Goal: Task Accomplishment & Management: Complete application form

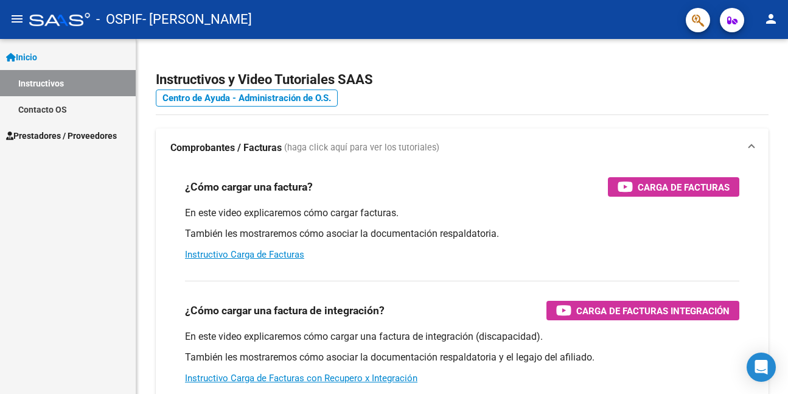
click at [99, 132] on span "Prestadores / Proveedores" at bounding box center [61, 135] width 111 height 13
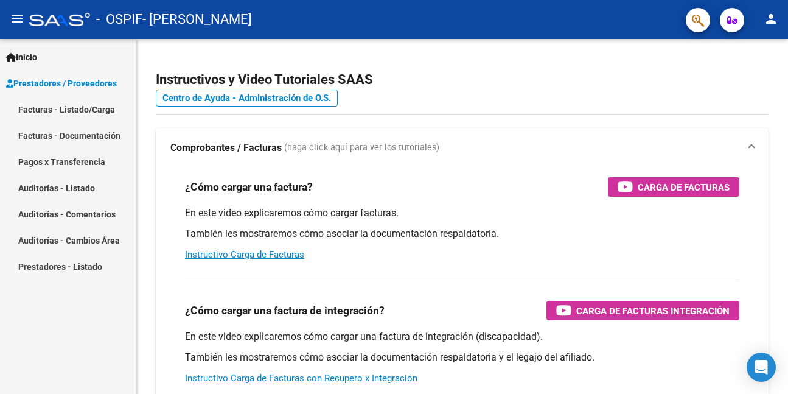
click at [92, 83] on span "Prestadores / Proveedores" at bounding box center [61, 83] width 111 height 13
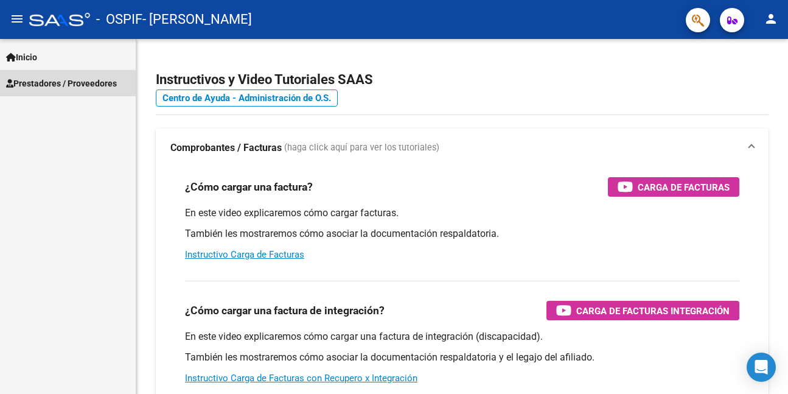
click at [92, 83] on span "Prestadores / Proveedores" at bounding box center [61, 83] width 111 height 13
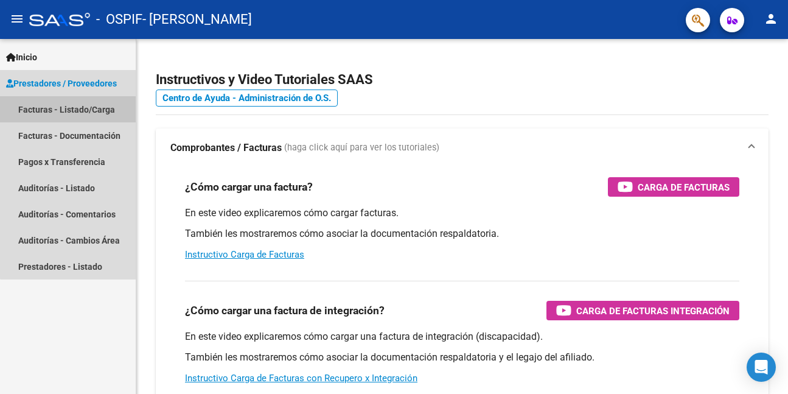
click at [94, 111] on link "Facturas - Listado/Carga" at bounding box center [68, 109] width 136 height 26
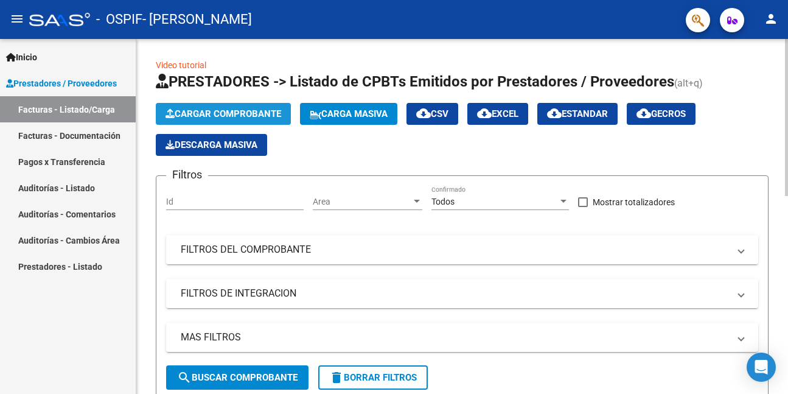
click at [245, 114] on span "Cargar Comprobante" at bounding box center [223, 113] width 116 height 11
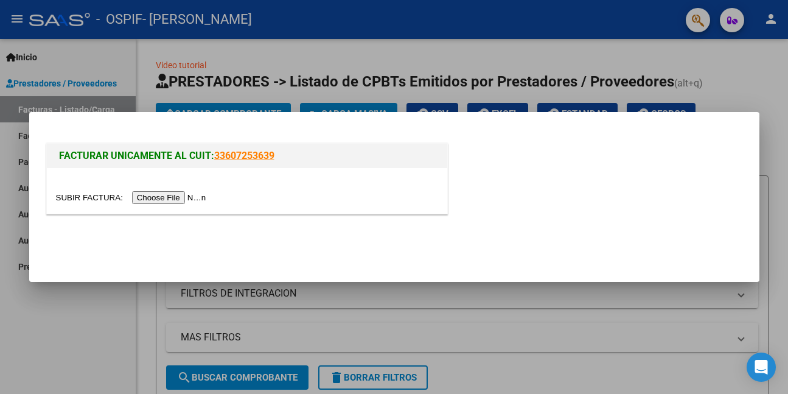
click at [56, 328] on div at bounding box center [394, 197] width 788 height 394
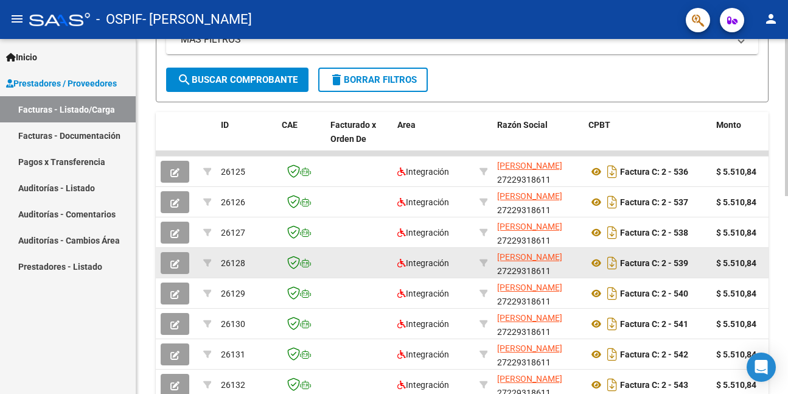
scroll to position [426, 0]
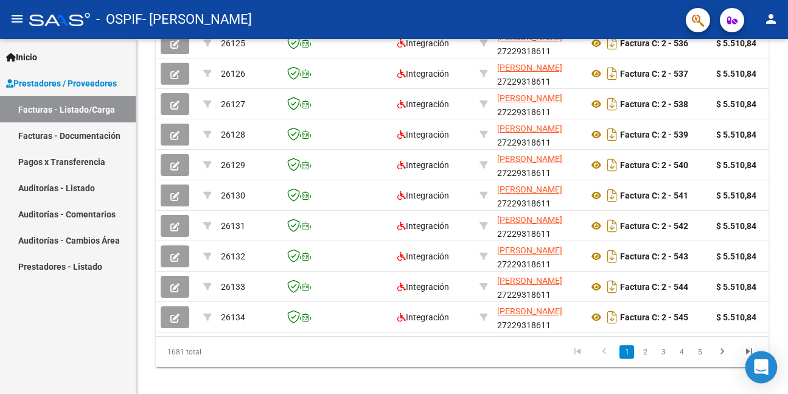
click at [745, 355] on div "Open Intercom Messenger" at bounding box center [761, 367] width 32 height 32
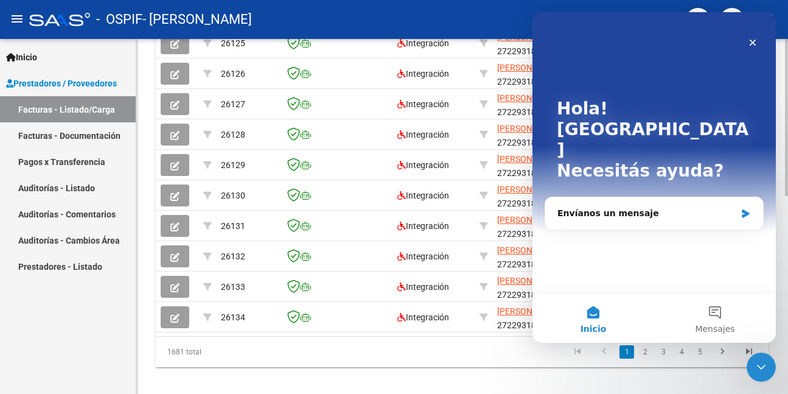
scroll to position [0, 0]
click at [560, 362] on datatable-pager "1 2 3 4 5" at bounding box center [522, 351] width 480 height 21
click at [752, 43] on icon "Cerrar" at bounding box center [752, 43] width 7 height 7
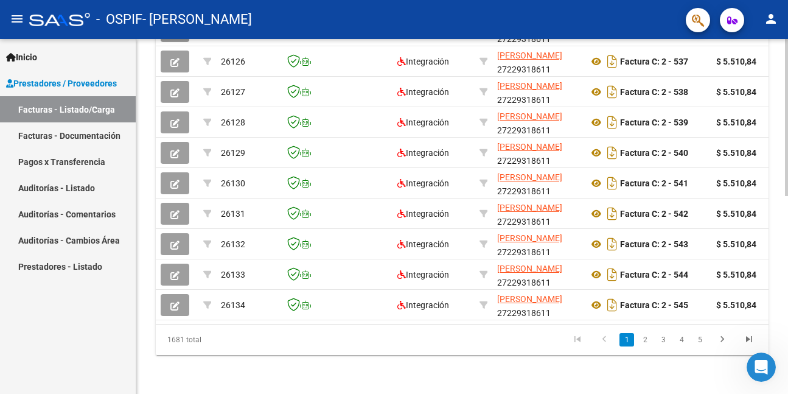
scroll to position [448, 0]
click at [750, 338] on icon "go to last page" at bounding box center [749, 340] width 16 height 15
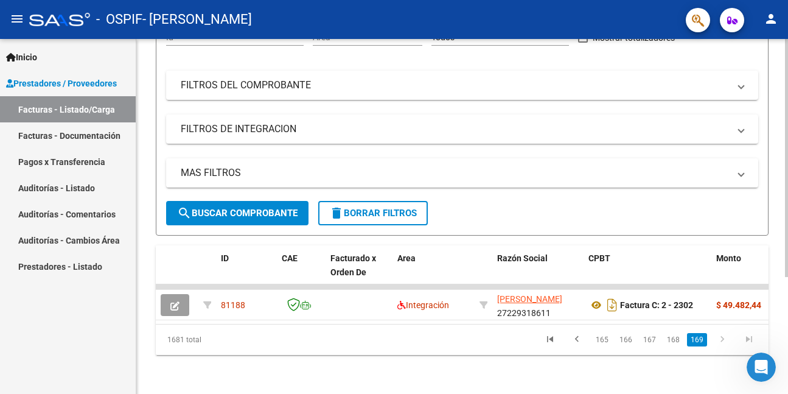
scroll to position [174, 0]
click at [673, 337] on link "168" at bounding box center [673, 339] width 20 height 13
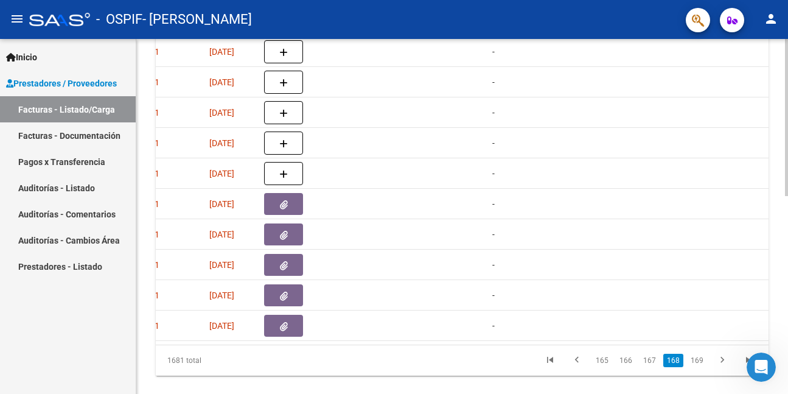
scroll to position [0, 668]
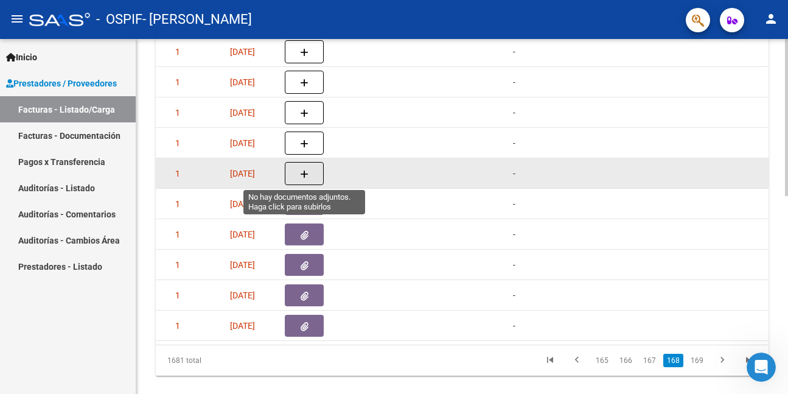
click at [311, 172] on button "button" at bounding box center [304, 173] width 39 height 23
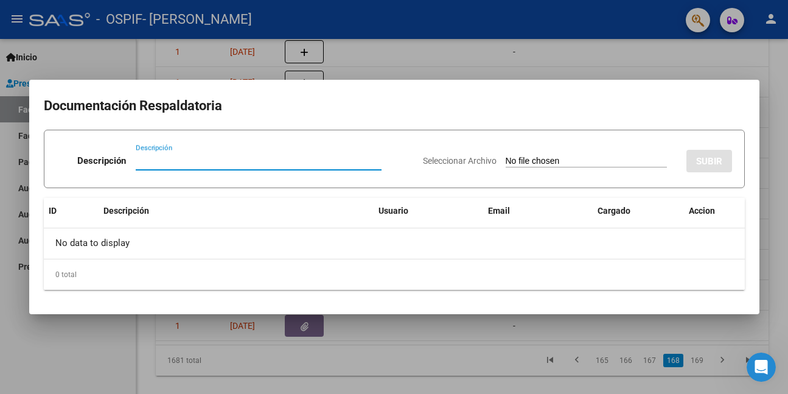
drag, startPoint x: 227, startPoint y: 165, endPoint x: 150, endPoint y: 159, distance: 78.1
click at [150, 159] on input "Descripción" at bounding box center [259, 160] width 246 height 11
click at [116, 341] on div at bounding box center [394, 197] width 788 height 394
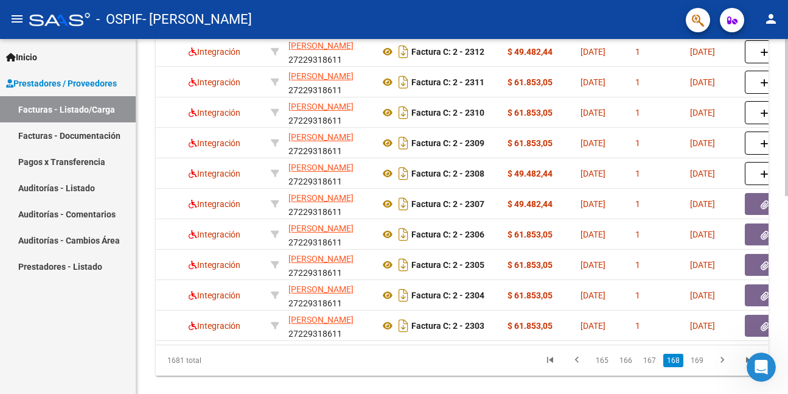
scroll to position [0, 0]
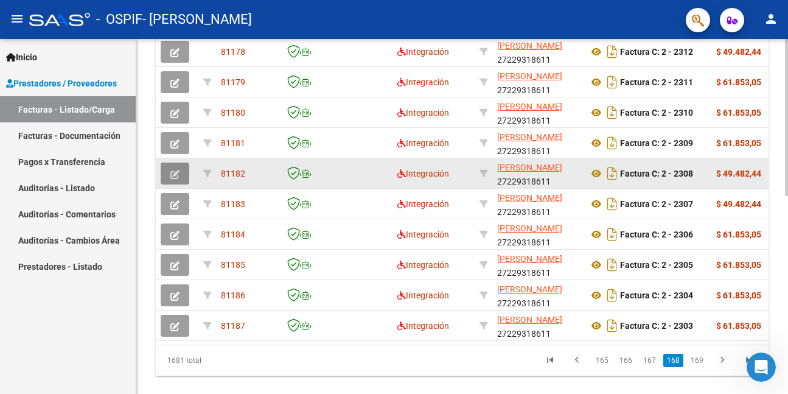
click at [170, 170] on button "button" at bounding box center [175, 173] width 29 height 22
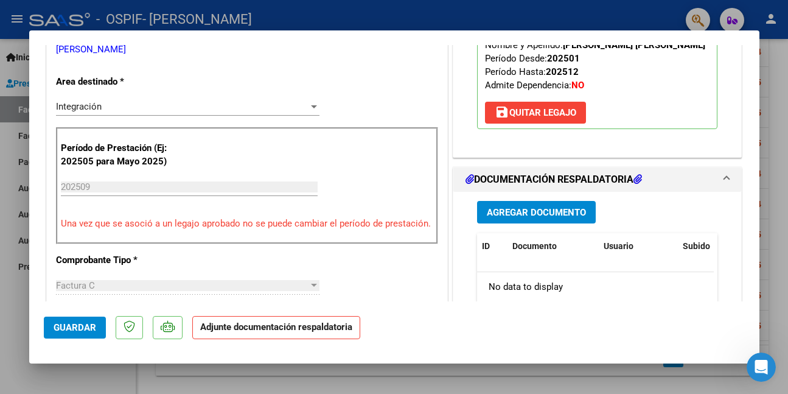
scroll to position [243, 0]
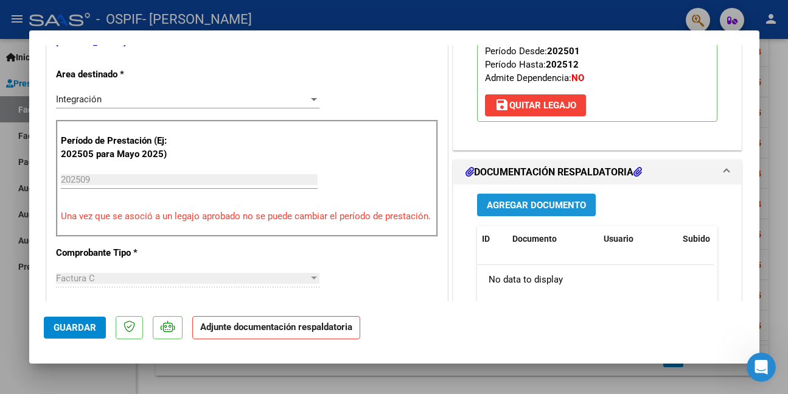
click at [499, 202] on span "Agregar Documento" at bounding box center [536, 205] width 99 height 11
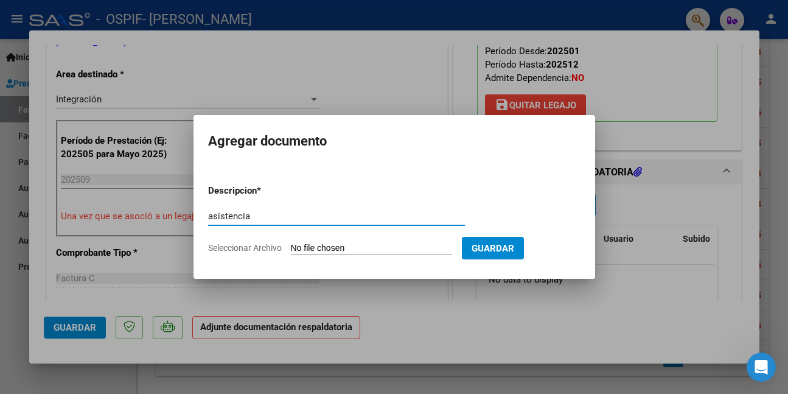
drag, startPoint x: 262, startPoint y: 218, endPoint x: 183, endPoint y: 218, distance: 79.1
click at [183, 218] on div "COMPROBANTE VER COMPROBANTE ESTADO: Recibida. En proceso de confirmacion/acepta…" at bounding box center [394, 197] width 788 height 394
type input "asistencia"
type input "C:\fakepath\WhatsApp Image [DATE] 10.42.54.jpeg"
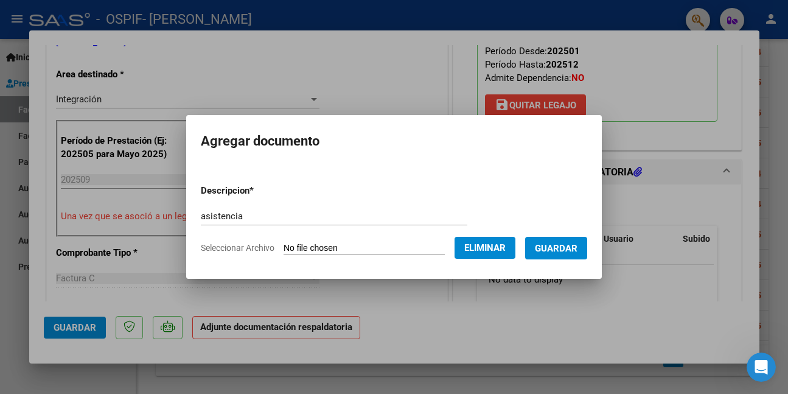
click at [583, 330] on div at bounding box center [394, 197] width 788 height 394
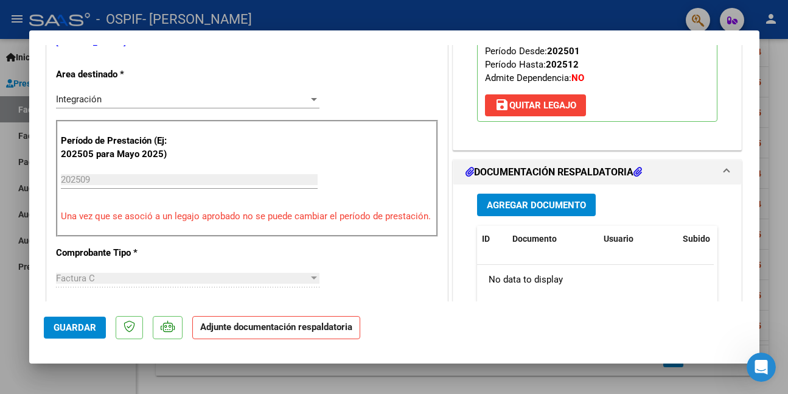
click at [557, 204] on span "Agregar Documento" at bounding box center [536, 205] width 99 height 11
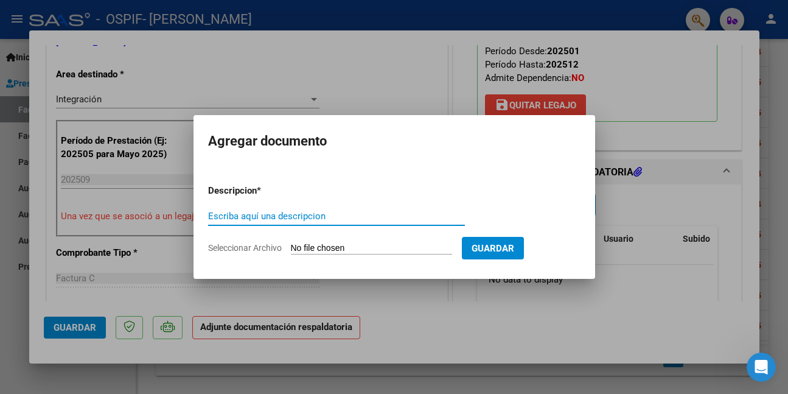
click at [290, 210] on input "Escriba aquí una descripcion" at bounding box center [336, 215] width 257 height 11
paste input "asistencia"
type input "asistencia"
type input "C:\fakepath\WhatsApp Image [DATE] 10.42.54.jpeg"
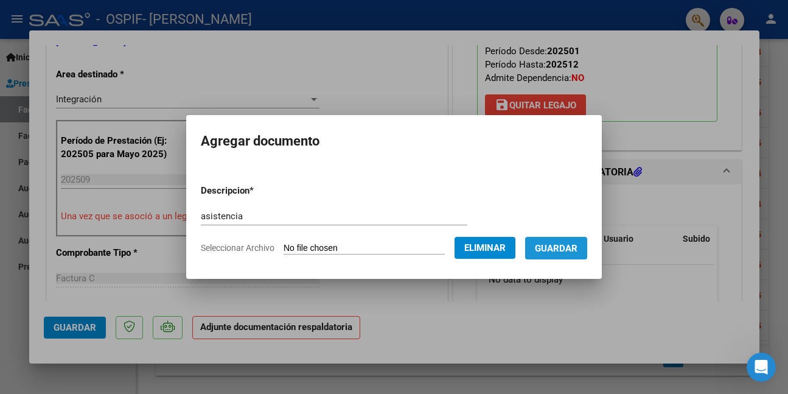
click at [563, 252] on span "Guardar" at bounding box center [556, 248] width 43 height 11
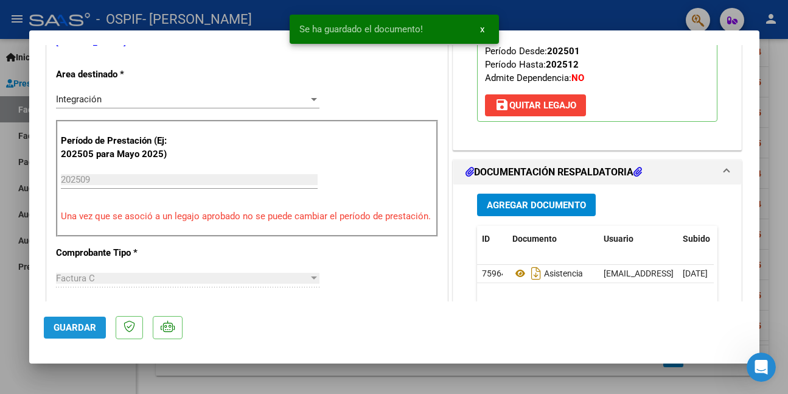
click at [100, 330] on button "Guardar" at bounding box center [75, 327] width 62 height 22
click at [80, 368] on div at bounding box center [394, 197] width 788 height 394
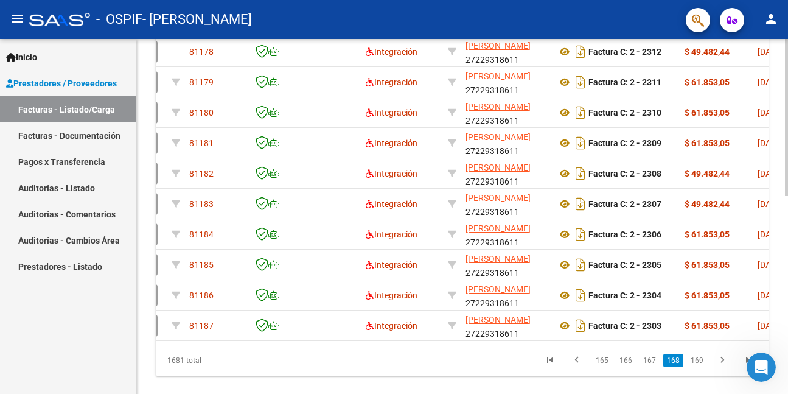
scroll to position [0, 0]
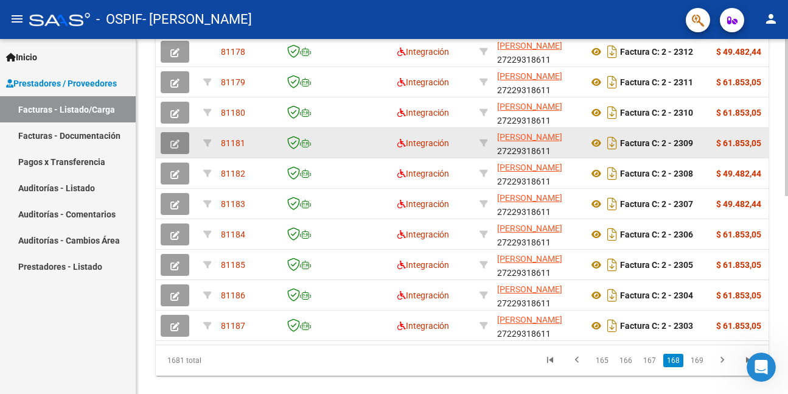
click at [181, 143] on button "button" at bounding box center [175, 143] width 29 height 22
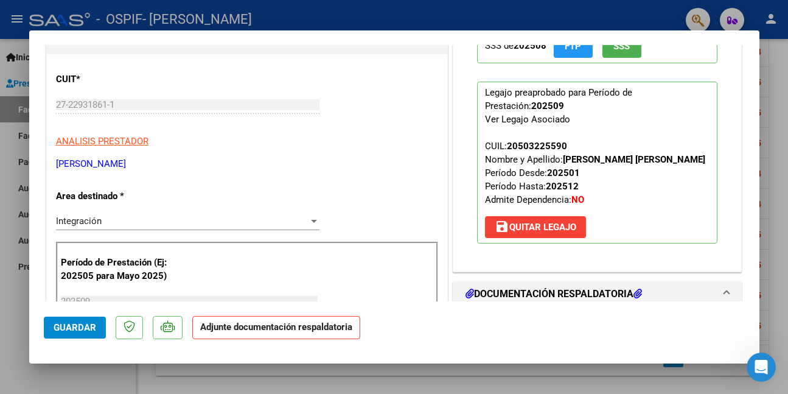
scroll to position [243, 0]
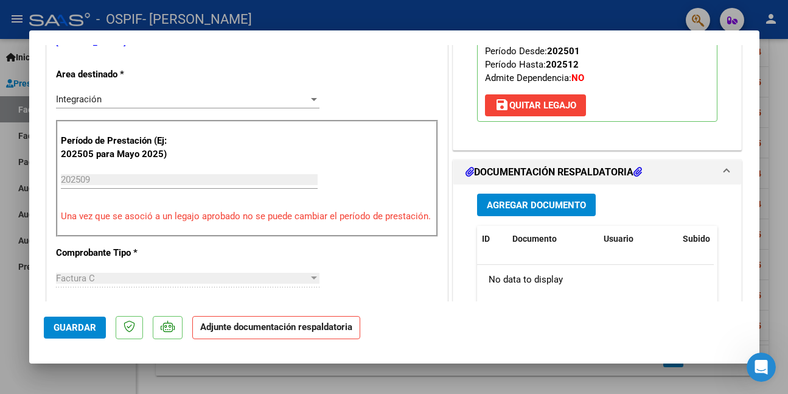
click at [522, 210] on span "Agregar Documento" at bounding box center [536, 205] width 99 height 11
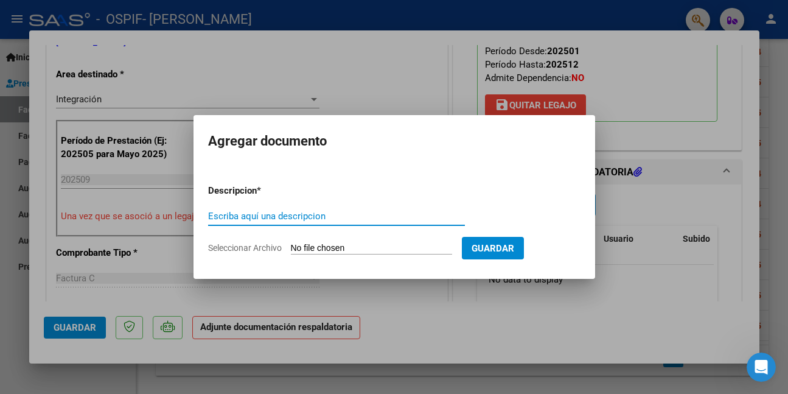
paste input "asistencia"
type input "asistencia"
type input "C:\fakepath\WhatsApp Image [DATE] 10.42.59.jpeg"
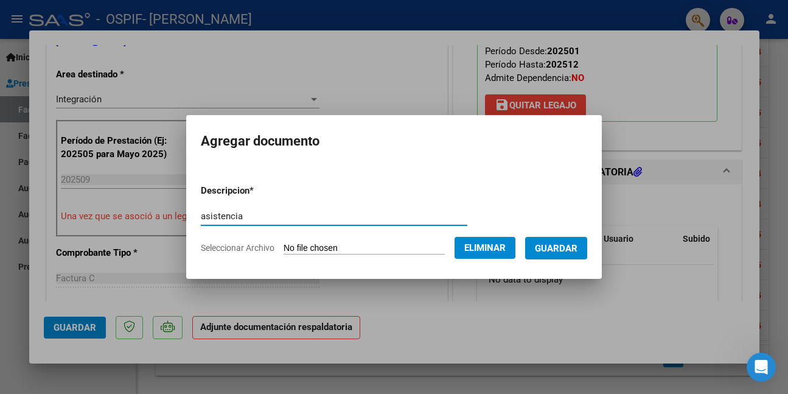
click at [576, 246] on span "Guardar" at bounding box center [556, 248] width 43 height 11
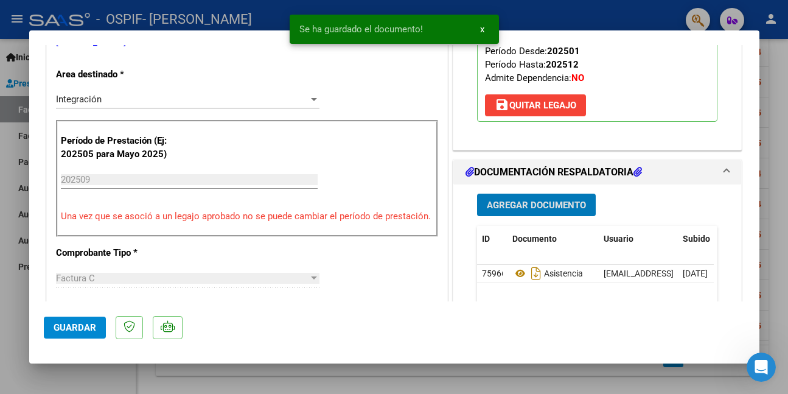
click at [85, 330] on span "Guardar" at bounding box center [75, 327] width 43 height 11
click at [80, 379] on div at bounding box center [394, 197] width 788 height 394
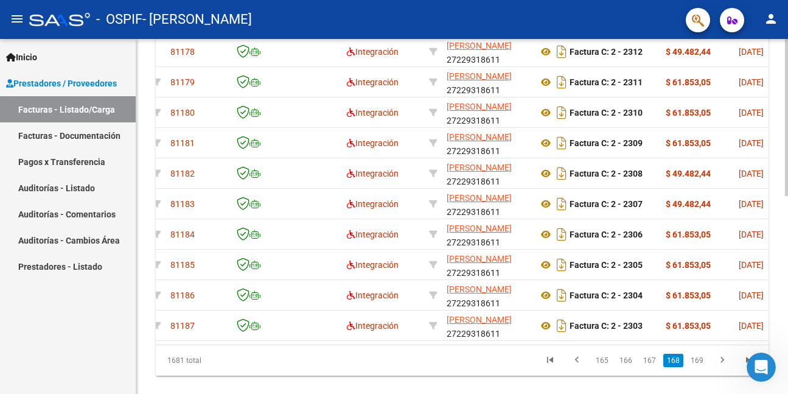
scroll to position [0, 0]
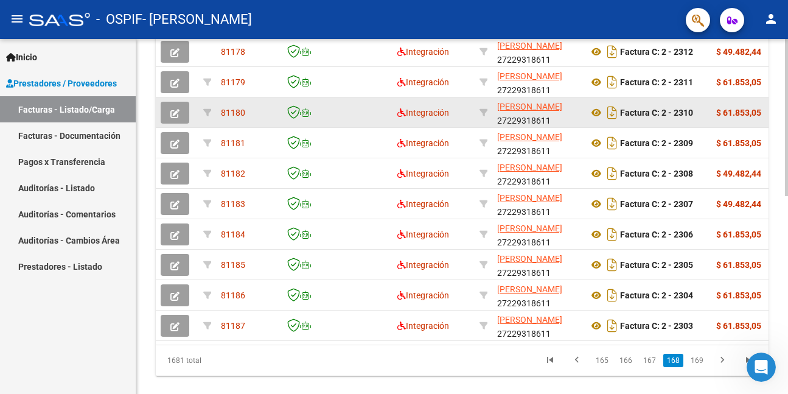
click at [175, 113] on icon "button" at bounding box center [174, 113] width 9 height 9
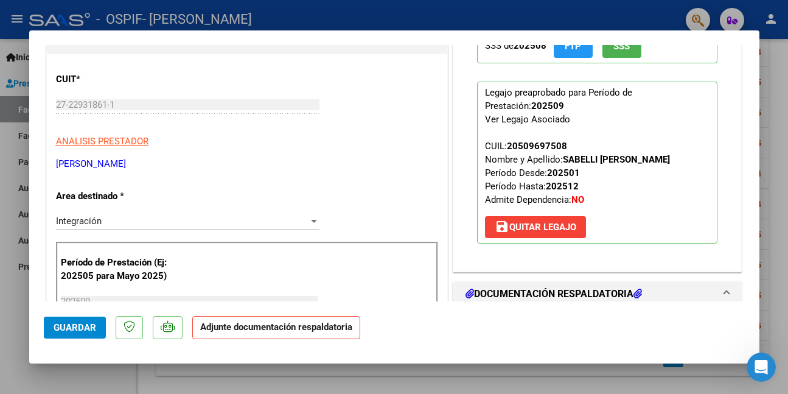
scroll to position [182, 0]
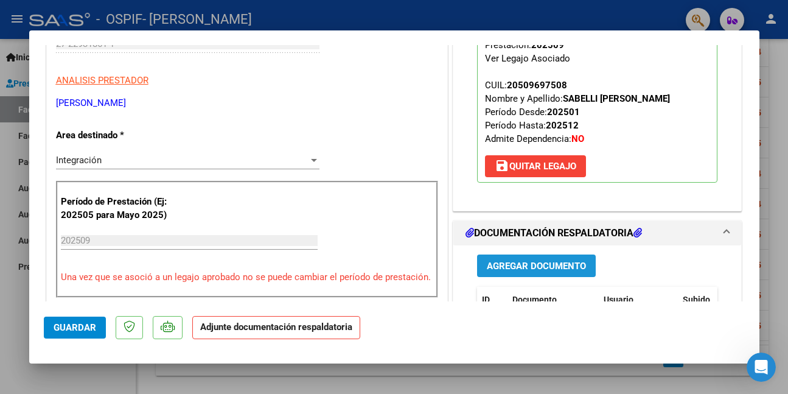
click at [526, 268] on span "Agregar Documento" at bounding box center [536, 265] width 99 height 11
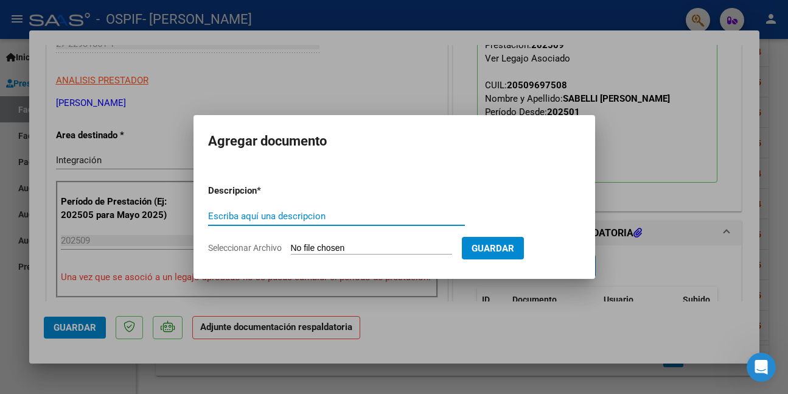
paste input "asistencia"
type input "asistencia"
type input "C:\fakepath\WhatsApp Image [DATE] 10.43.04 (1).jpeg"
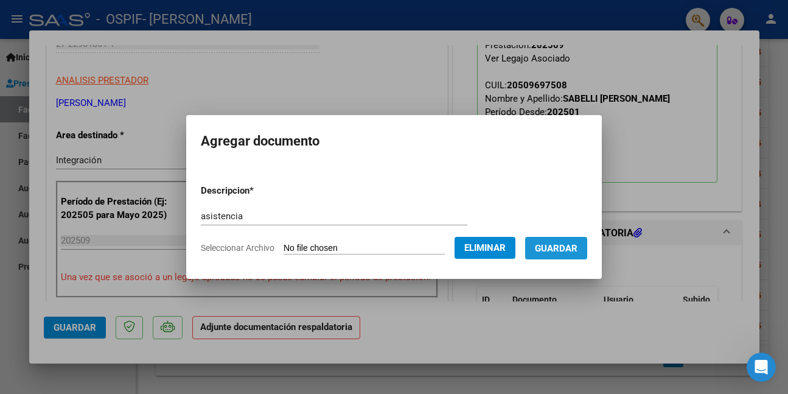
click at [574, 247] on span "Guardar" at bounding box center [556, 248] width 43 height 11
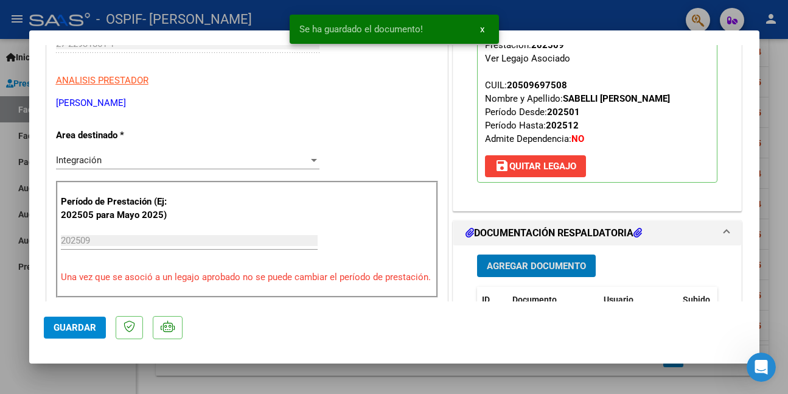
click at [72, 323] on span "Guardar" at bounding box center [75, 327] width 43 height 11
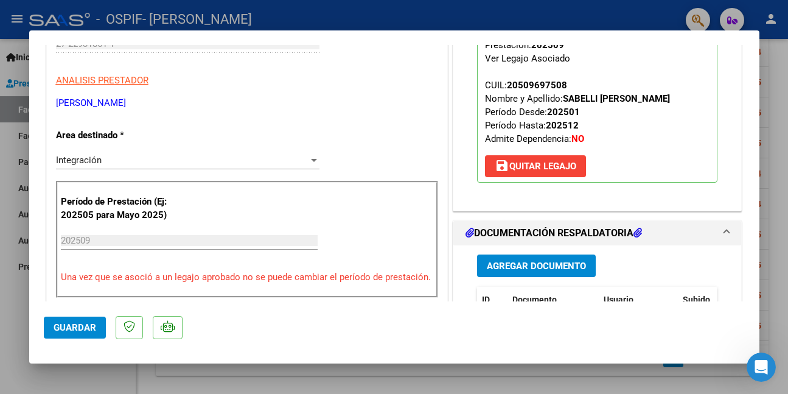
click at [76, 325] on span "Guardar" at bounding box center [75, 327] width 43 height 11
click at [82, 376] on div at bounding box center [394, 197] width 788 height 394
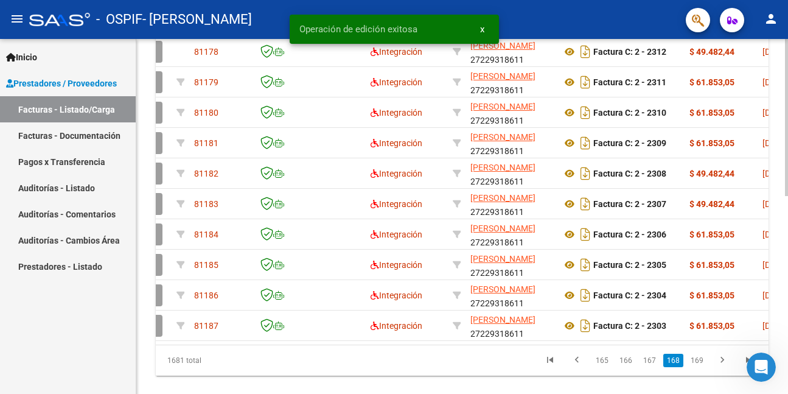
scroll to position [0, 0]
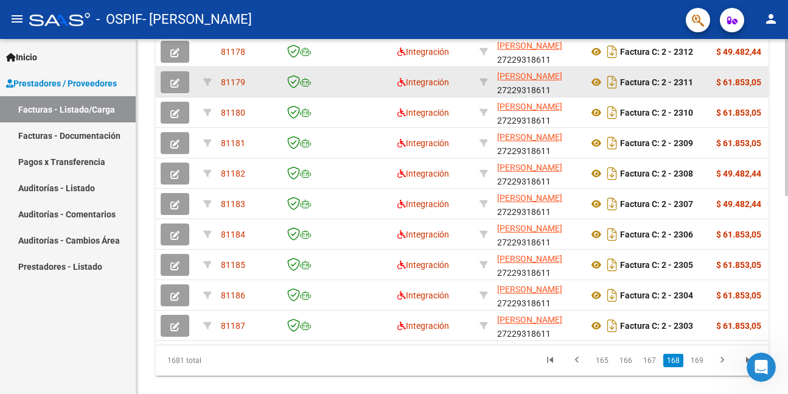
click at [181, 83] on button "button" at bounding box center [175, 82] width 29 height 22
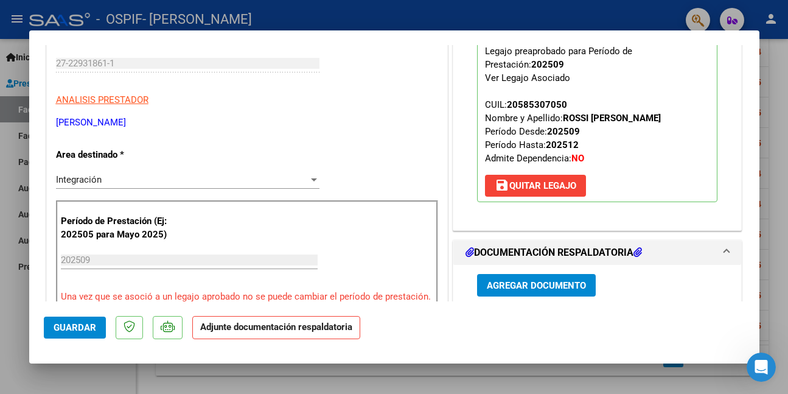
scroll to position [182, 0]
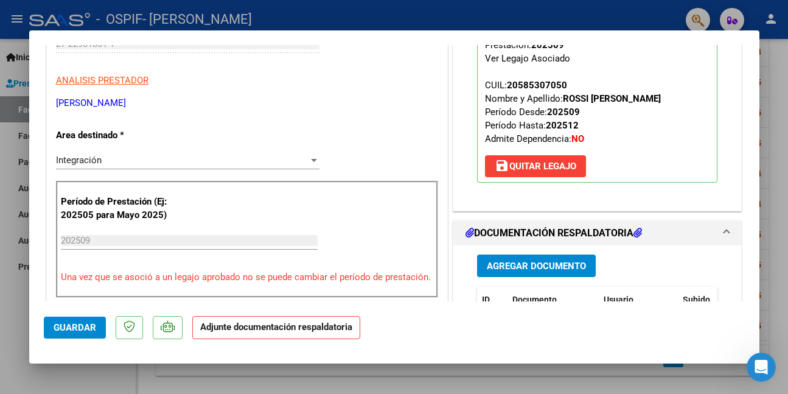
click at [510, 268] on span "Agregar Documento" at bounding box center [536, 265] width 99 height 11
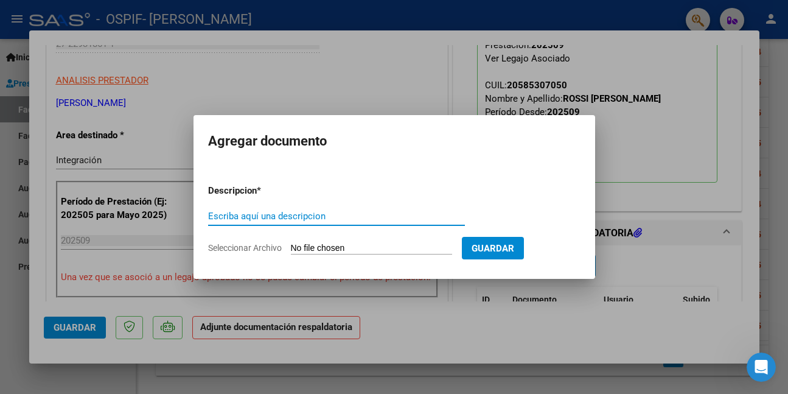
paste input "asistencia"
type input "asistencia"
type input "C:\fakepath\WhatsApp Image [DATE] 10.43.08.jpeg"
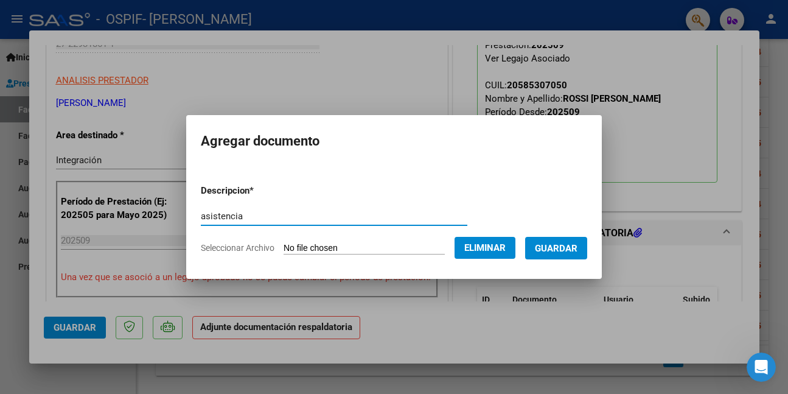
click at [577, 249] on span "Guardar" at bounding box center [556, 248] width 43 height 11
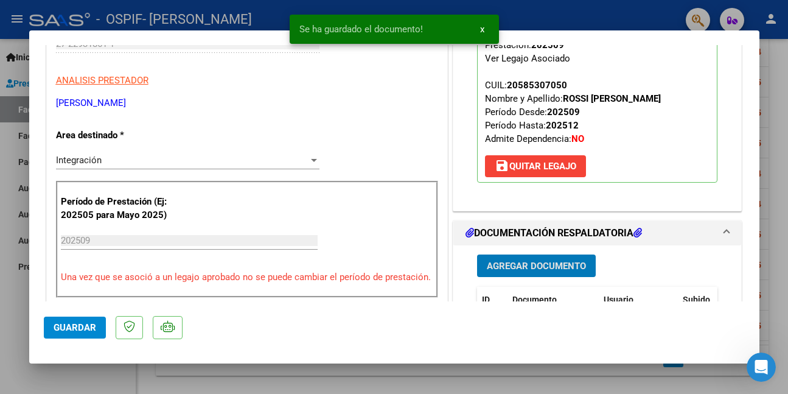
click at [51, 322] on button "Guardar" at bounding box center [75, 327] width 62 height 22
click at [62, 371] on div at bounding box center [394, 197] width 788 height 394
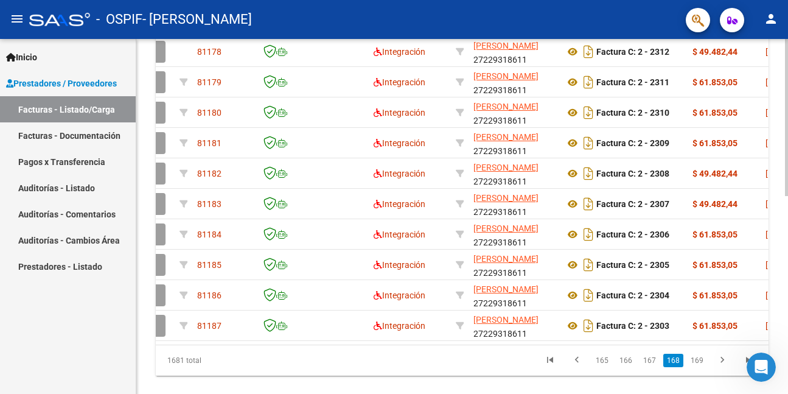
scroll to position [0, 0]
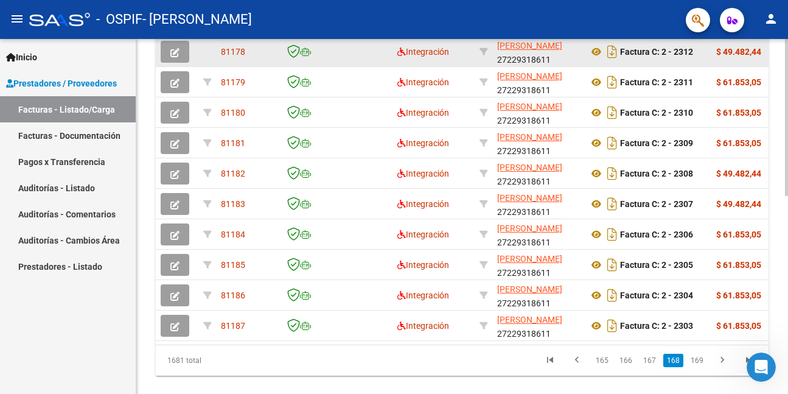
click at [173, 48] on icon "button" at bounding box center [174, 52] width 9 height 9
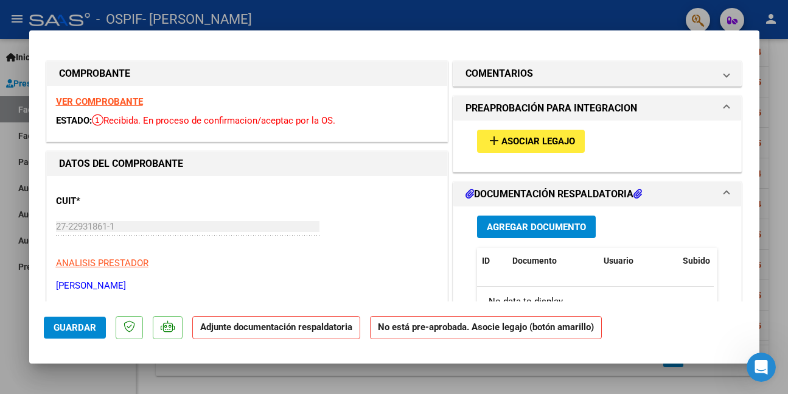
click at [128, 99] on strong "VER COMPROBANTE" at bounding box center [99, 101] width 87 height 11
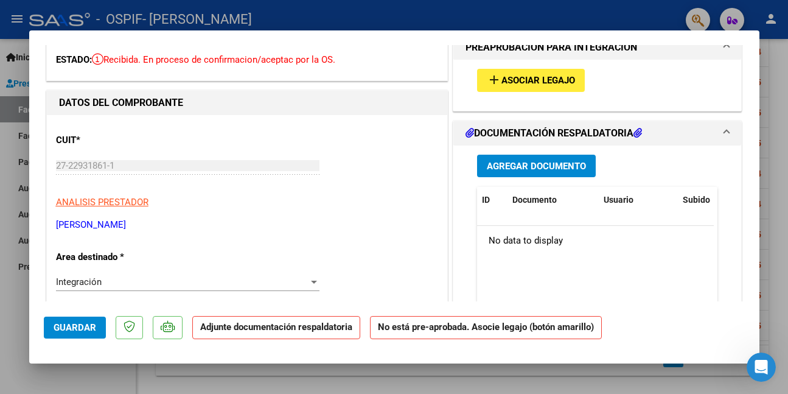
click at [521, 164] on span "Agregar Documento" at bounding box center [536, 166] width 99 height 11
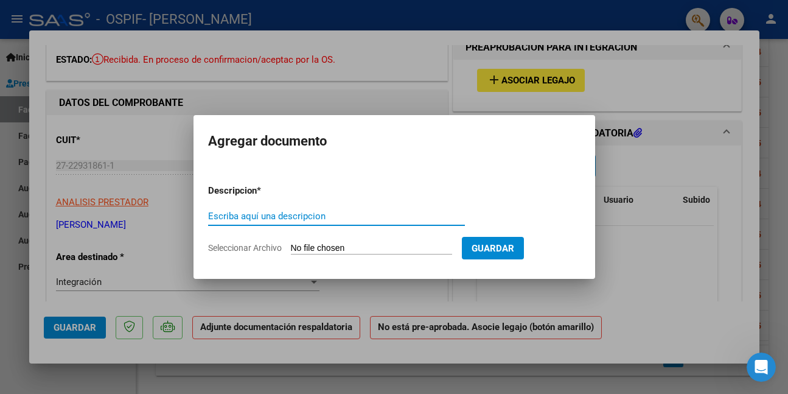
paste input "asistencia"
type input "asistencia"
type input "C:\fakepath\WhatsApp Image [DATE] 10.43.13.jpeg"
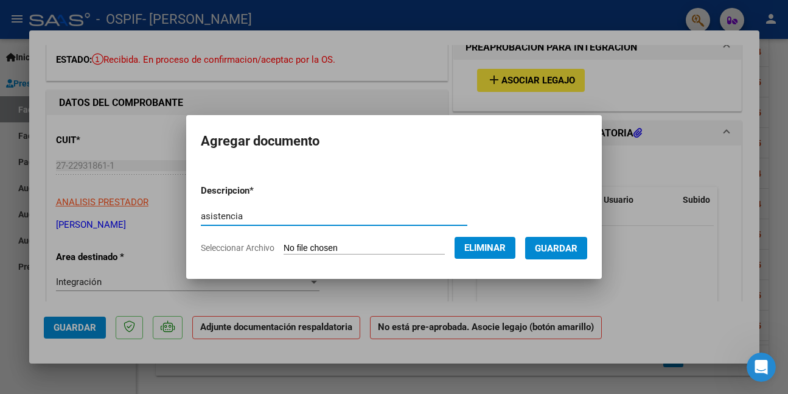
click at [568, 246] on span "Guardar" at bounding box center [556, 248] width 43 height 11
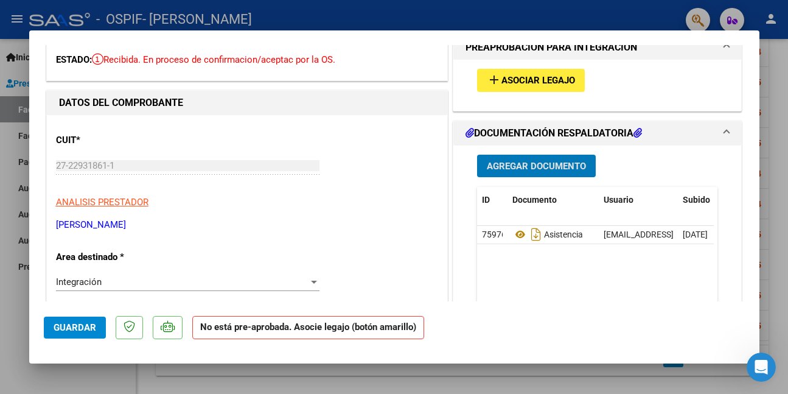
click at [83, 329] on span "Guardar" at bounding box center [75, 327] width 43 height 11
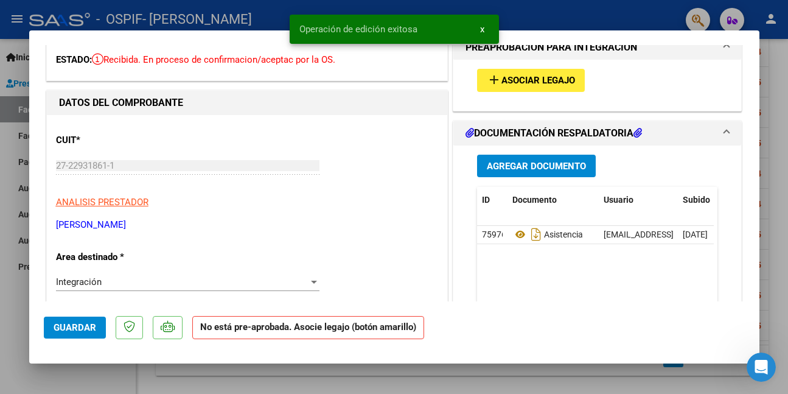
click at [107, 377] on div at bounding box center [394, 197] width 788 height 394
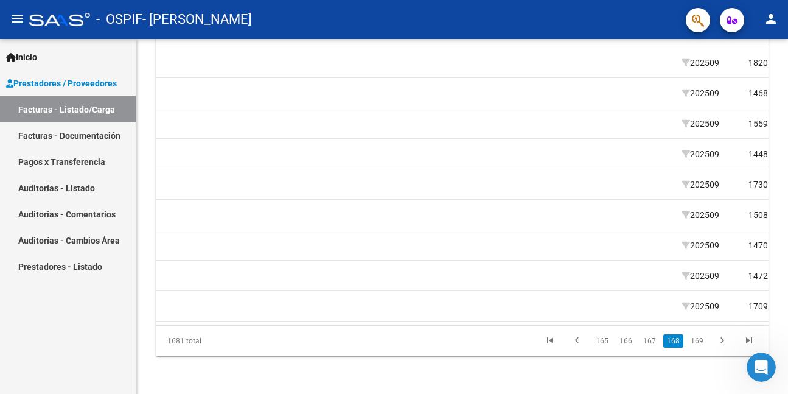
scroll to position [448, 0]
click at [653, 343] on link "167" at bounding box center [649, 339] width 20 height 13
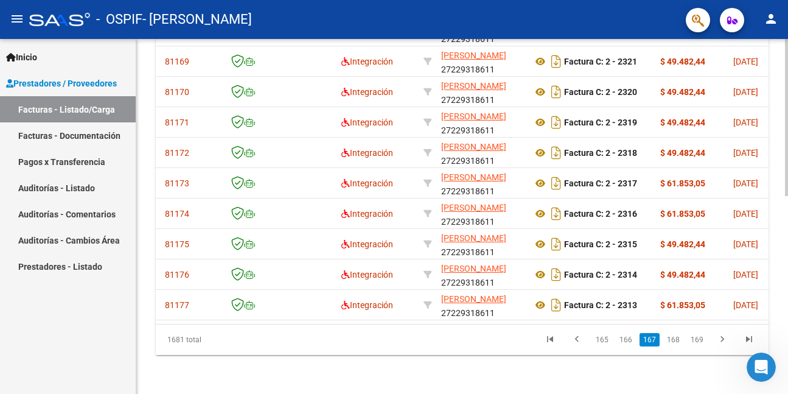
scroll to position [0, 0]
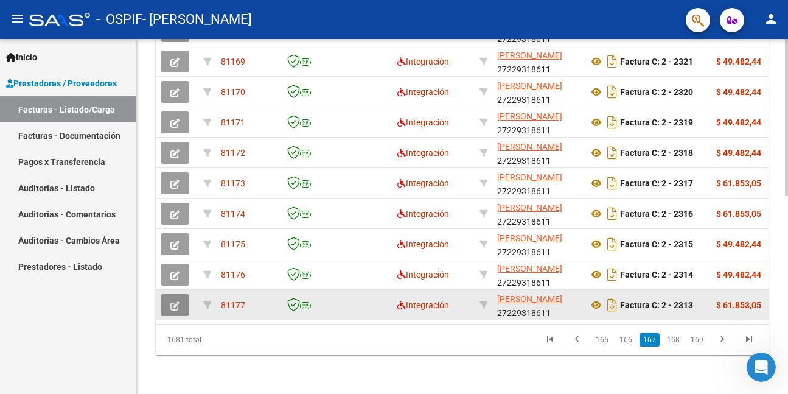
click at [170, 294] on button "button" at bounding box center [175, 305] width 29 height 22
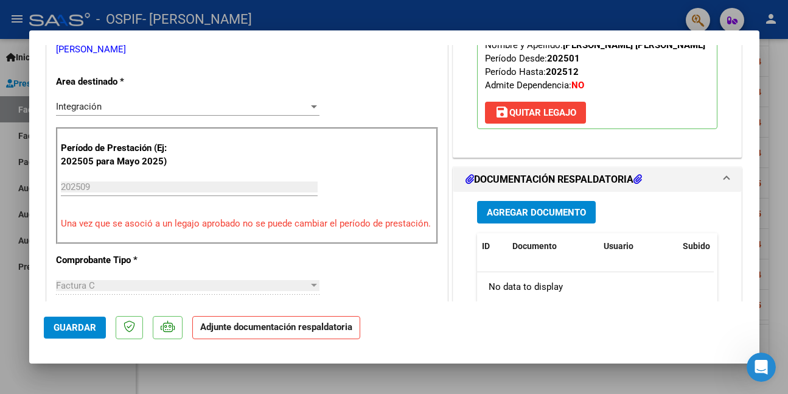
scroll to position [243, 0]
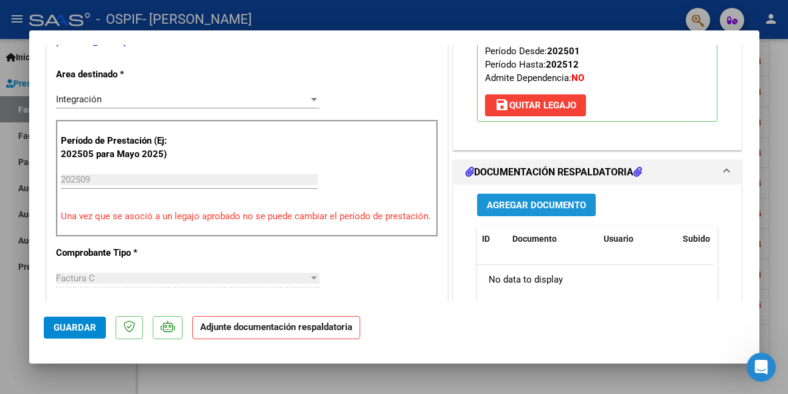
click at [552, 204] on span "Agregar Documento" at bounding box center [536, 205] width 99 height 11
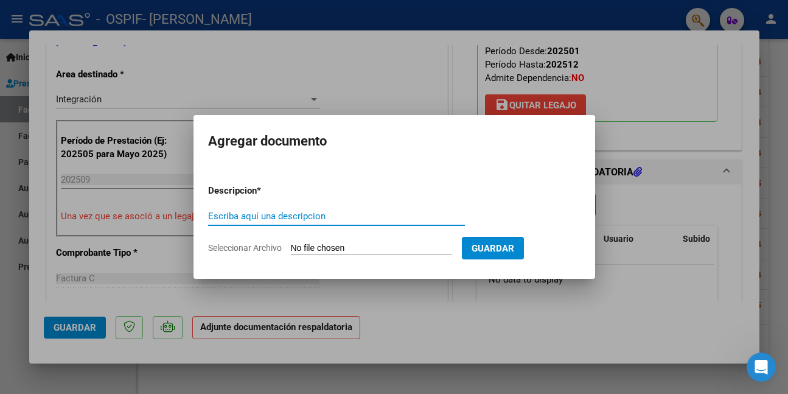
click at [320, 215] on input "Escriba aquí una descripcion" at bounding box center [336, 215] width 257 height 11
paste input "asistencia"
type input "asistencia"
type input "C:\fakepath\WhatsApp Image [DATE] 10.43.19.jpeg"
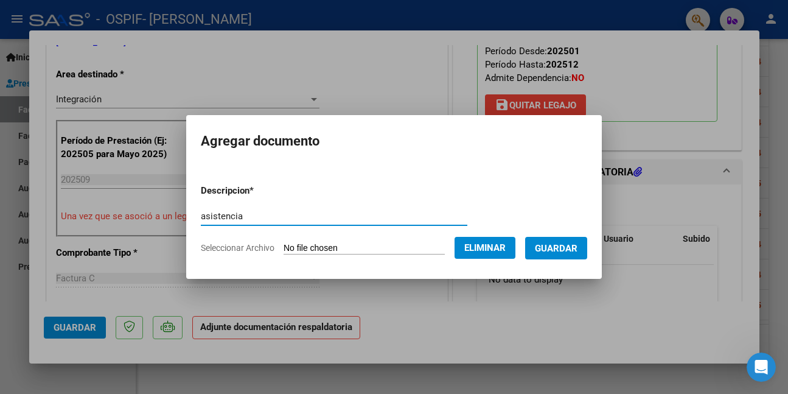
click at [575, 249] on span "Guardar" at bounding box center [556, 248] width 43 height 11
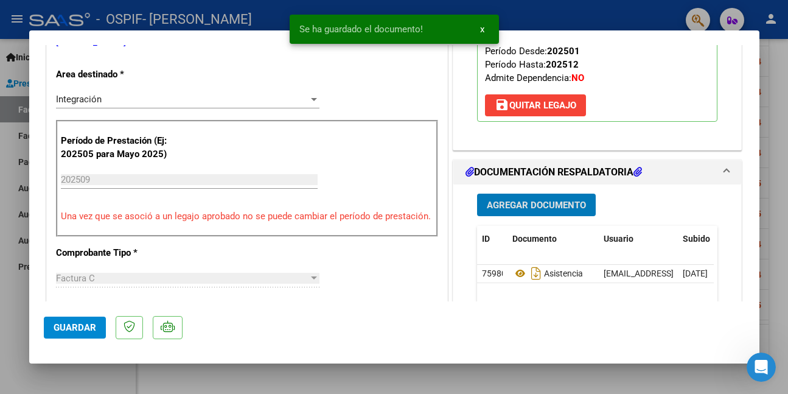
click at [80, 325] on span "Guardar" at bounding box center [75, 327] width 43 height 11
click at [83, 377] on div at bounding box center [394, 197] width 788 height 394
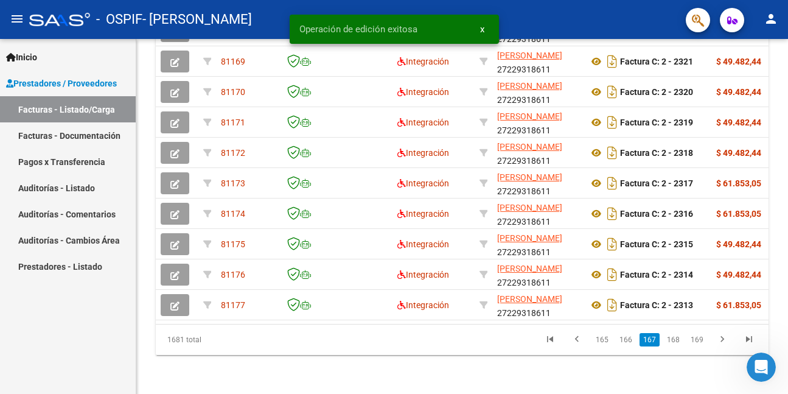
scroll to position [448, 0]
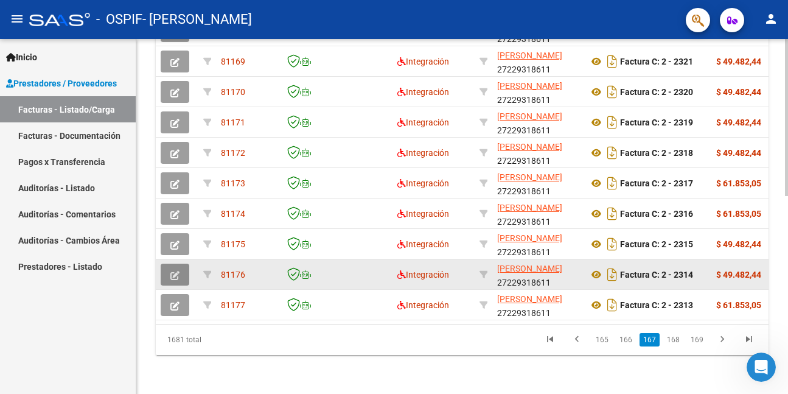
click at [178, 271] on icon "button" at bounding box center [174, 275] width 9 height 9
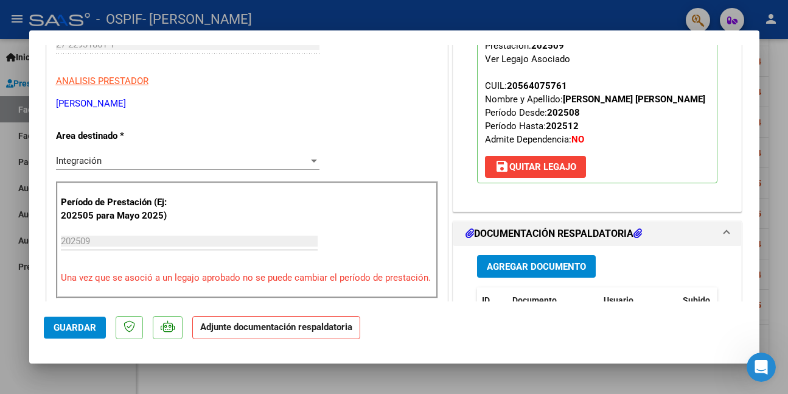
scroll to position [182, 0]
click at [555, 268] on span "Agregar Documento" at bounding box center [536, 265] width 99 height 11
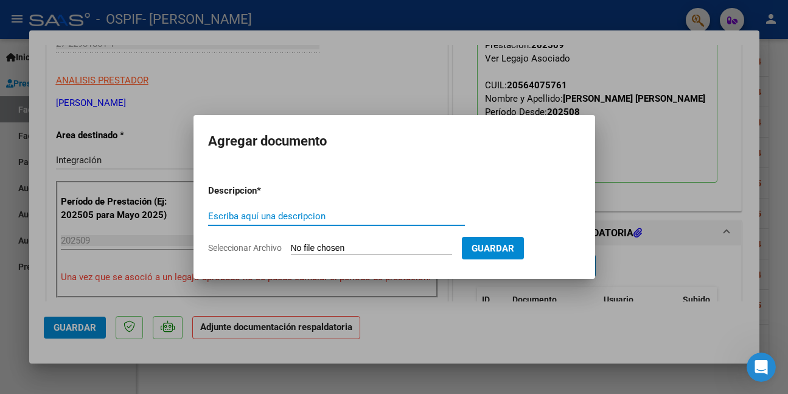
paste input "asistencia"
type input "asistencia"
type input "C:\fakepath\WhatsApp Image [DATE] 10.43.24.jpeg"
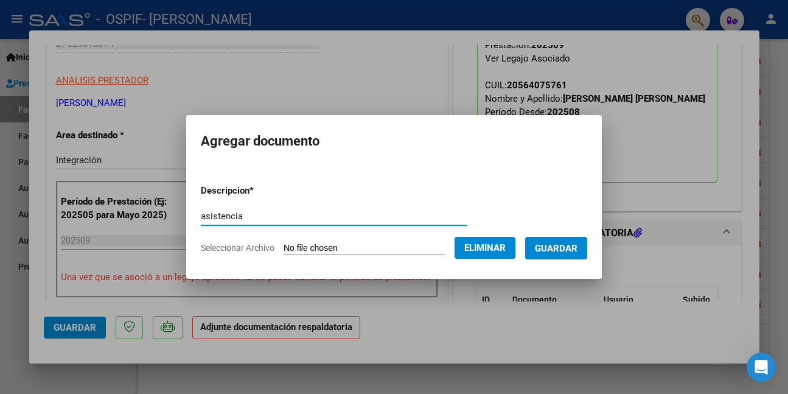
click at [577, 248] on span "Guardar" at bounding box center [556, 248] width 43 height 11
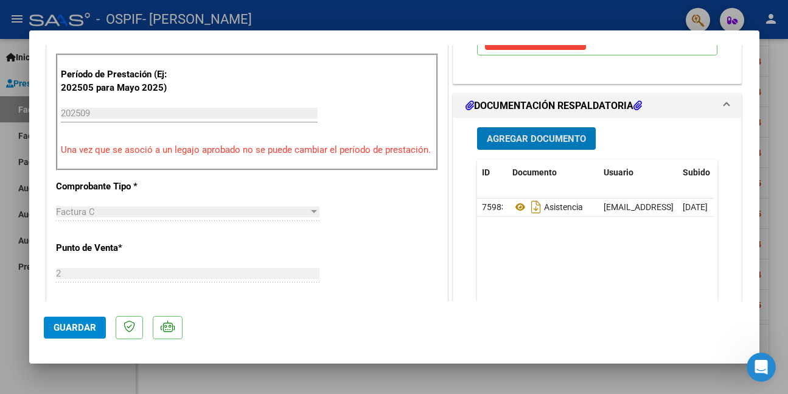
scroll to position [365, 0]
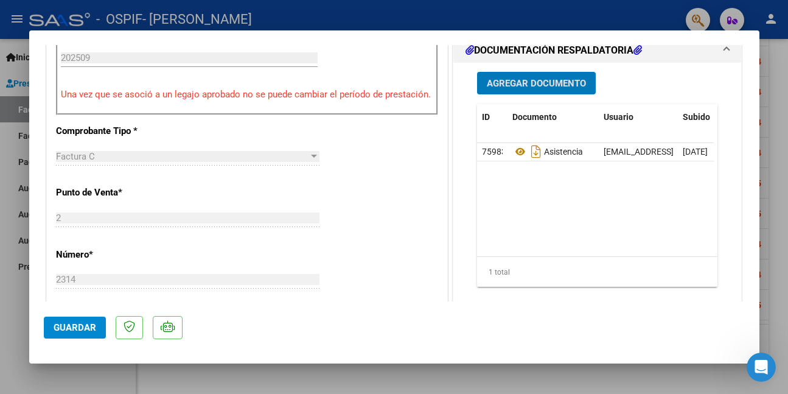
click at [88, 331] on span "Guardar" at bounding box center [75, 327] width 43 height 11
click at [91, 328] on span "Guardar" at bounding box center [75, 327] width 43 height 11
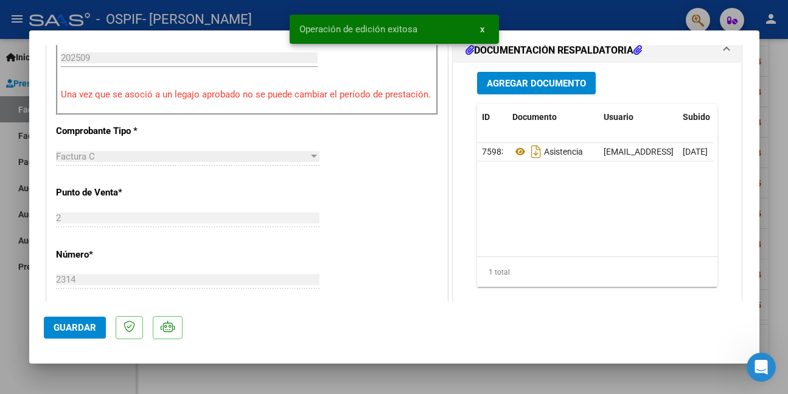
click at [78, 380] on div at bounding box center [394, 197] width 788 height 394
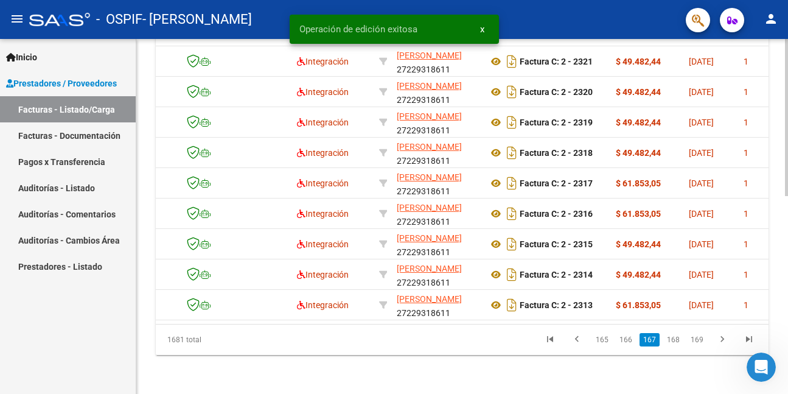
scroll to position [0, 0]
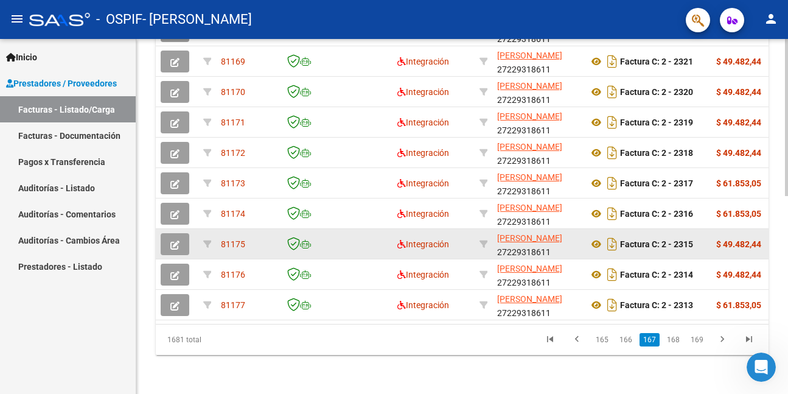
click at [176, 240] on icon "button" at bounding box center [174, 244] width 9 height 9
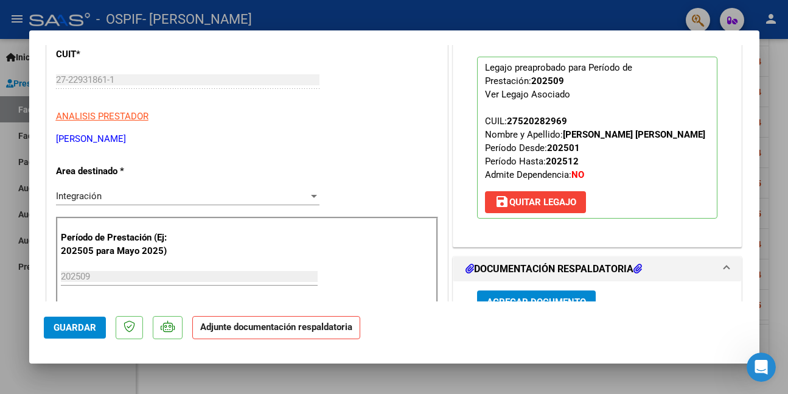
scroll to position [182, 0]
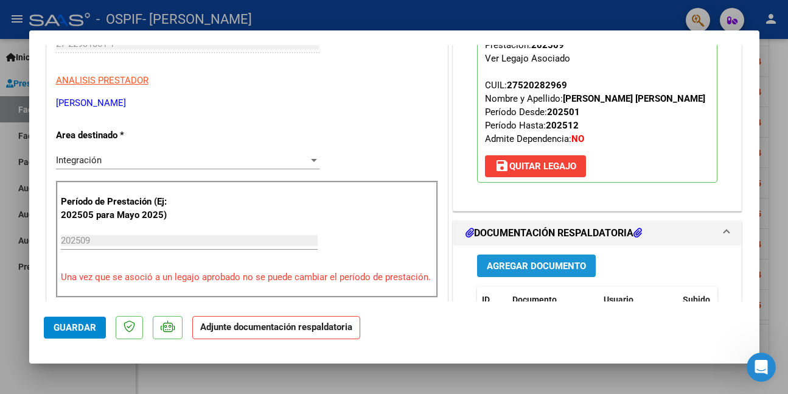
click at [541, 271] on span "Agregar Documento" at bounding box center [536, 265] width 99 height 11
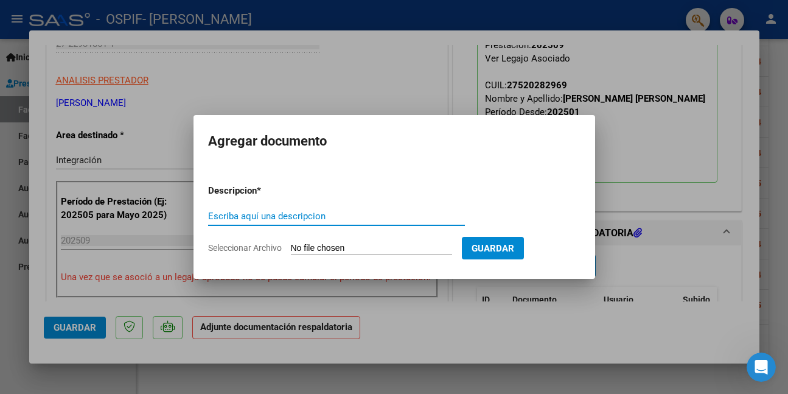
click at [248, 215] on input "Escriba aquí una descripcion" at bounding box center [336, 215] width 257 height 11
paste input "asistencia"
type input "asistencia"
type input "C:\fakepath\WhatsApp Image [DATE] 10.43.28 (1).jpeg"
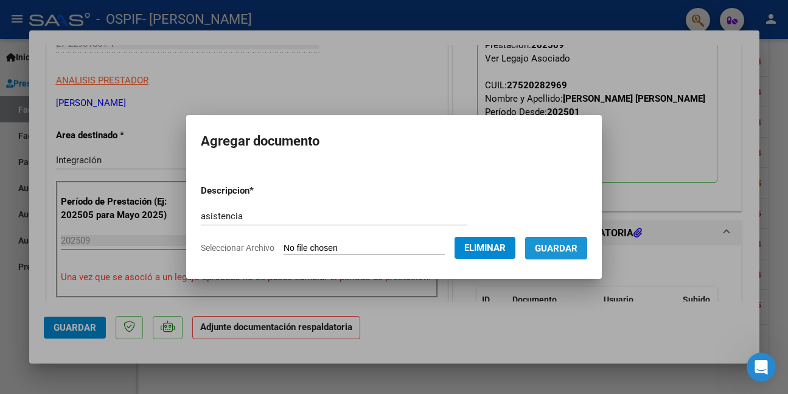
click at [568, 248] on span "Guardar" at bounding box center [556, 248] width 43 height 11
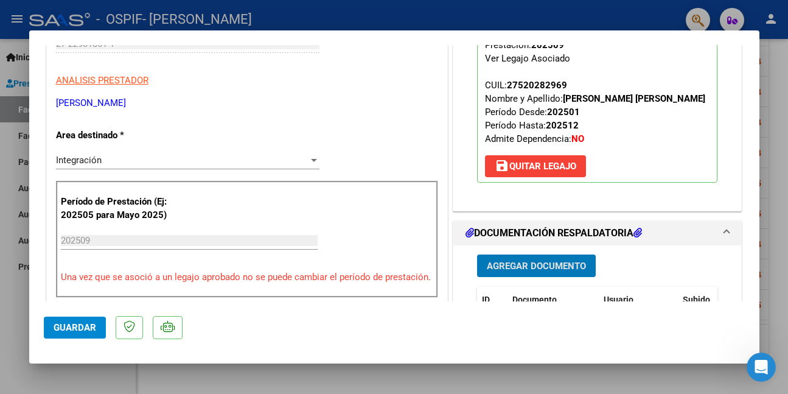
scroll to position [304, 0]
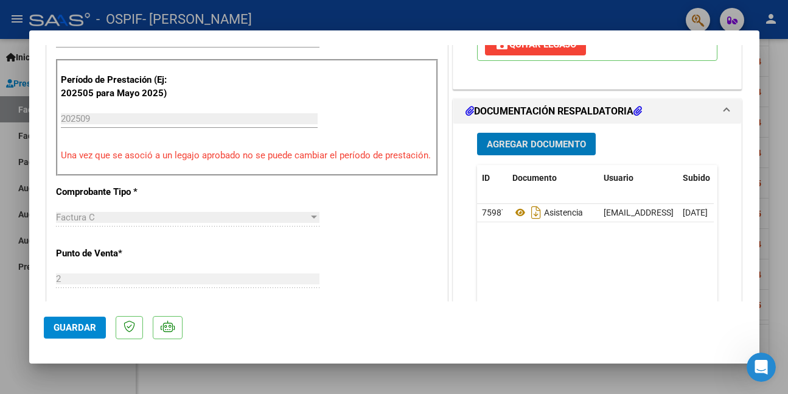
click at [64, 330] on span "Guardar" at bounding box center [75, 327] width 43 height 11
click at [65, 329] on span "Guardar" at bounding box center [75, 327] width 43 height 11
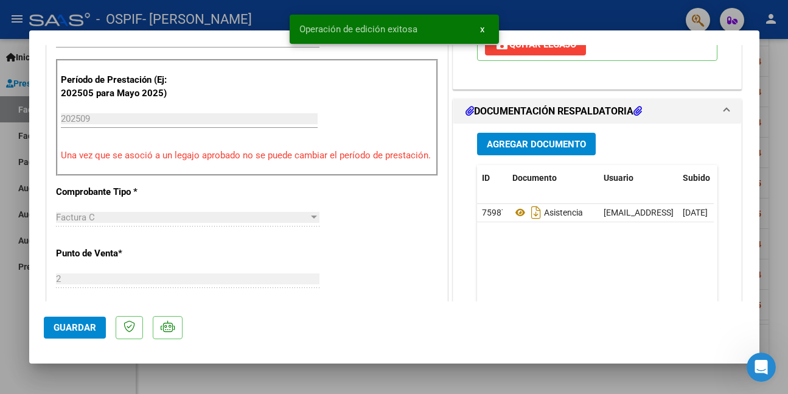
click at [54, 375] on div at bounding box center [394, 197] width 788 height 394
type input "$ 0,00"
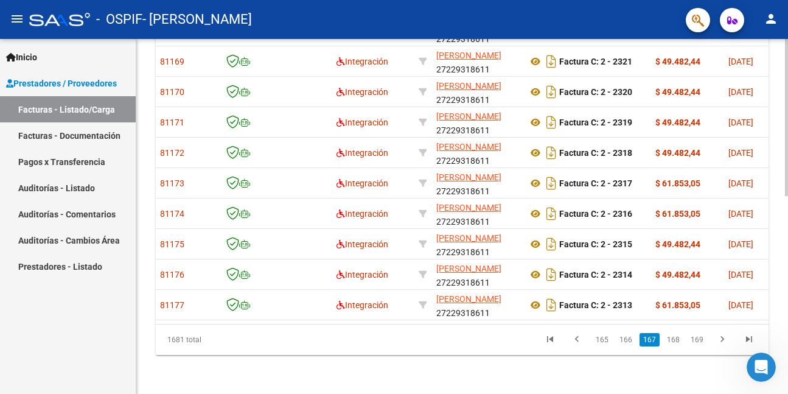
scroll to position [0, 0]
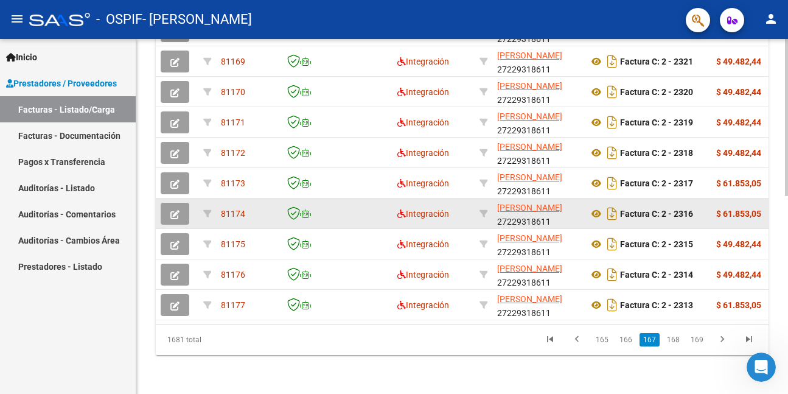
click at [176, 210] on icon "button" at bounding box center [174, 214] width 9 height 9
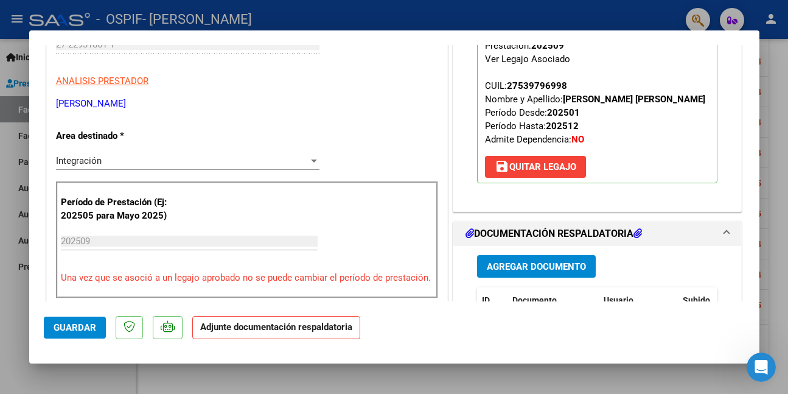
scroll to position [182, 0]
click at [563, 268] on span "Agregar Documento" at bounding box center [536, 265] width 99 height 11
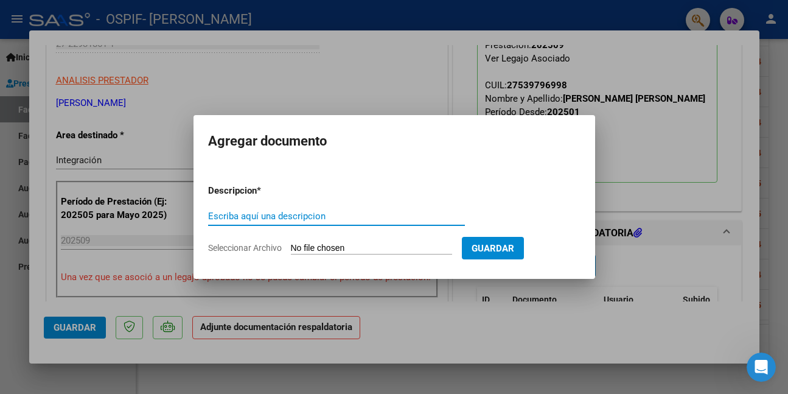
click at [293, 211] on input "Escriba aquí una descripcion" at bounding box center [336, 215] width 257 height 11
paste input "asistencia"
type input "asistencia"
type input "C:\fakepath\WhatsApp Image [DATE] 10.43.37.jpeg"
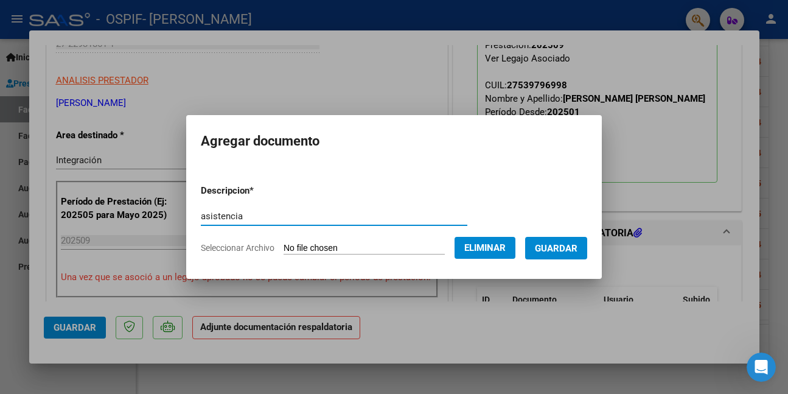
click at [565, 241] on button "Guardar" at bounding box center [556, 248] width 62 height 23
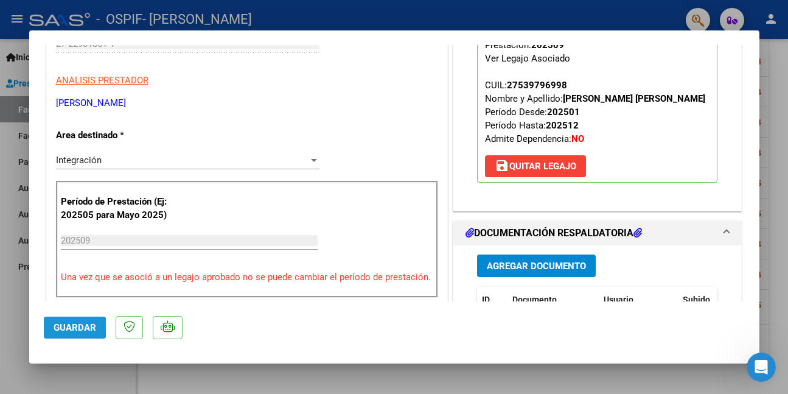
click at [71, 322] on span "Guardar" at bounding box center [75, 327] width 43 height 11
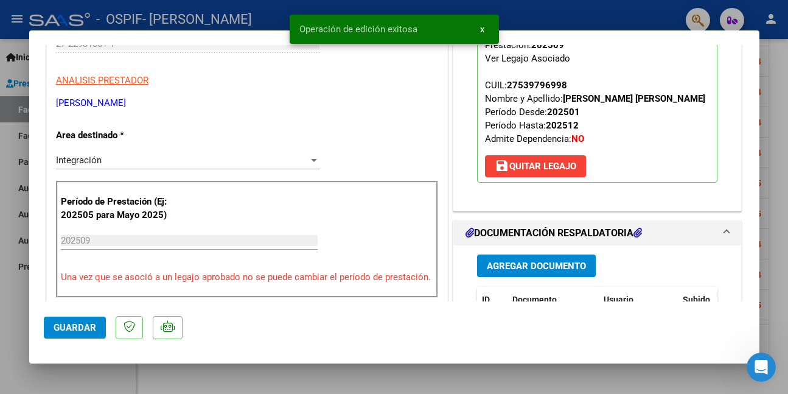
click at [52, 384] on div at bounding box center [394, 197] width 788 height 394
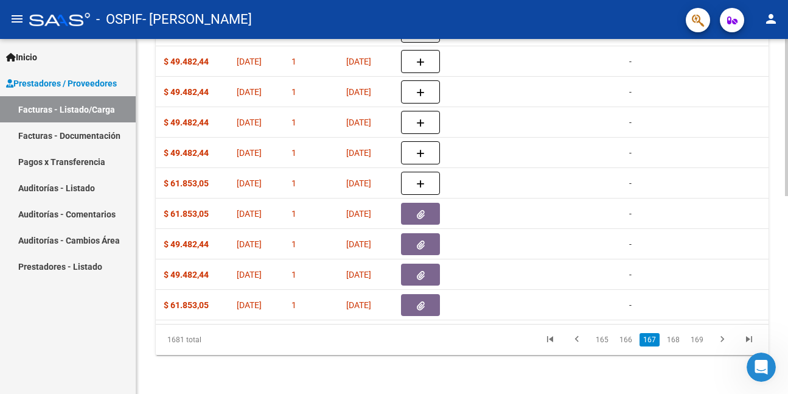
scroll to position [0, 510]
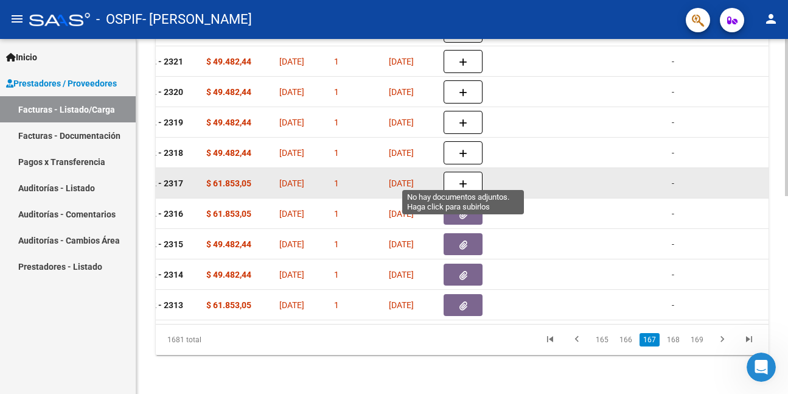
click at [468, 175] on button "button" at bounding box center [462, 183] width 39 height 23
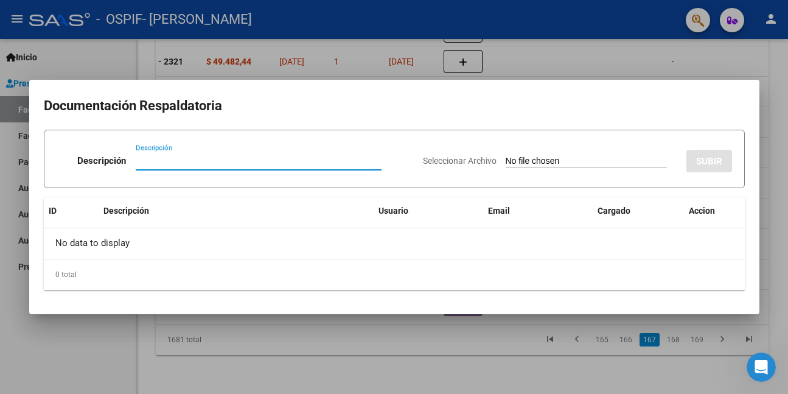
click at [197, 161] on input "Descripción" at bounding box center [259, 160] width 246 height 11
paste input "asistencia"
type input "asistencia"
type input "C:\fakepath\WhatsApp Image [DATE] 10.43.42.jpeg"
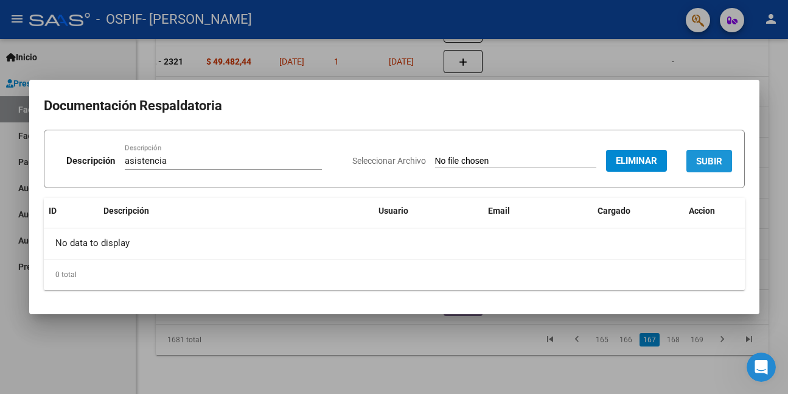
click at [714, 156] on span "SUBIR" at bounding box center [709, 161] width 26 height 11
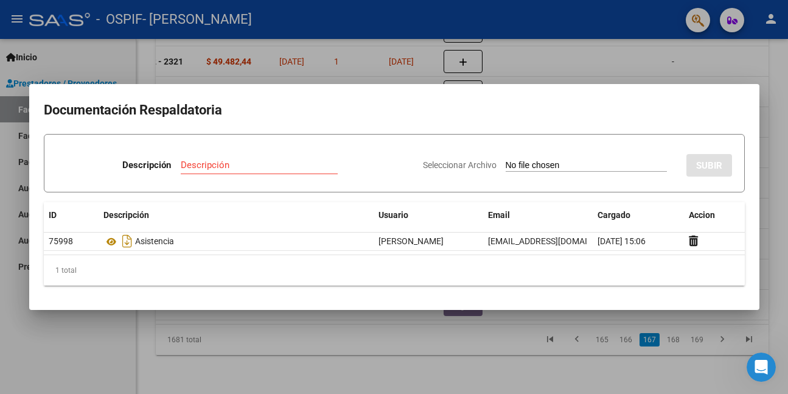
click at [70, 341] on div at bounding box center [394, 197] width 788 height 394
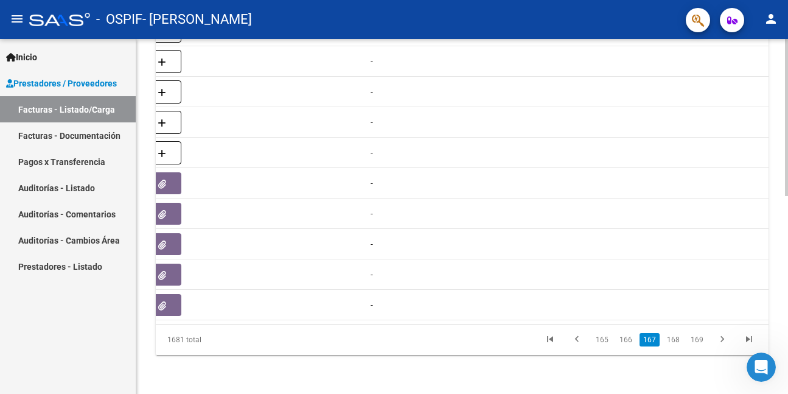
scroll to position [0, 803]
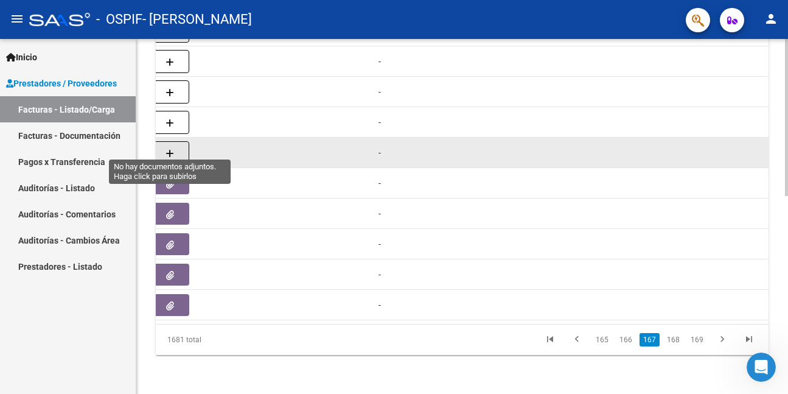
click at [177, 141] on button "button" at bounding box center [169, 152] width 39 height 23
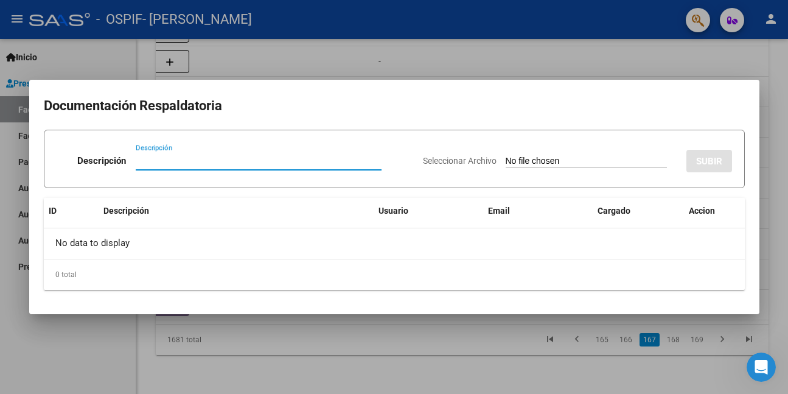
paste input "asistencia"
type input "asistencia"
type input "C:\fakepath\WhatsApp Image [DATE] 10.43.49.jpeg"
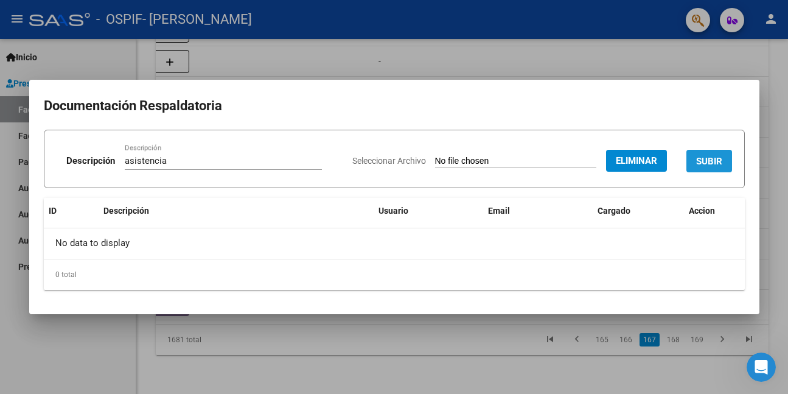
click at [713, 159] on span "SUBIR" at bounding box center [709, 161] width 26 height 11
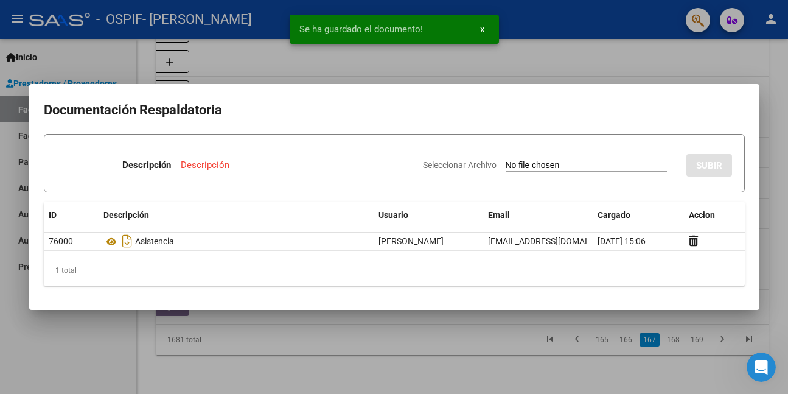
click at [92, 321] on div at bounding box center [394, 197] width 788 height 394
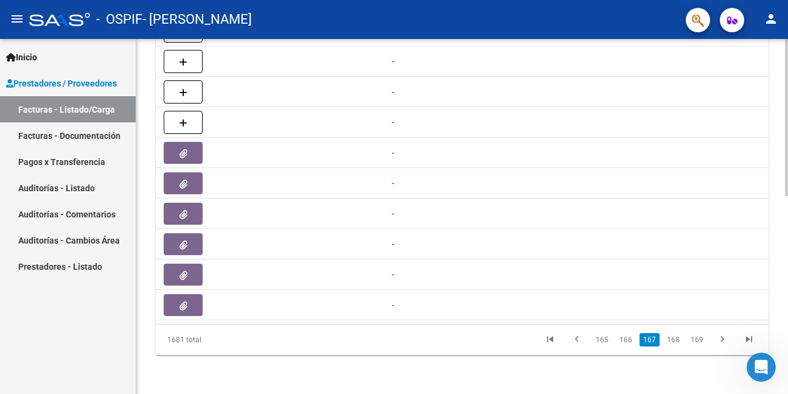
scroll to position [0, 774]
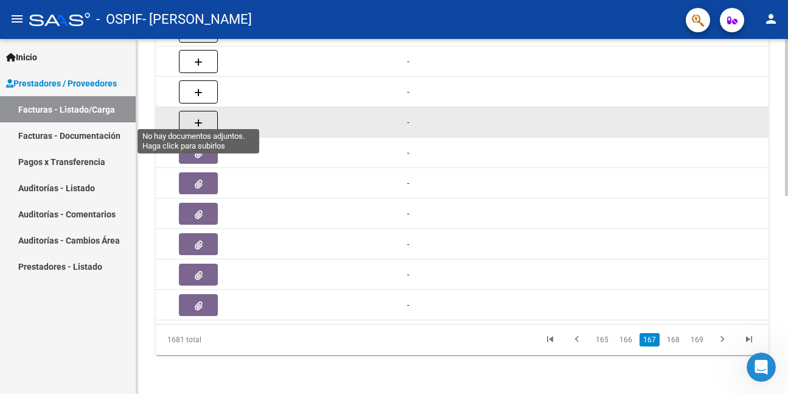
click at [210, 116] on button "button" at bounding box center [198, 122] width 39 height 23
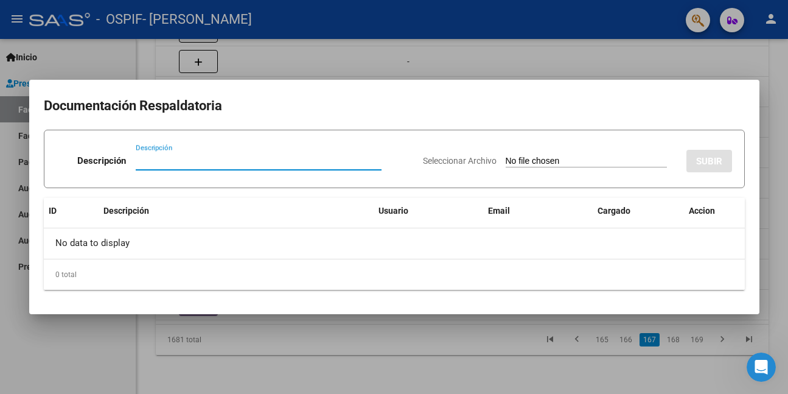
paste input "asistencia"
type input "asistencia"
type input "C:\fakepath\WhatsApp Image [DATE] 10.43.55.jpeg"
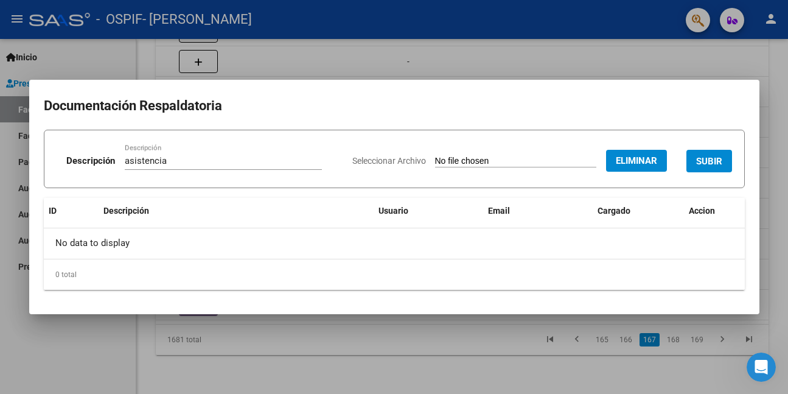
click at [726, 161] on button "SUBIR" at bounding box center [709, 161] width 46 height 23
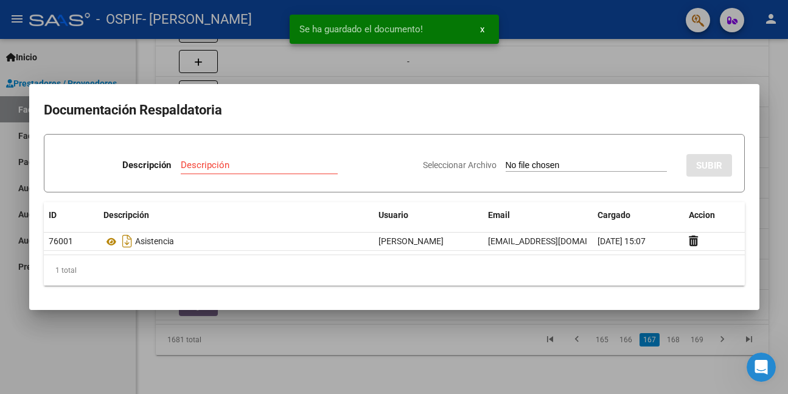
click at [81, 324] on div at bounding box center [394, 197] width 788 height 394
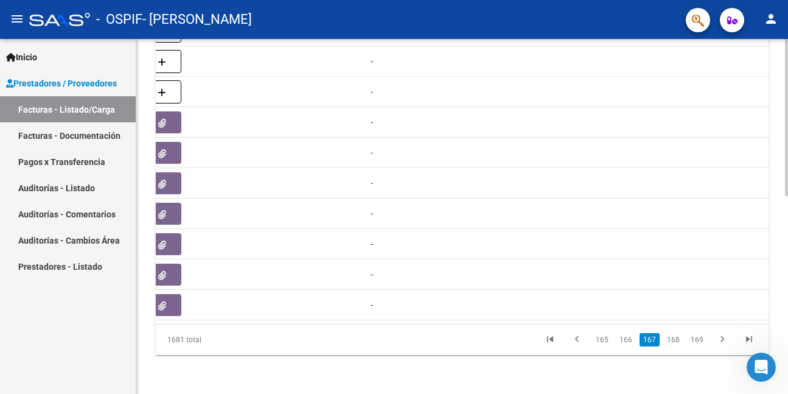
scroll to position [0, 716]
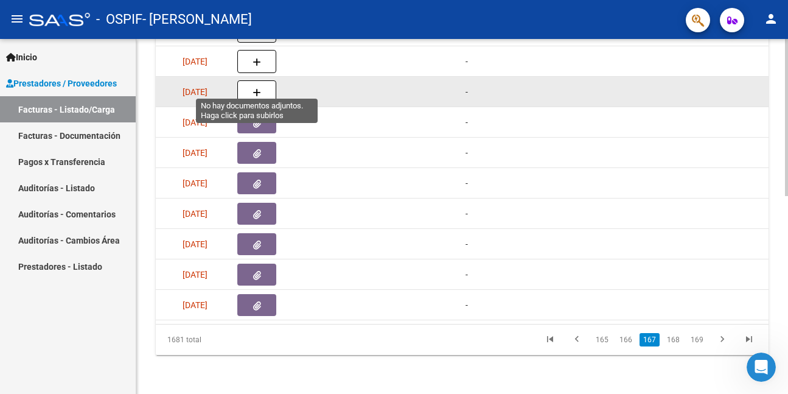
click at [259, 80] on button "button" at bounding box center [256, 91] width 39 height 23
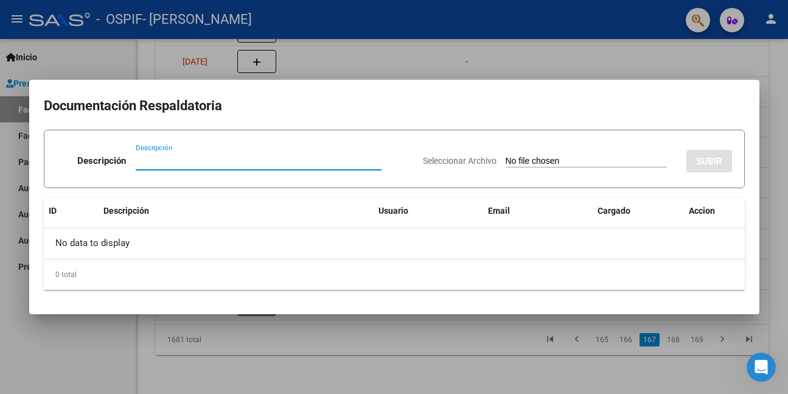
paste input "asistencia"
type input "asistencia"
type input "C:\fakepath\WhatsApp Image [DATE] 10.44.00.jpeg"
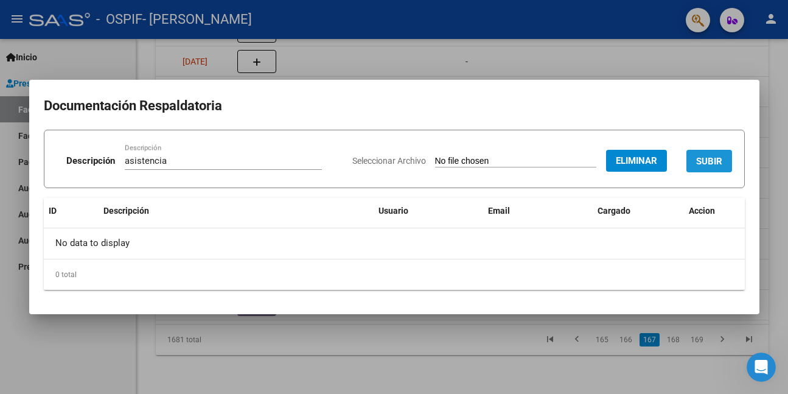
click at [724, 161] on button "SUBIR" at bounding box center [709, 161] width 46 height 23
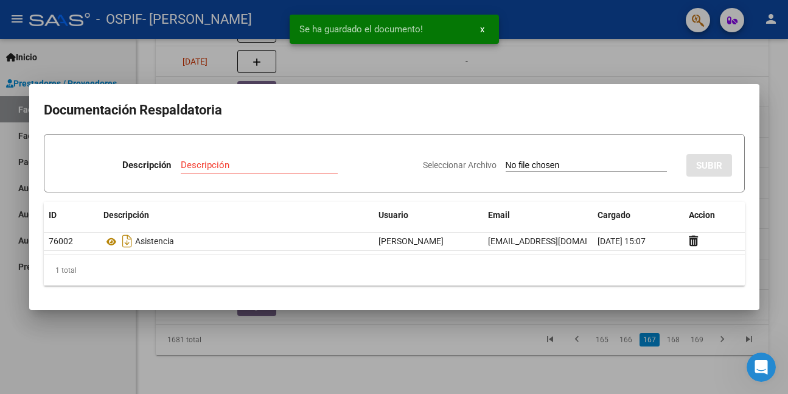
click at [297, 325] on div at bounding box center [394, 197] width 788 height 394
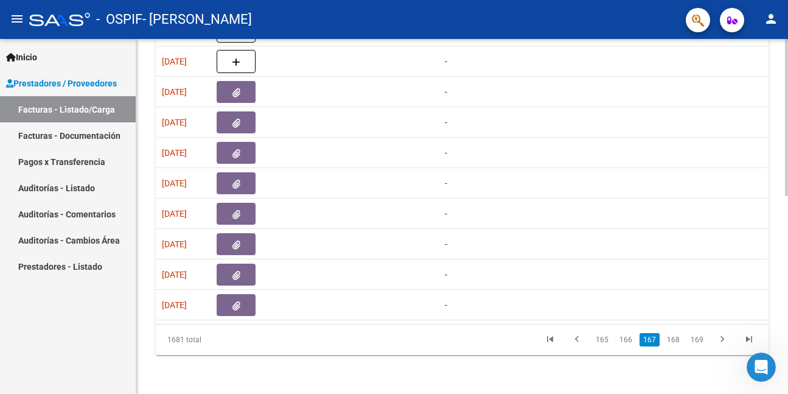
scroll to position [0, 726]
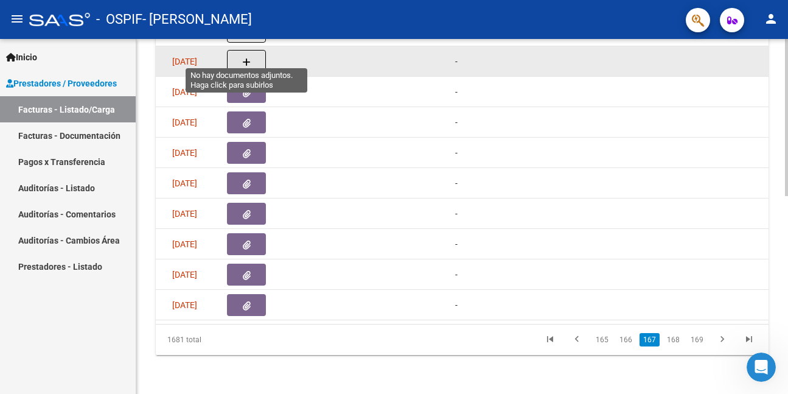
click at [250, 58] on icon "button" at bounding box center [246, 62] width 9 height 9
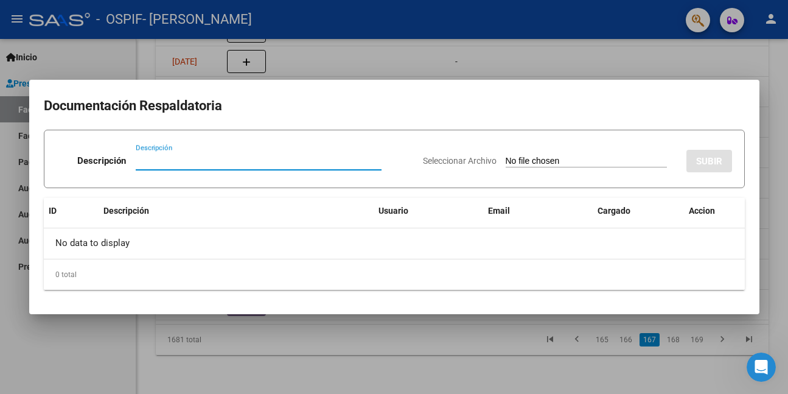
paste input "asistencia"
type input "asistencia"
type input "C:\fakepath\WhatsApp Image [DATE] 10.44.11.jpeg"
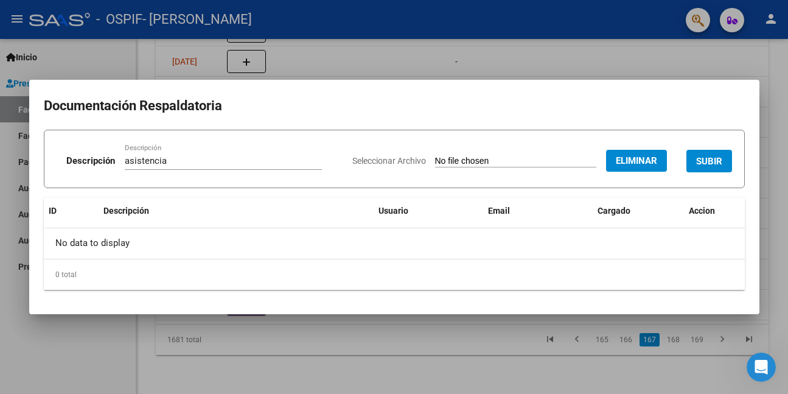
click at [726, 159] on button "SUBIR" at bounding box center [709, 161] width 46 height 23
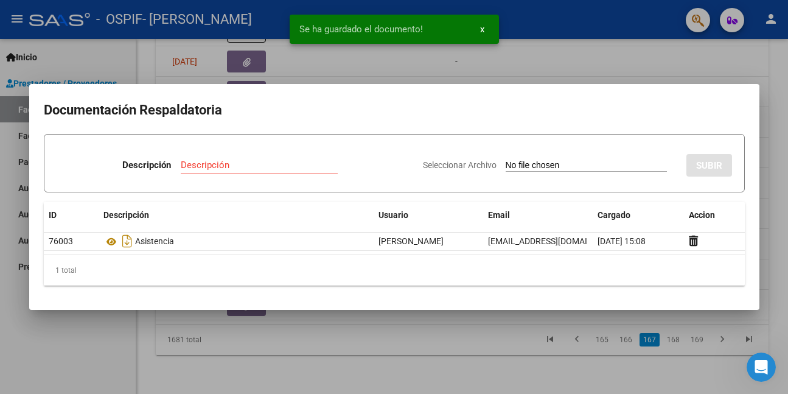
click at [100, 359] on div at bounding box center [394, 197] width 788 height 394
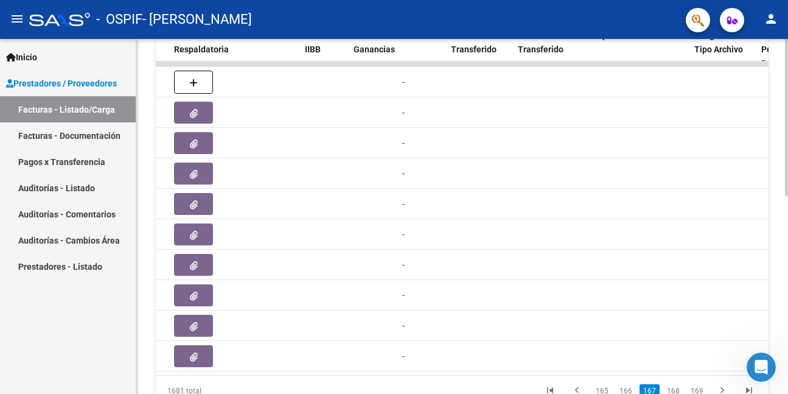
scroll to position [0, 774]
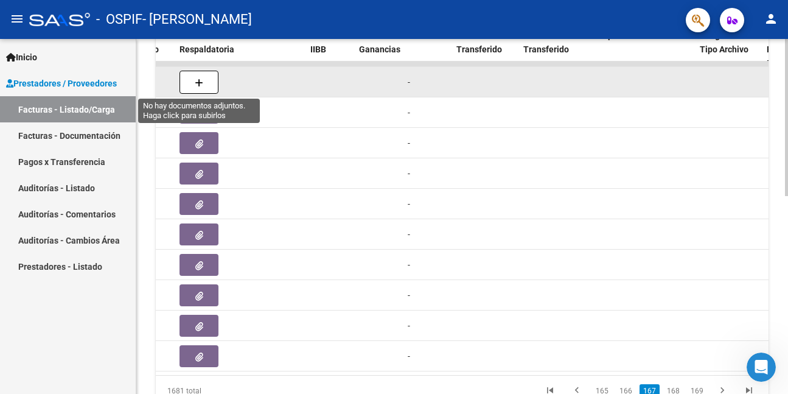
click at [198, 80] on icon "button" at bounding box center [199, 82] width 9 height 9
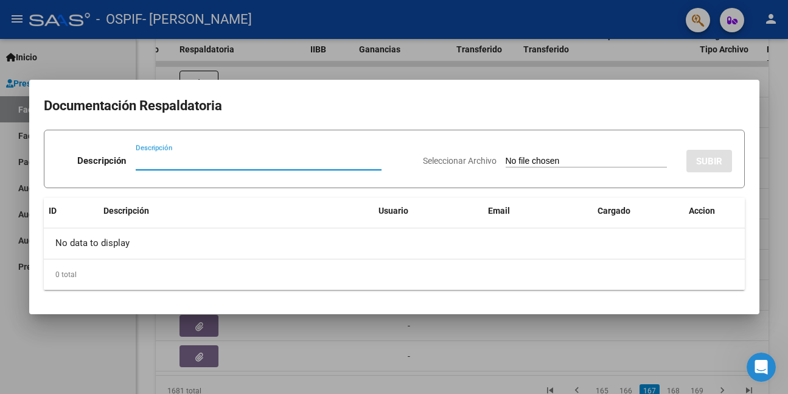
click at [166, 162] on input "Descripción" at bounding box center [259, 160] width 246 height 11
paste input "asistencia"
type input "asistencia"
type input "C:\fakepath\WhatsApp Image [DATE] 10.44.15.jpeg"
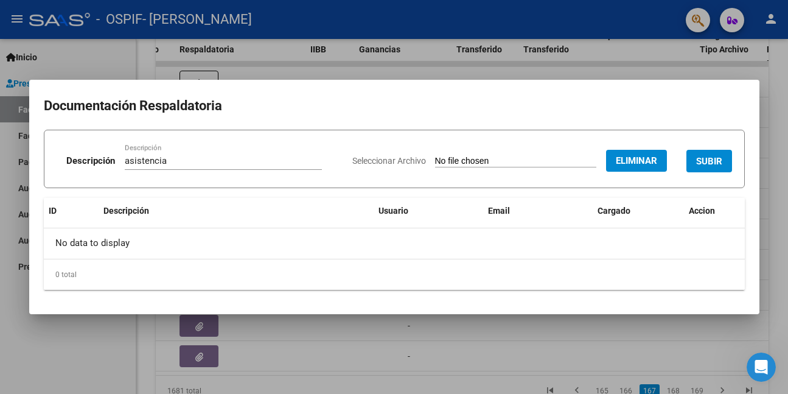
click at [728, 159] on button "SUBIR" at bounding box center [709, 161] width 46 height 23
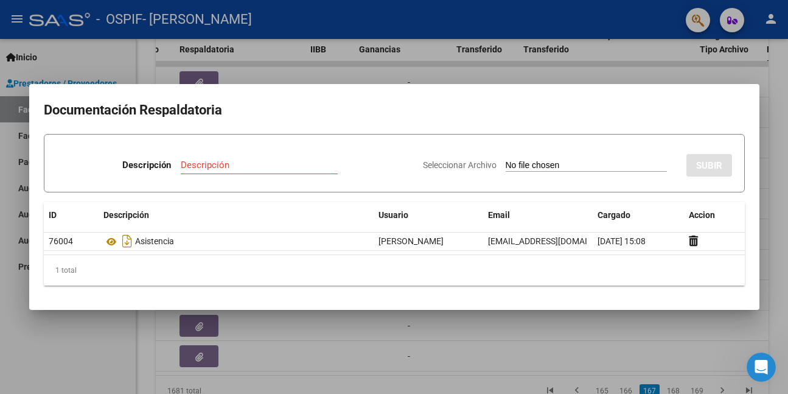
click at [97, 317] on div at bounding box center [394, 197] width 788 height 394
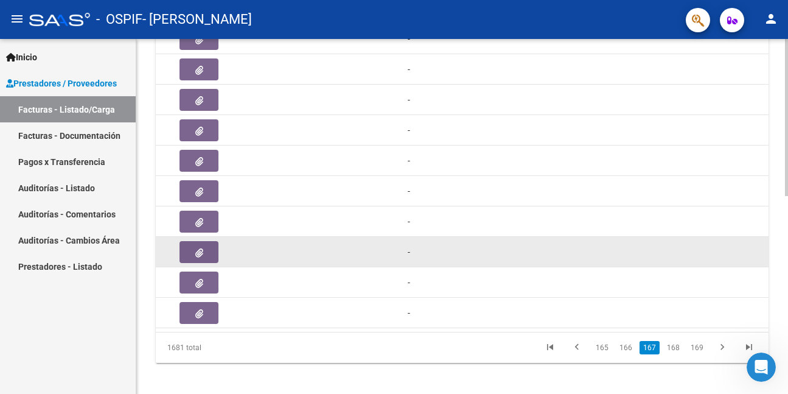
scroll to position [448, 0]
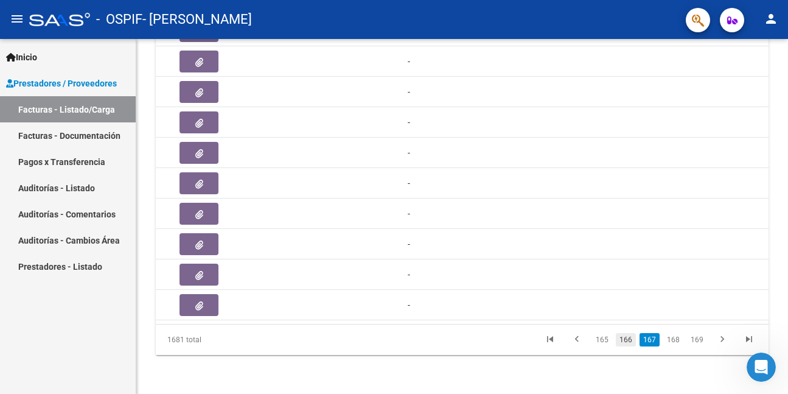
click at [627, 340] on link "166" at bounding box center [626, 339] width 20 height 13
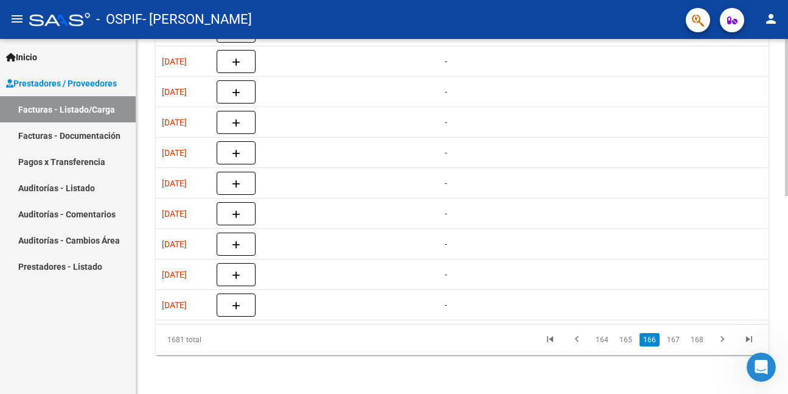
scroll to position [0, 729]
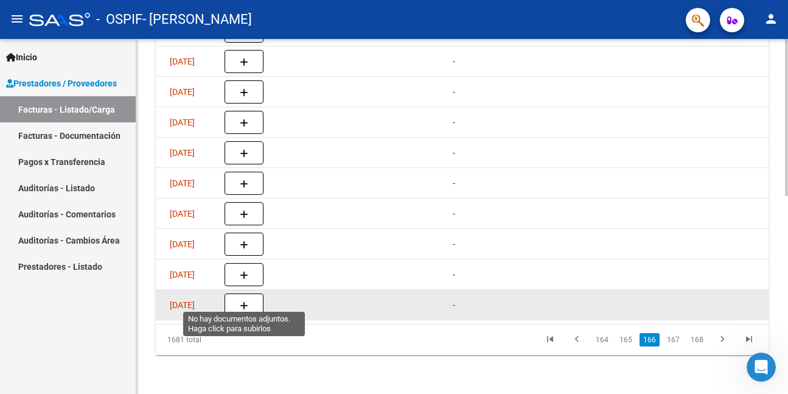
click at [249, 296] on button "button" at bounding box center [243, 304] width 39 height 23
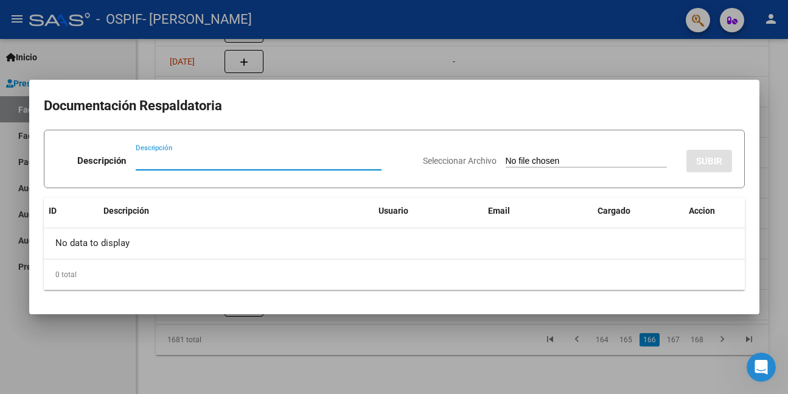
paste input "asistencia"
type input "asistencia"
type input "C:\fakepath\WhatsApp Image [DATE] 10.44.19.jpeg"
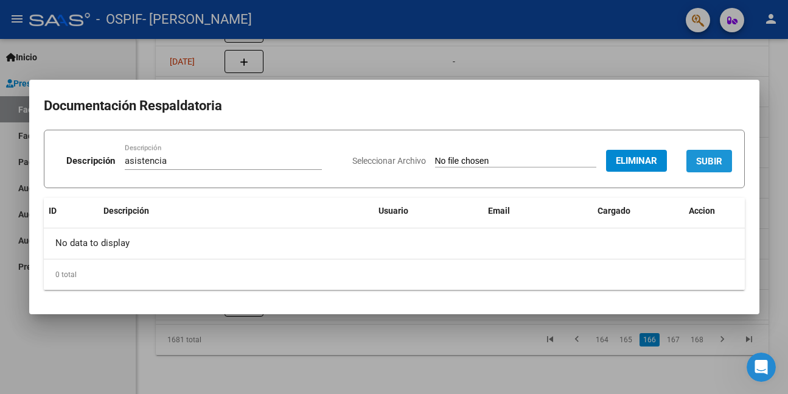
click at [727, 160] on button "SUBIR" at bounding box center [709, 161] width 46 height 23
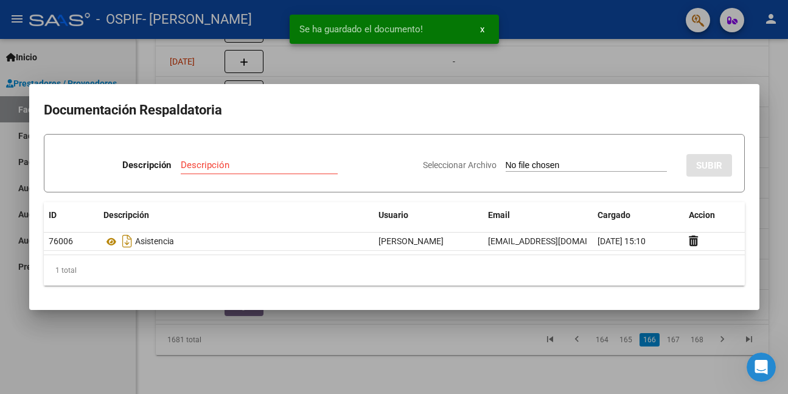
click at [69, 336] on div at bounding box center [394, 197] width 788 height 394
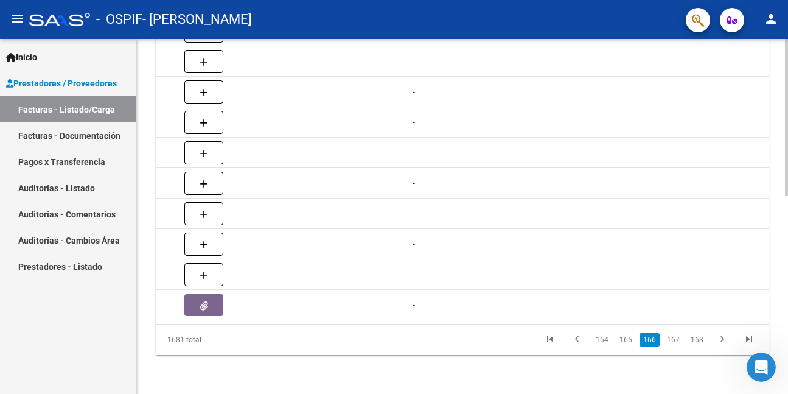
scroll to position [0, 742]
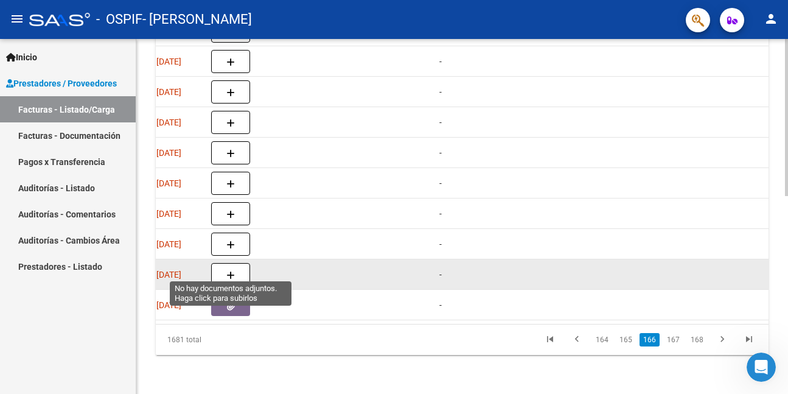
click at [244, 264] on button "button" at bounding box center [230, 274] width 39 height 23
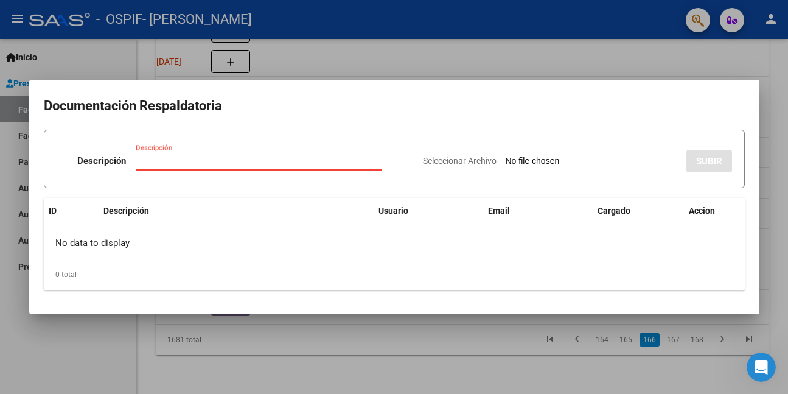
paste input "asistencia"
type input "asistencia"
type input "C:\fakepath\WhatsApp Image [DATE] 10.44.25.jpeg"
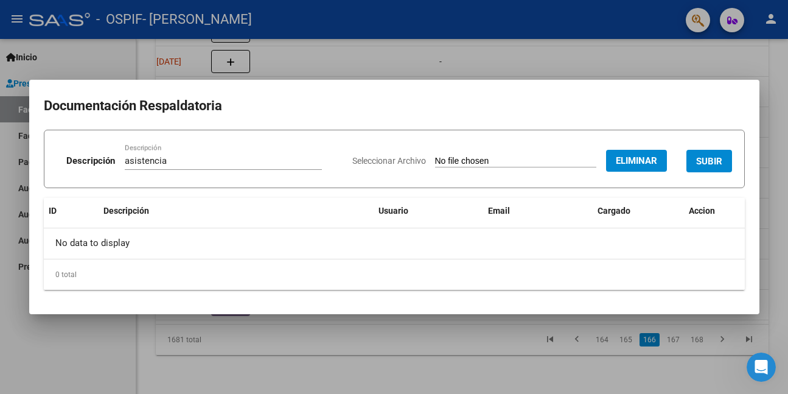
click at [721, 162] on span "SUBIR" at bounding box center [709, 161] width 26 height 11
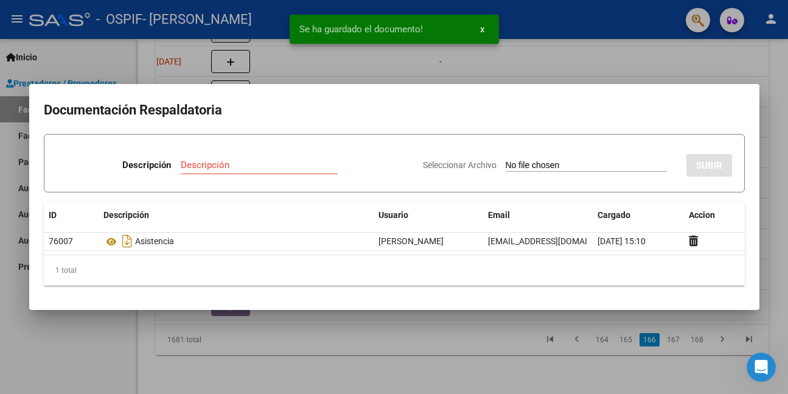
drag, startPoint x: 76, startPoint y: 364, endPoint x: 100, endPoint y: 360, distance: 24.1
click at [75, 364] on div at bounding box center [394, 197] width 788 height 394
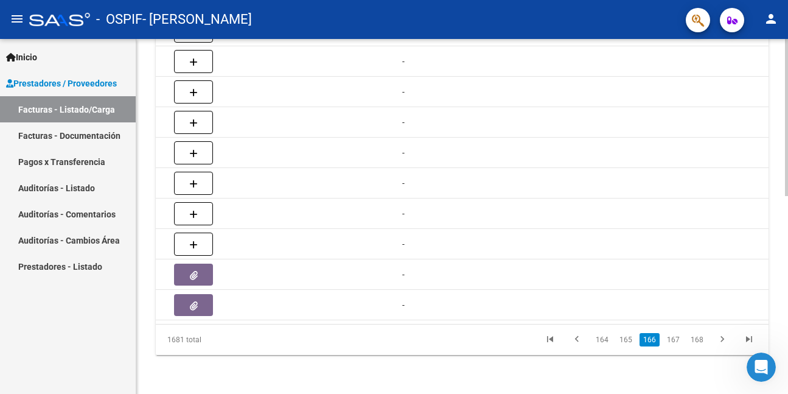
scroll to position [0, 681]
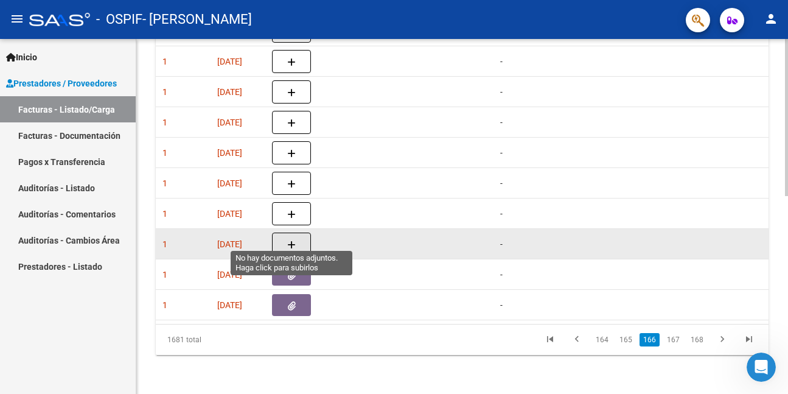
click at [296, 232] on button "button" at bounding box center [291, 243] width 39 height 23
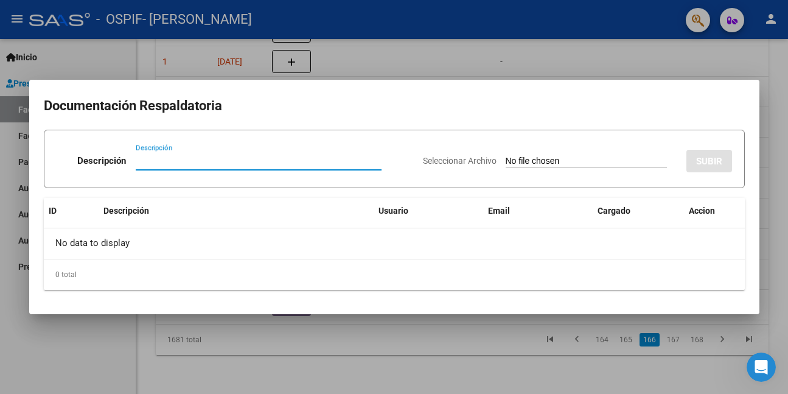
click at [204, 162] on input "Descripción" at bounding box center [259, 160] width 246 height 11
paste input "asistencia"
type input "asistencia"
type input "C:\fakepath\WhatsApp Image [DATE] 10.44.29.jpeg"
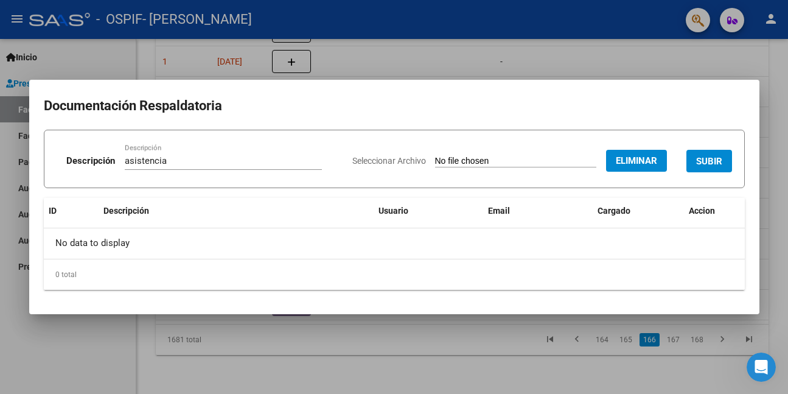
click at [725, 158] on button "SUBIR" at bounding box center [709, 161] width 46 height 23
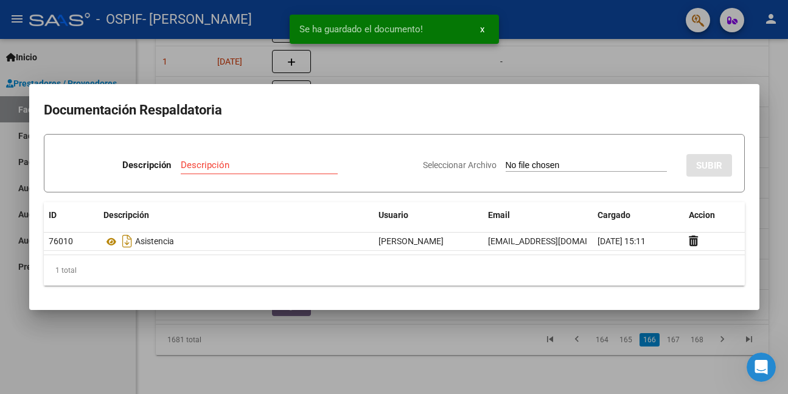
click at [262, 330] on div at bounding box center [394, 197] width 788 height 394
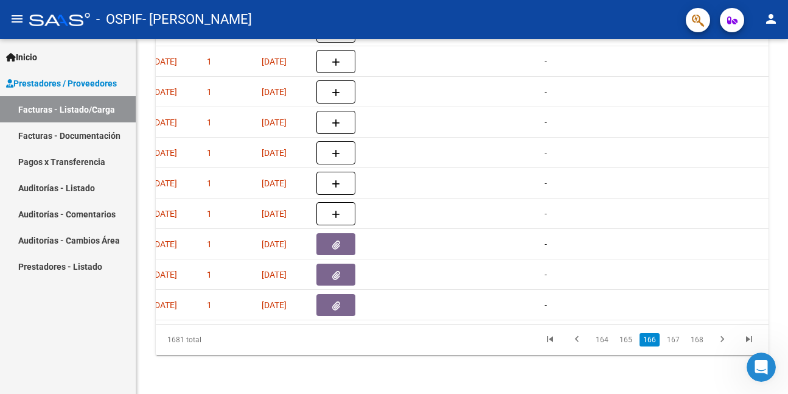
scroll to position [0, 610]
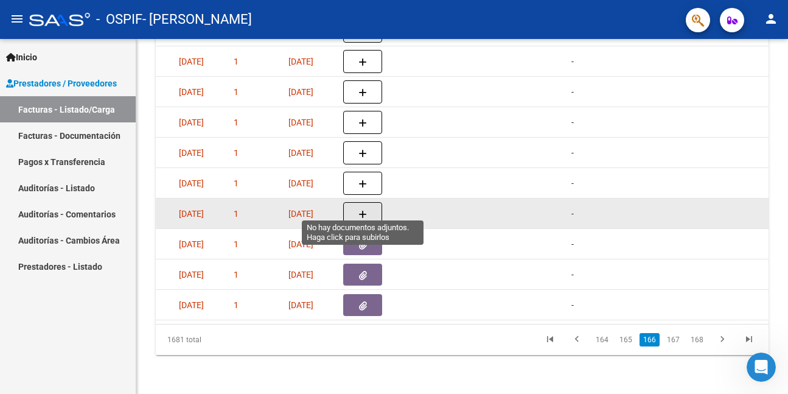
click at [371, 206] on button "button" at bounding box center [362, 213] width 39 height 23
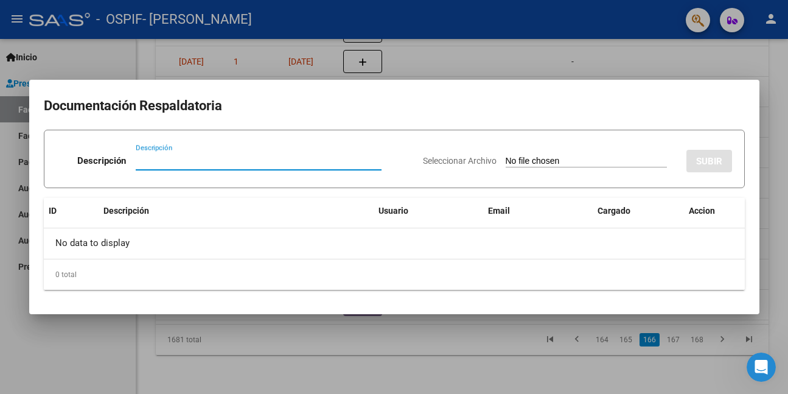
paste input "asistencia"
type input "asistencia"
type input "C:\fakepath\WhatsApp Image [DATE] 10.44.36.jpeg"
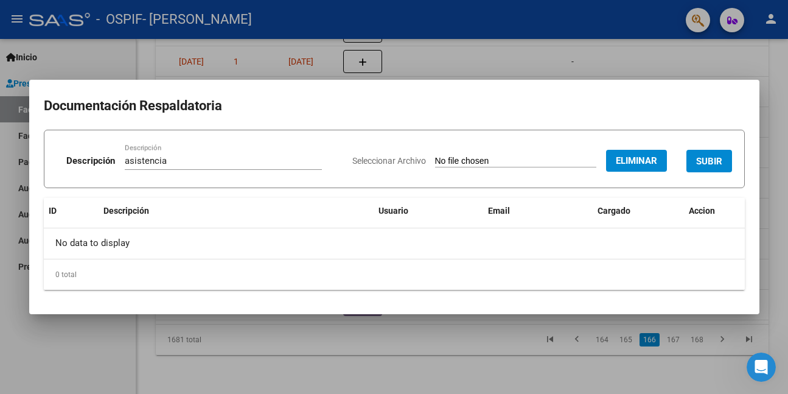
click at [725, 156] on button "SUBIR" at bounding box center [709, 161] width 46 height 23
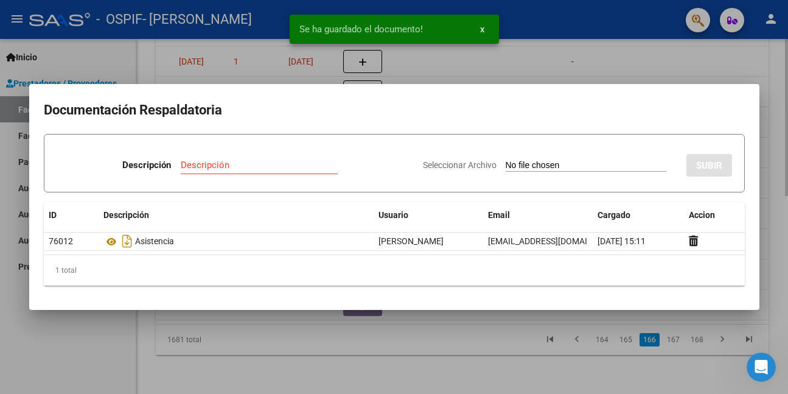
drag, startPoint x: 269, startPoint y: 347, endPoint x: 286, endPoint y: 339, distance: 19.0
click at [274, 345] on div at bounding box center [394, 197] width 788 height 394
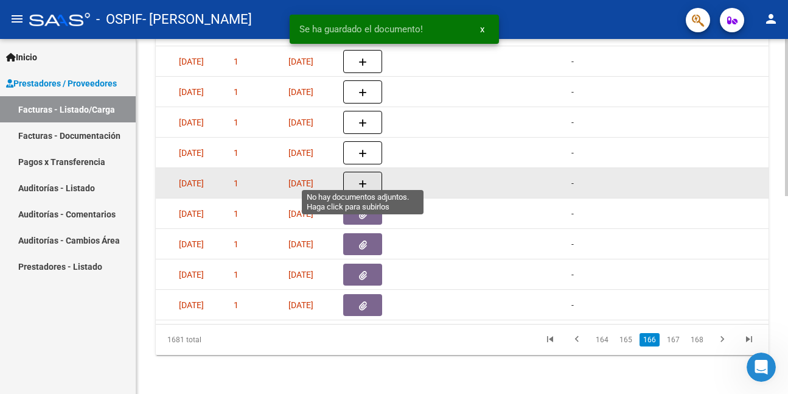
click at [368, 173] on button "button" at bounding box center [362, 183] width 39 height 23
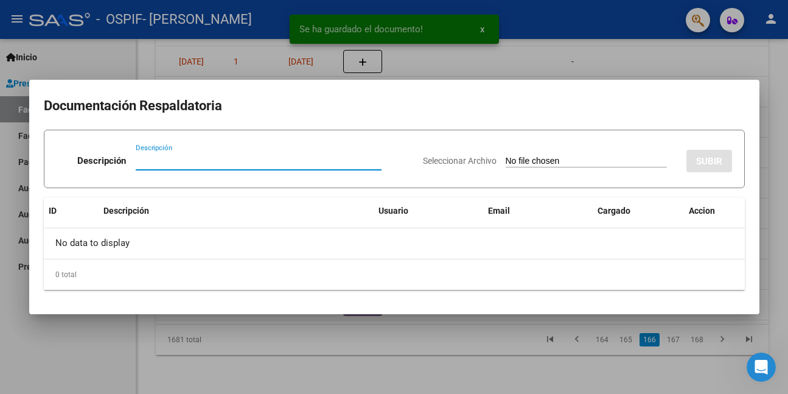
click at [149, 162] on input "Descripción" at bounding box center [259, 160] width 246 height 11
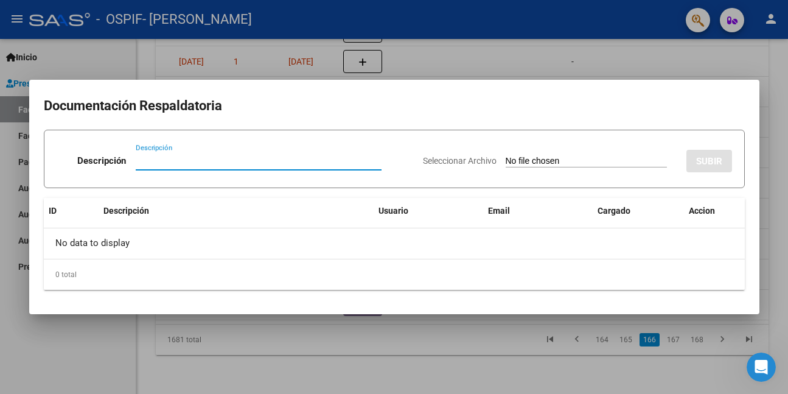
paste input "asistencia"
type input "asistencia"
type input "C:\fakepath\WhatsApp Image [DATE] 10.44.41.jpeg"
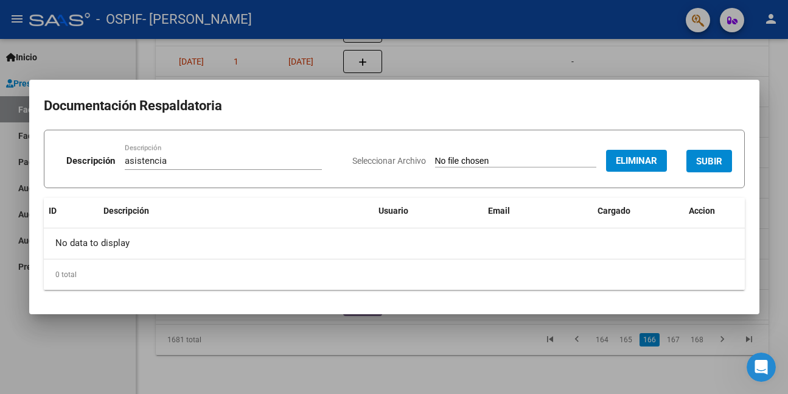
click at [724, 156] on button "SUBIR" at bounding box center [709, 161] width 46 height 23
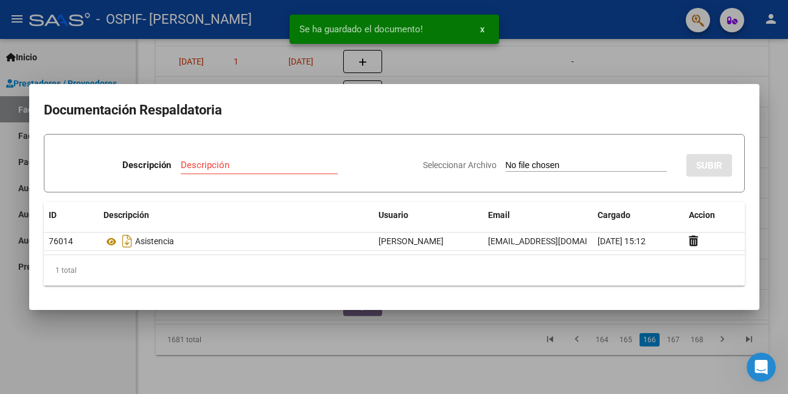
click at [446, 333] on div at bounding box center [394, 197] width 788 height 394
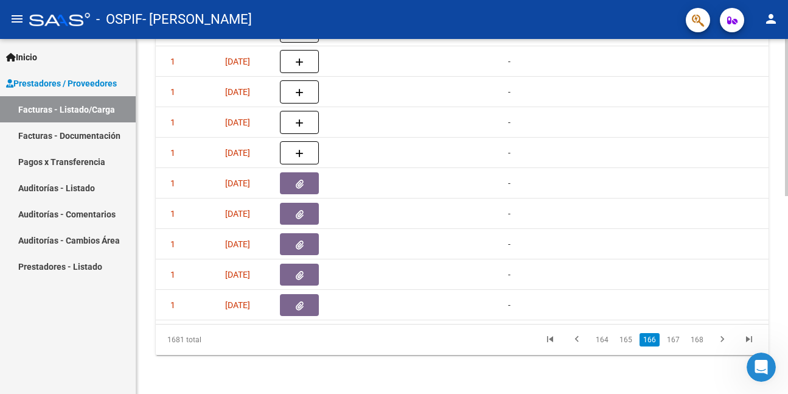
scroll to position [0, 668]
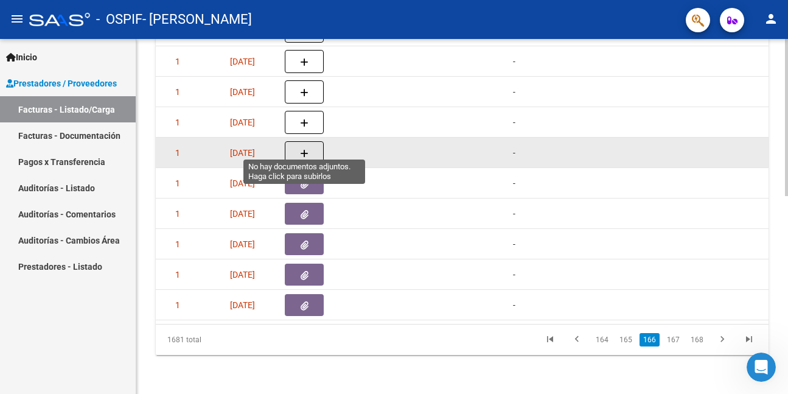
click at [303, 149] on icon "button" at bounding box center [304, 153] width 9 height 9
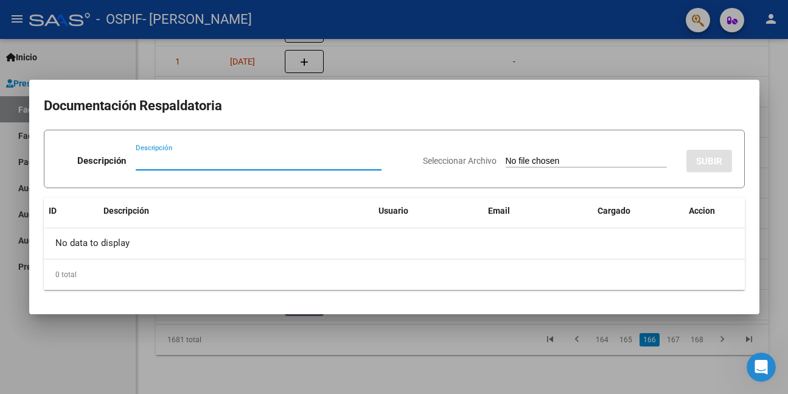
paste input "asistencia"
type input "asistencia"
type input "C:\fakepath\WhatsApp Image [DATE] 10.44.46.jpeg"
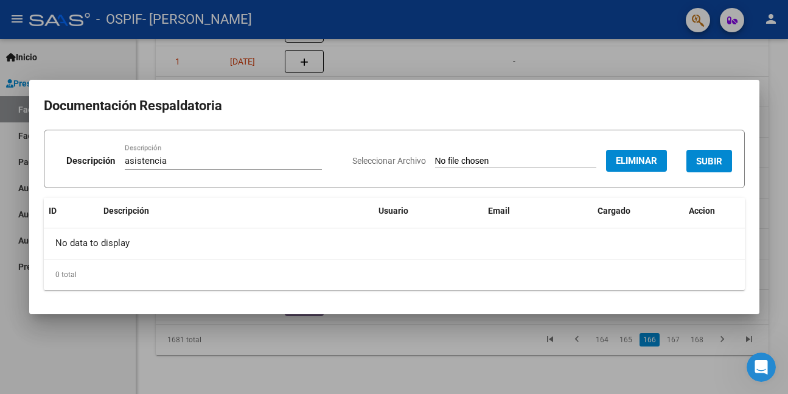
click at [725, 159] on button "SUBIR" at bounding box center [709, 161] width 46 height 23
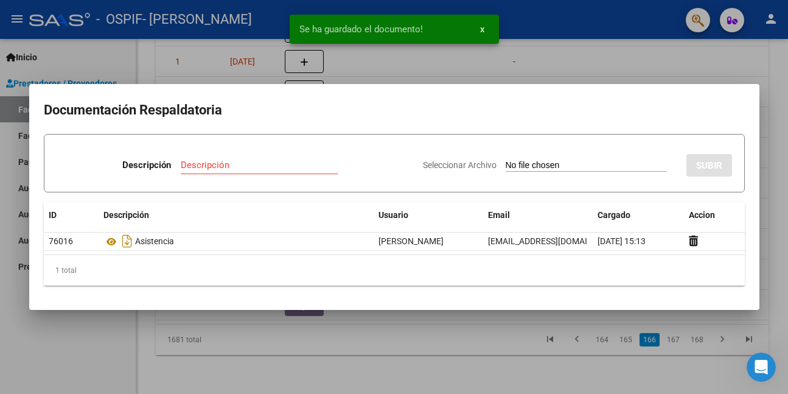
click at [83, 359] on div at bounding box center [394, 197] width 788 height 394
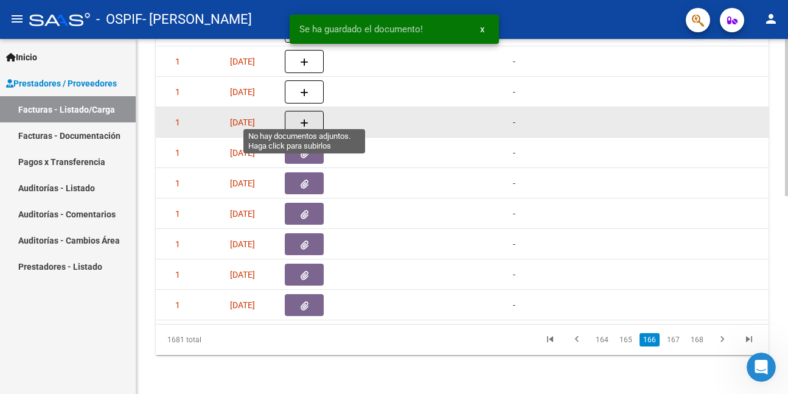
click at [305, 119] on icon "button" at bounding box center [304, 123] width 9 height 9
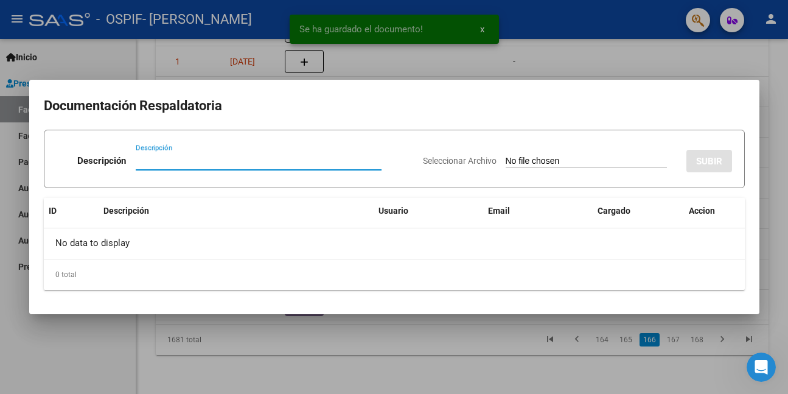
click at [283, 164] on input "Descripción" at bounding box center [259, 160] width 246 height 11
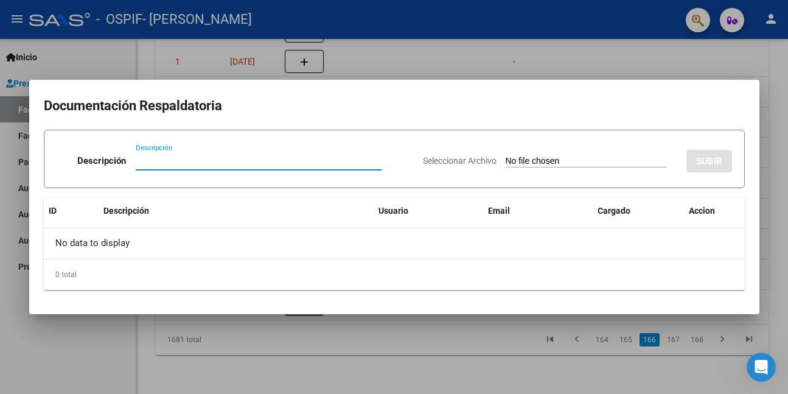
paste input "asistencia"
type input "asistencia"
type input "C:\fakepath\WhatsApp Image [DATE] 10.44.53.jpeg"
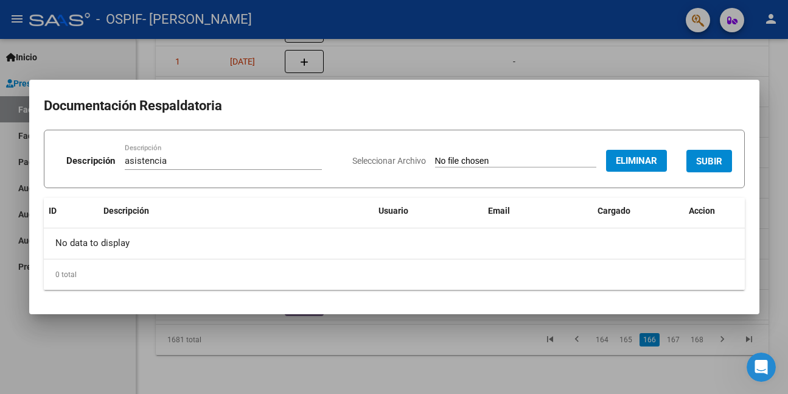
click at [727, 159] on button "SUBIR" at bounding box center [709, 161] width 46 height 23
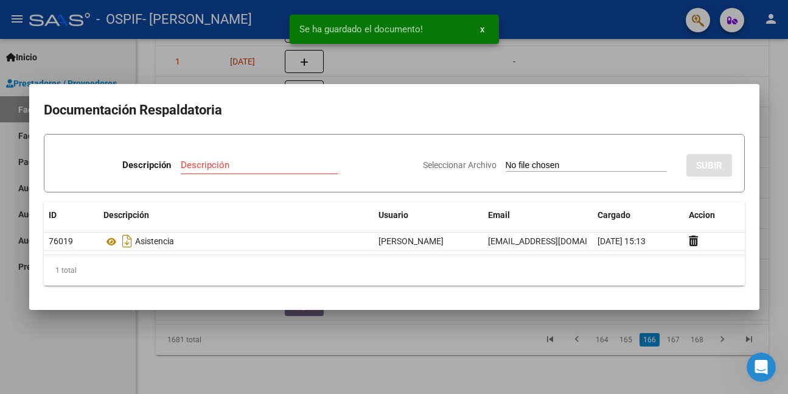
click at [408, 346] on div at bounding box center [394, 197] width 788 height 394
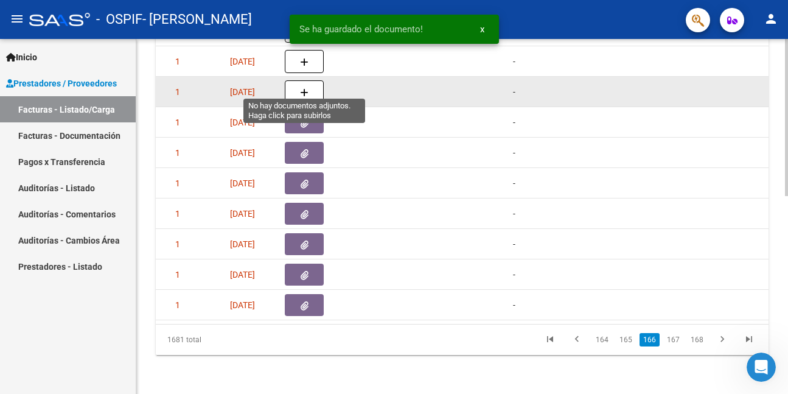
click at [297, 80] on button "button" at bounding box center [304, 91] width 39 height 23
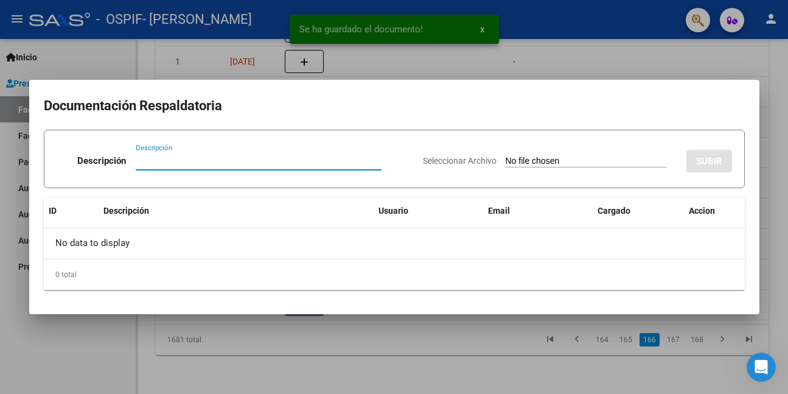
click at [237, 161] on input "Descripción" at bounding box center [259, 160] width 246 height 11
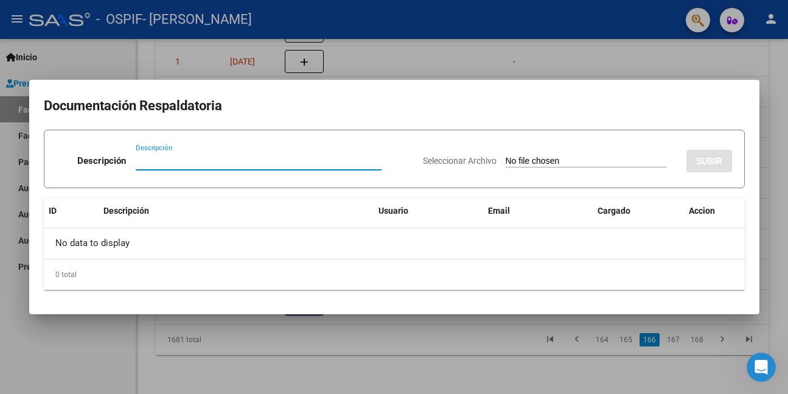
paste input "asistencia"
type input "asistencia"
type input "C:\fakepath\WhatsApp Image [DATE] 10.45.04.jpeg"
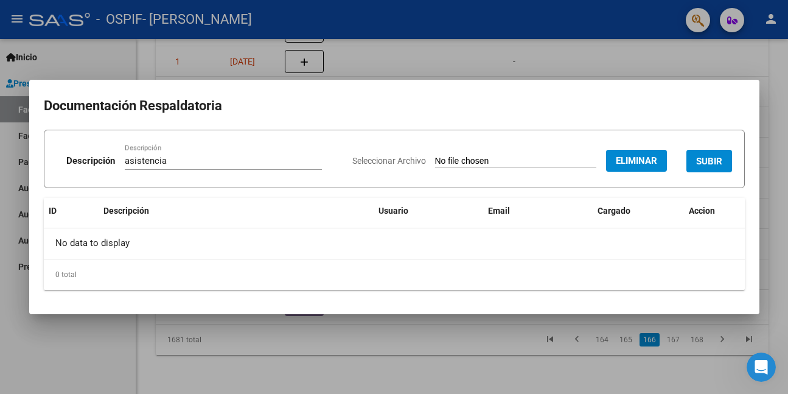
click at [726, 159] on button "SUBIR" at bounding box center [709, 161] width 46 height 23
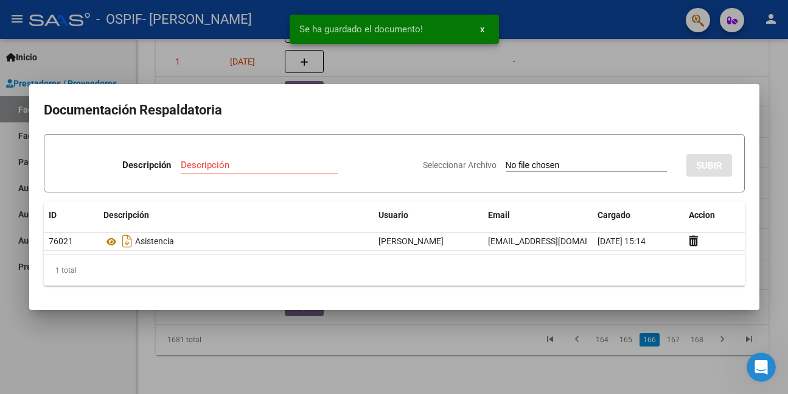
click at [434, 355] on div at bounding box center [394, 197] width 788 height 394
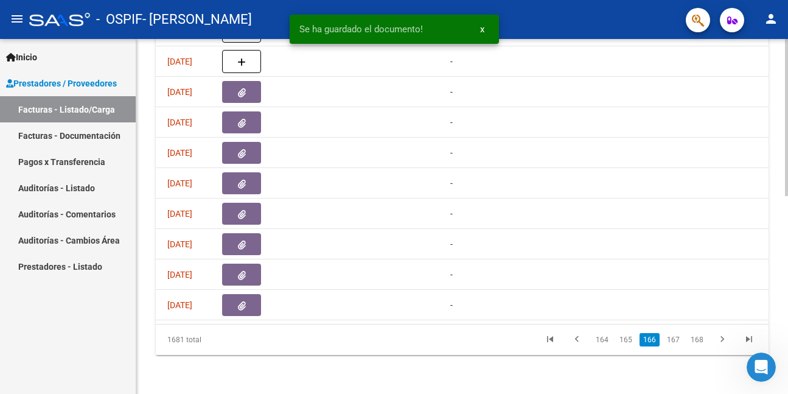
scroll to position [0, 724]
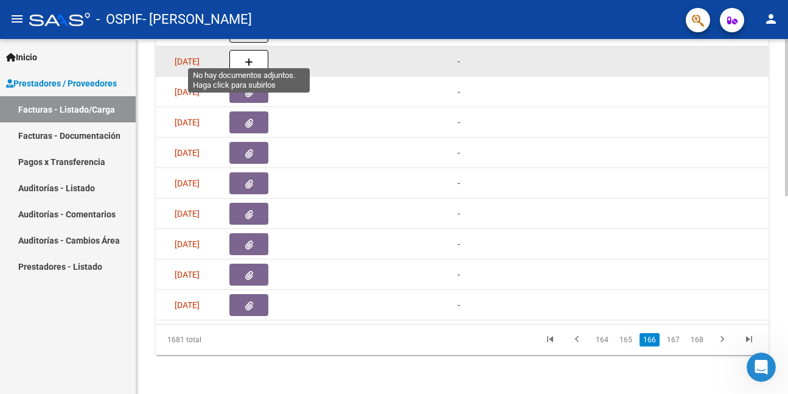
click at [249, 58] on icon "button" at bounding box center [249, 62] width 9 height 9
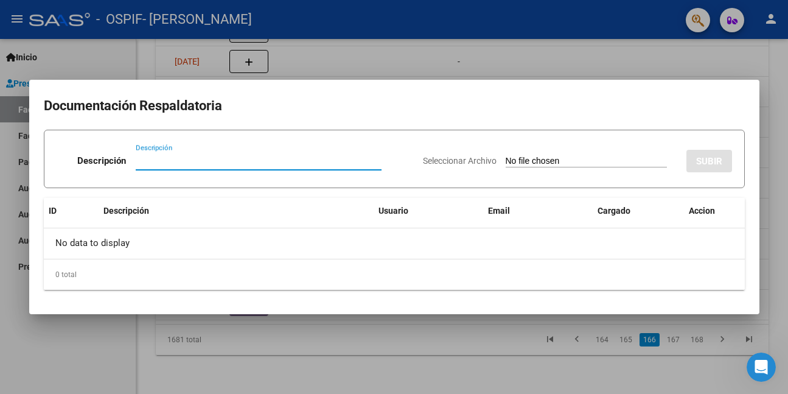
paste input "asistencia"
type input "asistencia"
type input "C:\fakepath\WhatsApp Image [DATE] 10.45.09.jpeg"
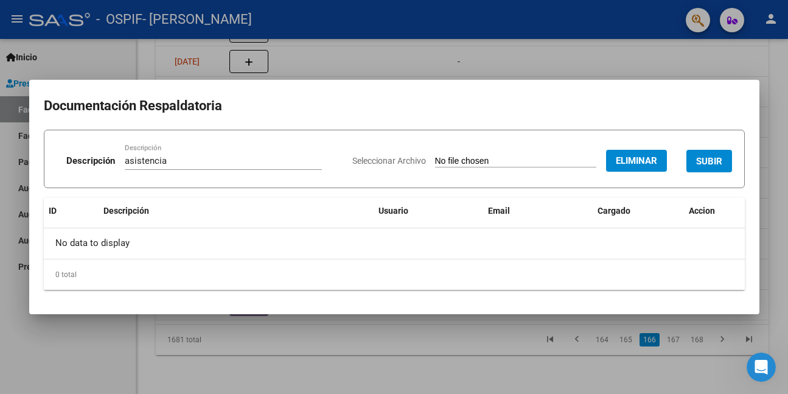
click at [727, 158] on button "SUBIR" at bounding box center [709, 161] width 46 height 23
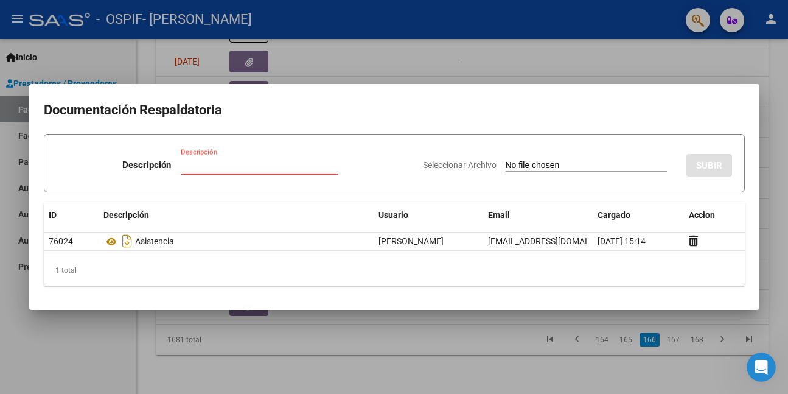
paste input "asistencia"
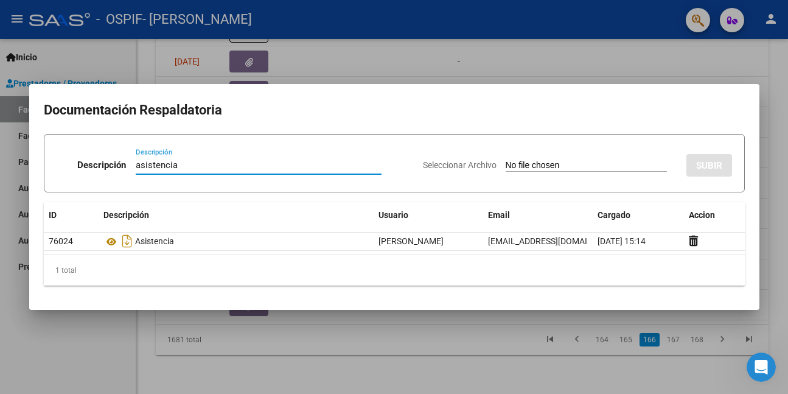
type input "asistencia"
type input "C:\fakepath\WhatsApp Image [DATE] 10.45.15.jpeg"
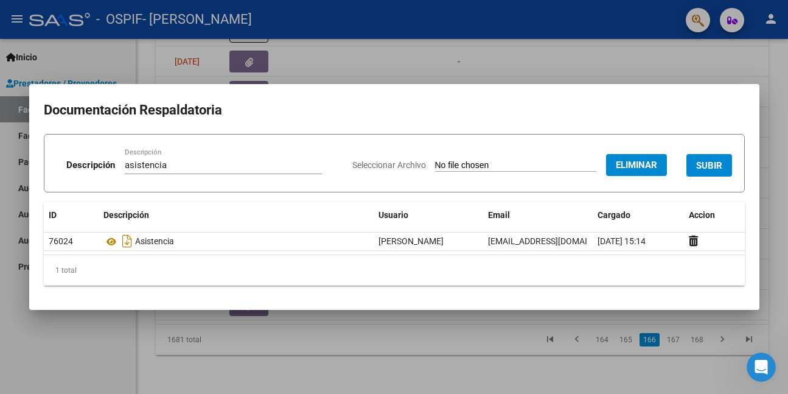
click at [726, 160] on button "SUBIR" at bounding box center [709, 165] width 46 height 23
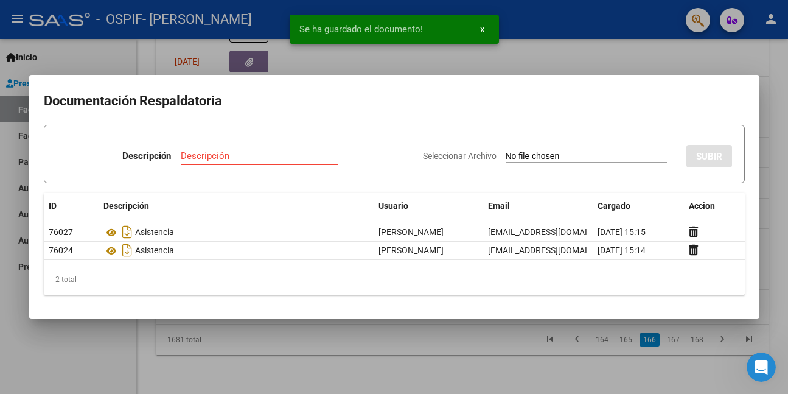
click at [610, 61] on div at bounding box center [394, 197] width 788 height 394
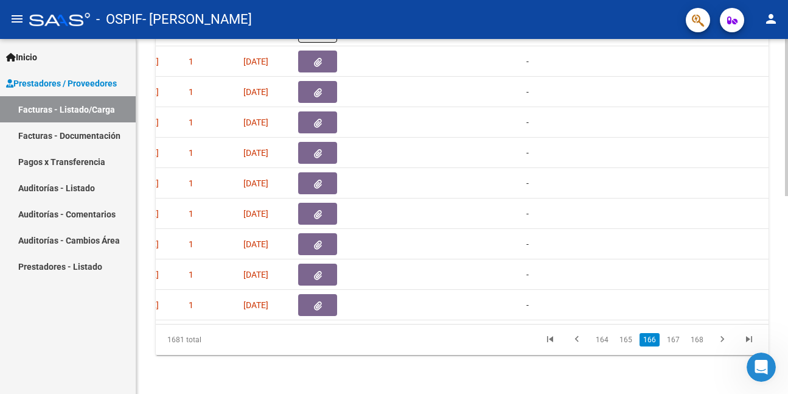
scroll to position [0, 639]
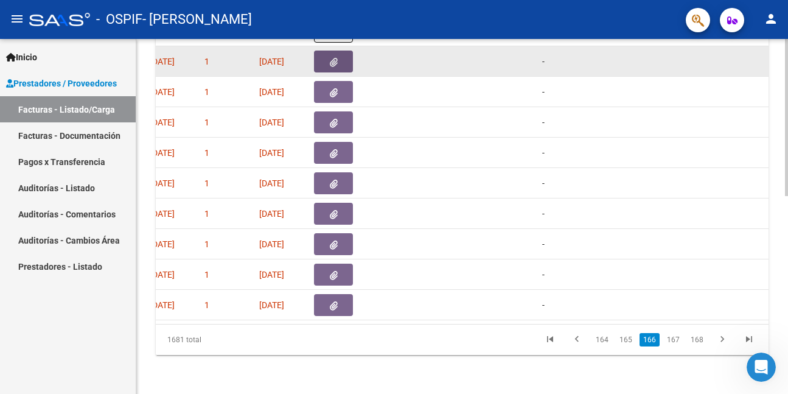
click at [336, 50] on button "button" at bounding box center [333, 61] width 39 height 22
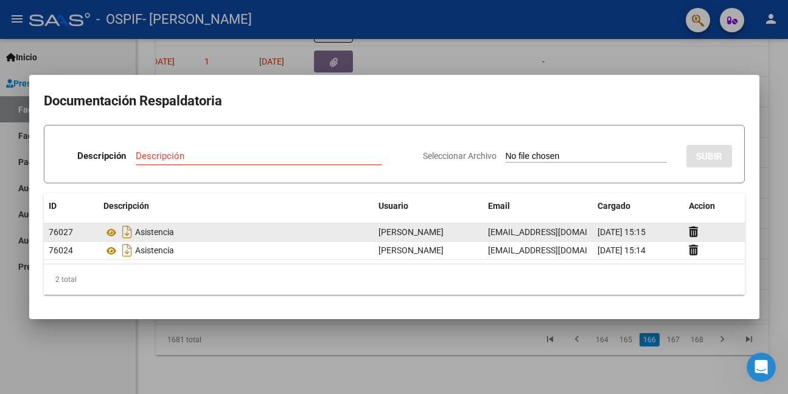
click at [693, 225] on div at bounding box center [714, 232] width 51 height 14
click at [692, 234] on icon at bounding box center [693, 232] width 9 height 12
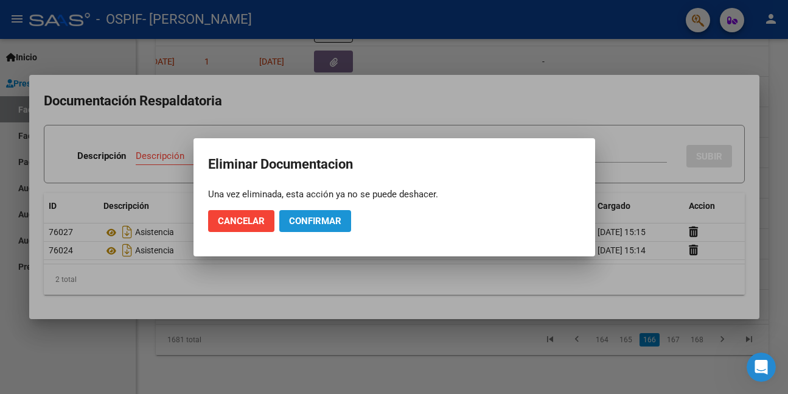
click at [316, 218] on span "Confirmar" at bounding box center [315, 220] width 52 height 11
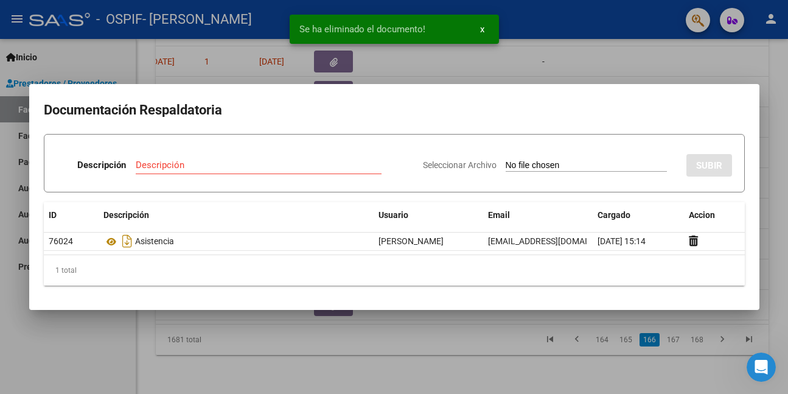
click at [91, 330] on div at bounding box center [394, 197] width 788 height 394
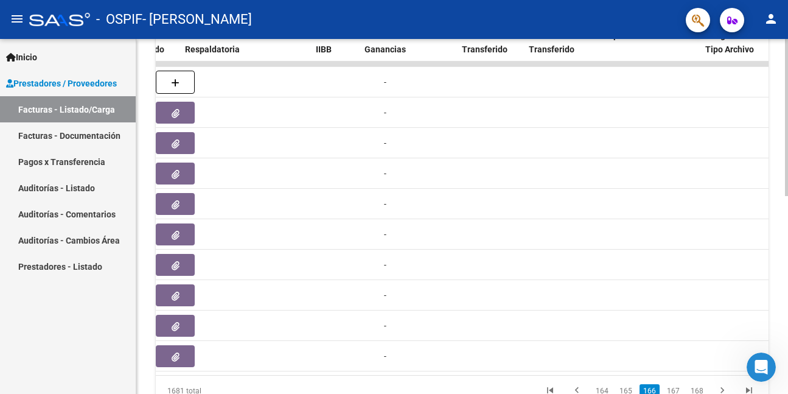
scroll to position [0, 742]
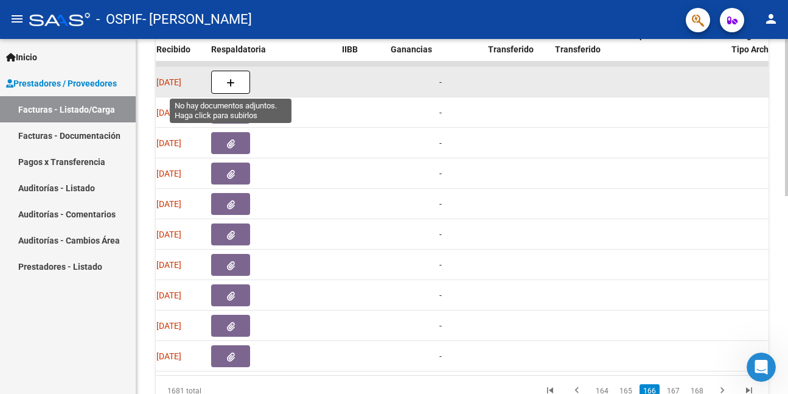
click at [223, 80] on button "button" at bounding box center [230, 82] width 39 height 23
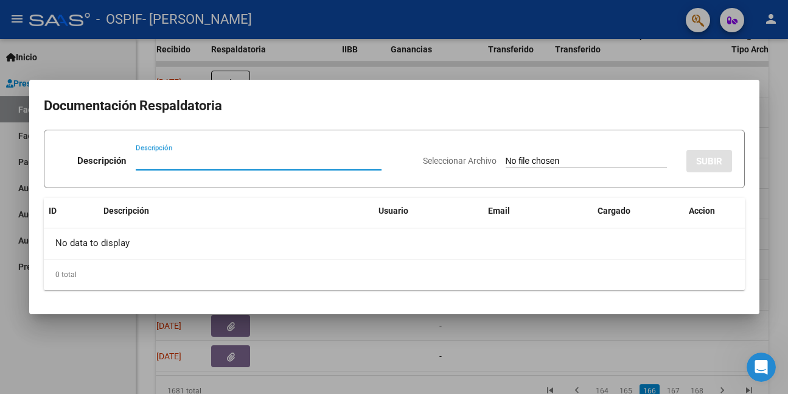
paste input "asistencia"
type input "asistencia"
click at [507, 162] on input "Seleccionar Archivo" at bounding box center [585, 162] width 161 height 12
type input "C:\fakepath\WhatsApp Image [DATE] 10.45.15.jpeg"
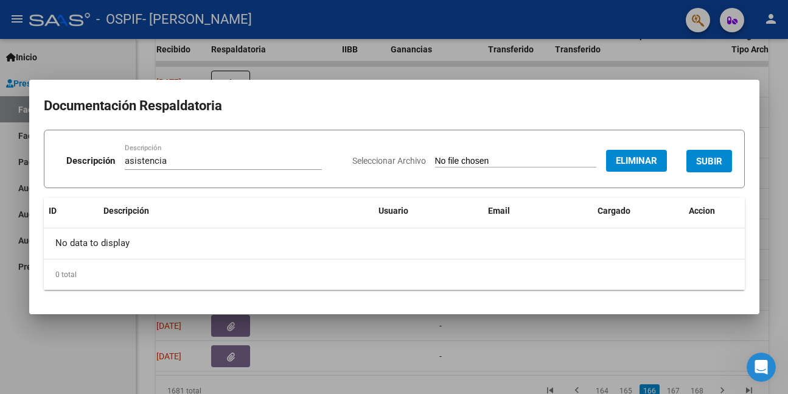
click at [725, 158] on button "SUBIR" at bounding box center [709, 161] width 46 height 23
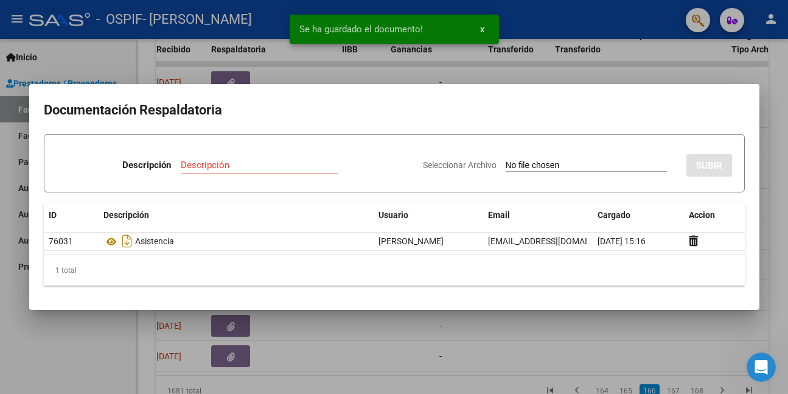
click at [520, 359] on div at bounding box center [394, 197] width 788 height 394
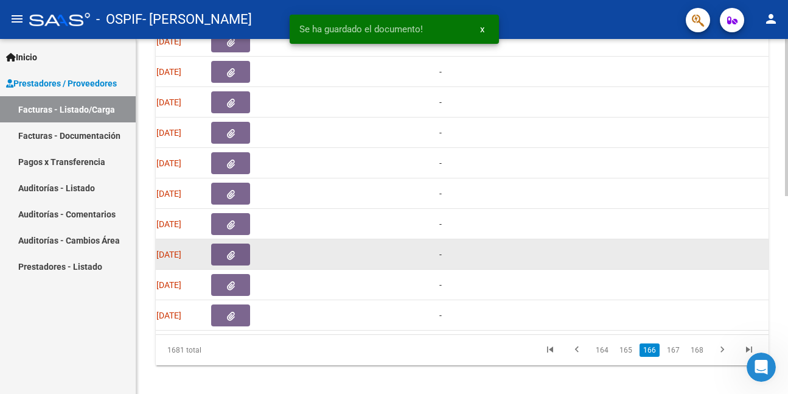
scroll to position [448, 0]
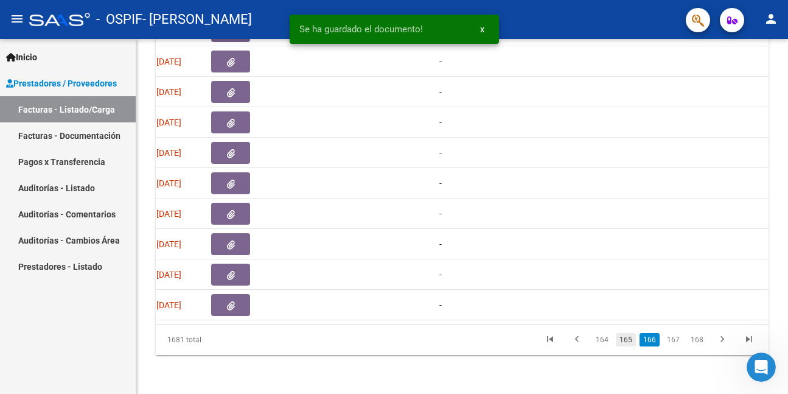
click at [631, 339] on link "165" at bounding box center [626, 339] width 20 height 13
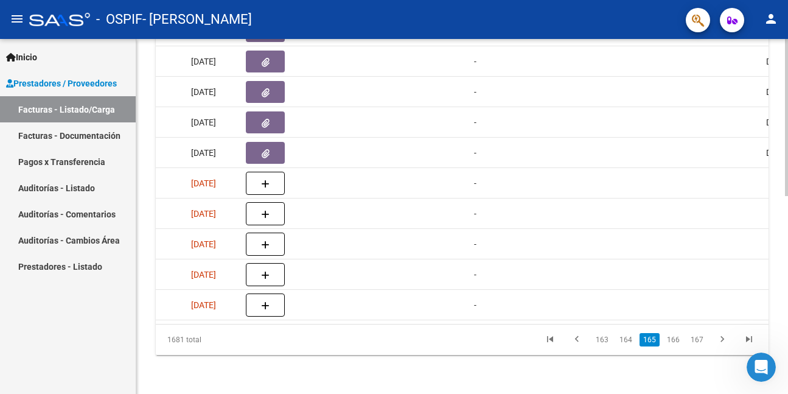
scroll to position [0, 613]
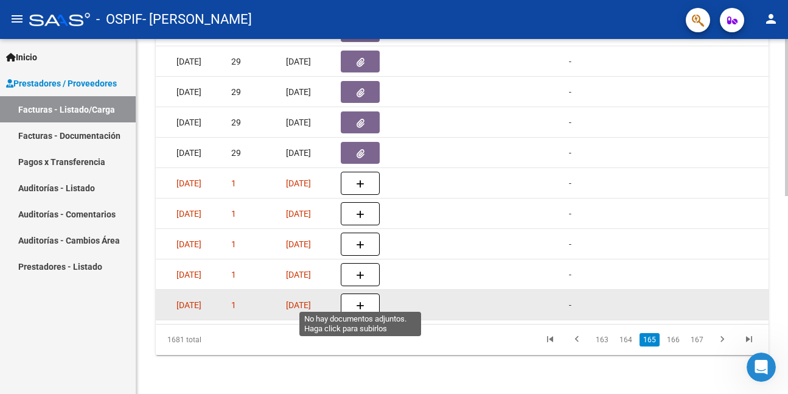
click at [353, 293] on button "button" at bounding box center [360, 304] width 39 height 23
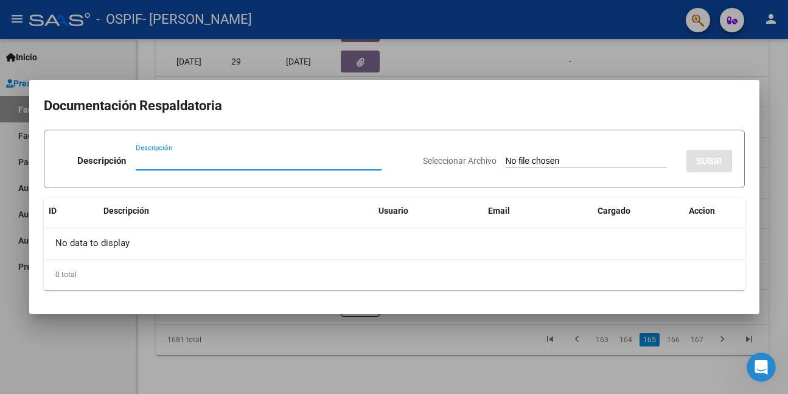
paste input "asistencia"
type input "asistencia"
type input "C:\fakepath\WhatsApp Image [DATE] 10.45.23.jpeg"
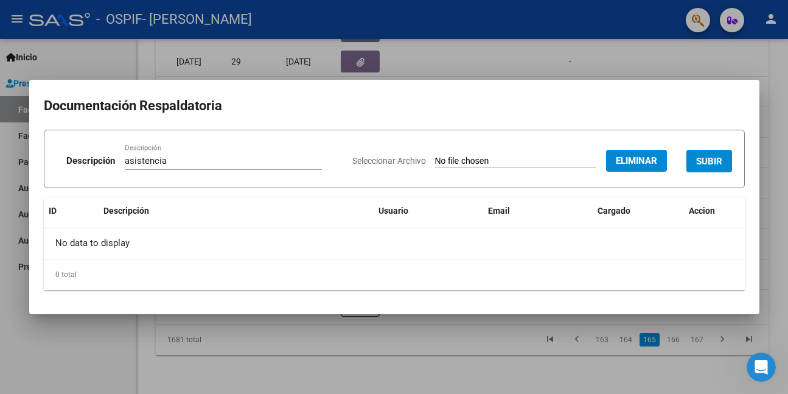
click at [727, 159] on button "SUBIR" at bounding box center [709, 161] width 46 height 23
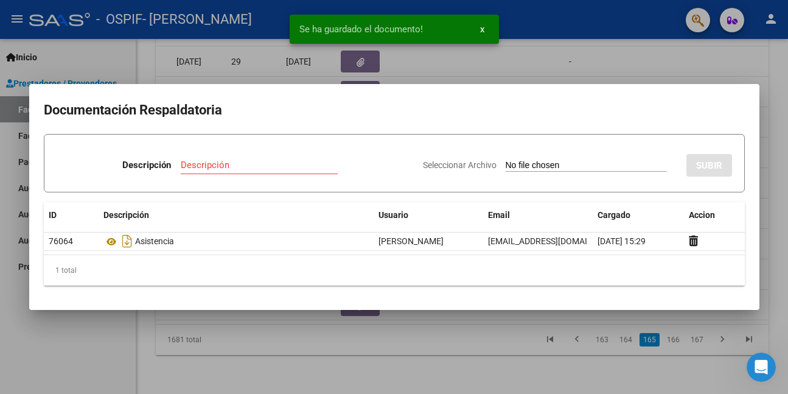
click at [412, 342] on div at bounding box center [394, 197] width 788 height 394
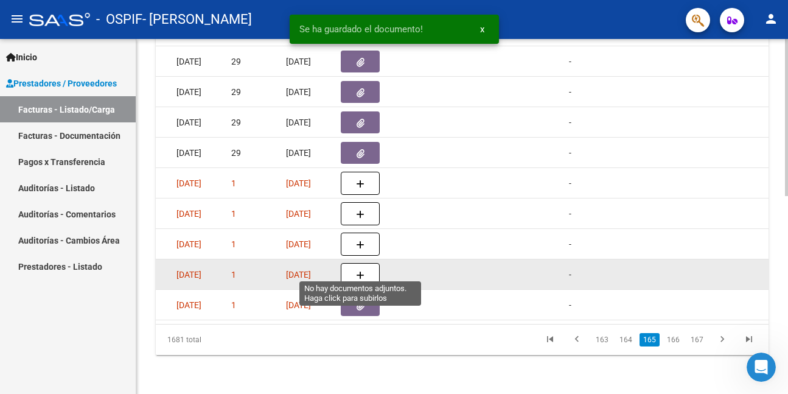
click at [358, 271] on icon "button" at bounding box center [360, 275] width 9 height 9
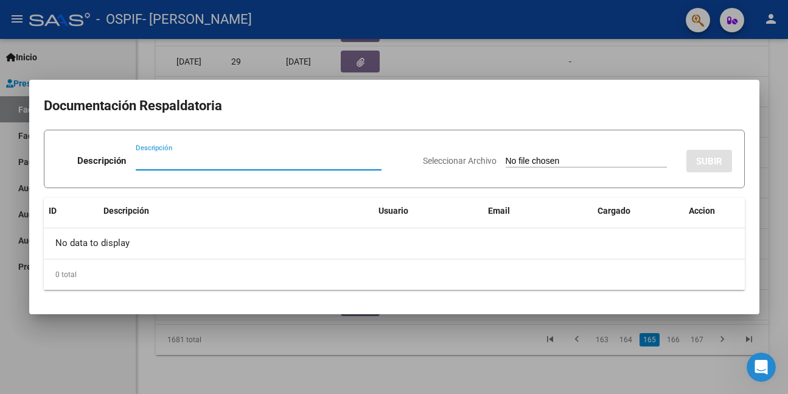
paste input "asistencia"
type input "asistencia"
type input "C:\fakepath\WhatsApp Image [DATE] 10.45.28.jpeg"
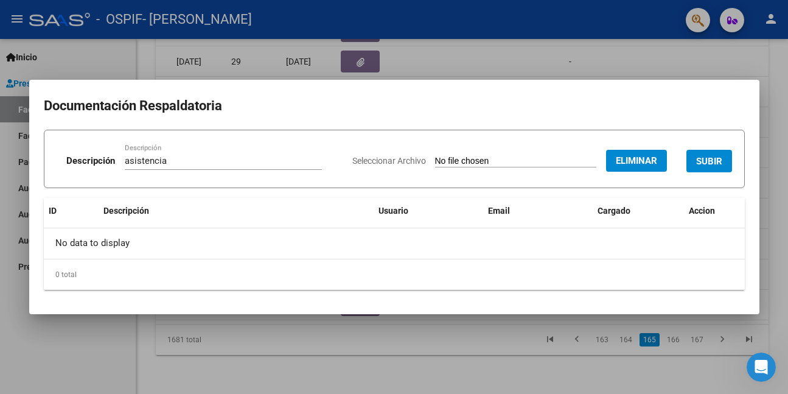
click at [724, 158] on button "SUBIR" at bounding box center [709, 161] width 46 height 23
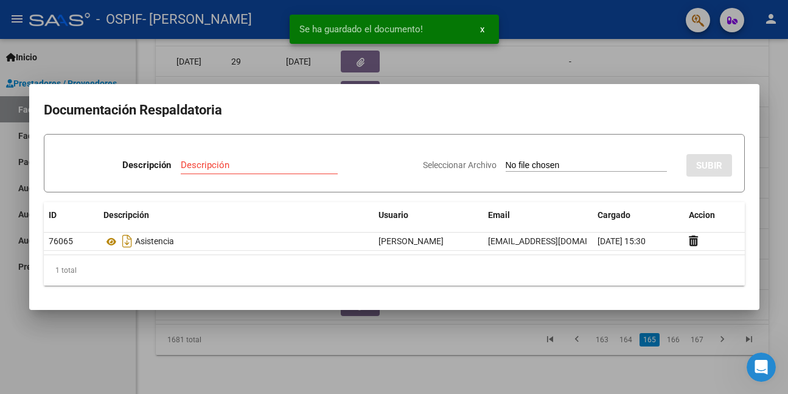
click at [507, 340] on div at bounding box center [394, 197] width 788 height 394
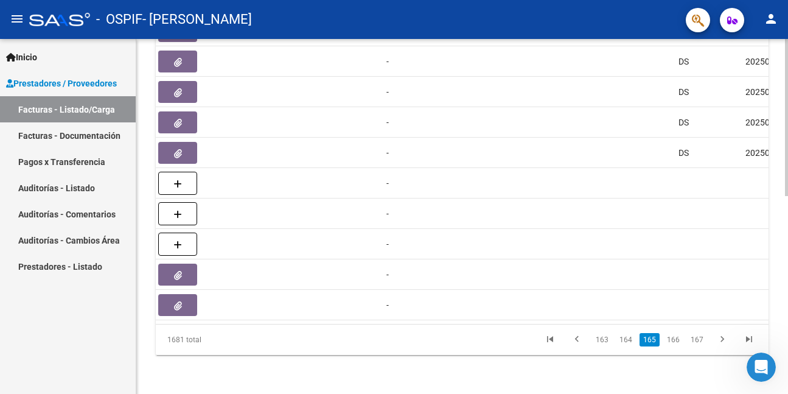
scroll to position [0, 626]
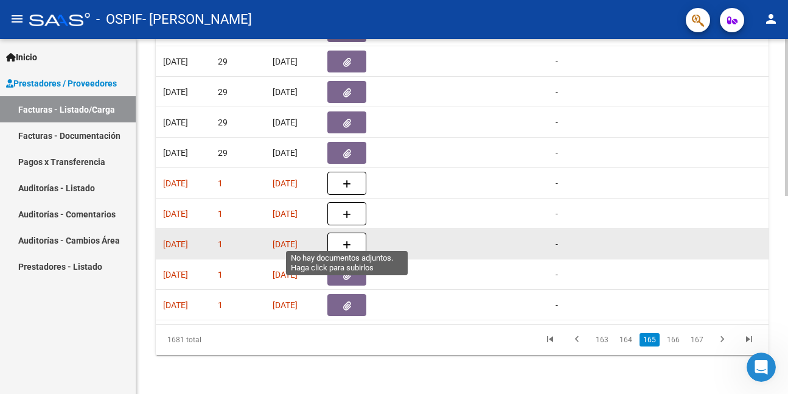
click at [352, 235] on button "button" at bounding box center [346, 243] width 39 height 23
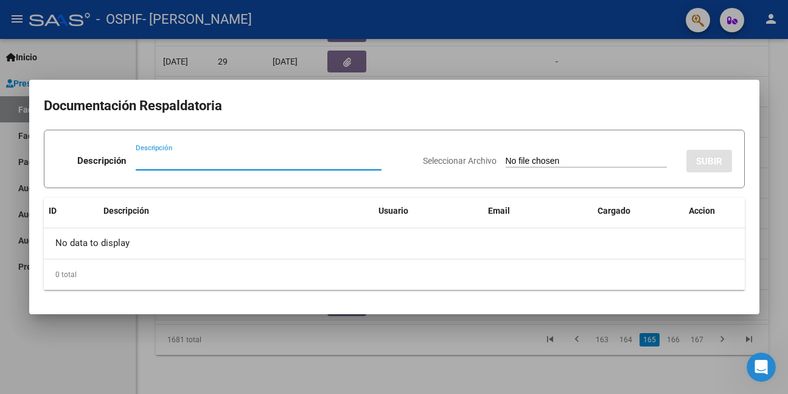
paste input "asistencia"
type input "asistencia"
type input "C:\fakepath\WhatsApp Image [DATE] 10.45.40.jpeg"
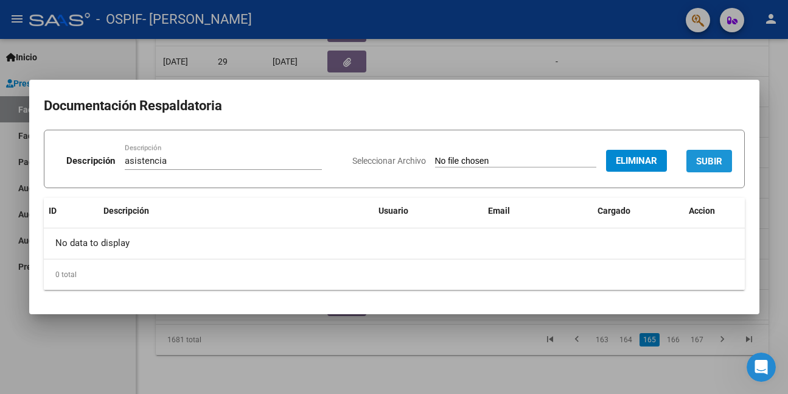
click at [724, 158] on button "SUBIR" at bounding box center [709, 161] width 46 height 23
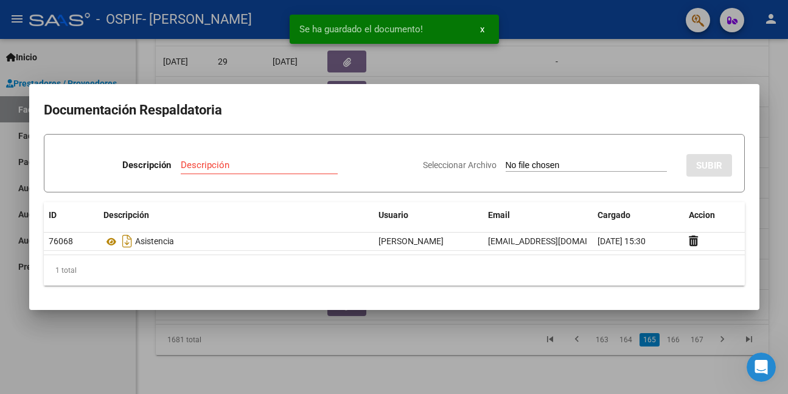
click at [113, 350] on div at bounding box center [394, 197] width 788 height 394
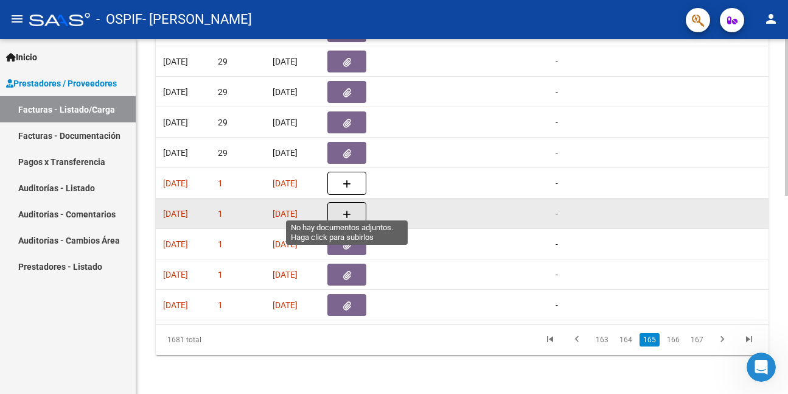
click at [345, 210] on icon "button" at bounding box center [346, 214] width 9 height 9
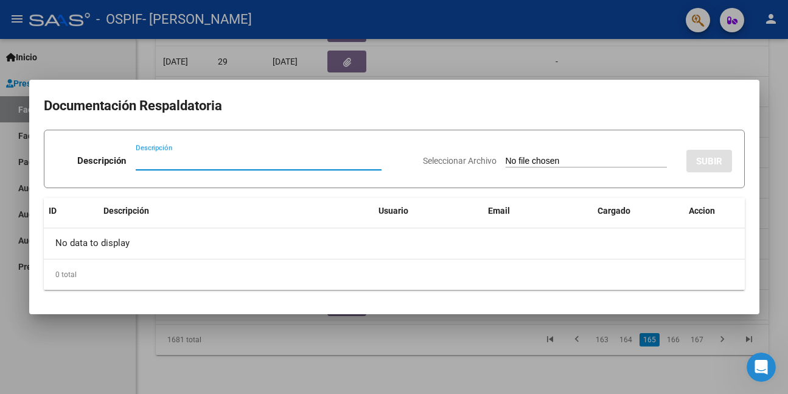
click at [192, 161] on input "Descripción" at bounding box center [259, 160] width 246 height 11
paste input "asistencia"
type input "asistencia"
type input "C:\fakepath\WhatsApp Image [DATE] 10.45.49.jpeg"
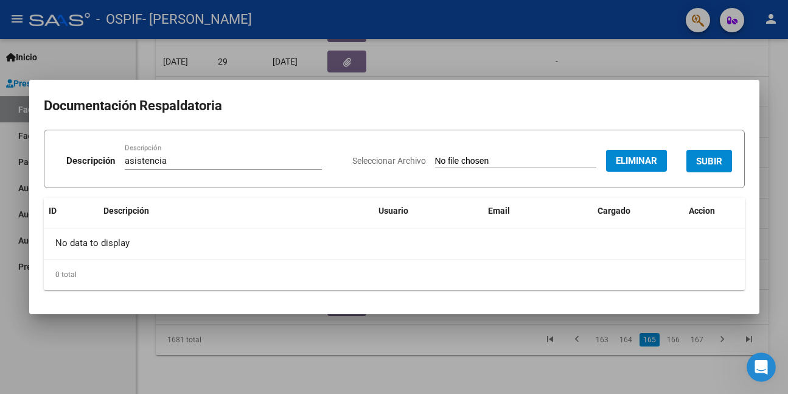
click at [727, 164] on button "SUBIR" at bounding box center [709, 161] width 46 height 23
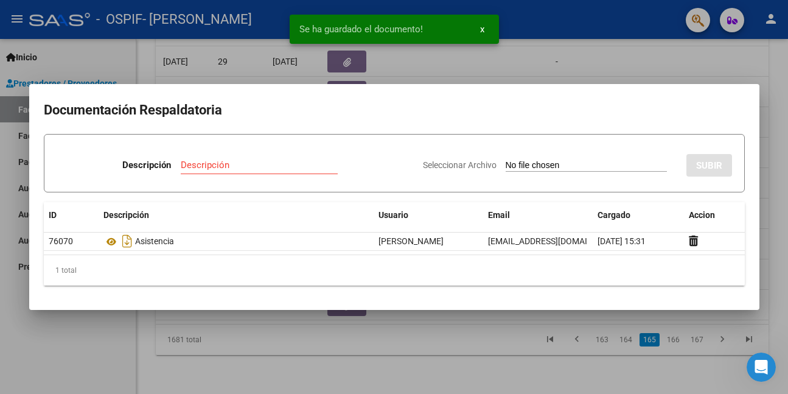
click at [471, 296] on mat-dialog-container "Documentación Respaldatoria Descripción Descripción Seleccionar Archivo SUBIR I…" at bounding box center [394, 197] width 730 height 226
click at [268, 165] on input "Descripción" at bounding box center [259, 164] width 157 height 11
paste input "asistencia"
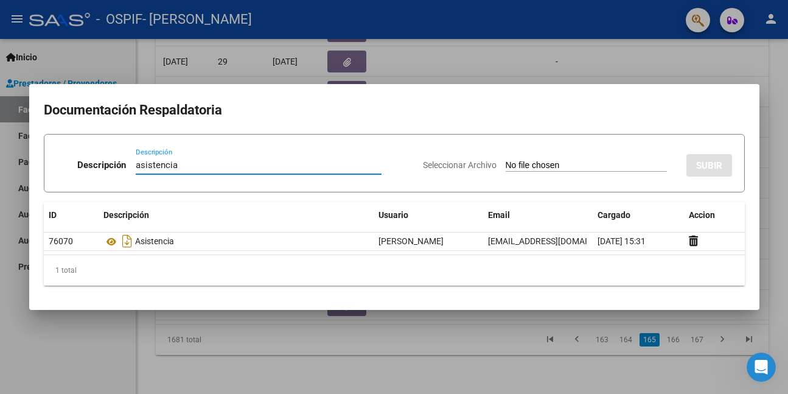
type input "asistencia"
click at [81, 356] on div at bounding box center [394, 197] width 788 height 394
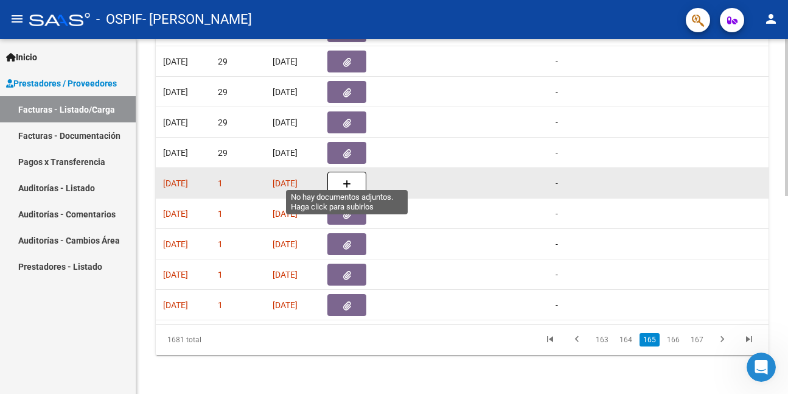
click at [330, 172] on button "button" at bounding box center [346, 183] width 39 height 23
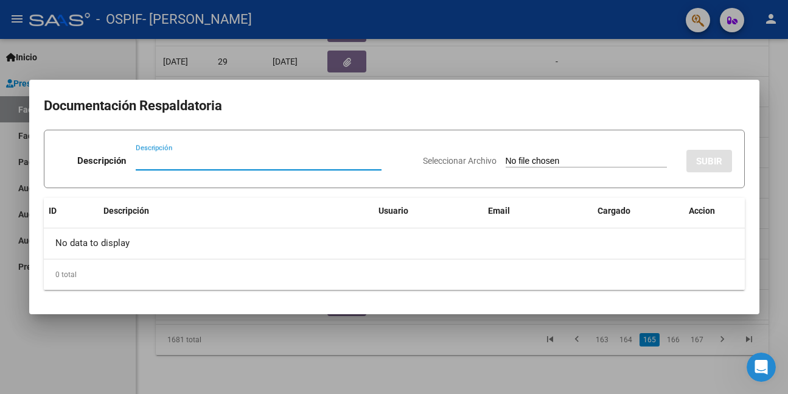
paste input "asistencia"
type input "asistencia"
type input "C:\fakepath\WhatsApp Image [DATE] 10.45.54.jpeg"
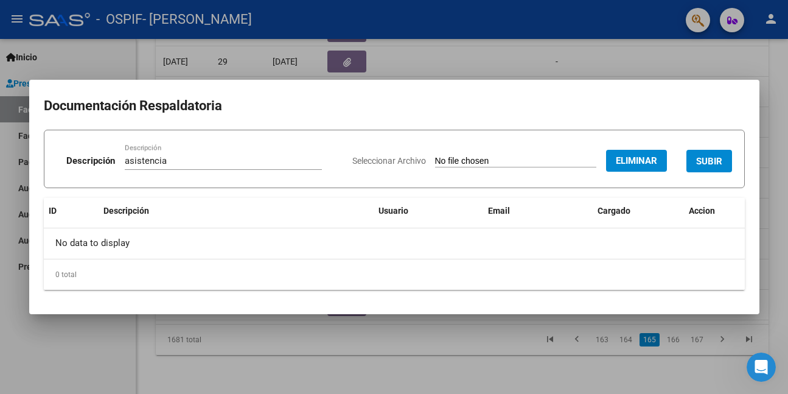
click at [726, 160] on button "SUBIR" at bounding box center [709, 161] width 46 height 23
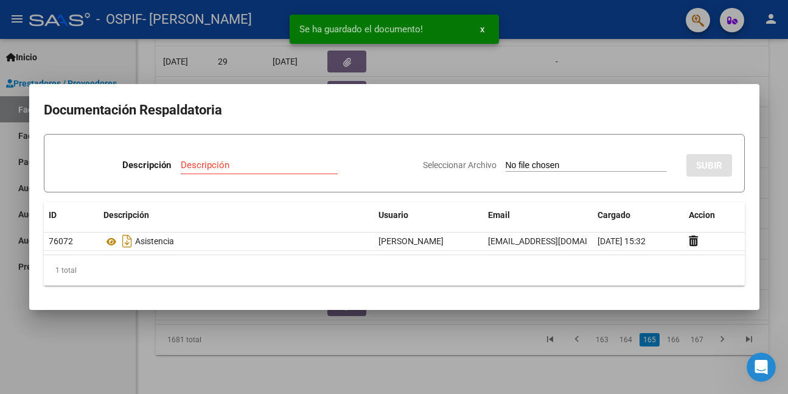
click at [263, 320] on div at bounding box center [394, 197] width 788 height 394
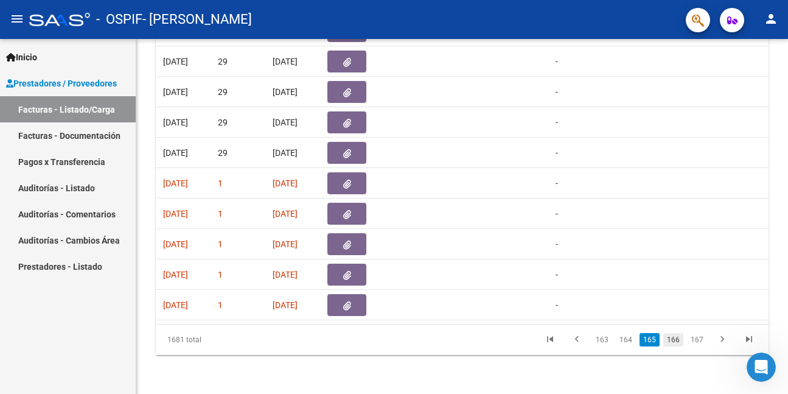
click at [679, 339] on link "166" at bounding box center [673, 339] width 20 height 13
click at [679, 339] on link "167" at bounding box center [673, 339] width 20 height 13
click at [679, 339] on link "168" at bounding box center [673, 339] width 20 height 13
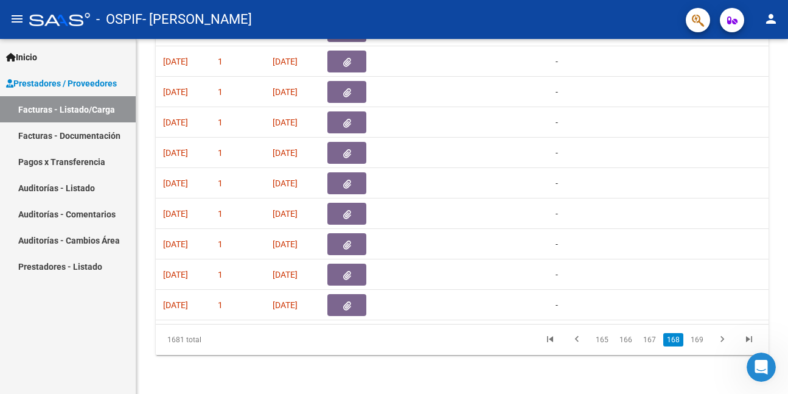
click at [679, 339] on link "168" at bounding box center [673, 339] width 20 height 13
click at [695, 339] on link "169" at bounding box center [697, 339] width 20 height 13
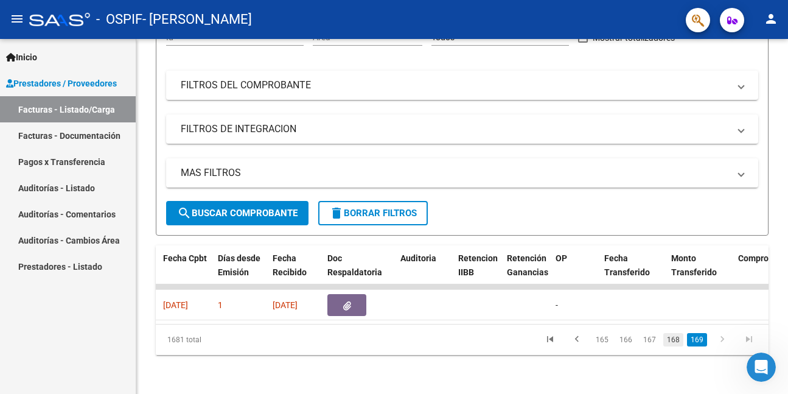
scroll to position [174, 0]
click at [602, 341] on link "165" at bounding box center [602, 339] width 20 height 13
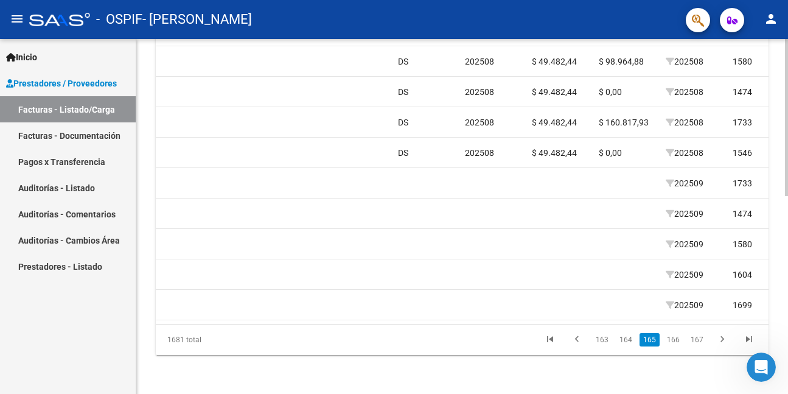
scroll to position [0, 1109]
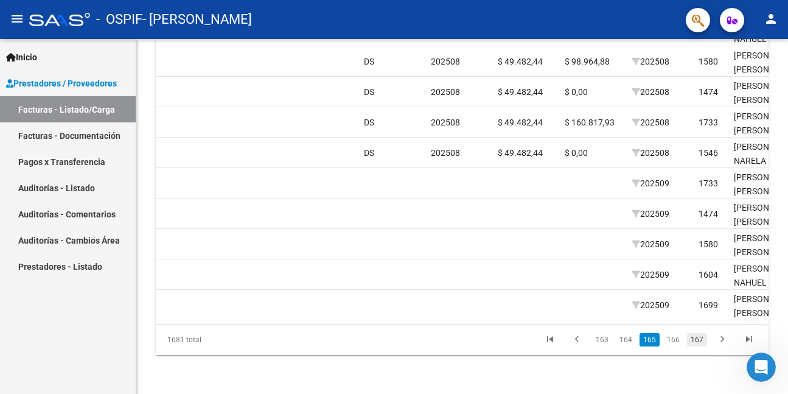
click at [699, 339] on link "167" at bounding box center [697, 339] width 20 height 13
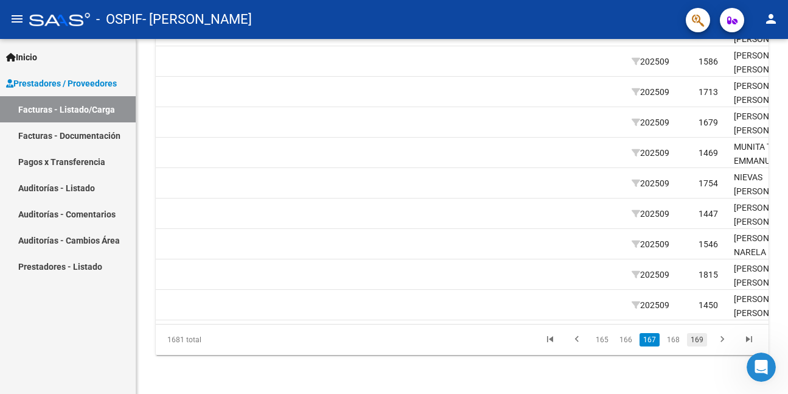
click at [695, 340] on link "169" at bounding box center [697, 339] width 20 height 13
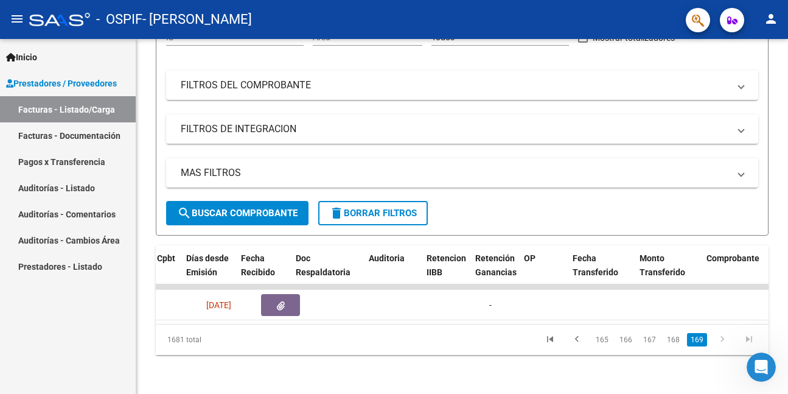
scroll to position [0, 571]
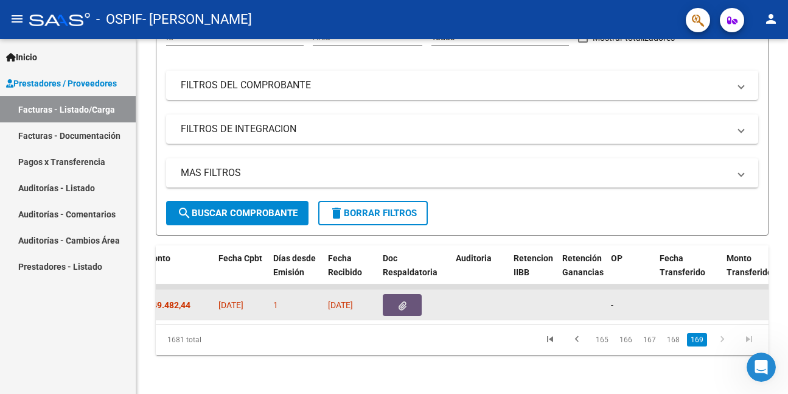
click at [414, 297] on button "button" at bounding box center [402, 305] width 39 height 22
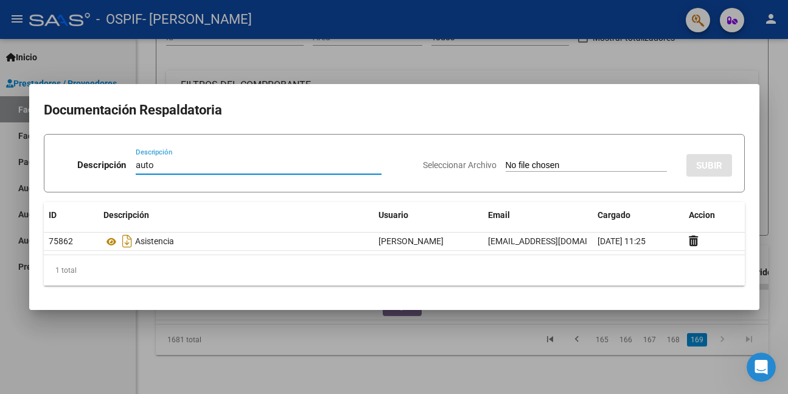
type input "auto"
click at [540, 168] on input "Seleccionar Archivo" at bounding box center [585, 166] width 161 height 12
type input "C:\fakepath\VINAYA.png"
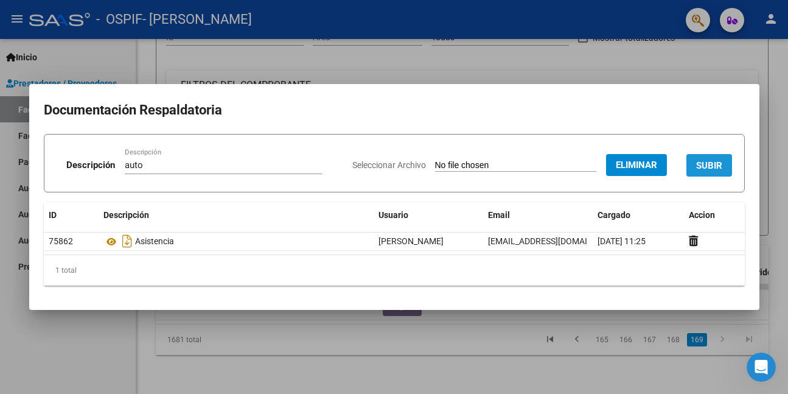
click at [708, 162] on span "SUBIR" at bounding box center [709, 165] width 26 height 11
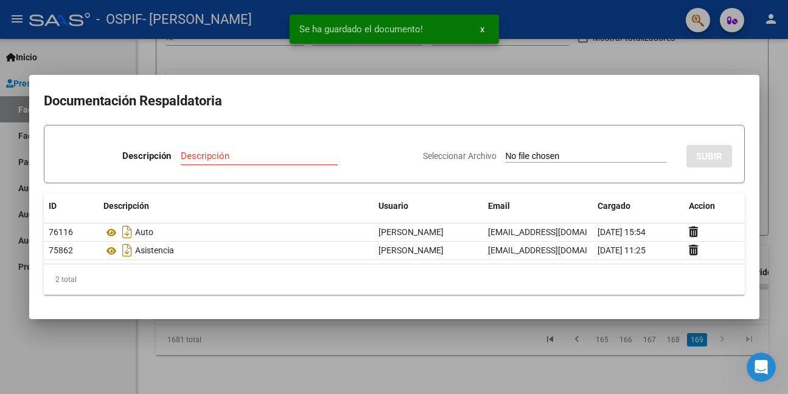
click at [68, 359] on div at bounding box center [394, 197] width 788 height 394
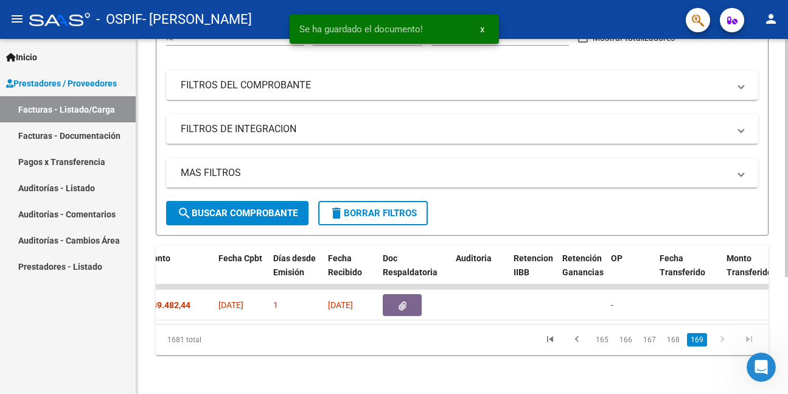
click at [678, 340] on link "168" at bounding box center [673, 339] width 20 height 13
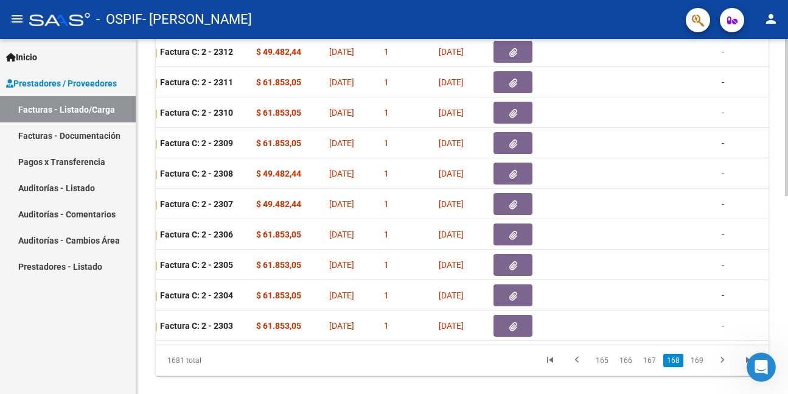
scroll to position [0, 557]
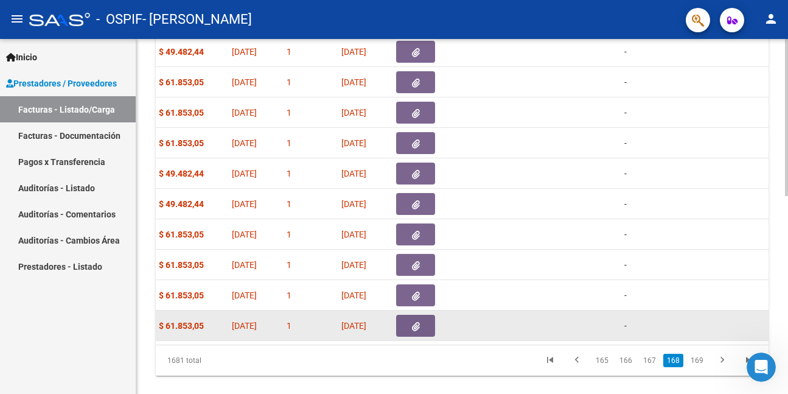
click at [423, 325] on button "button" at bounding box center [415, 325] width 39 height 22
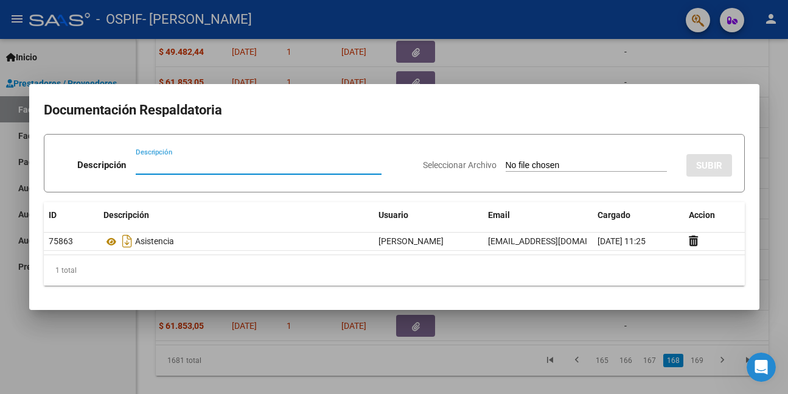
drag, startPoint x: 275, startPoint y: 166, endPoint x: 242, endPoint y: 172, distance: 33.3
click at [242, 172] on div "Descripción" at bounding box center [259, 165] width 246 height 18
drag, startPoint x: 181, startPoint y: 170, endPoint x: 127, endPoint y: 172, distance: 54.8
click at [127, 172] on div "Descripción auto Descripción" at bounding box center [235, 167] width 356 height 36
type input "auto"
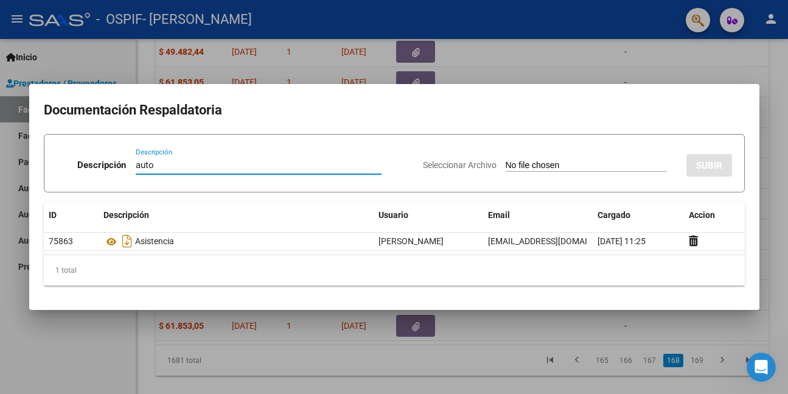
click at [505, 165] on input "Seleccionar Archivo" at bounding box center [585, 166] width 161 height 12
type input "C:\fakepath\VILTE.png"
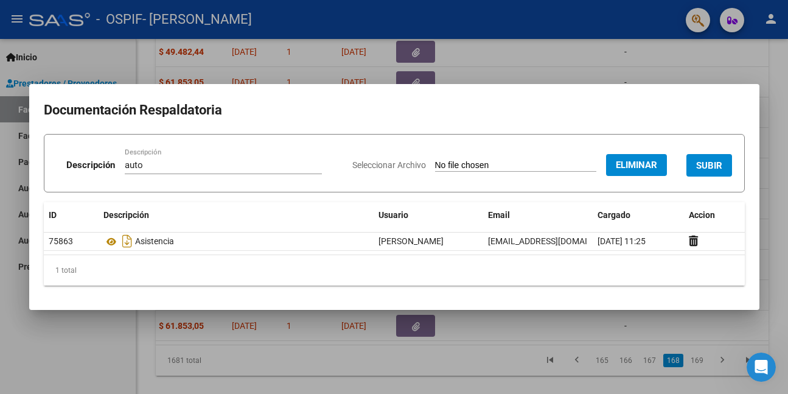
click at [704, 165] on span "SUBIR" at bounding box center [709, 165] width 26 height 11
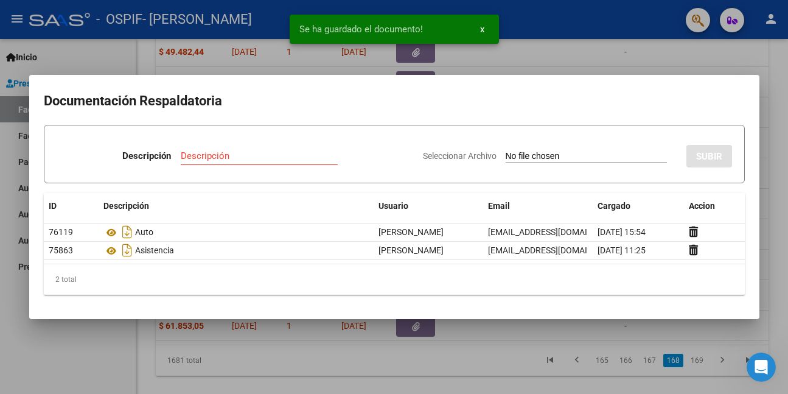
click at [101, 338] on div at bounding box center [394, 197] width 788 height 394
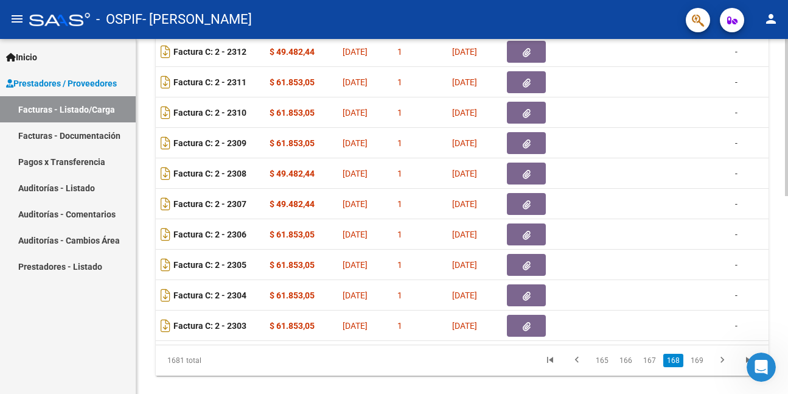
scroll to position [0, 439]
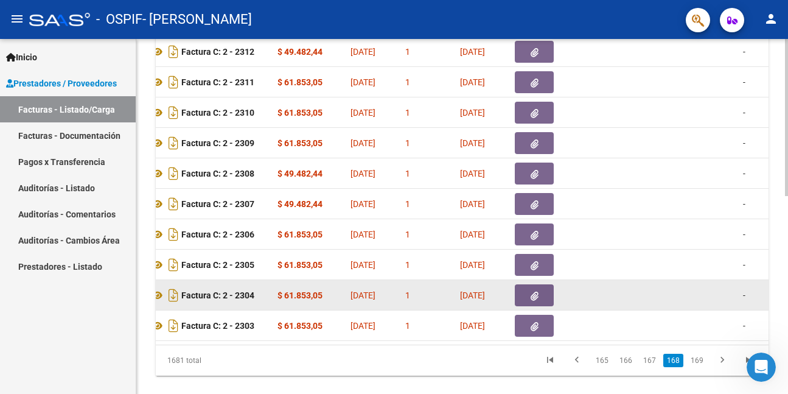
click at [525, 297] on button "button" at bounding box center [534, 295] width 39 height 22
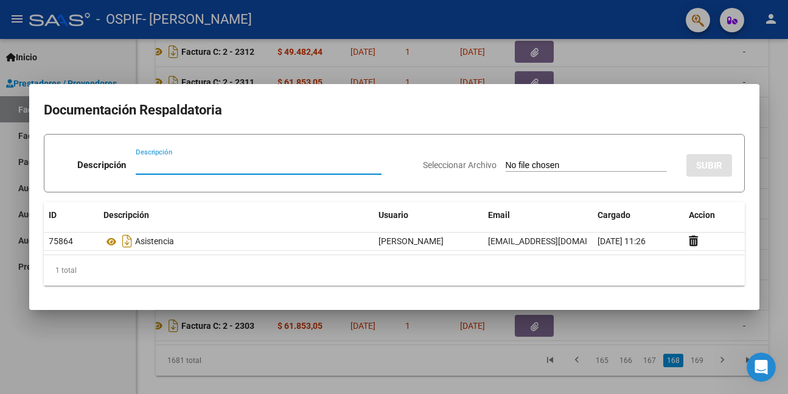
paste input "auto"
type input "auto"
click at [538, 165] on input "Seleccionar Archivo" at bounding box center [585, 166] width 161 height 12
type input "C:\fakepath\[PERSON_NAME].png"
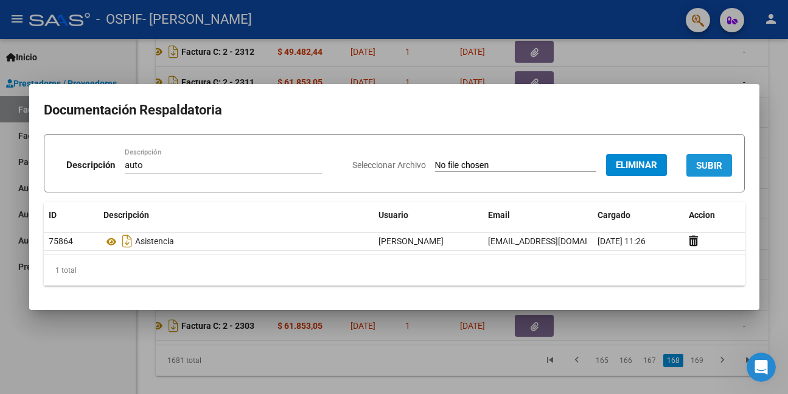
click at [699, 161] on span "SUBIR" at bounding box center [709, 165] width 26 height 11
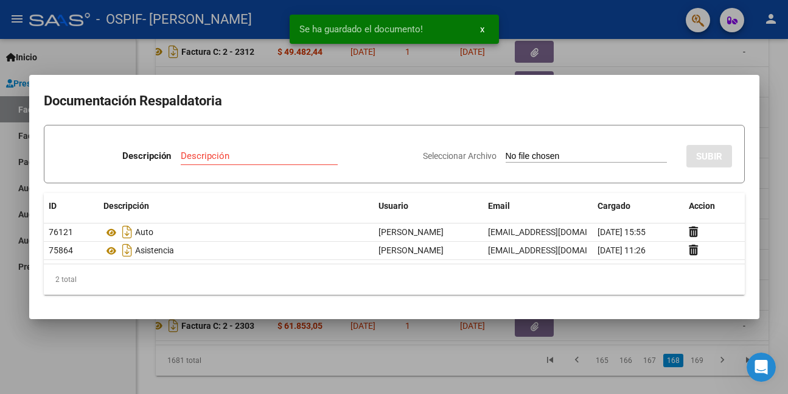
click at [94, 335] on div at bounding box center [394, 197] width 788 height 394
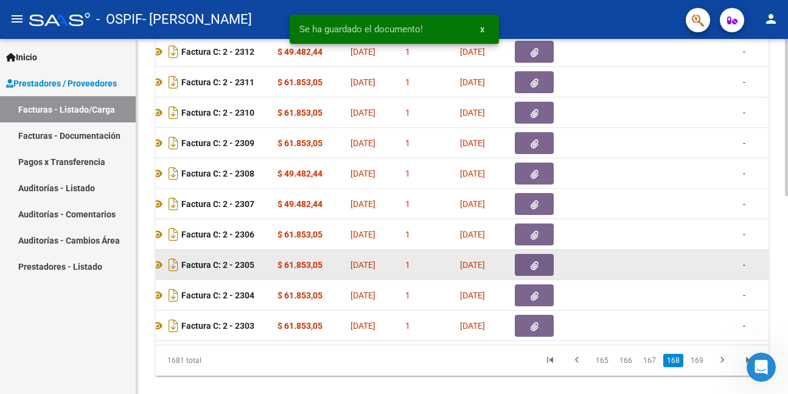
click at [536, 268] on icon "button" at bounding box center [534, 265] width 8 height 9
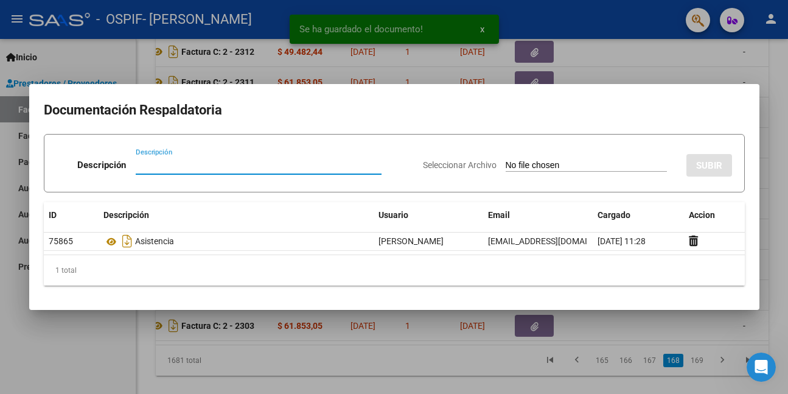
click at [258, 168] on input "Descripción" at bounding box center [259, 164] width 246 height 11
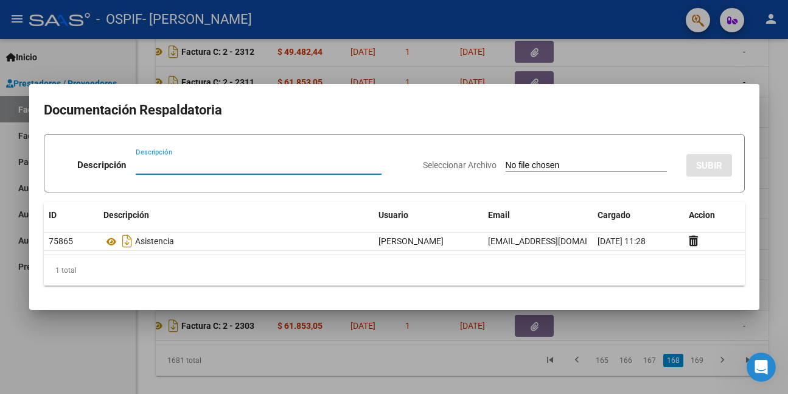
paste input "auto"
type input "auto"
click at [505, 167] on input "Seleccionar Archivo" at bounding box center [585, 166] width 161 height 12
type input "C:\fakepath\[PERSON_NAME].png"
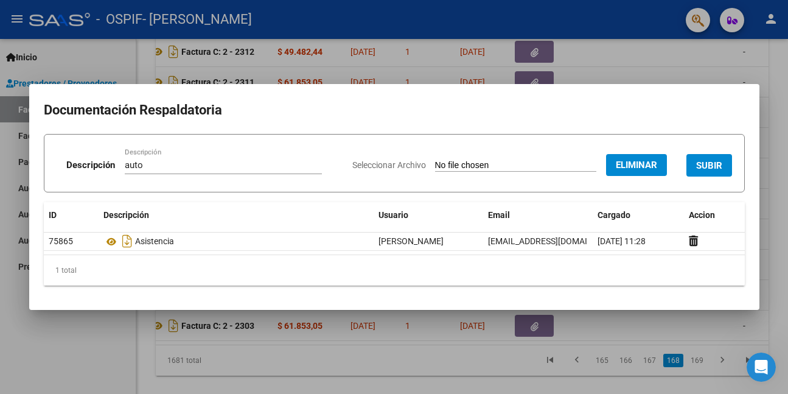
click at [103, 342] on div at bounding box center [394, 197] width 788 height 394
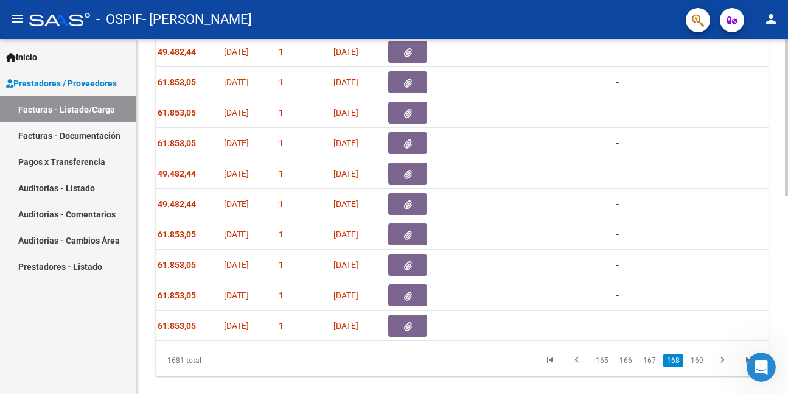
scroll to position [0, 547]
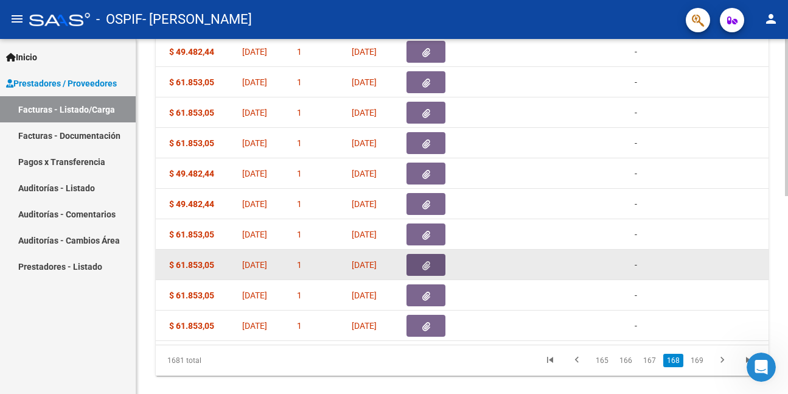
click at [426, 266] on icon "button" at bounding box center [426, 265] width 8 height 9
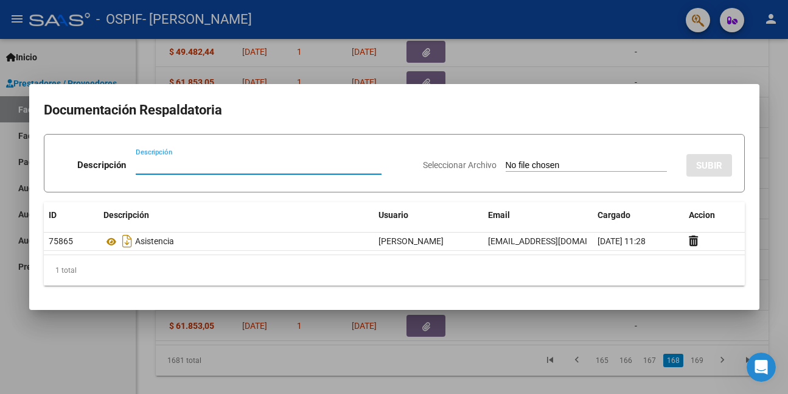
click at [204, 167] on input "Descripción" at bounding box center [259, 164] width 246 height 11
paste input "auto"
type input "auto"
click at [534, 167] on input "Seleccionar Archivo" at bounding box center [585, 166] width 161 height 12
type input "C:\fakepath\[PERSON_NAME].png"
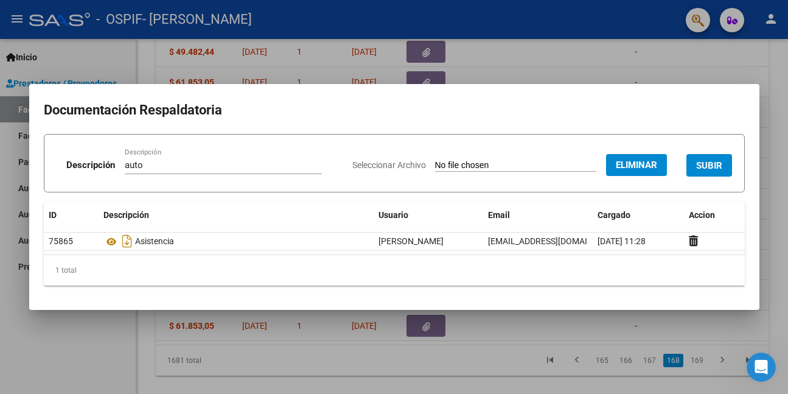
click at [714, 172] on button "SUBIR" at bounding box center [709, 165] width 46 height 23
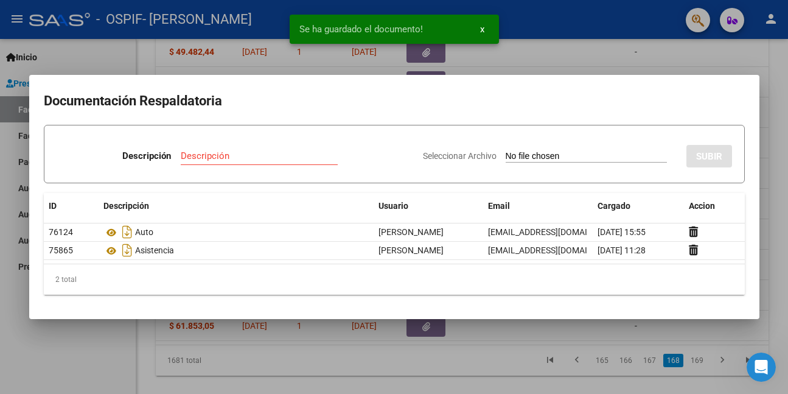
click at [86, 338] on div at bounding box center [394, 197] width 788 height 394
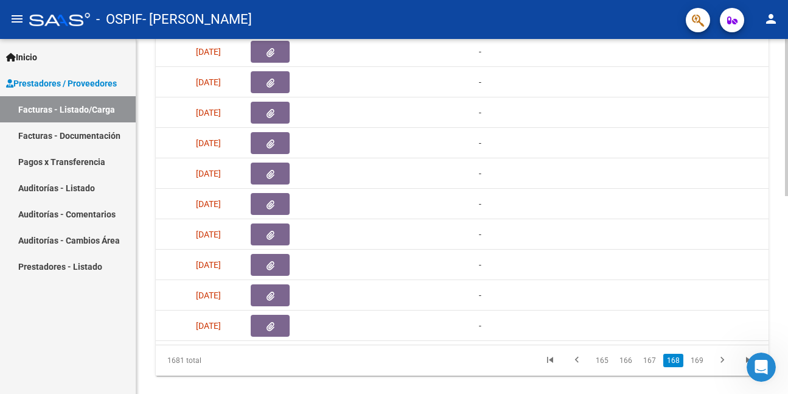
scroll to position [0, 647]
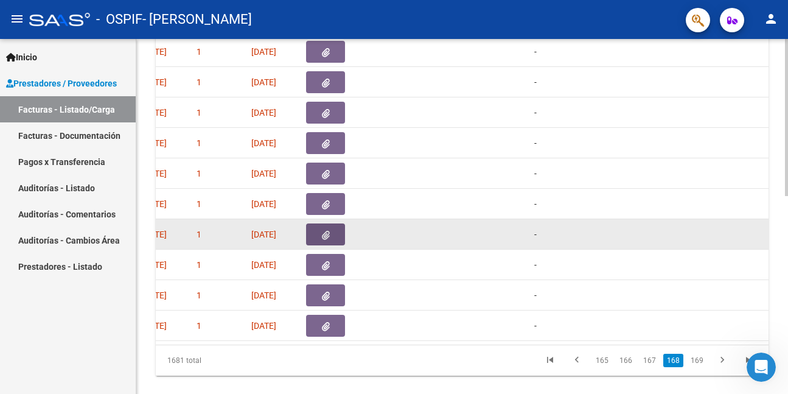
click at [328, 231] on icon "button" at bounding box center [326, 235] width 8 height 9
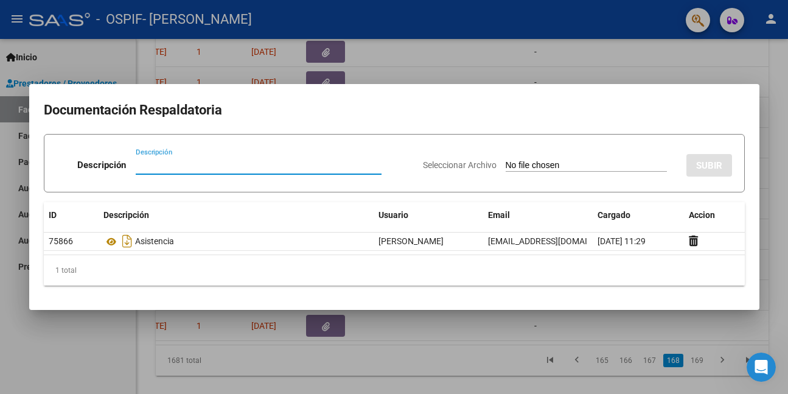
click at [201, 170] on input "Descripción" at bounding box center [259, 164] width 246 height 11
paste input "auto"
type input "auto"
click at [515, 162] on input "Seleccionar Archivo" at bounding box center [585, 166] width 161 height 12
type input "C:\fakepath\VERA.pdf"
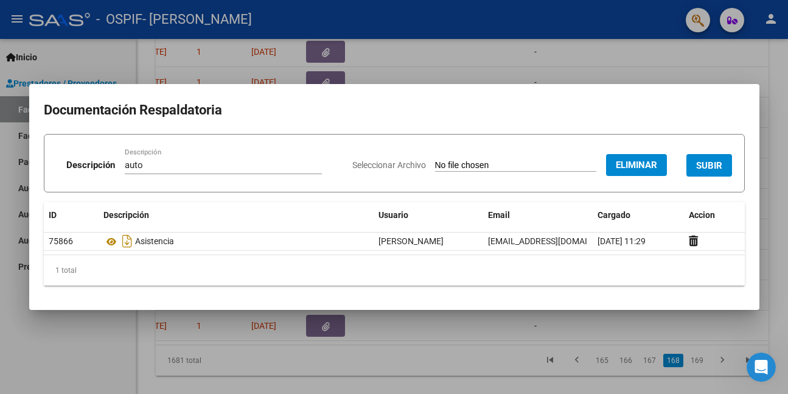
click at [708, 161] on span "SUBIR" at bounding box center [709, 165] width 26 height 11
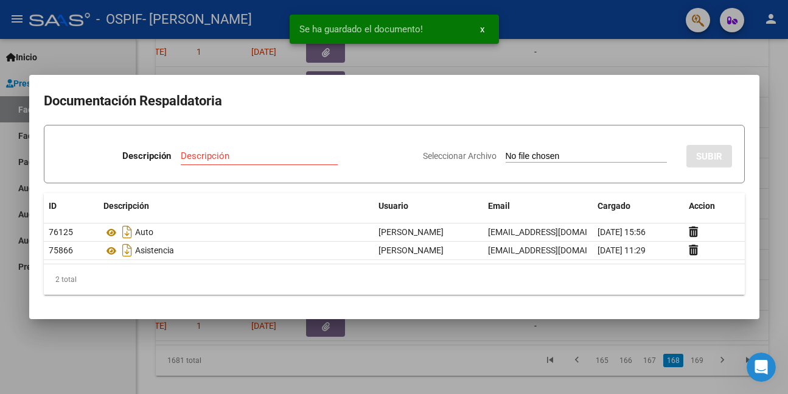
drag, startPoint x: 93, startPoint y: 336, endPoint x: 100, endPoint y: 335, distance: 7.5
click at [94, 336] on div at bounding box center [394, 197] width 788 height 394
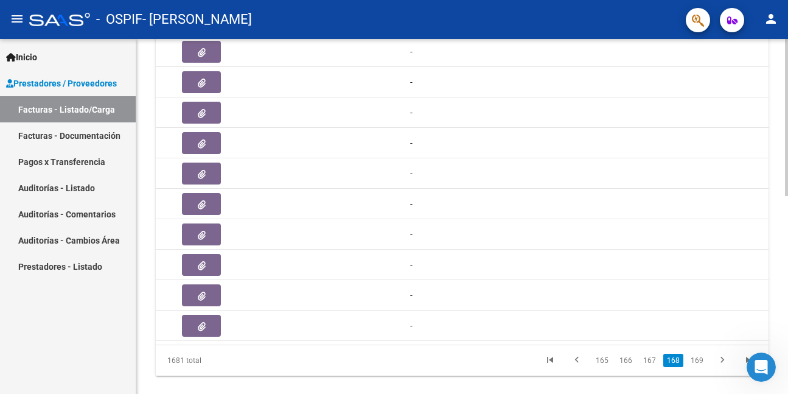
scroll to position [0, 684]
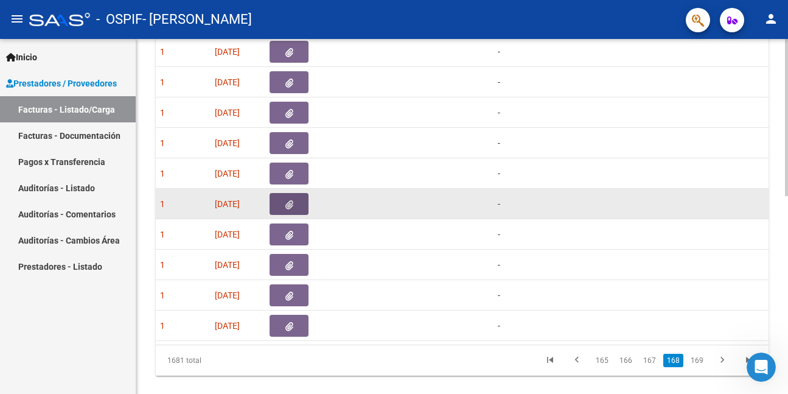
click at [286, 198] on span "button" at bounding box center [289, 203] width 8 height 11
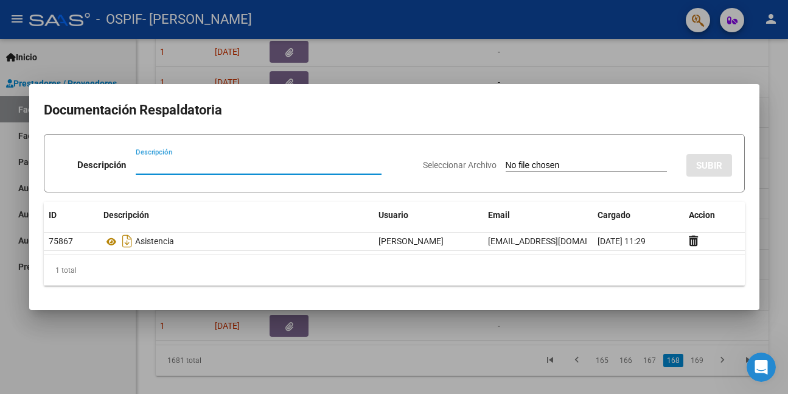
click at [190, 165] on input "Descripción" at bounding box center [259, 164] width 246 height 11
paste input "auto"
type input "auto"
click at [507, 164] on input "Seleccionar Archivo" at bounding box center [585, 166] width 161 height 12
type input "C:\fakepath\[PERSON_NAME].jpeg"
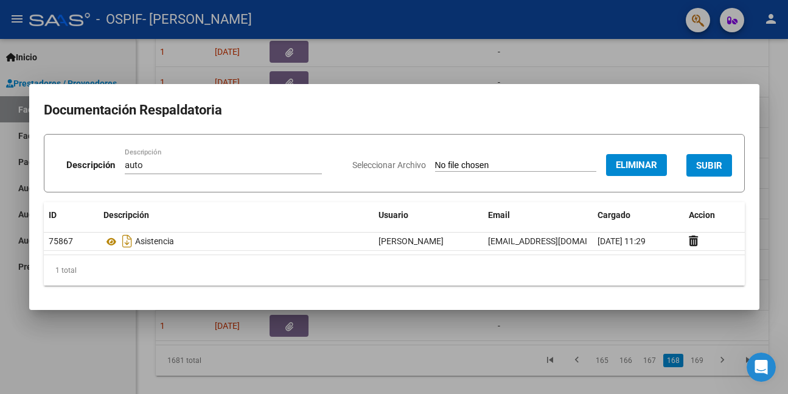
click at [709, 163] on span "SUBIR" at bounding box center [709, 165] width 26 height 11
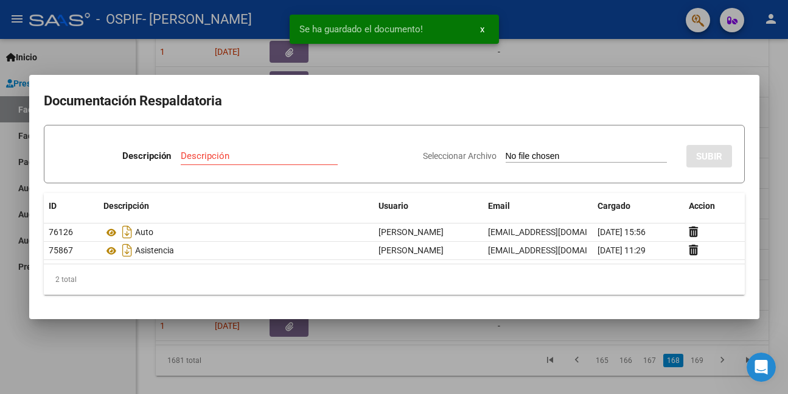
click at [44, 347] on div at bounding box center [394, 197] width 788 height 394
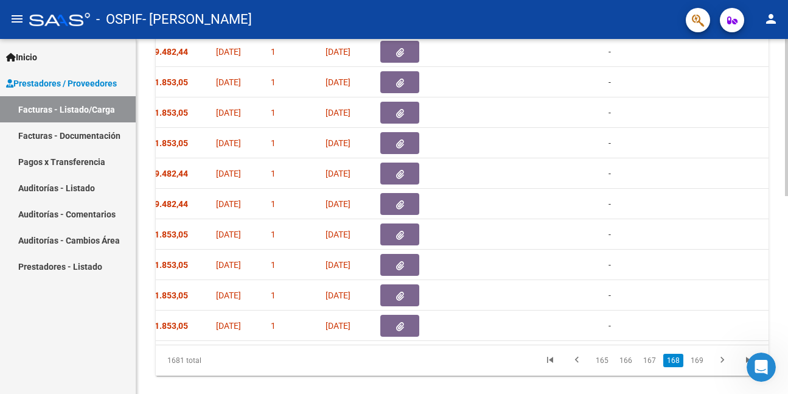
scroll to position [0, 541]
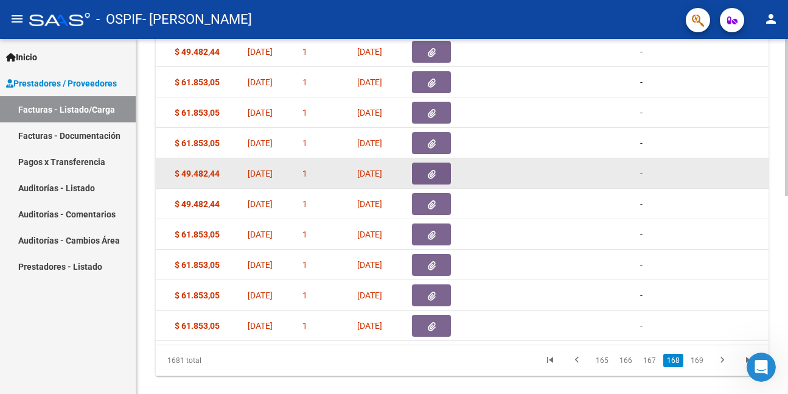
click at [432, 173] on icon "button" at bounding box center [432, 174] width 8 height 9
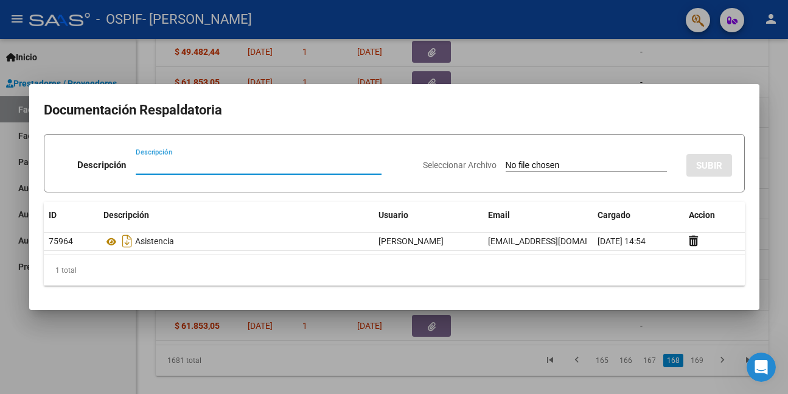
click at [274, 168] on input "Descripción" at bounding box center [259, 164] width 246 height 11
paste input "auto"
type input "auto"
click at [505, 165] on input "Seleccionar Archivo" at bounding box center [585, 166] width 161 height 12
type input "C:\fakepath\[PERSON_NAME].png"
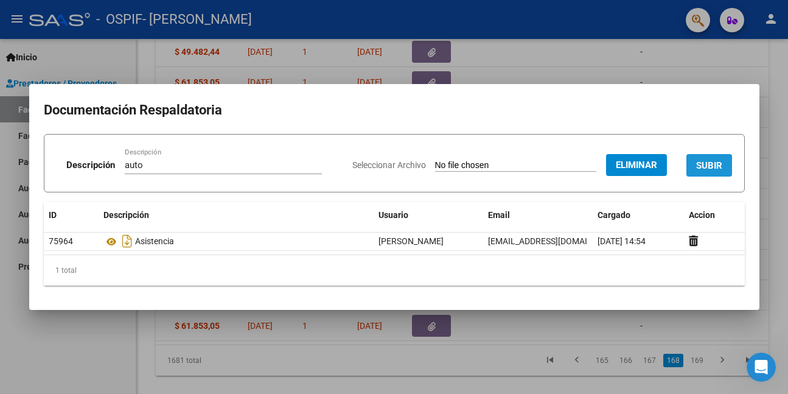
click at [709, 162] on span "SUBIR" at bounding box center [709, 165] width 26 height 11
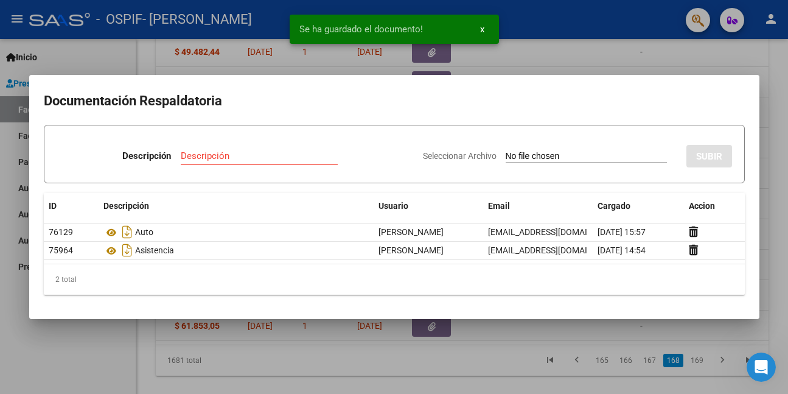
click at [198, 151] on input "Descripción" at bounding box center [259, 155] width 157 height 11
paste input "auto"
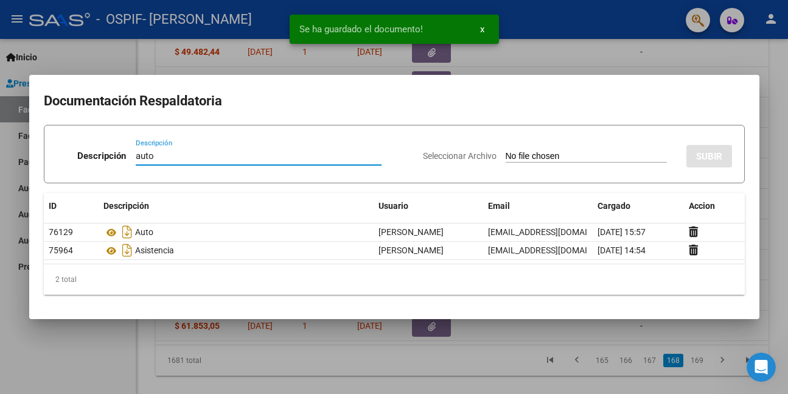
type input "auto"
click at [505, 154] on input "Seleccionar Archivo" at bounding box center [585, 157] width 161 height 12
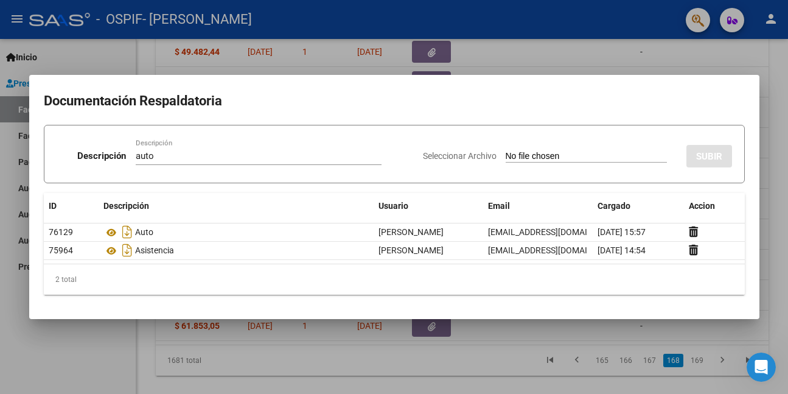
click at [85, 339] on div at bounding box center [394, 197] width 788 height 394
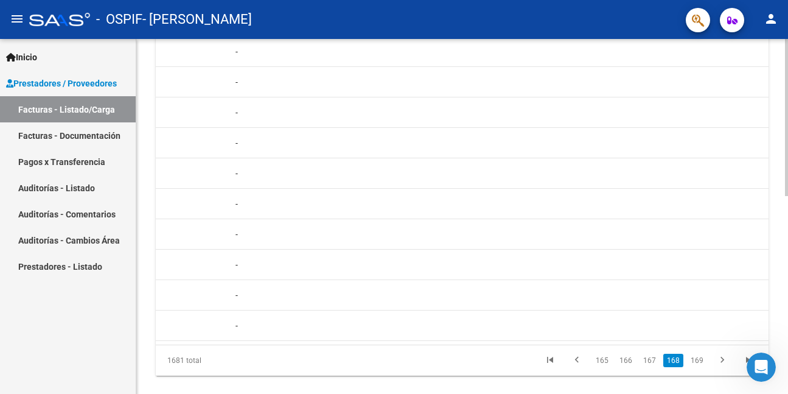
scroll to position [0, 777]
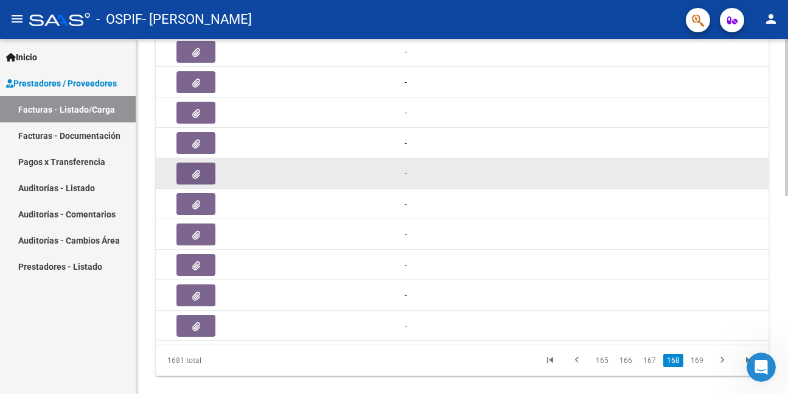
click at [201, 172] on button "button" at bounding box center [195, 173] width 39 height 22
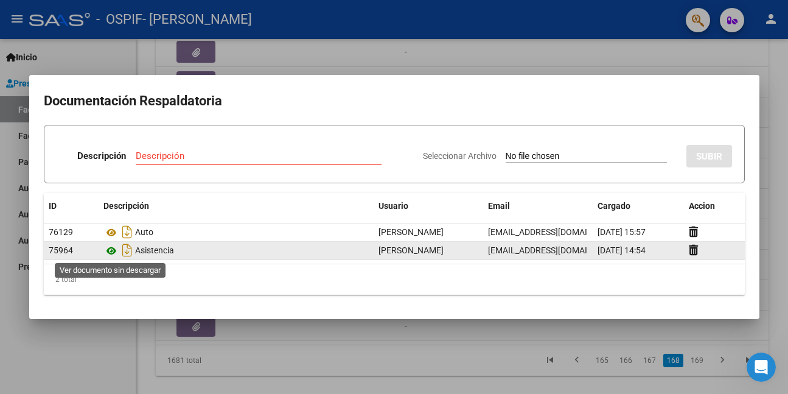
click at [108, 251] on icon at bounding box center [111, 250] width 16 height 15
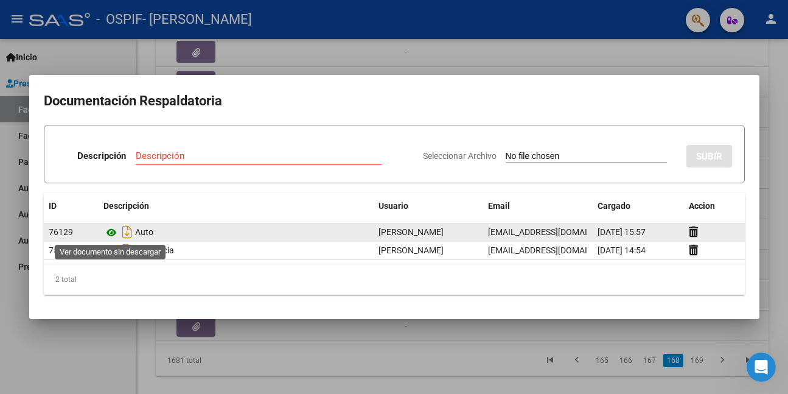
click at [111, 231] on icon at bounding box center [111, 232] width 16 height 15
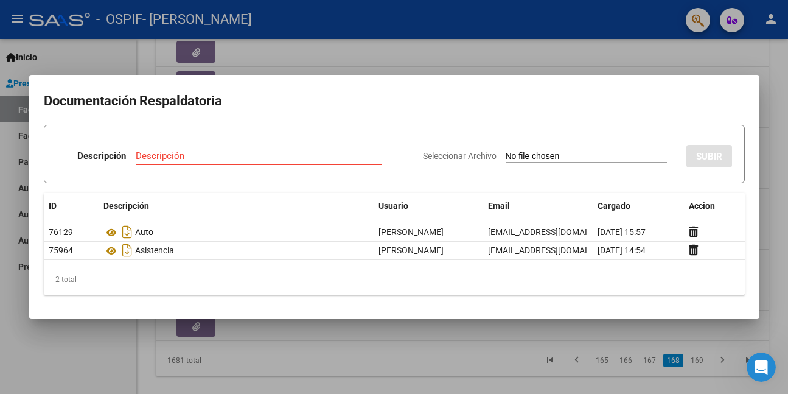
click at [196, 154] on input "Descripción" at bounding box center [259, 155] width 246 height 11
paste input "auto"
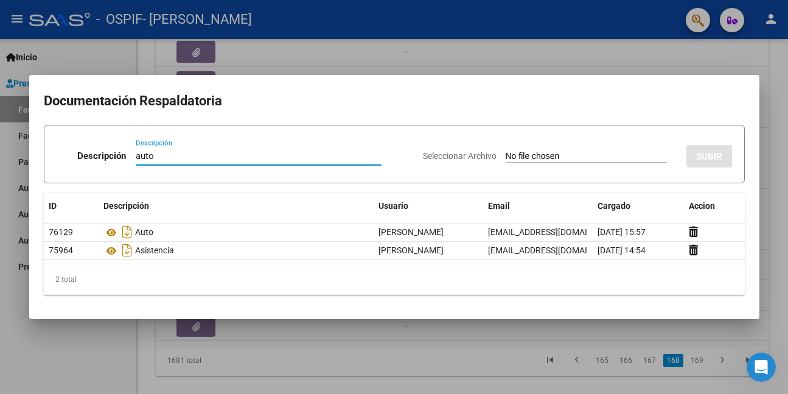
type input "auto"
click at [79, 372] on div at bounding box center [394, 197] width 788 height 394
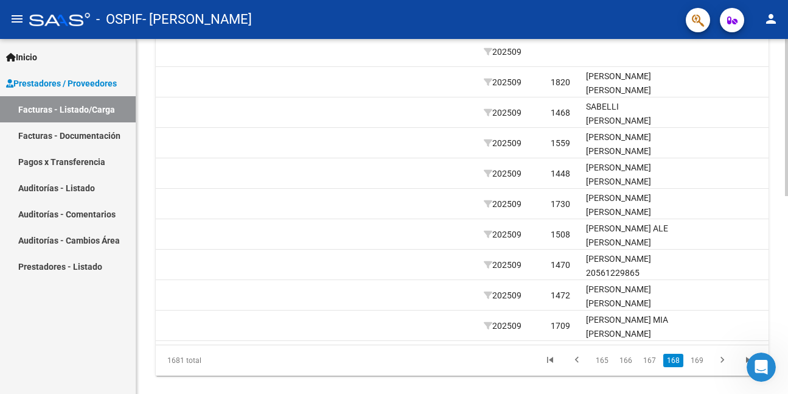
scroll to position [0, 1307]
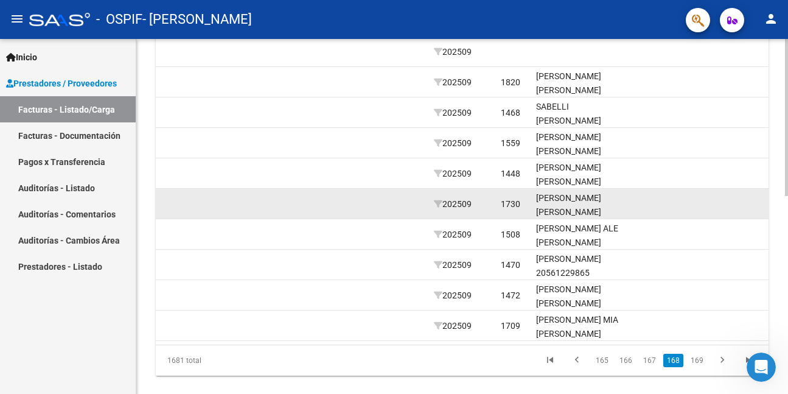
click at [562, 202] on div "[PERSON_NAME] [PERSON_NAME] 20546606741" at bounding box center [580, 211] width 88 height 41
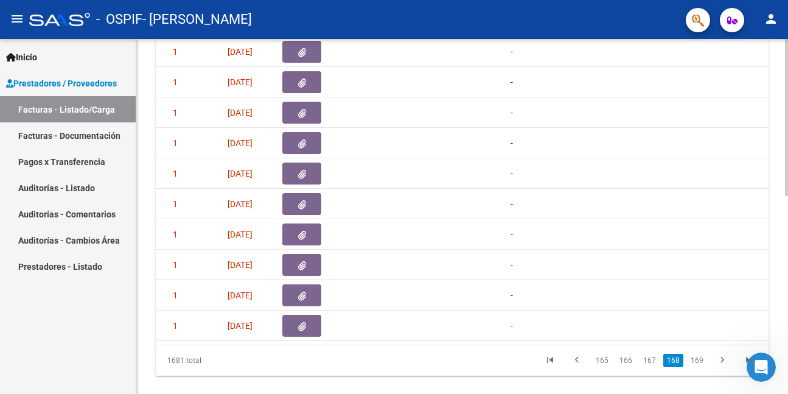
scroll to position [0, 650]
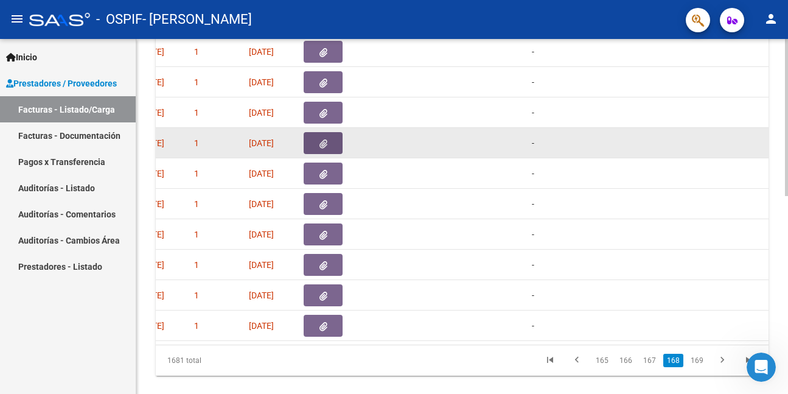
click at [317, 134] on button "button" at bounding box center [323, 143] width 39 height 22
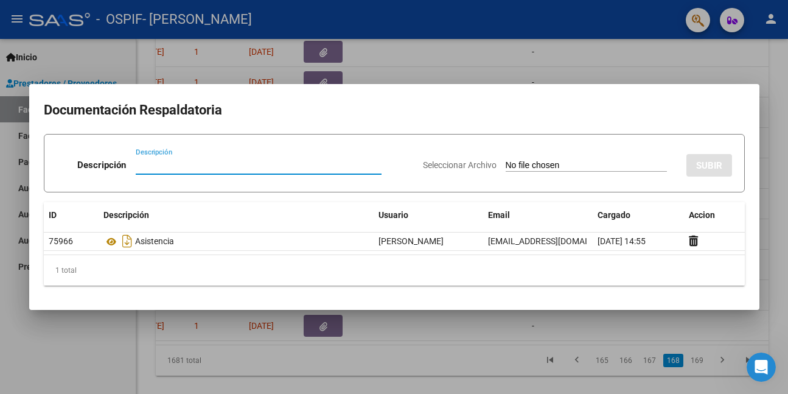
click at [184, 168] on input "Descripción" at bounding box center [259, 164] width 246 height 11
paste input "auto"
type input "auto"
click at [546, 163] on input "Seleccionar Archivo" at bounding box center [585, 166] width 161 height 12
type input "C:\fakepath\[PERSON_NAME].png"
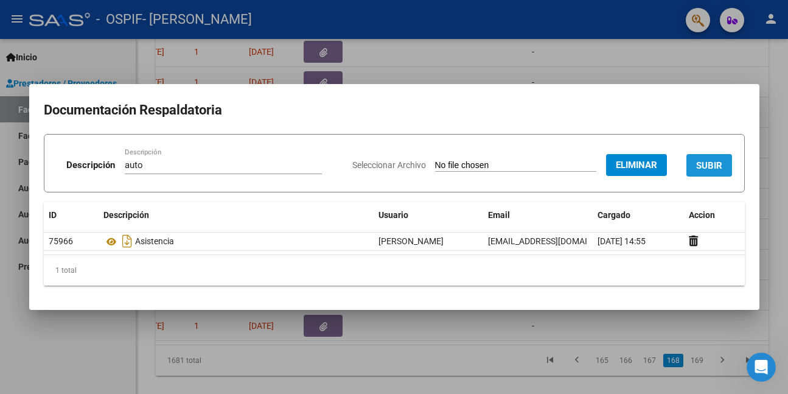
click at [706, 166] on span "SUBIR" at bounding box center [709, 165] width 26 height 11
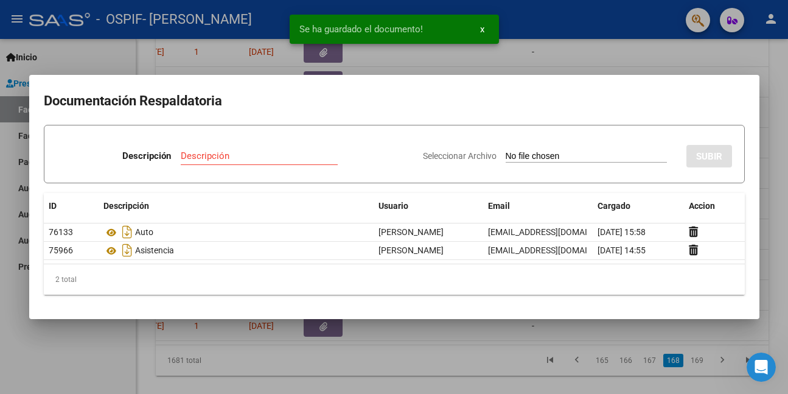
click at [112, 335] on div at bounding box center [394, 197] width 788 height 394
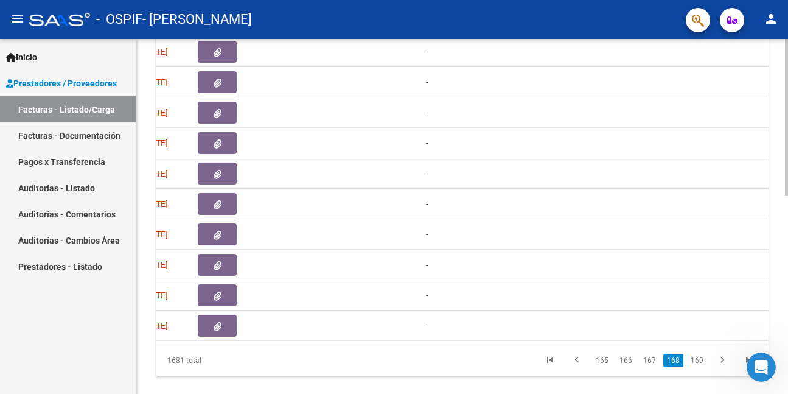
scroll to position [0, 721]
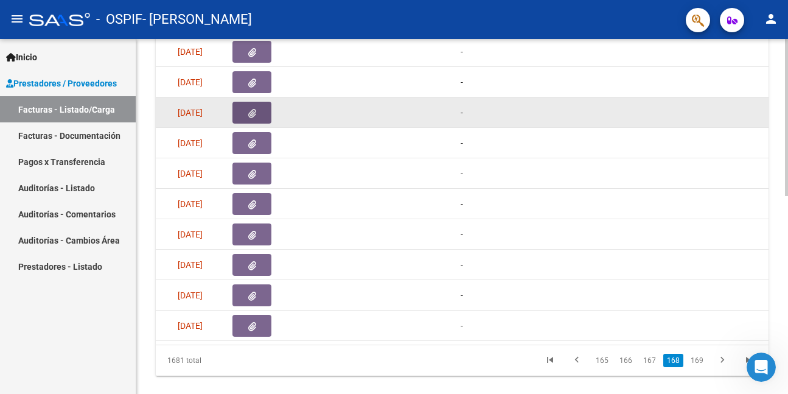
click at [257, 111] on button "button" at bounding box center [251, 113] width 39 height 22
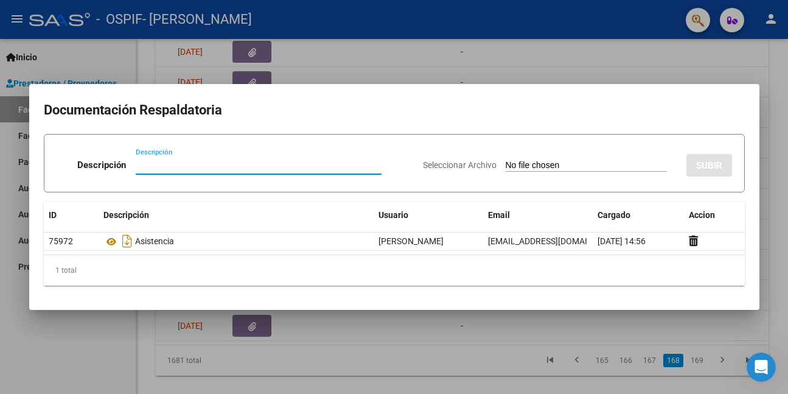
click at [249, 167] on input "Descripción" at bounding box center [259, 164] width 246 height 11
paste input "auto"
type input "auto"
click at [564, 163] on input "Seleccionar Archivo" at bounding box center [585, 166] width 161 height 12
type input "C:\fakepath\SABELLI.png"
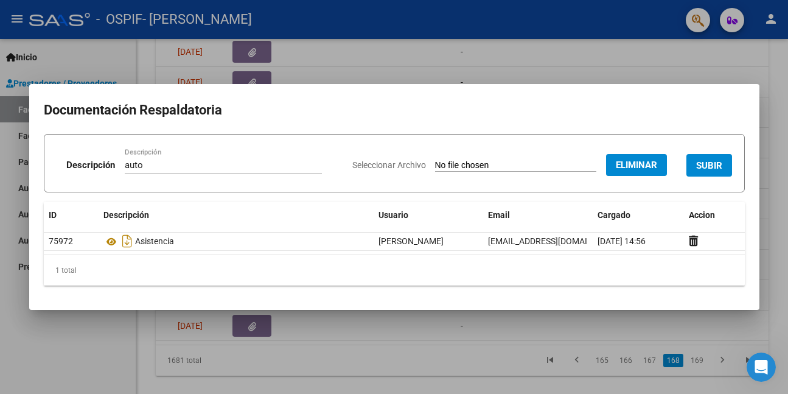
click at [715, 167] on span "SUBIR" at bounding box center [709, 165] width 26 height 11
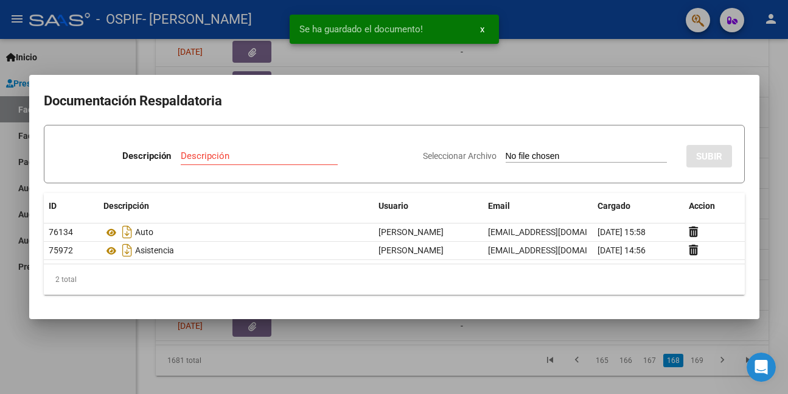
click at [94, 339] on div at bounding box center [394, 197] width 788 height 394
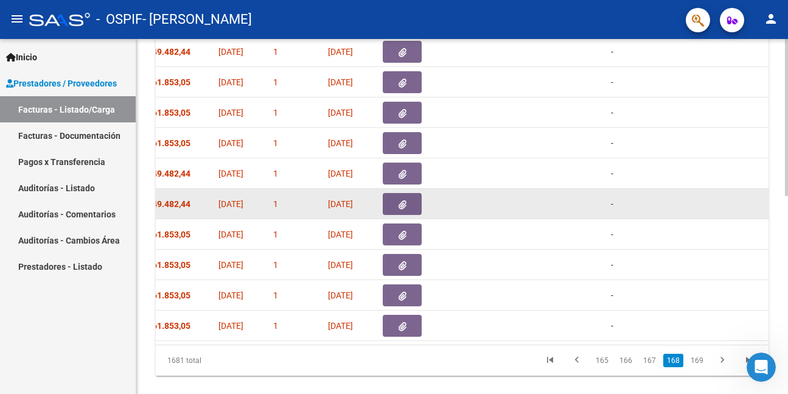
scroll to position [0, 544]
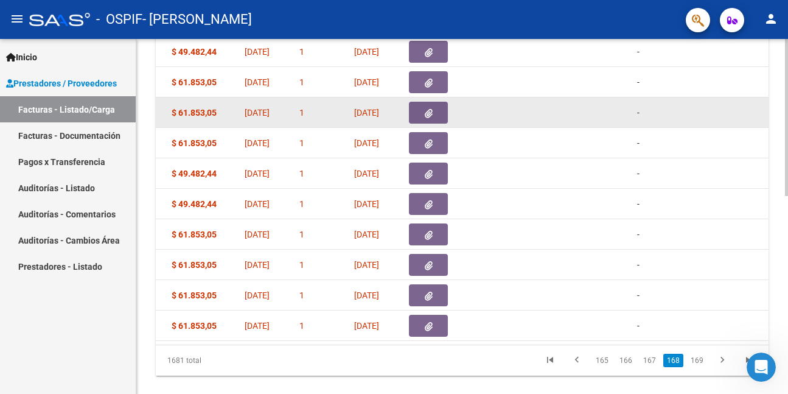
click at [420, 113] on button "button" at bounding box center [428, 113] width 39 height 22
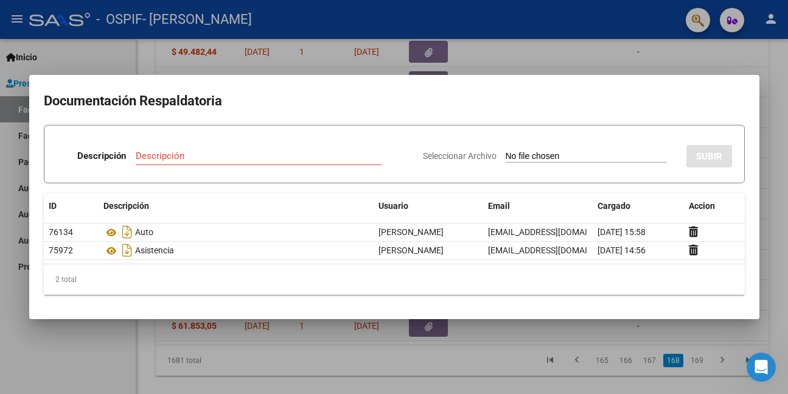
click at [49, 340] on div at bounding box center [394, 197] width 788 height 394
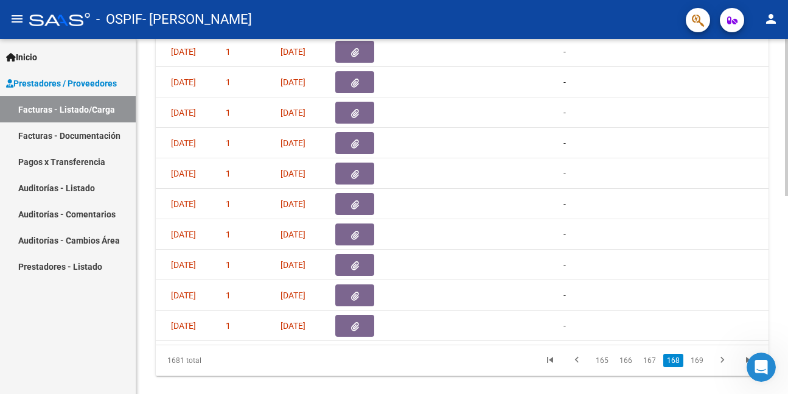
scroll to position [0, 594]
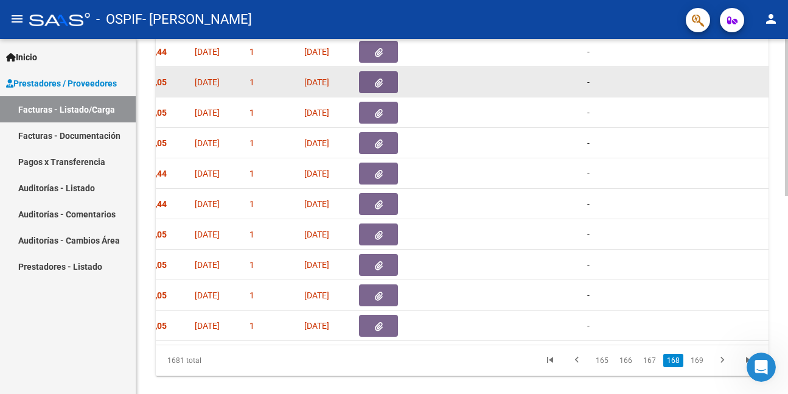
click at [371, 73] on datatable-body-cell at bounding box center [390, 82] width 73 height 30
click at [370, 74] on button "button" at bounding box center [378, 82] width 39 height 22
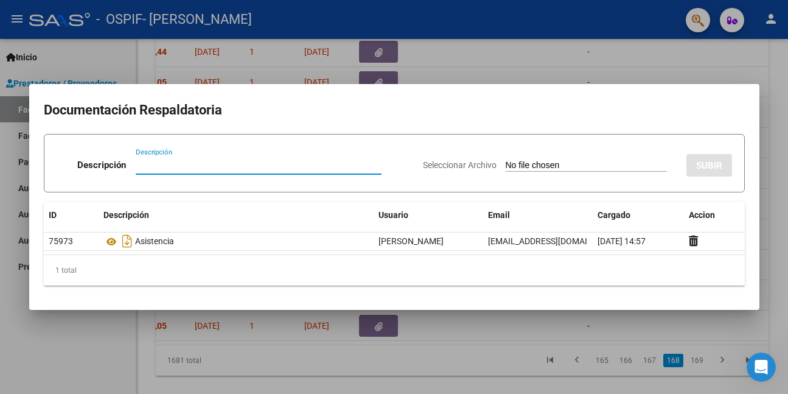
paste input "auto"
type input "auto"
click at [505, 165] on input "Seleccionar Archivo" at bounding box center [585, 166] width 161 height 12
click at [79, 348] on div at bounding box center [394, 197] width 788 height 394
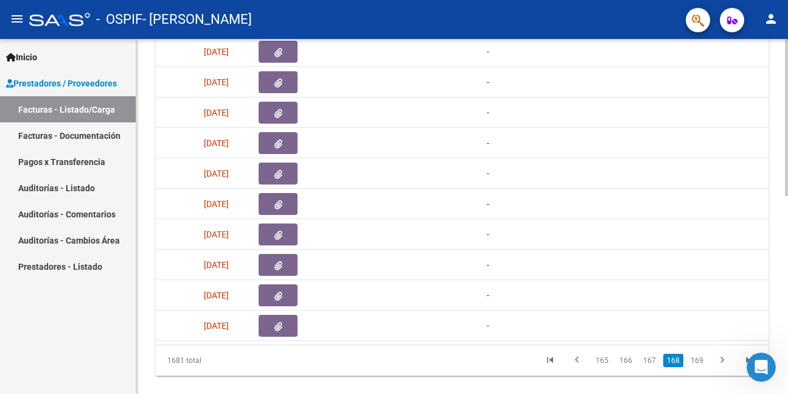
scroll to position [0, 692]
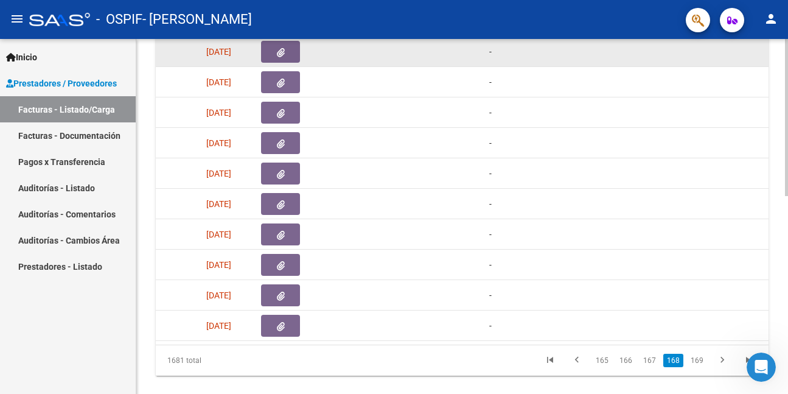
click at [277, 52] on icon "button" at bounding box center [281, 52] width 8 height 9
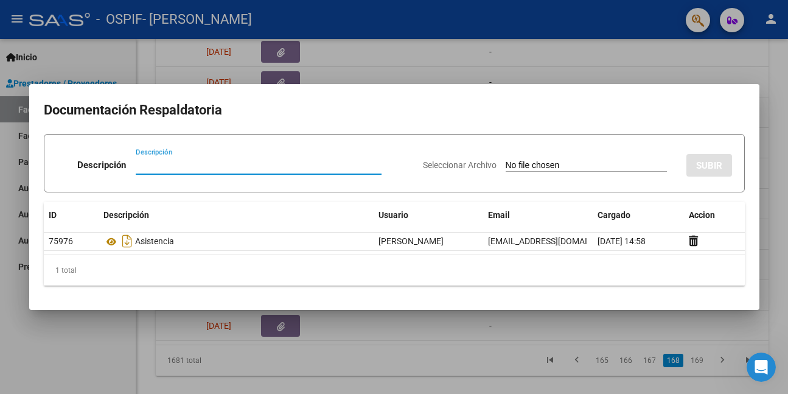
click at [168, 168] on input "Descripción" at bounding box center [259, 164] width 246 height 11
paste input "auto"
type input "auto"
click at [505, 166] on input "Seleccionar Archivo" at bounding box center [585, 166] width 161 height 12
type input "C:\fakepath\[PERSON_NAME].png"
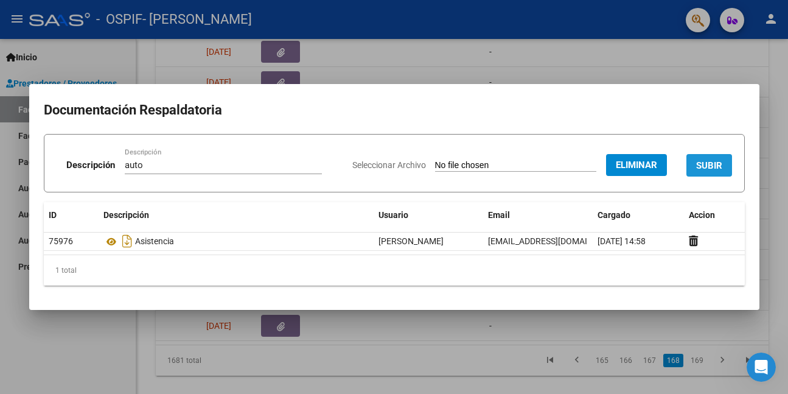
click at [720, 167] on span "SUBIR" at bounding box center [709, 165] width 26 height 11
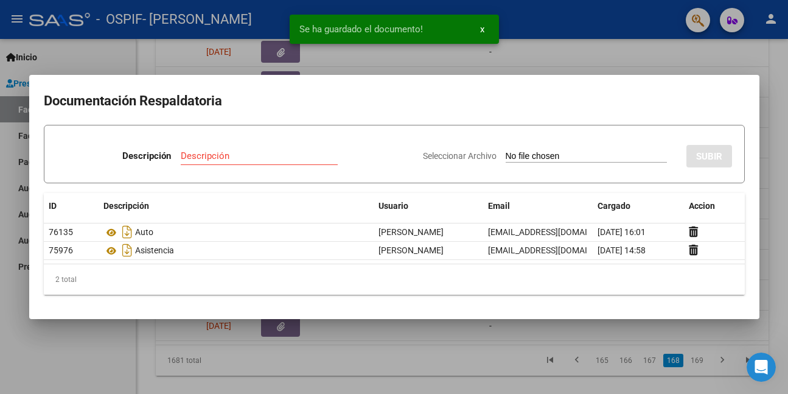
click at [71, 341] on div at bounding box center [394, 197] width 788 height 394
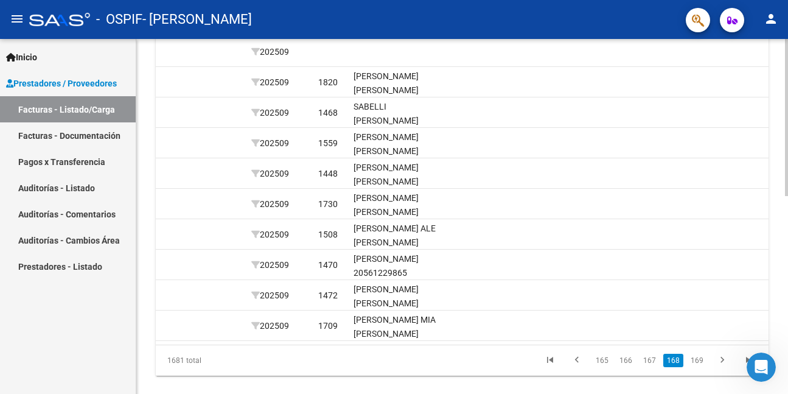
scroll to position [0, 1479]
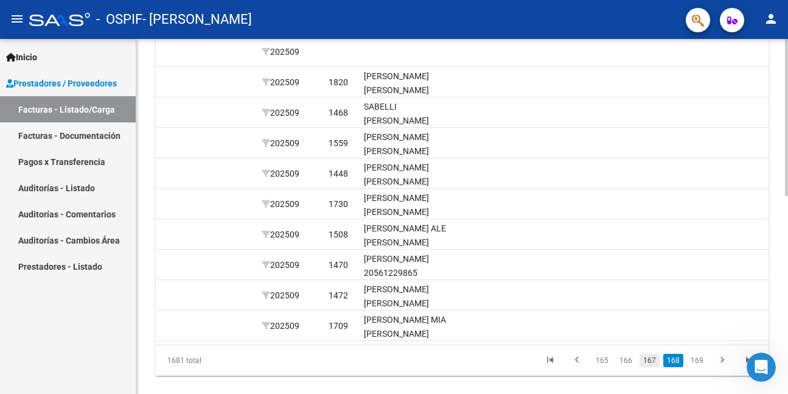
click at [650, 367] on link "167" at bounding box center [649, 359] width 20 height 13
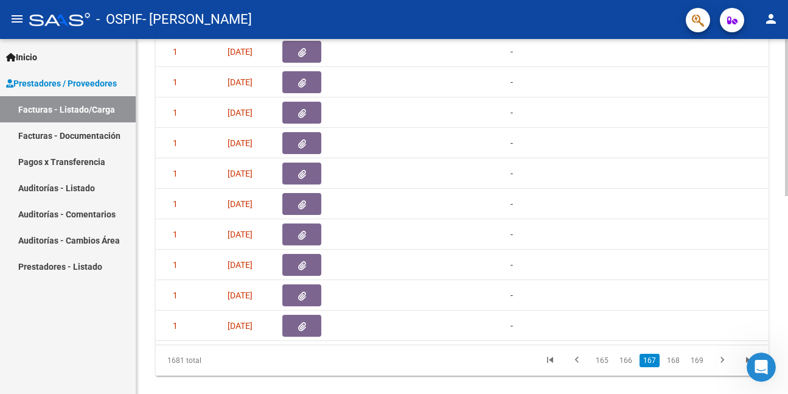
scroll to position [0, 637]
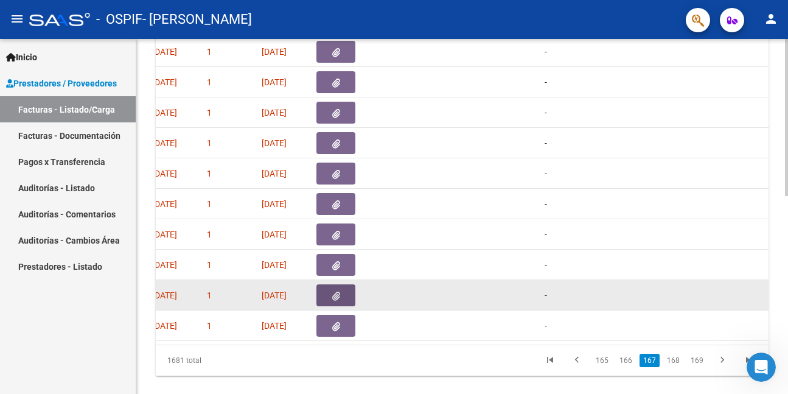
click at [335, 291] on icon "button" at bounding box center [336, 295] width 8 height 9
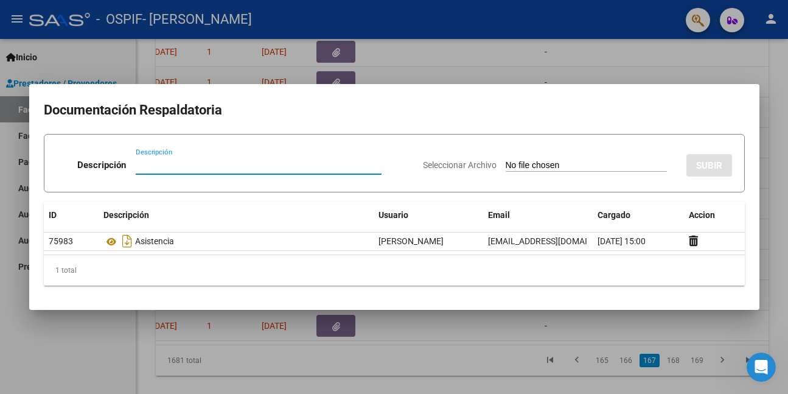
click at [114, 347] on div at bounding box center [394, 197] width 788 height 394
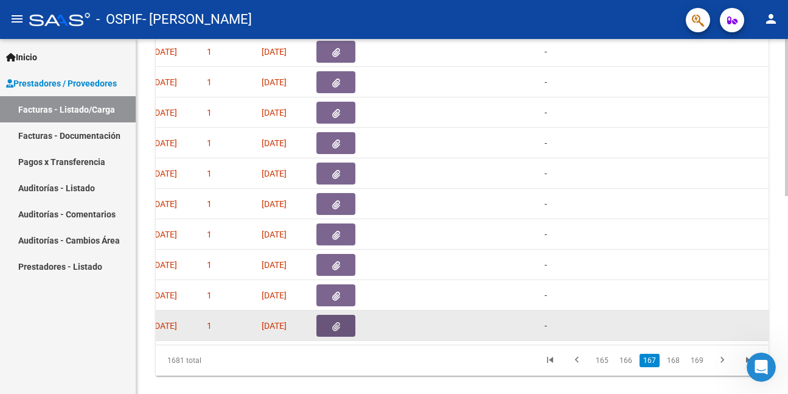
click at [339, 327] on icon "button" at bounding box center [336, 326] width 8 height 9
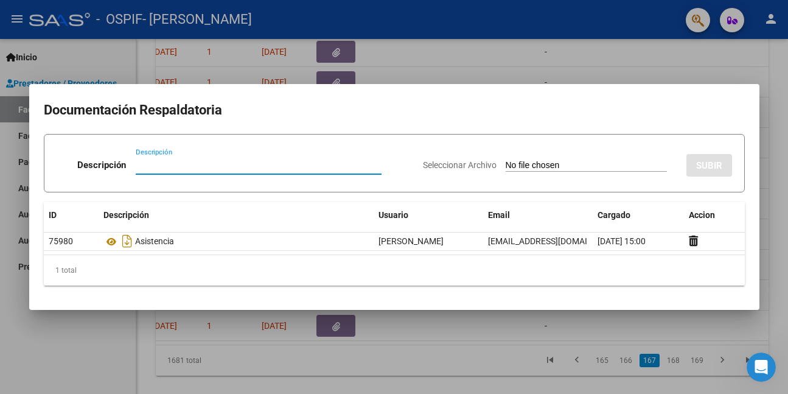
click at [81, 347] on div at bounding box center [394, 197] width 788 height 394
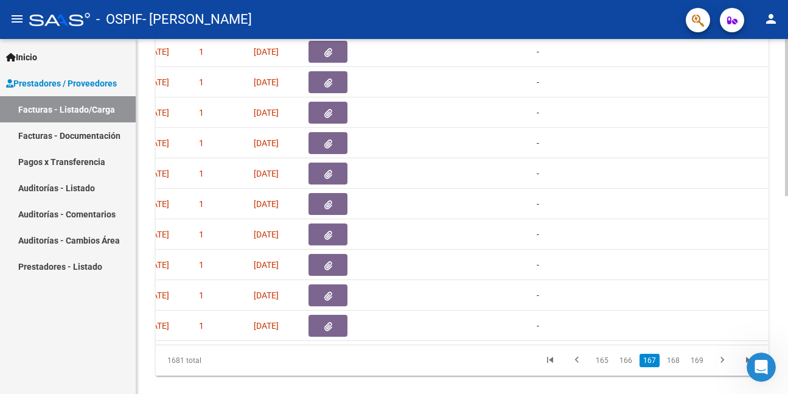
scroll to position [0, 631]
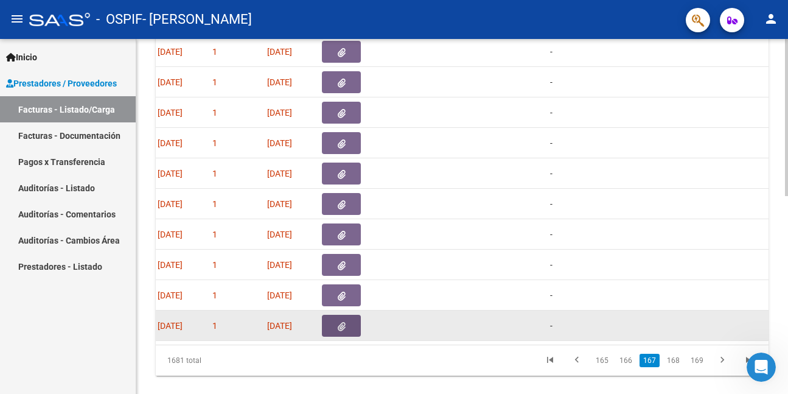
click at [347, 328] on button "button" at bounding box center [341, 325] width 39 height 22
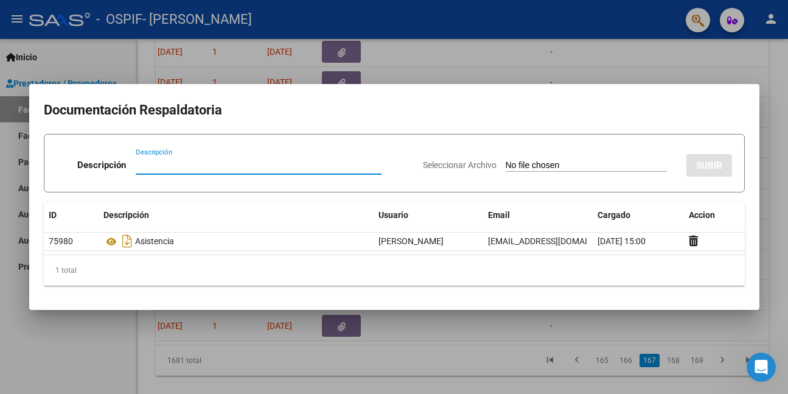
paste input "auto"
type input "auto"
click at [538, 165] on input "Seleccionar Archivo" at bounding box center [585, 166] width 161 height 12
type input "C:\fakepath\[PERSON_NAME].pdf"
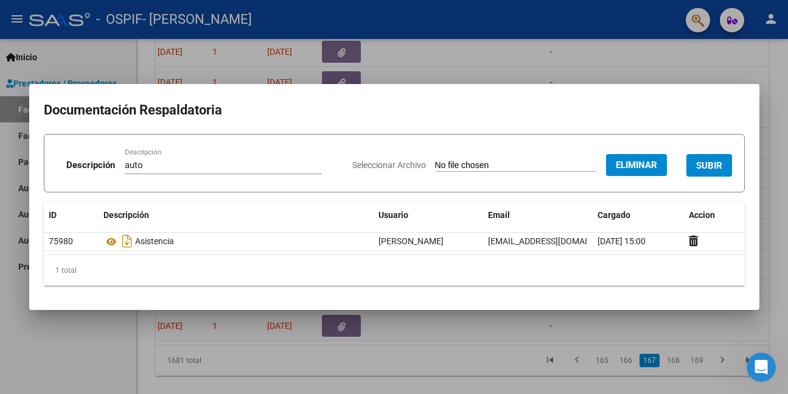
click at [706, 161] on span "SUBIR" at bounding box center [709, 165] width 26 height 11
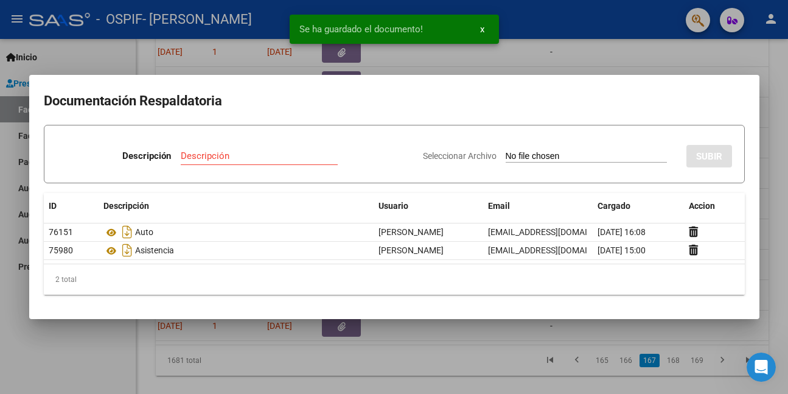
click at [62, 338] on div at bounding box center [394, 197] width 788 height 394
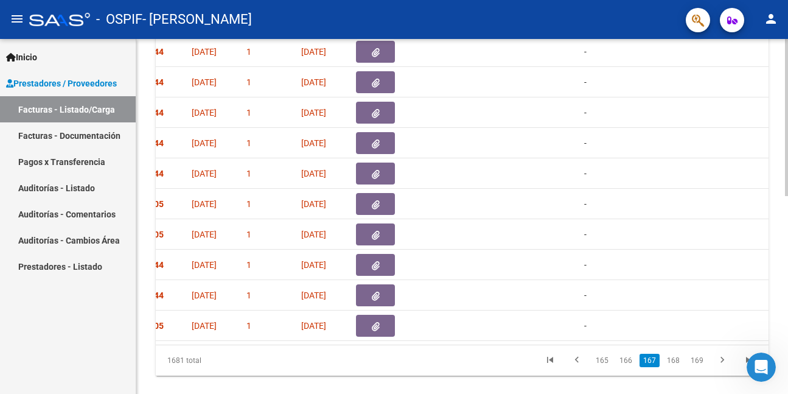
scroll to position [0, 605]
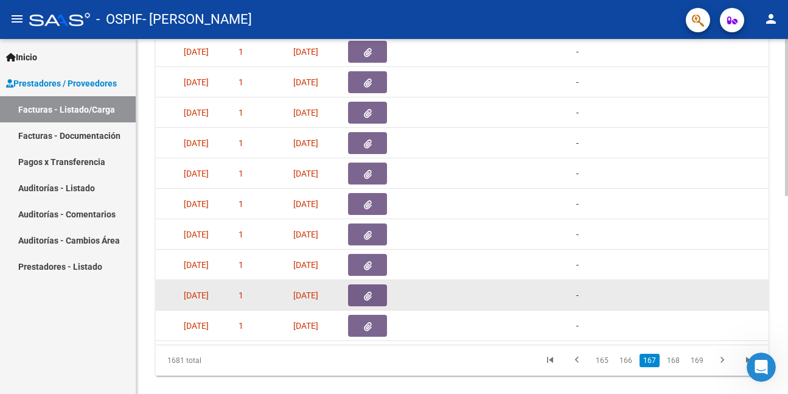
click at [370, 293] on icon "button" at bounding box center [368, 295] width 8 height 9
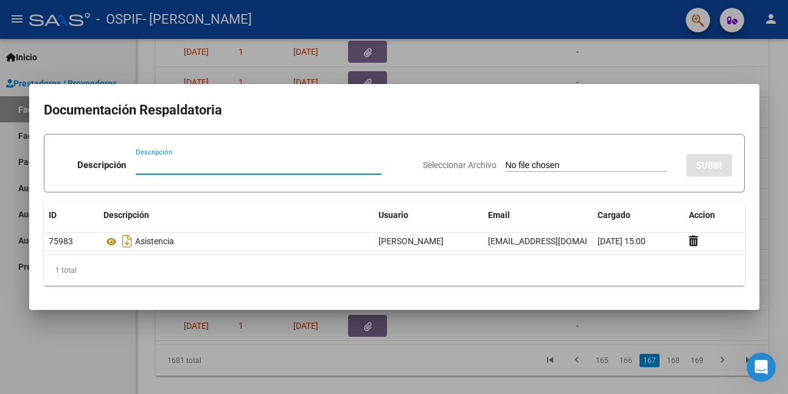
paste input "auto"
type input "auto"
click at [542, 165] on input "Seleccionar Archivo" at bounding box center [585, 166] width 161 height 12
type input "C:\fakepath\[PERSON_NAME].png"
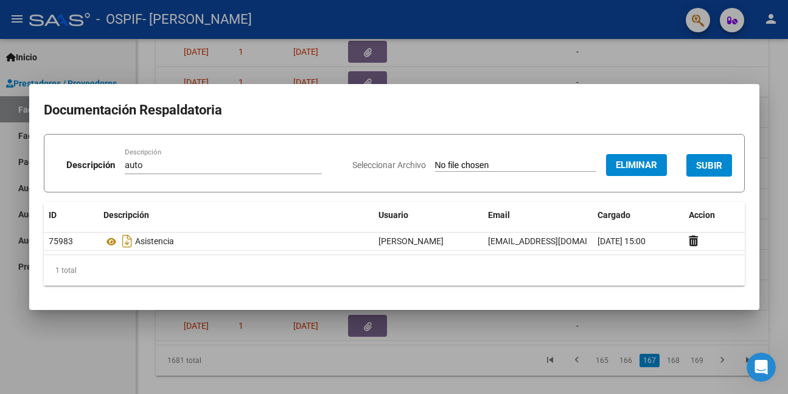
click at [719, 167] on span "SUBIR" at bounding box center [709, 165] width 26 height 11
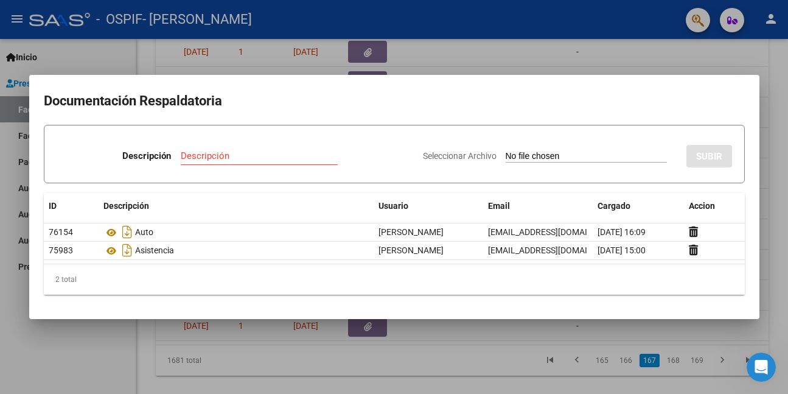
click at [98, 342] on div at bounding box center [394, 197] width 788 height 394
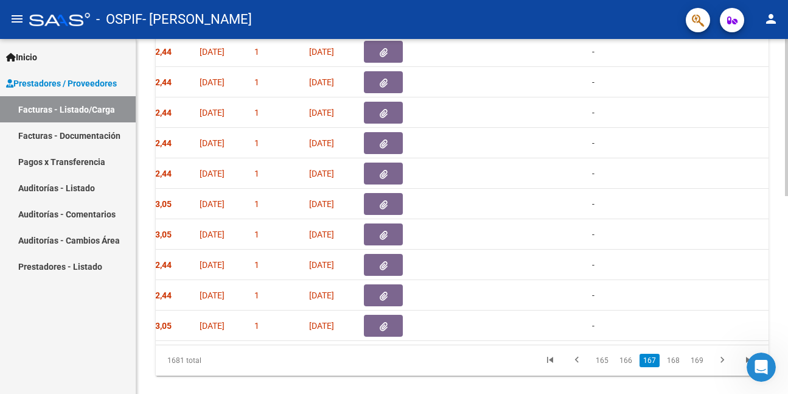
scroll to position [0, 586]
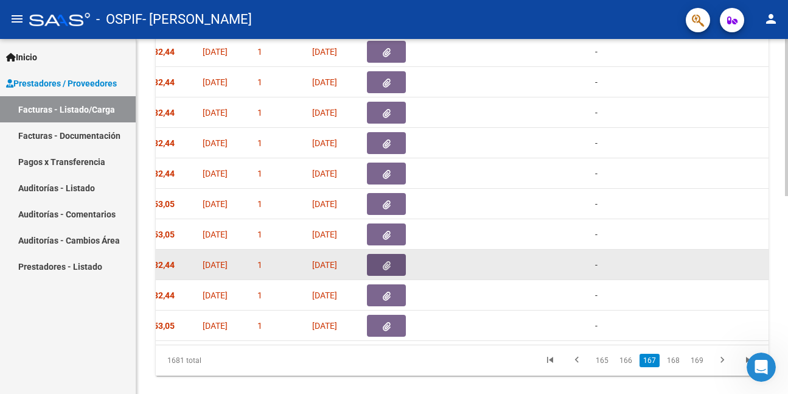
click at [387, 262] on icon "button" at bounding box center [387, 265] width 8 height 9
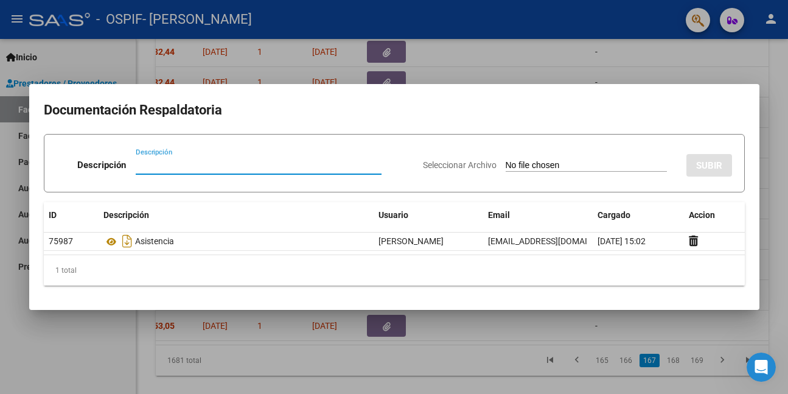
paste input "auto"
type input "auto"
click at [513, 165] on input "Seleccionar Archivo" at bounding box center [585, 166] width 161 height 12
type input "C:\fakepath\PICALLO.png"
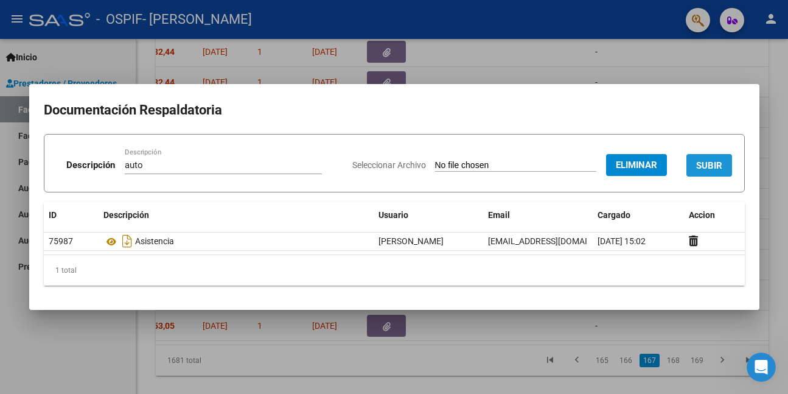
click at [717, 165] on span "SUBIR" at bounding box center [709, 165] width 26 height 11
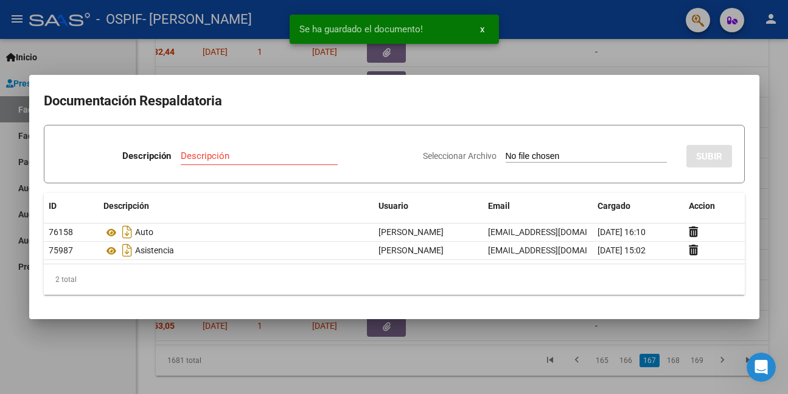
click at [102, 335] on div at bounding box center [394, 197] width 788 height 394
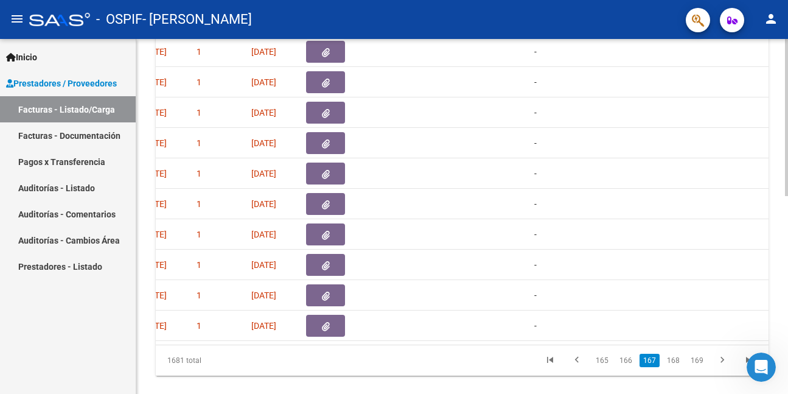
scroll to position [0, 594]
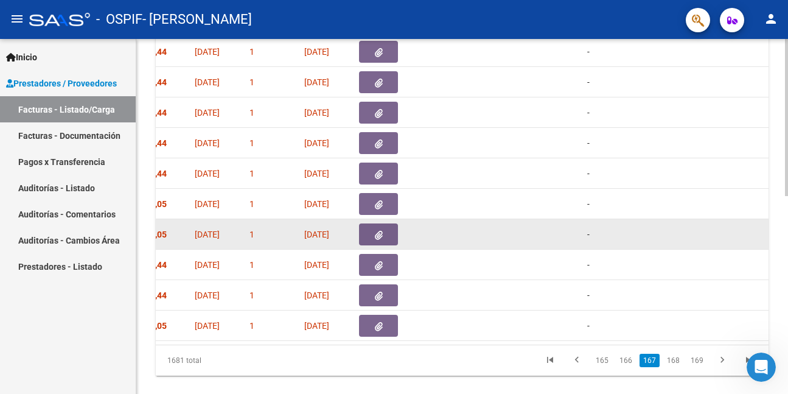
click at [375, 238] on icon "button" at bounding box center [379, 235] width 8 height 9
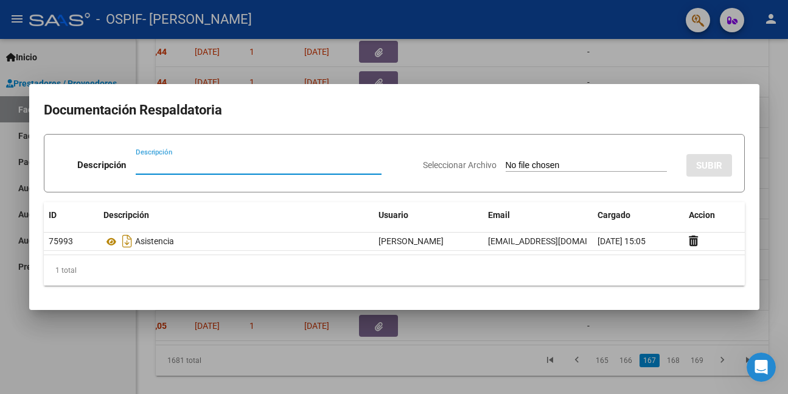
click at [146, 166] on input "Descripción" at bounding box center [259, 164] width 246 height 11
paste input "auto"
type input "auto"
click at [556, 164] on input "Seleccionar Archivo" at bounding box center [585, 166] width 161 height 12
type input "C:\fakepath\[PERSON_NAME].pdf"
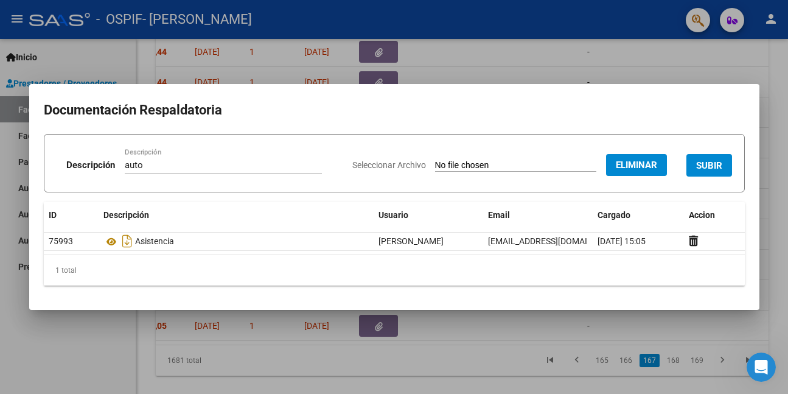
click at [698, 165] on span "SUBIR" at bounding box center [709, 165] width 26 height 11
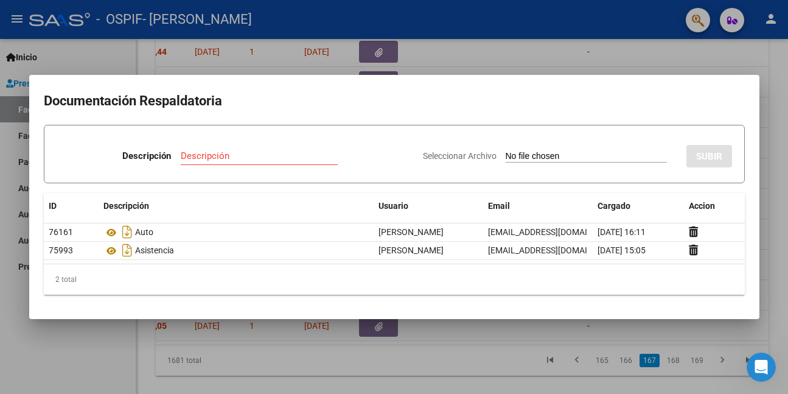
click at [89, 363] on div at bounding box center [394, 197] width 788 height 394
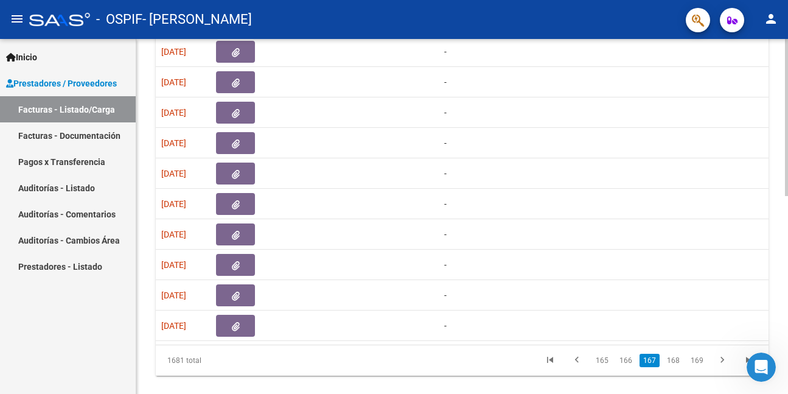
scroll to position [0, 726]
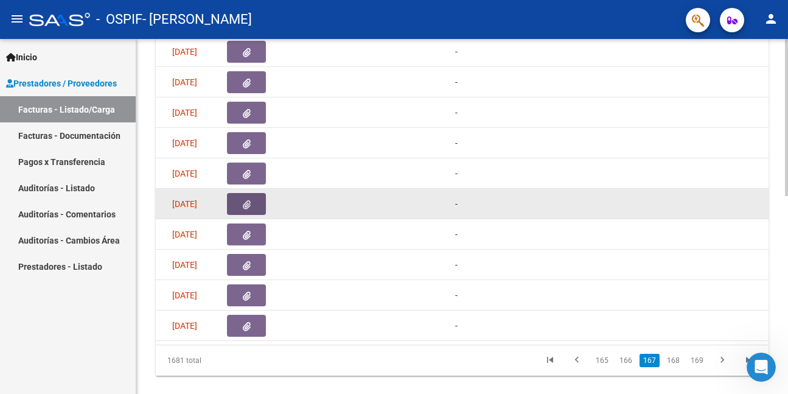
click at [243, 201] on icon "button" at bounding box center [247, 204] width 8 height 9
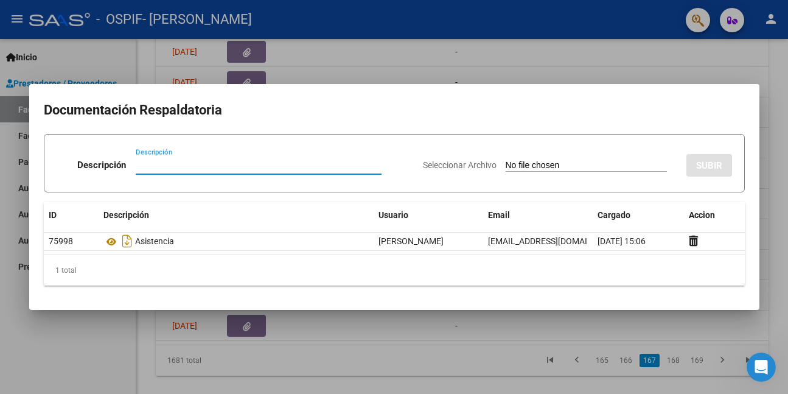
click at [167, 165] on input "Descripción" at bounding box center [259, 164] width 246 height 11
paste input "auto"
type input "auto"
click at [555, 161] on input "Seleccionar Archivo" at bounding box center [585, 166] width 161 height 12
type input "C:\fakepath\NIEVAS.png"
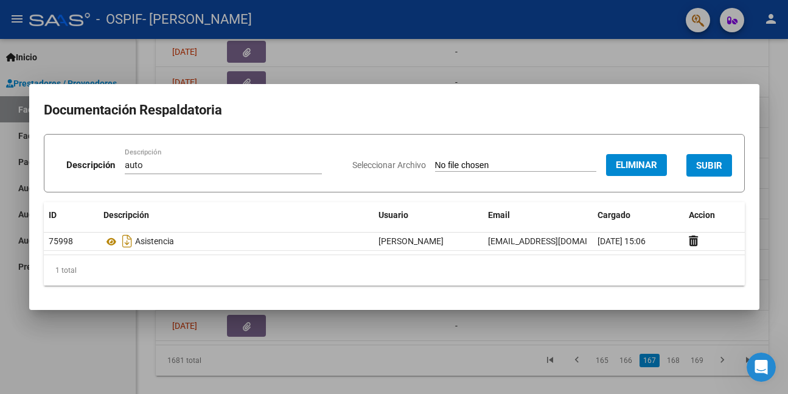
click at [716, 162] on span "SUBIR" at bounding box center [709, 165] width 26 height 11
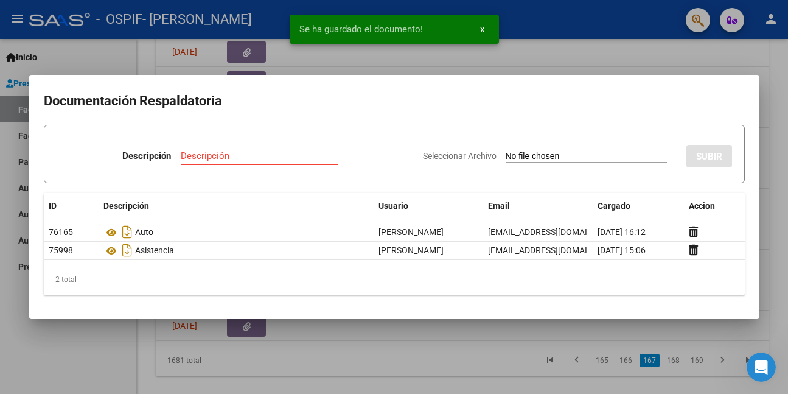
click at [83, 350] on div at bounding box center [394, 197] width 788 height 394
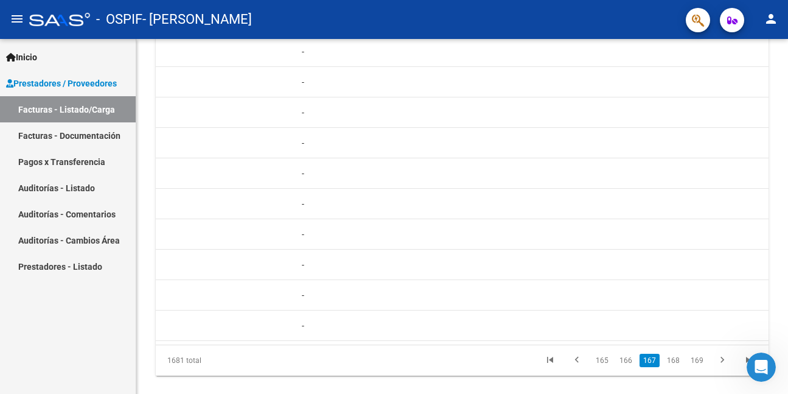
scroll to position [0, 874]
click at [378, 362] on datatable-pager "165 166 167 168 169" at bounding box center [522, 360] width 480 height 21
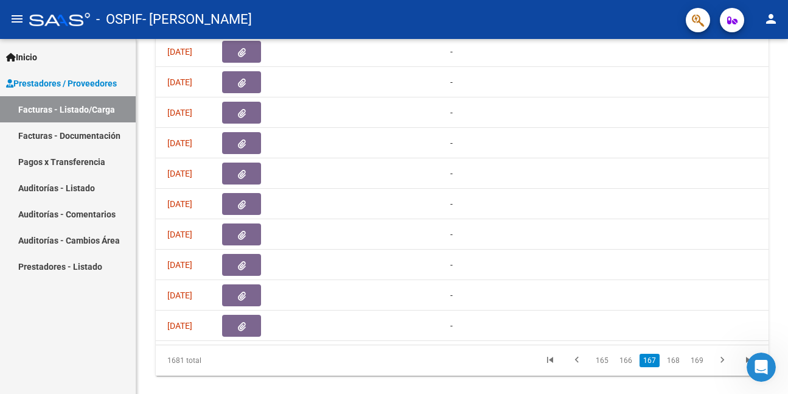
scroll to position [0, 644]
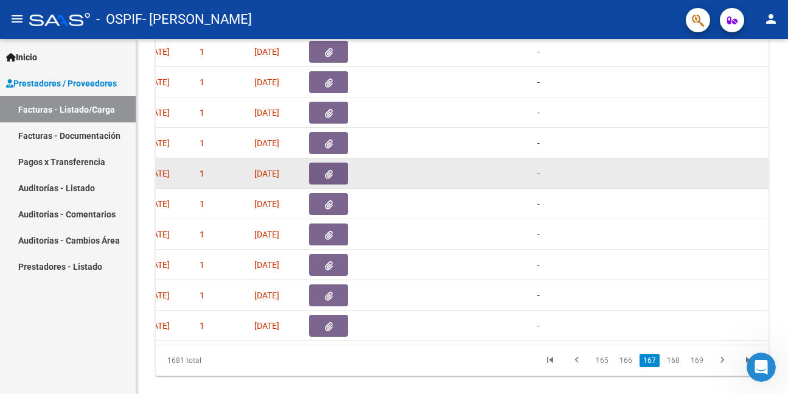
click at [330, 171] on icon "button" at bounding box center [329, 174] width 8 height 9
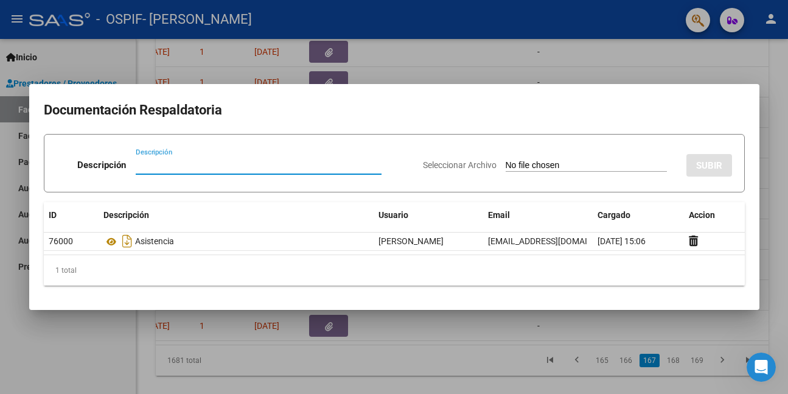
click at [234, 167] on input "Descripción" at bounding box center [259, 164] width 246 height 11
paste input "auto"
type input "auto"
click at [509, 161] on input "Seleccionar Archivo" at bounding box center [585, 166] width 161 height 12
type input "C:\fakepath\MUNITA.png"
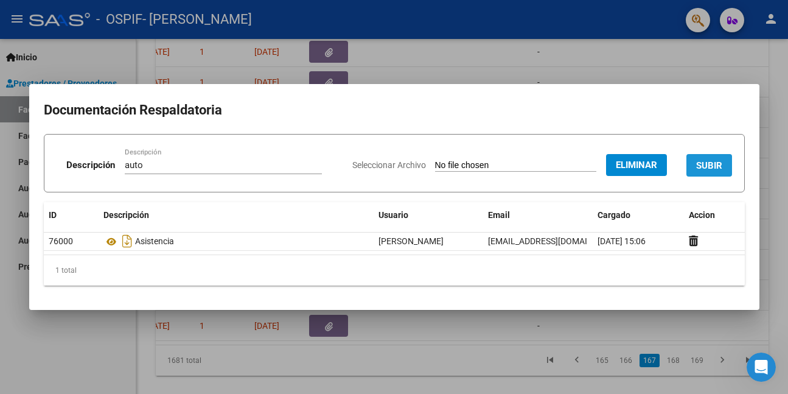
click at [718, 164] on span "SUBIR" at bounding box center [709, 165] width 26 height 11
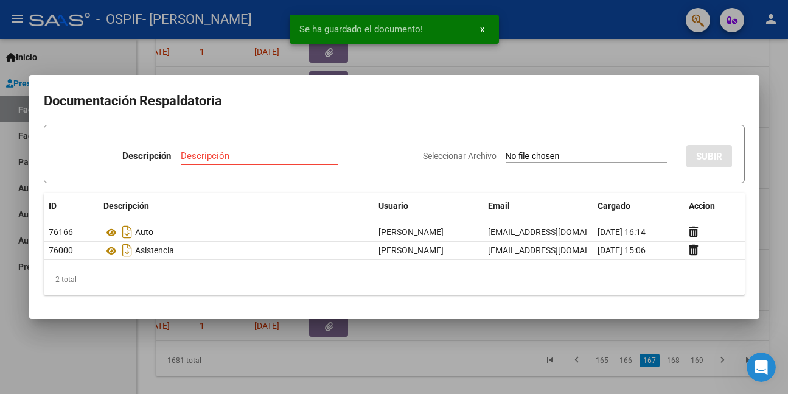
click at [265, 336] on div at bounding box center [394, 197] width 788 height 394
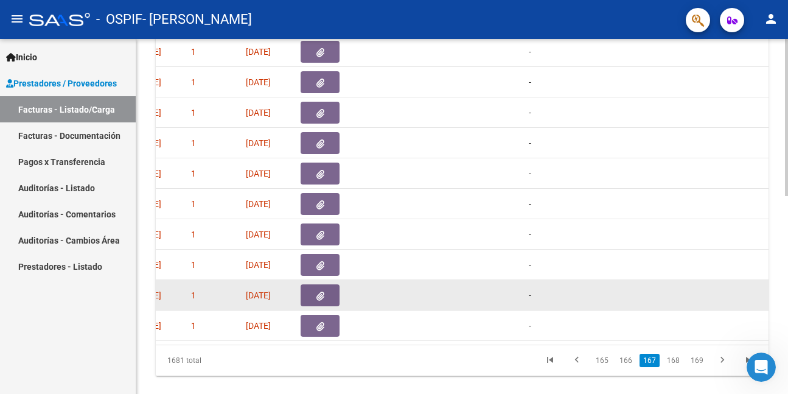
scroll to position [0, 650]
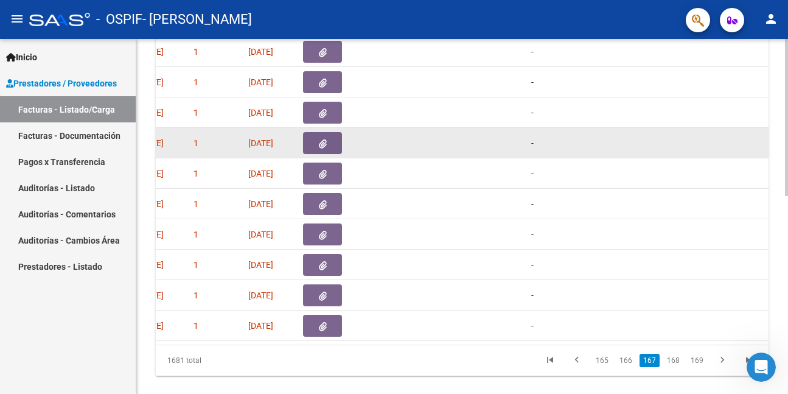
click at [309, 143] on button "button" at bounding box center [322, 143] width 39 height 22
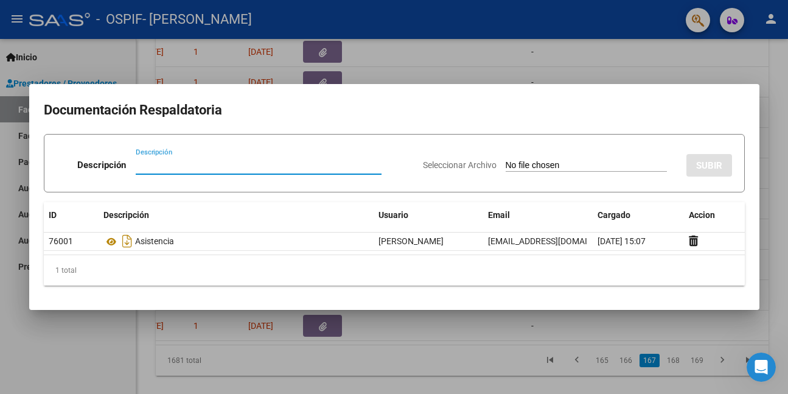
click at [209, 165] on input "Descripción" at bounding box center [259, 164] width 246 height 11
paste input "auto"
type input "auto"
click at [524, 164] on input "Seleccionar Archivo" at bounding box center [585, 166] width 161 height 12
type input "C:\fakepath\[PERSON_NAME].png"
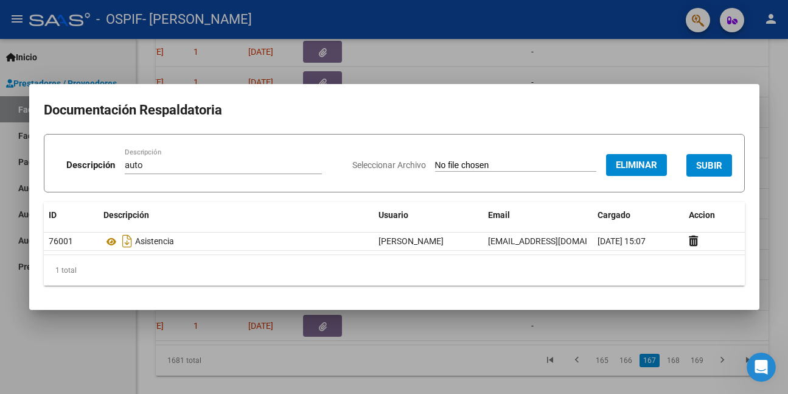
click at [705, 163] on span "SUBIR" at bounding box center [709, 165] width 26 height 11
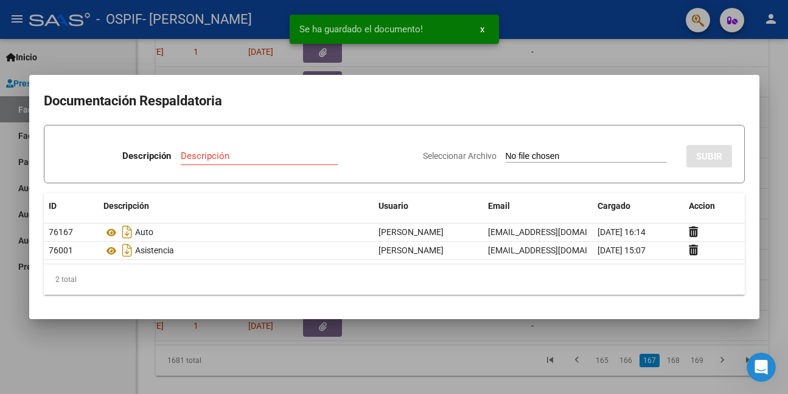
click at [229, 346] on div at bounding box center [394, 197] width 788 height 394
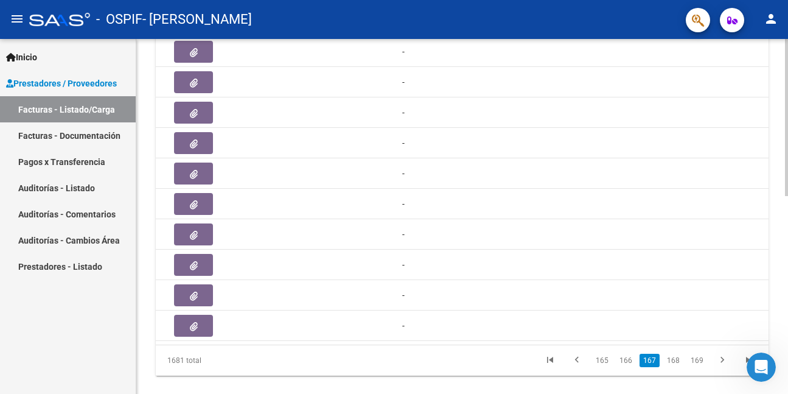
scroll to position [0, 674]
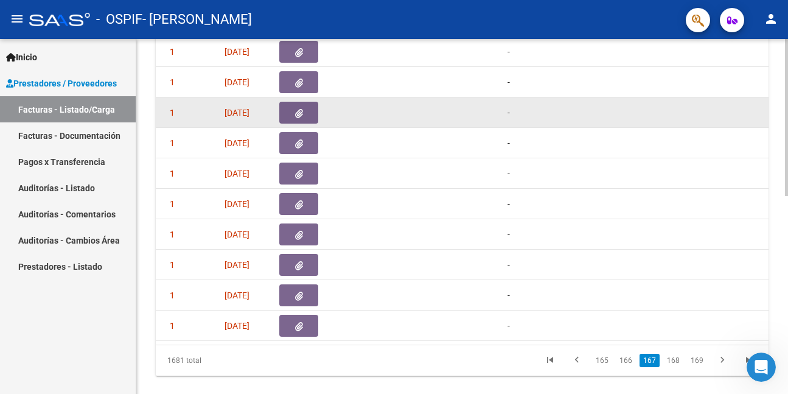
click at [302, 109] on icon "button" at bounding box center [299, 113] width 8 height 9
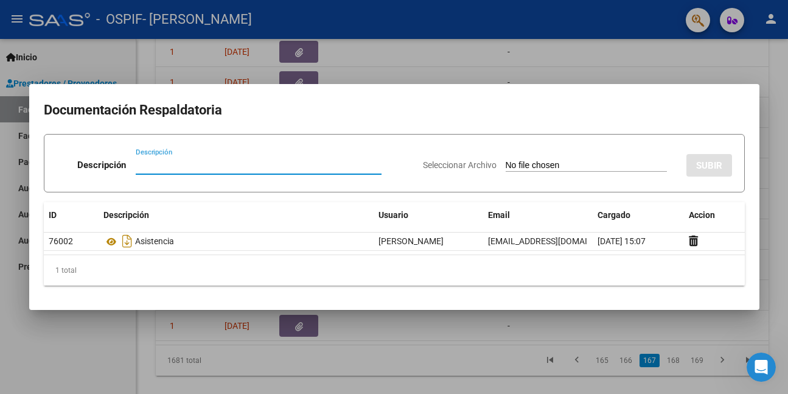
paste input "auto"
type input "auto"
click at [554, 164] on input "Seleccionar Archivo" at bounding box center [585, 166] width 161 height 12
click at [96, 342] on div at bounding box center [394, 197] width 788 height 394
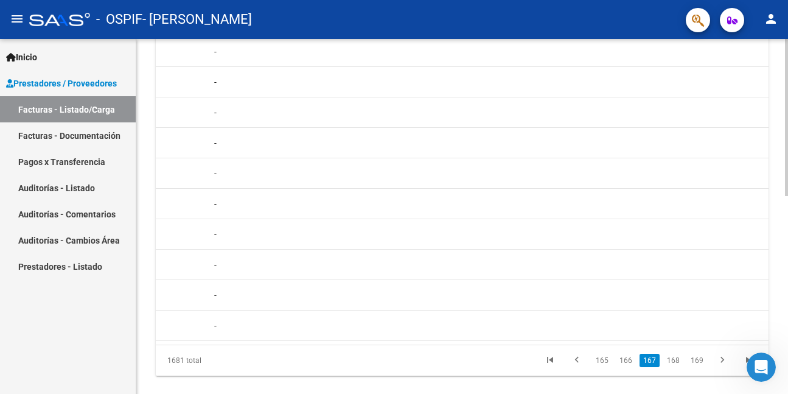
scroll to position [0, 735]
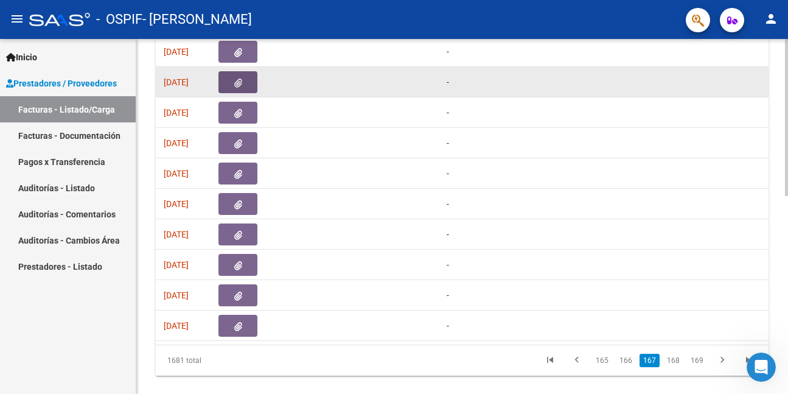
click at [241, 81] on icon "button" at bounding box center [238, 82] width 8 height 9
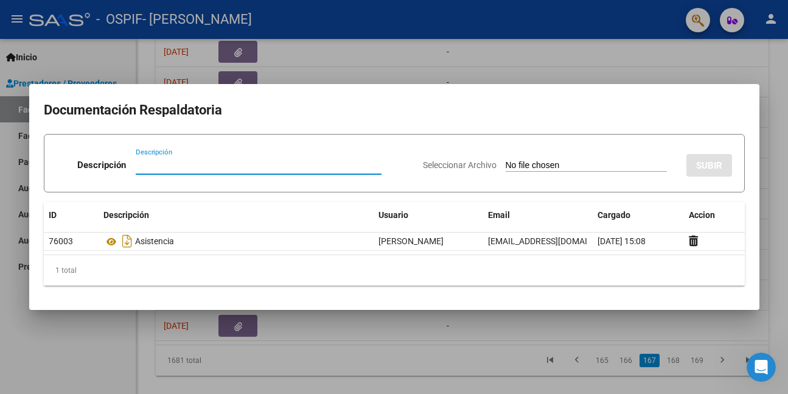
click at [198, 168] on input "Descripción" at bounding box center [259, 164] width 246 height 11
paste input "auto"
type input "auto"
click at [539, 165] on input "Seleccionar Archivo" at bounding box center [585, 166] width 161 height 12
type input "C:\fakepath\[PERSON_NAME].png"
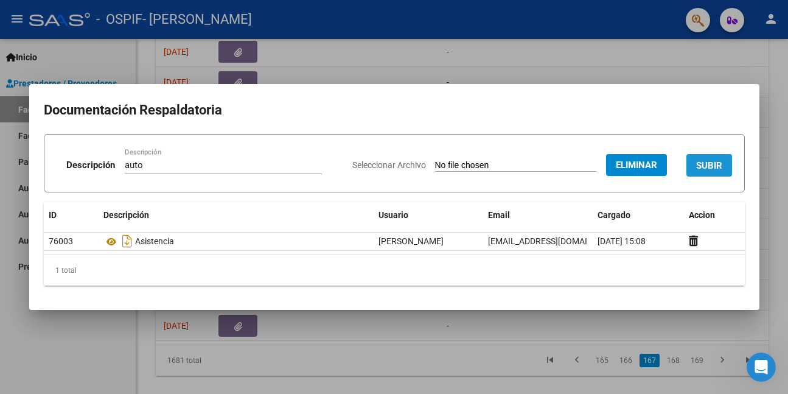
click at [709, 160] on span "SUBIR" at bounding box center [709, 165] width 26 height 11
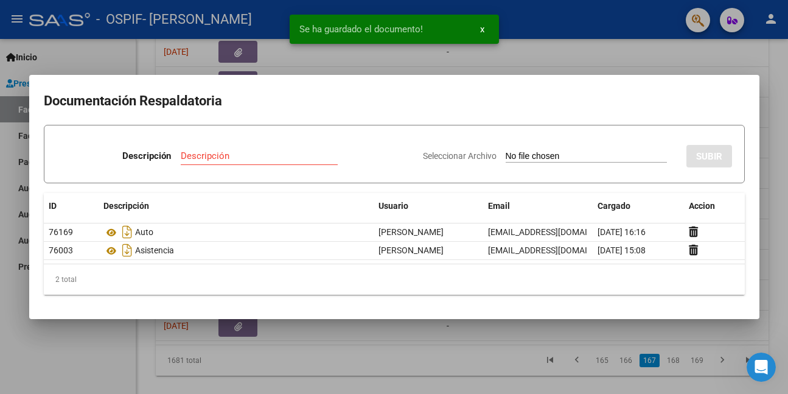
click at [118, 330] on div at bounding box center [394, 197] width 788 height 394
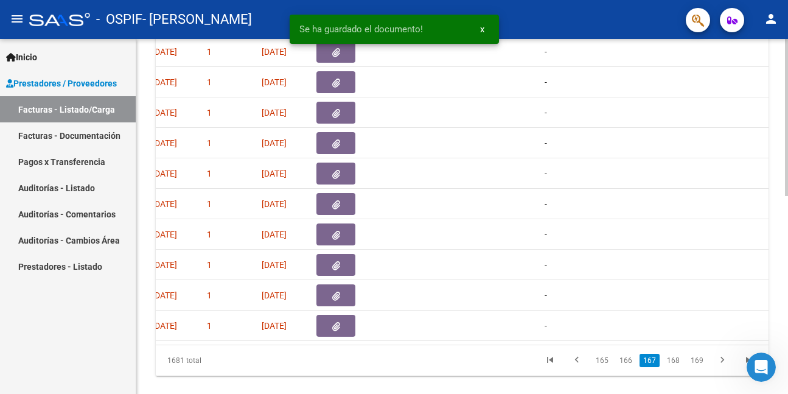
scroll to position [0, 620]
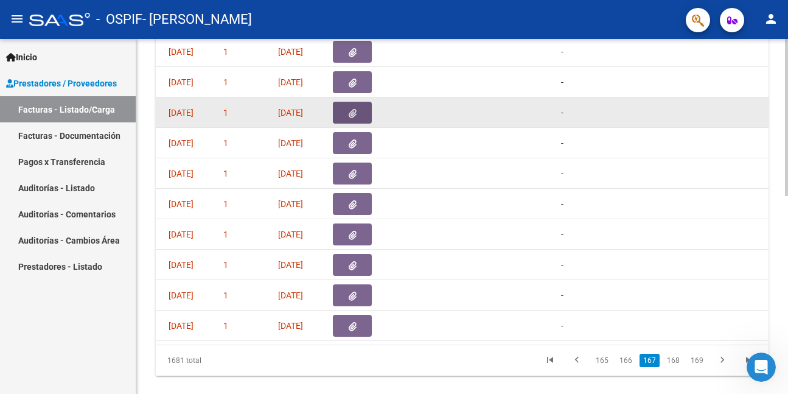
click at [340, 107] on button "button" at bounding box center [352, 113] width 39 height 22
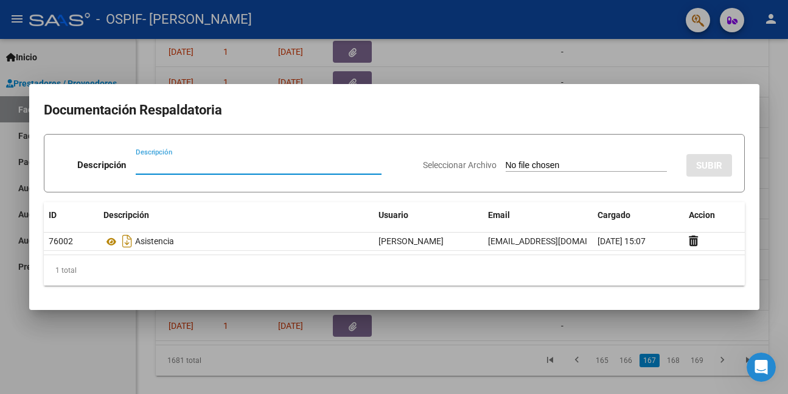
paste input "auto"
type input "auto"
click at [509, 165] on input "Seleccionar Archivo" at bounding box center [585, 166] width 161 height 12
type input "C:\fakepath\MENA.png"
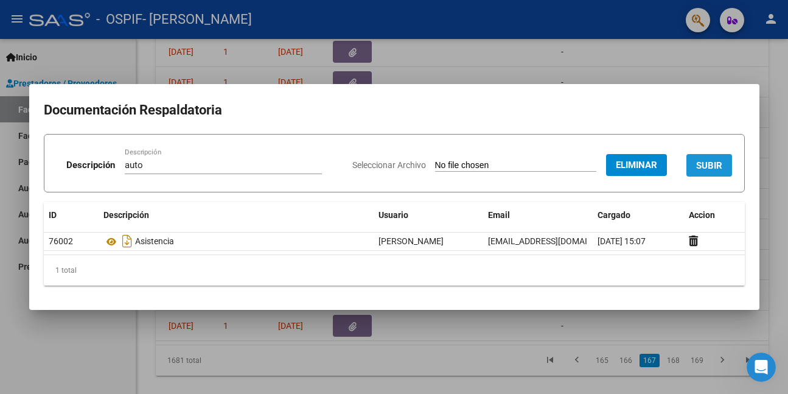
click at [700, 165] on span "SUBIR" at bounding box center [709, 165] width 26 height 11
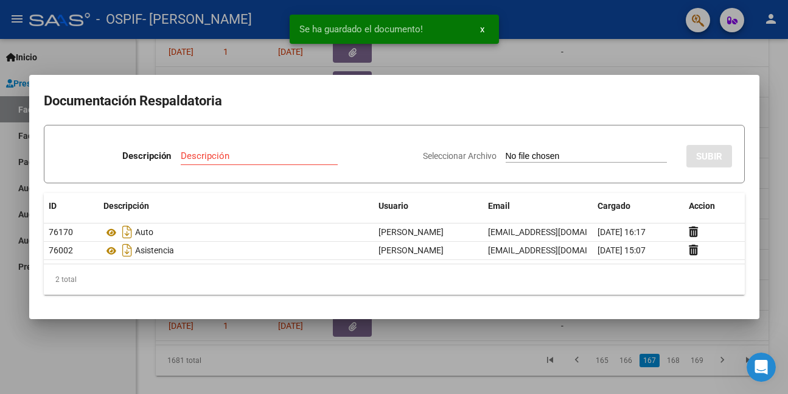
click at [77, 341] on div at bounding box center [394, 197] width 788 height 394
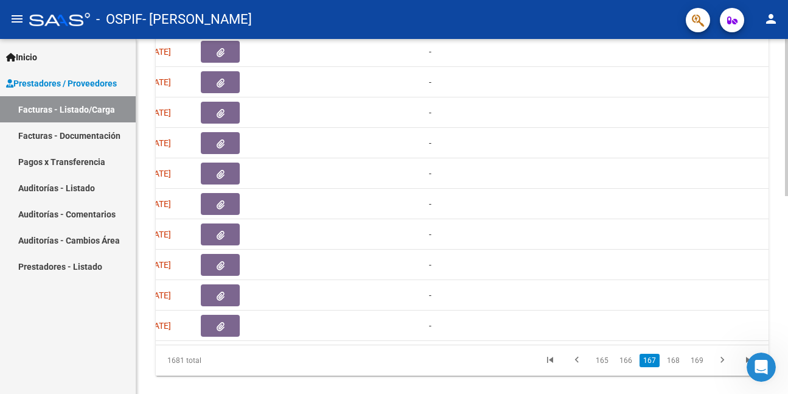
scroll to position [0, 687]
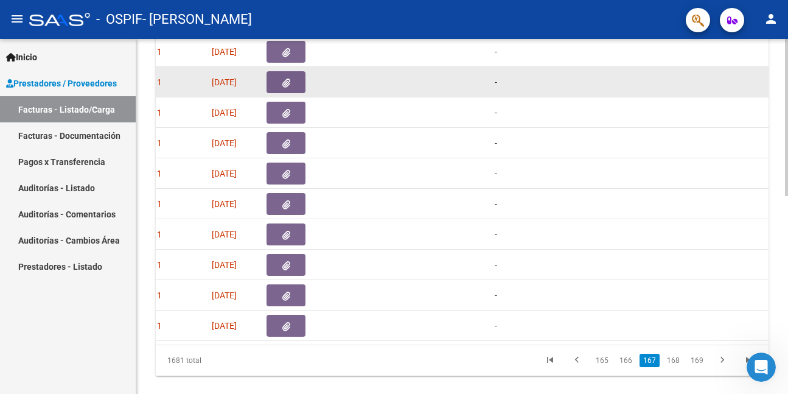
click at [295, 83] on button "button" at bounding box center [285, 82] width 39 height 22
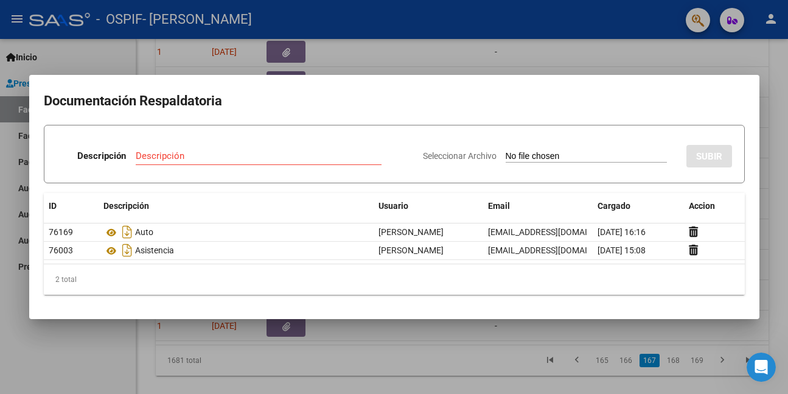
click at [65, 337] on div at bounding box center [394, 197] width 788 height 394
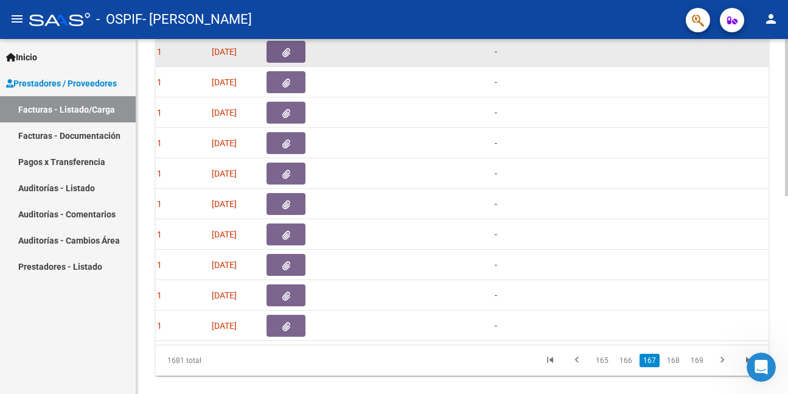
click at [285, 59] on button "button" at bounding box center [285, 52] width 39 height 22
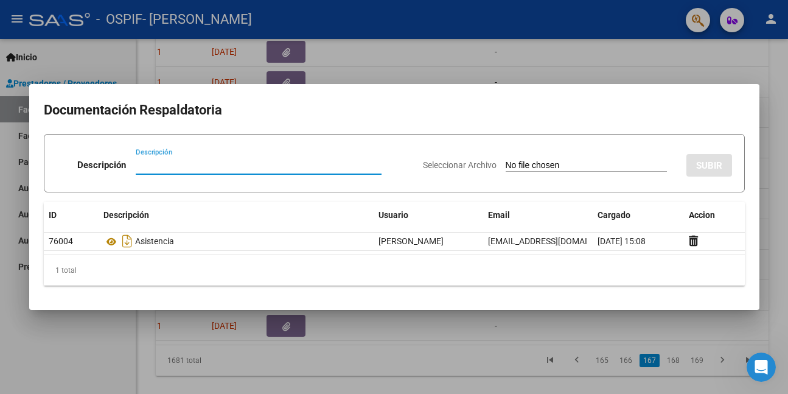
click at [185, 168] on input "Descripción" at bounding box center [259, 164] width 246 height 11
paste input "auto"
type input "auto"
click at [509, 164] on input "Seleccionar Archivo" at bounding box center [585, 166] width 161 height 12
type input "C:\fakepath\[PERSON_NAME].png"
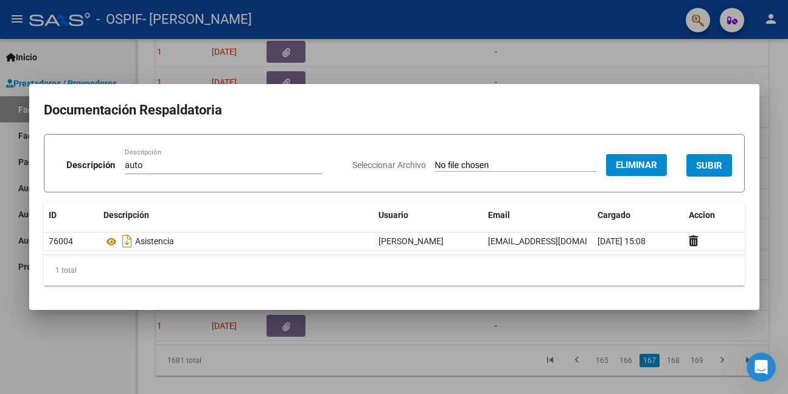
click at [711, 164] on span "SUBIR" at bounding box center [709, 165] width 26 height 11
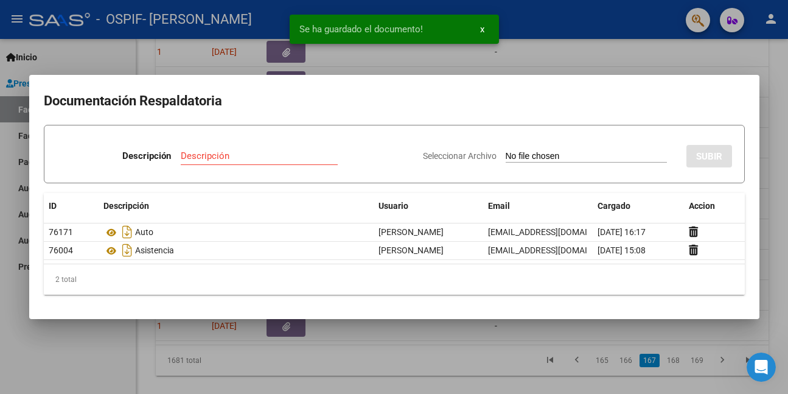
click at [82, 342] on div at bounding box center [394, 197] width 788 height 394
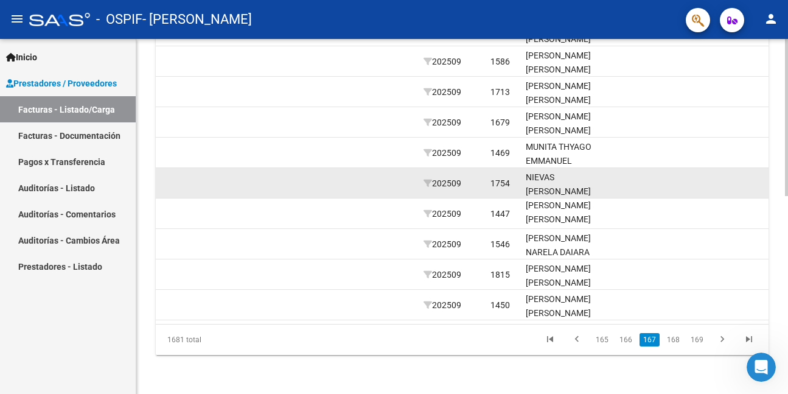
scroll to position [448, 0]
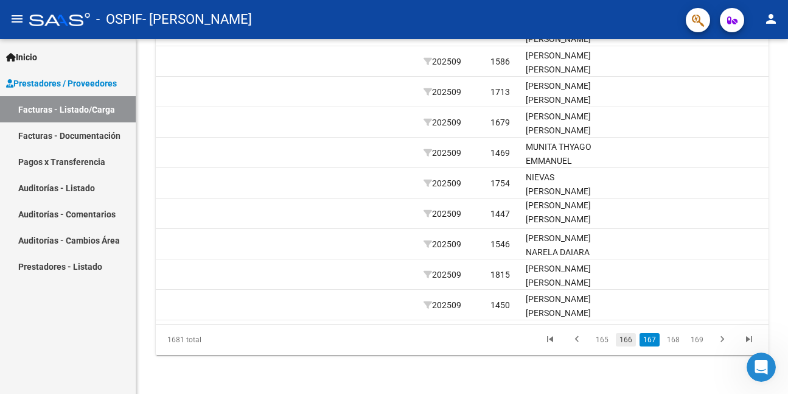
click at [628, 338] on link "166" at bounding box center [626, 339] width 20 height 13
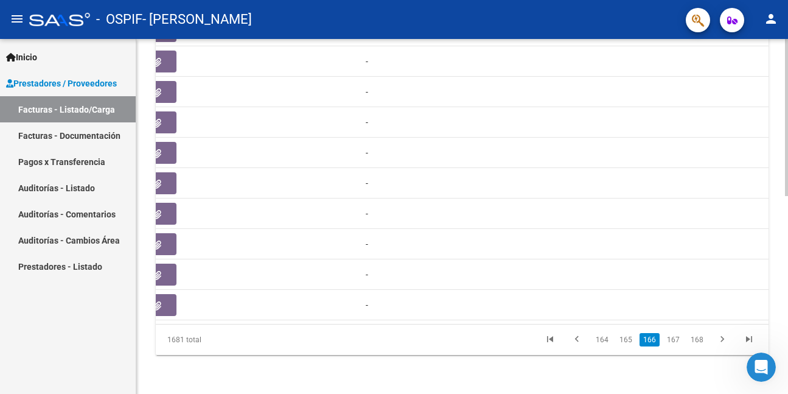
scroll to position [0, 520]
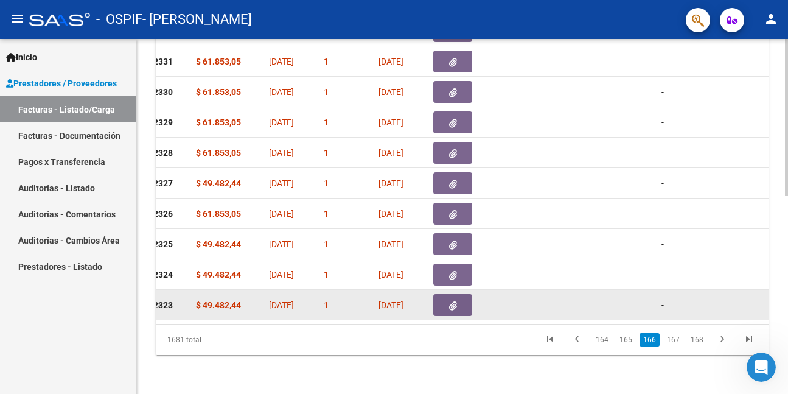
click at [456, 301] on icon "button" at bounding box center [453, 305] width 8 height 9
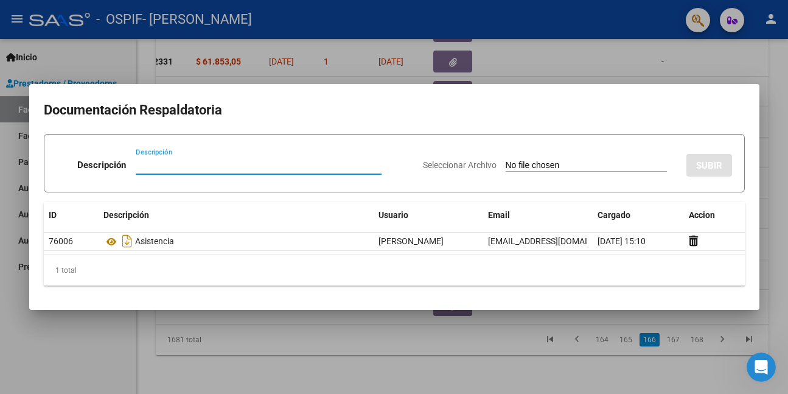
click at [180, 168] on input "Descripción" at bounding box center [259, 164] width 246 height 11
paste input "auto"
click at [508, 164] on input "Seleccionar Archivo" at bounding box center [585, 166] width 161 height 12
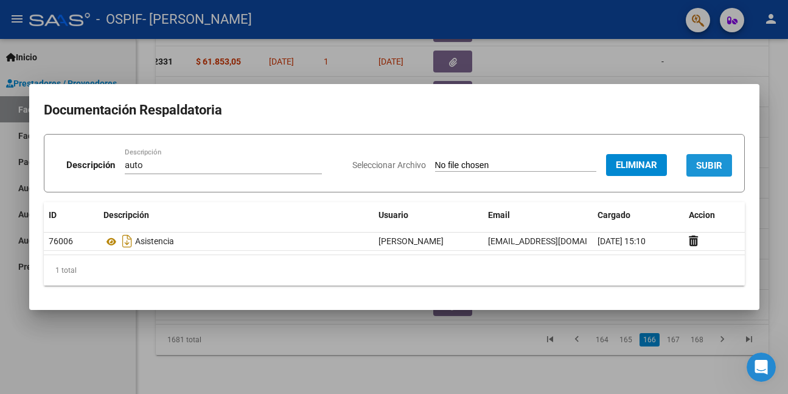
click at [720, 166] on span "SUBIR" at bounding box center [709, 165] width 26 height 11
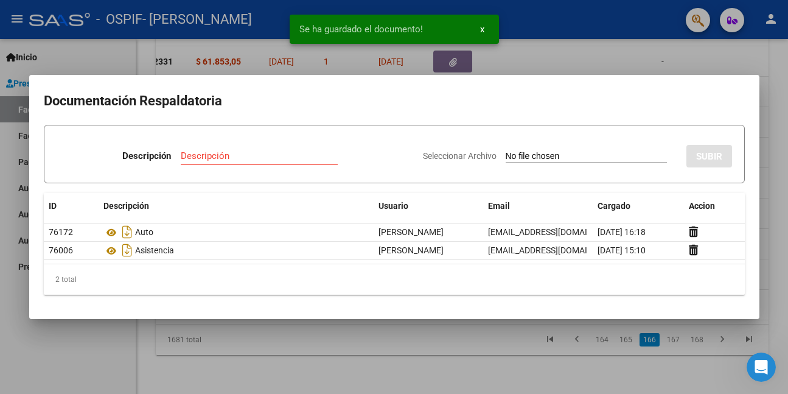
click at [89, 350] on div at bounding box center [394, 197] width 788 height 394
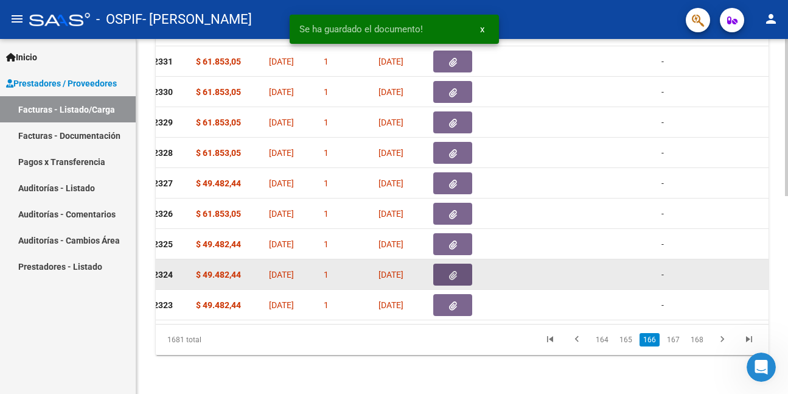
click at [457, 266] on button "button" at bounding box center [452, 274] width 39 height 22
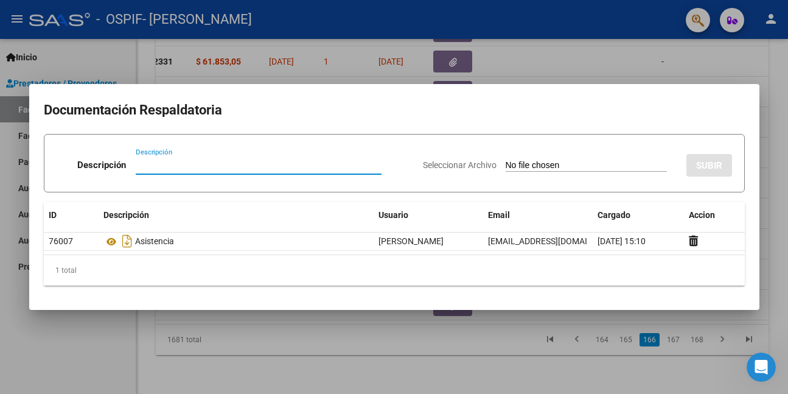
drag, startPoint x: 106, startPoint y: 340, endPoint x: 413, endPoint y: 327, distance: 306.8
click at [106, 339] on div at bounding box center [394, 197] width 788 height 394
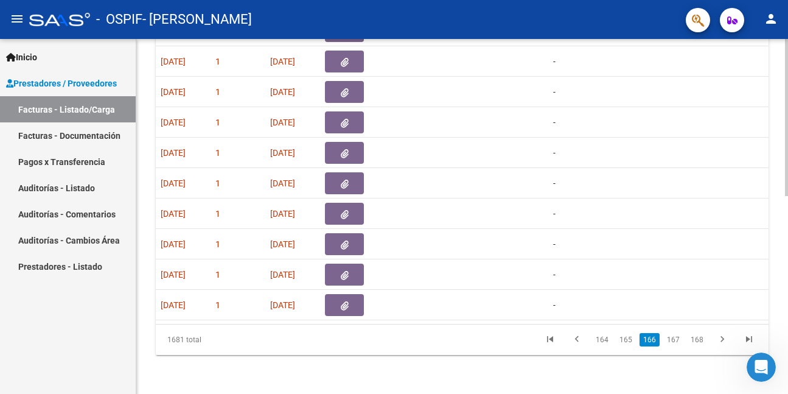
scroll to position [0, 571]
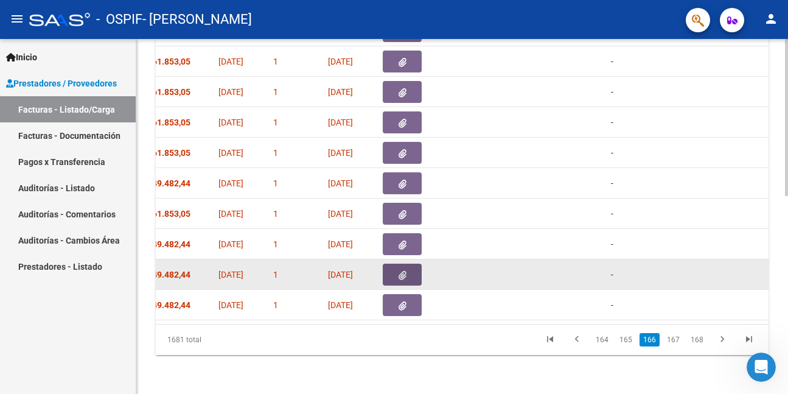
click at [414, 263] on button "button" at bounding box center [402, 274] width 39 height 22
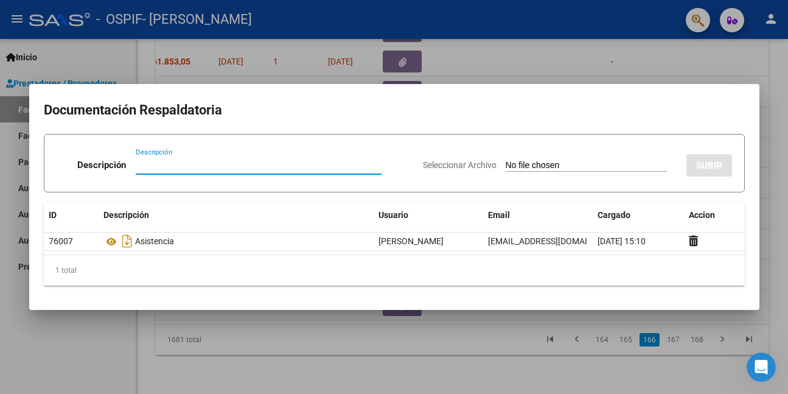
paste input "auto"
click at [540, 164] on input "Seleccionar Archivo" at bounding box center [585, 166] width 161 height 12
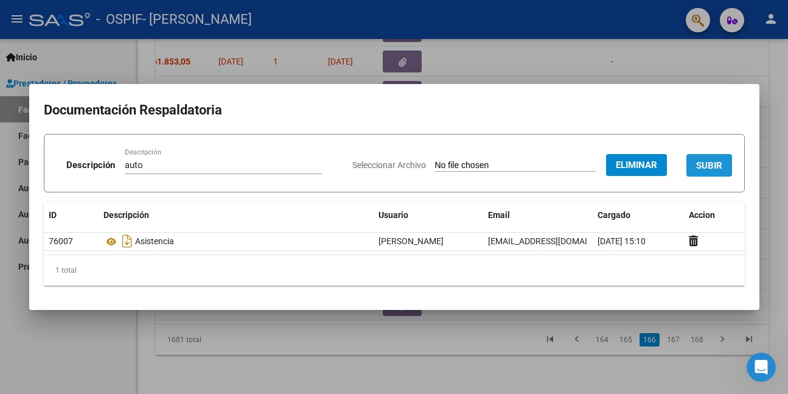
click at [718, 162] on span "SUBIR" at bounding box center [709, 165] width 26 height 11
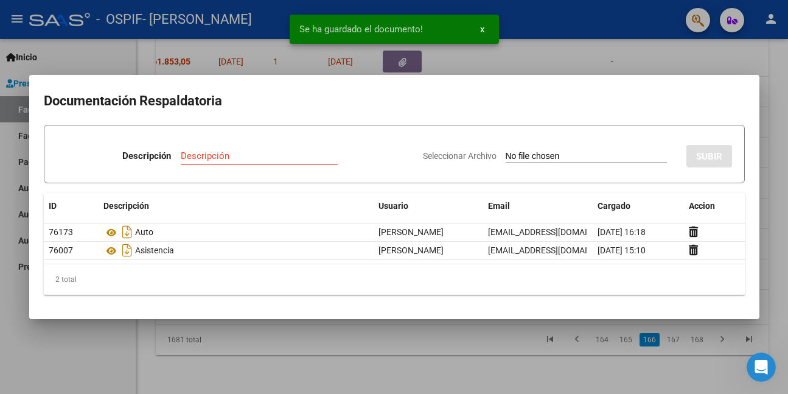
click at [68, 364] on div at bounding box center [394, 197] width 788 height 394
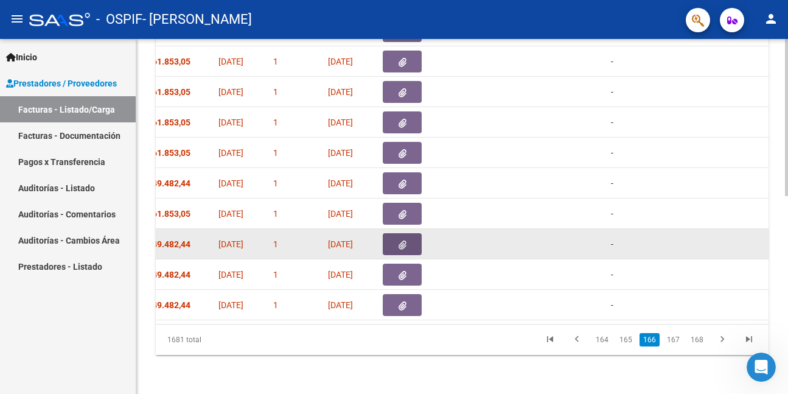
click at [394, 233] on button "button" at bounding box center [402, 244] width 39 height 22
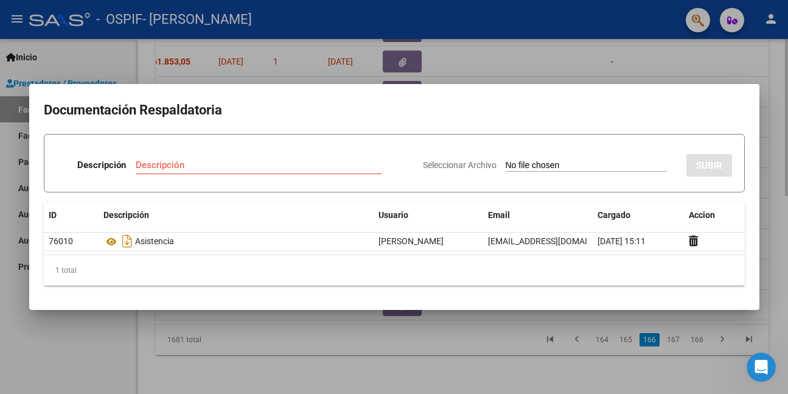
drag, startPoint x: 89, startPoint y: 342, endPoint x: 237, endPoint y: 329, distance: 149.0
click at [89, 342] on div at bounding box center [394, 197] width 788 height 394
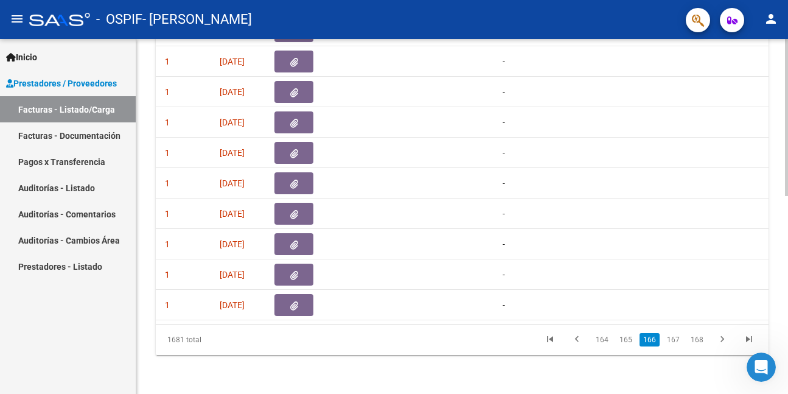
scroll to position [0, 626]
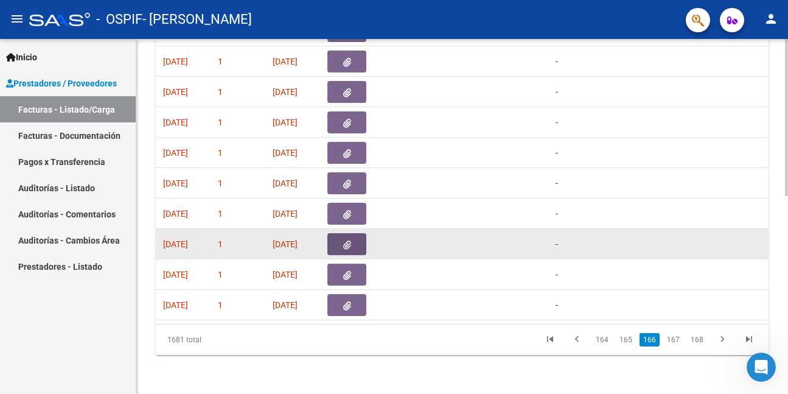
click at [346, 240] on icon "button" at bounding box center [347, 244] width 8 height 9
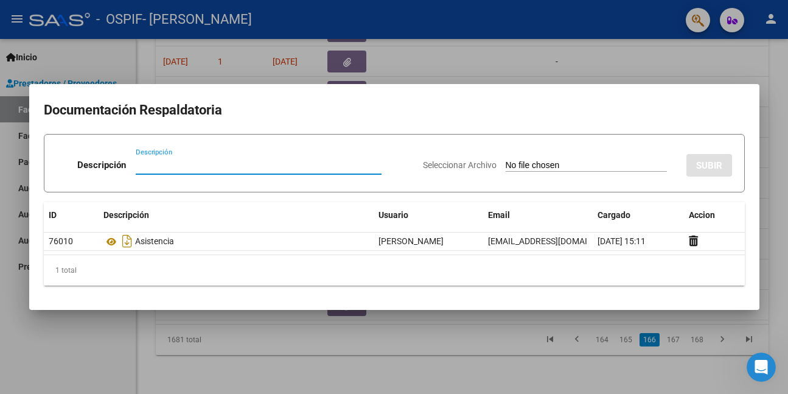
click at [249, 168] on input "Descripción" at bounding box center [259, 164] width 246 height 11
paste input "auto"
click at [513, 165] on input "Seleccionar Archivo" at bounding box center [585, 166] width 161 height 12
drag, startPoint x: 102, startPoint y: 338, endPoint x: 113, endPoint y: 324, distance: 17.8
click at [106, 334] on div at bounding box center [394, 197] width 788 height 394
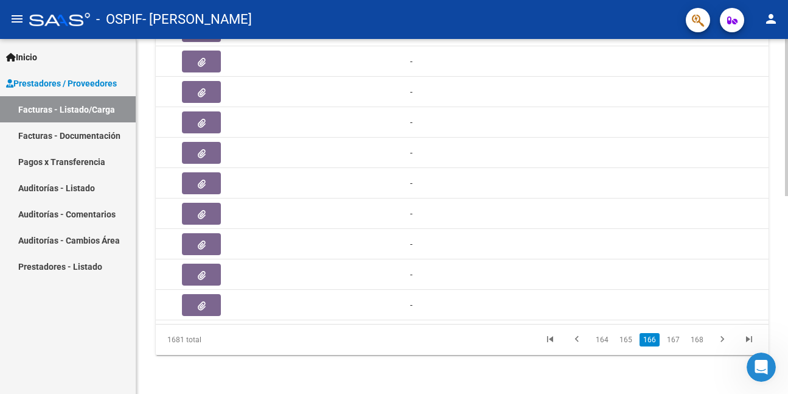
scroll to position [0, 684]
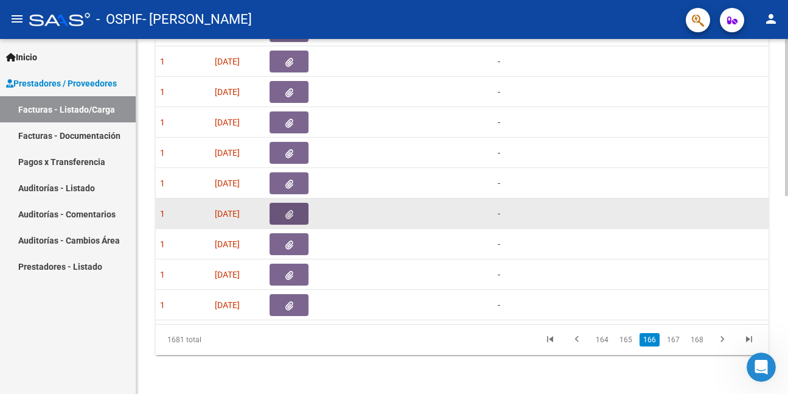
click at [290, 210] on icon "button" at bounding box center [289, 214] width 8 height 9
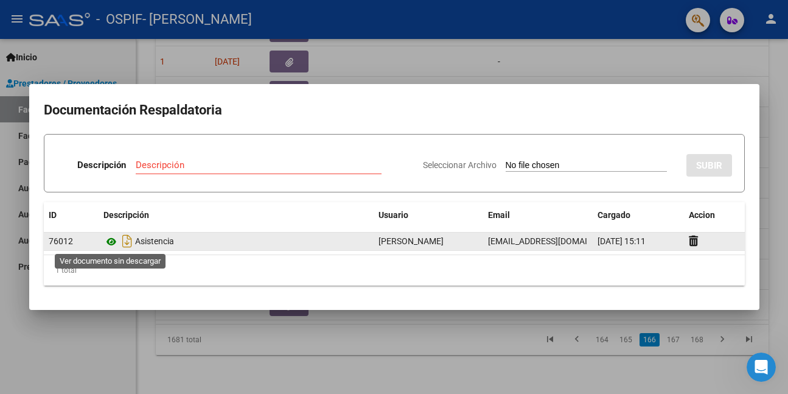
click at [110, 241] on icon at bounding box center [111, 241] width 16 height 15
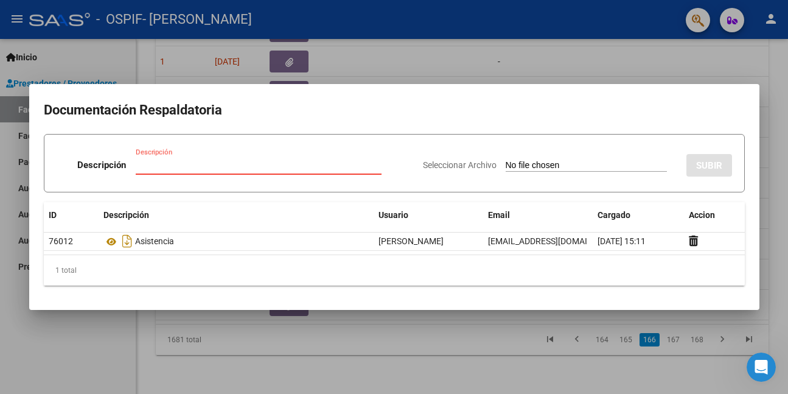
paste input "auto"
click at [561, 163] on input "Seleccionar Archivo" at bounding box center [585, 166] width 161 height 12
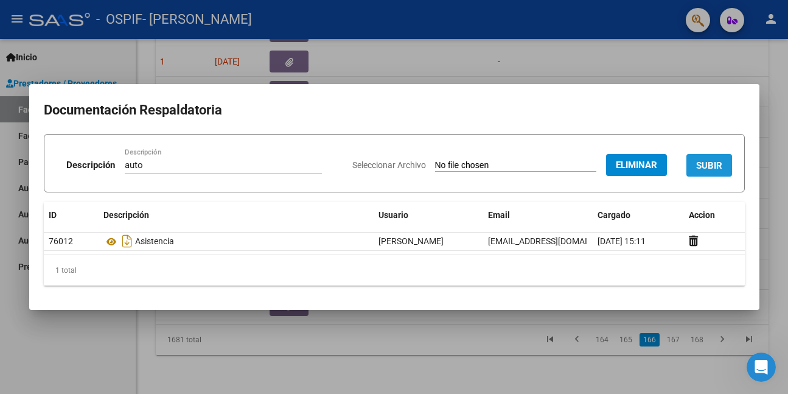
click at [710, 166] on span "SUBIR" at bounding box center [709, 165] width 26 height 11
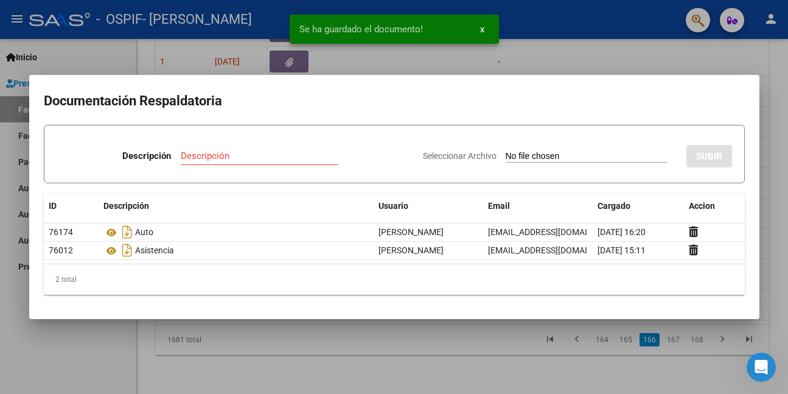
click at [112, 367] on div at bounding box center [394, 197] width 788 height 394
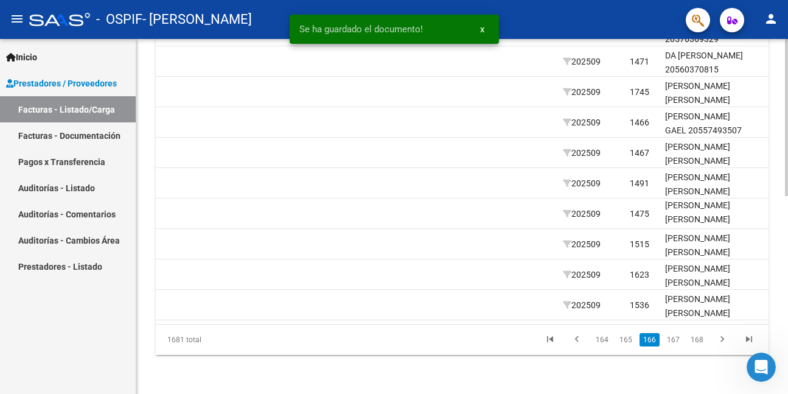
scroll to position [0, 1513]
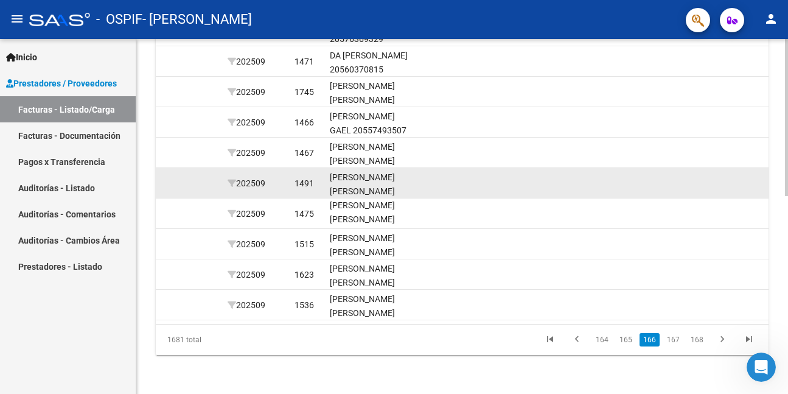
click at [366, 176] on div "[PERSON_NAME] [PERSON_NAME] 27574241745" at bounding box center [374, 190] width 88 height 41
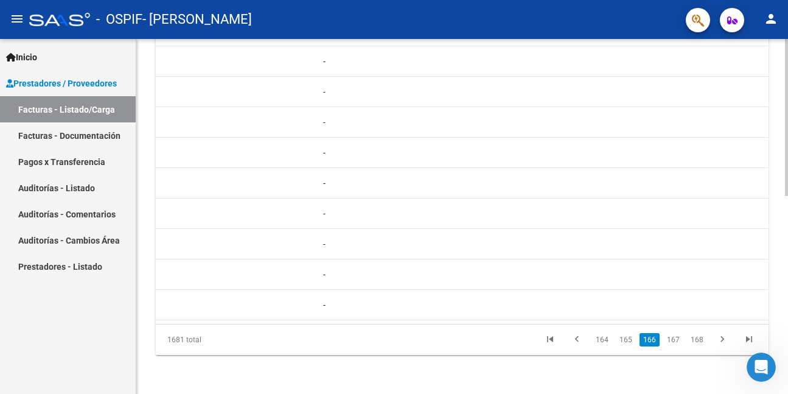
scroll to position [0, 713]
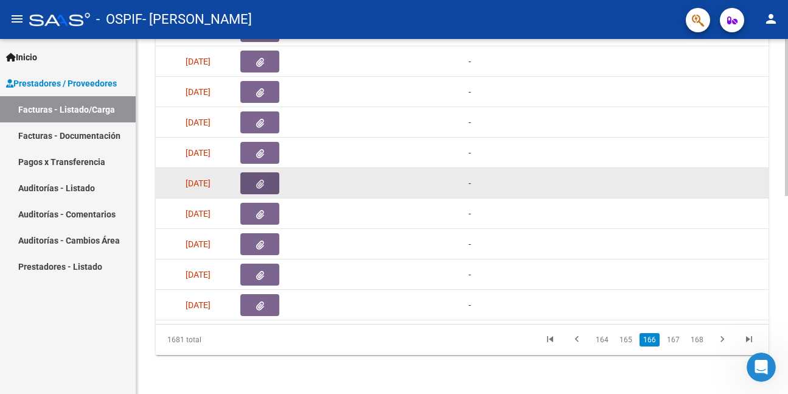
click at [268, 172] on button "button" at bounding box center [259, 183] width 39 height 22
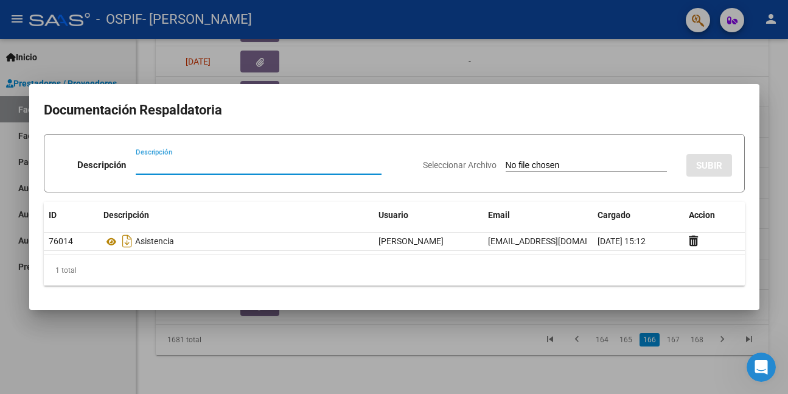
paste input "auto"
click at [520, 168] on input "Seleccionar Archivo" at bounding box center [585, 166] width 161 height 12
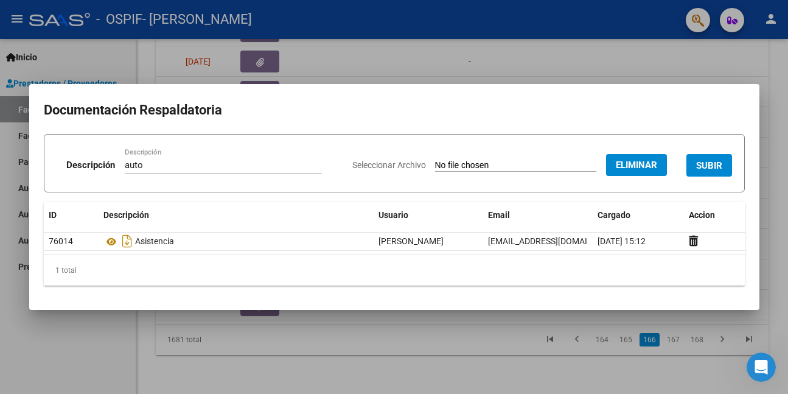
click at [709, 166] on span "SUBIR" at bounding box center [709, 165] width 26 height 11
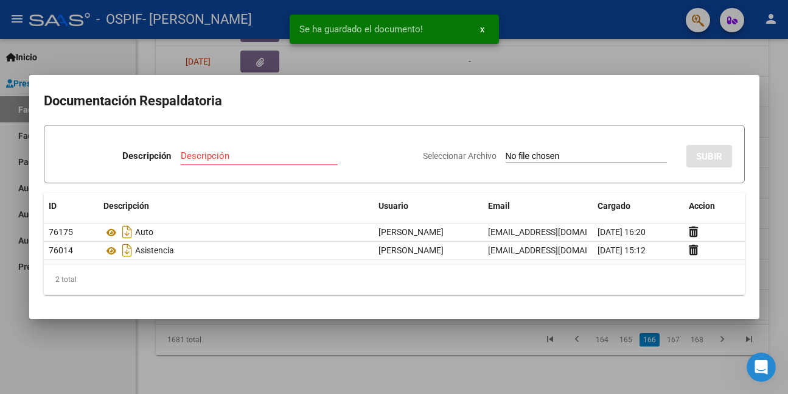
click at [300, 326] on div at bounding box center [394, 197] width 788 height 394
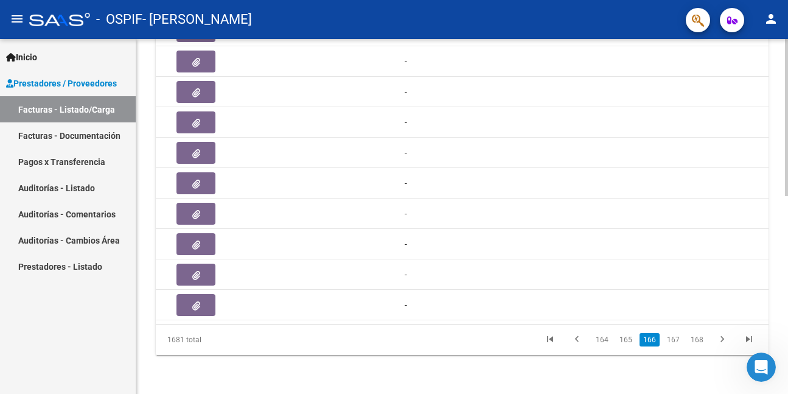
scroll to position [0, 676]
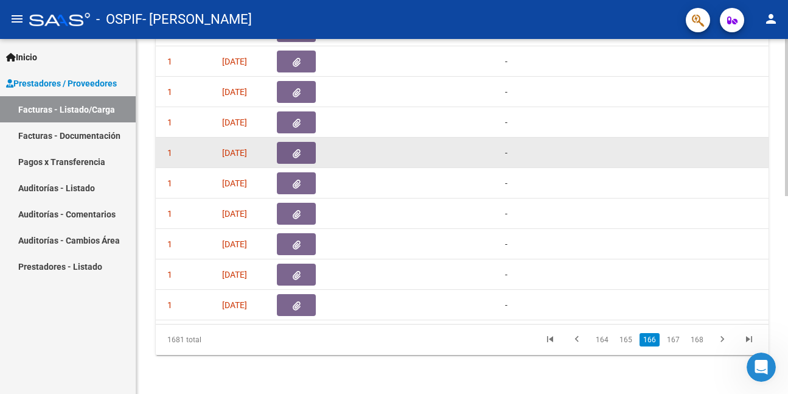
click at [295, 149] on icon "button" at bounding box center [297, 153] width 8 height 9
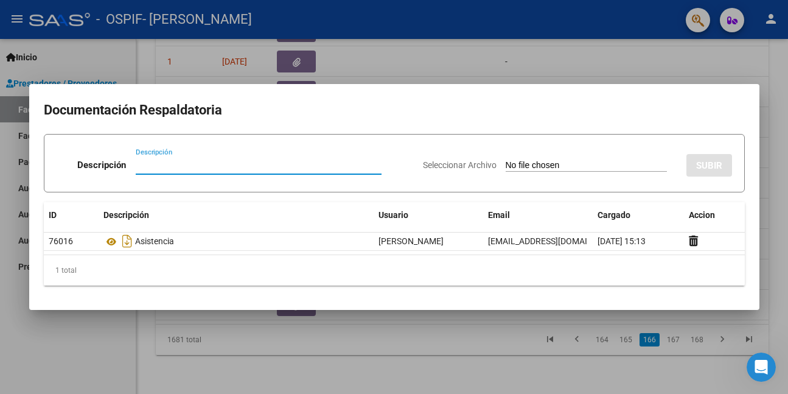
paste input "auto"
click at [543, 162] on input "Seleccionar Archivo" at bounding box center [585, 166] width 161 height 12
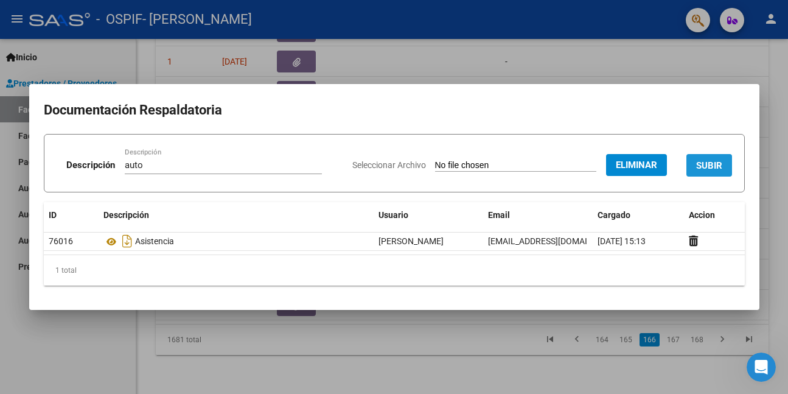
click at [717, 165] on span "SUBIR" at bounding box center [709, 165] width 26 height 11
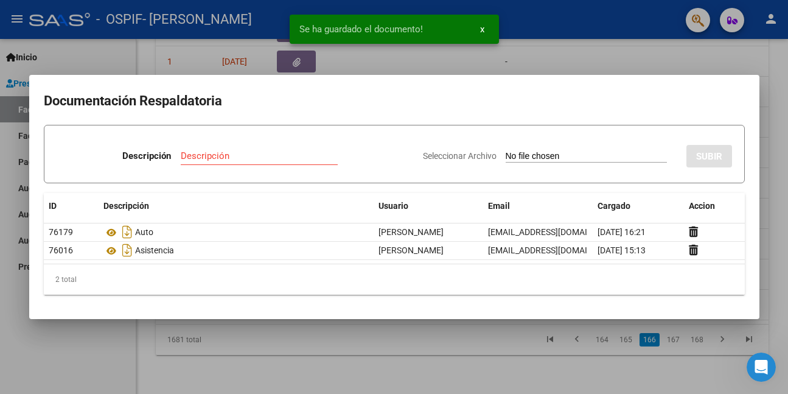
click at [104, 336] on div at bounding box center [394, 197] width 788 height 394
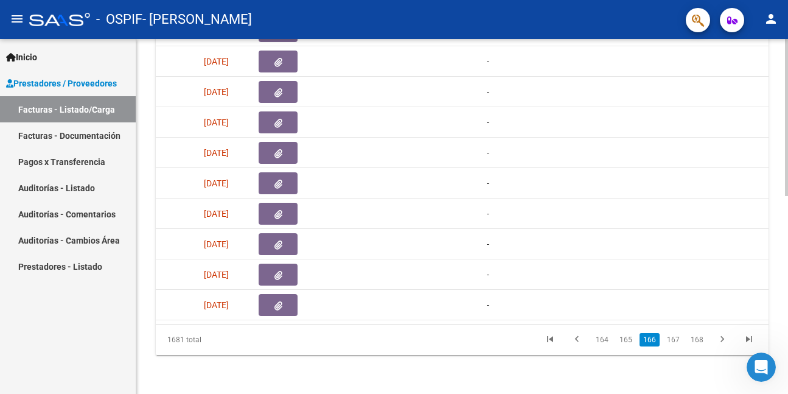
scroll to position [0, 589]
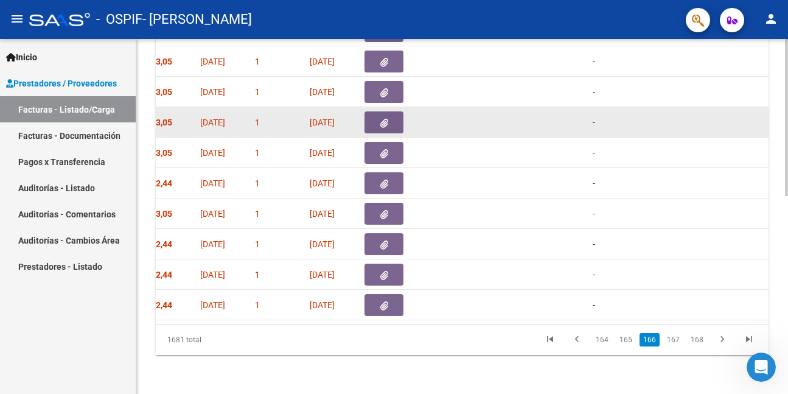
click at [386, 119] on icon "button" at bounding box center [384, 123] width 8 height 9
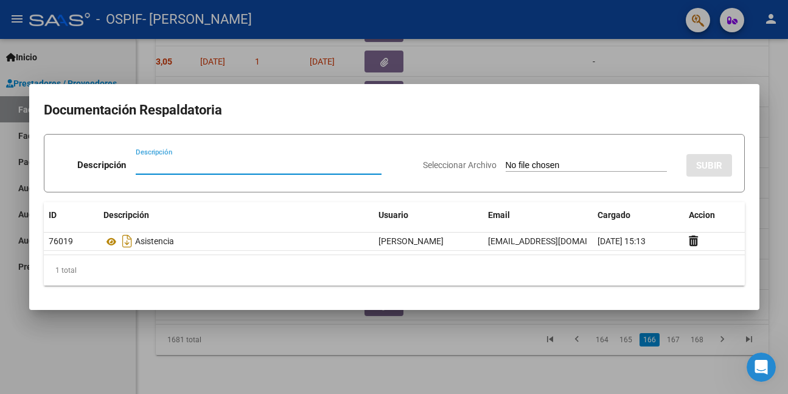
click at [262, 168] on input "Descripción" at bounding box center [259, 164] width 246 height 11
paste input "auto"
click at [534, 162] on input "Seleccionar Archivo" at bounding box center [585, 166] width 161 height 12
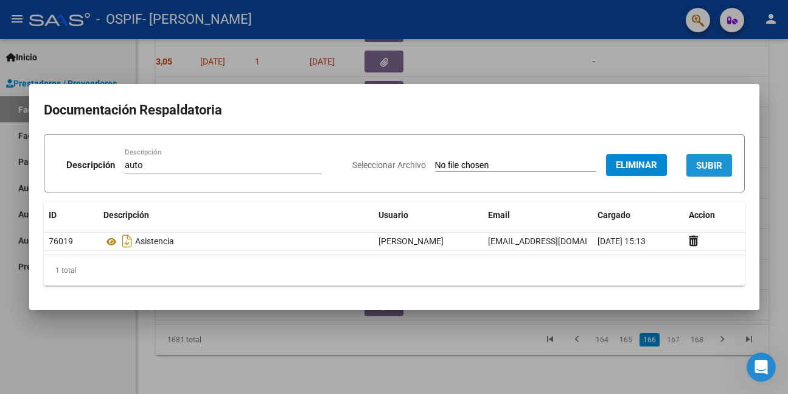
click at [695, 166] on button "SUBIR" at bounding box center [709, 165] width 46 height 23
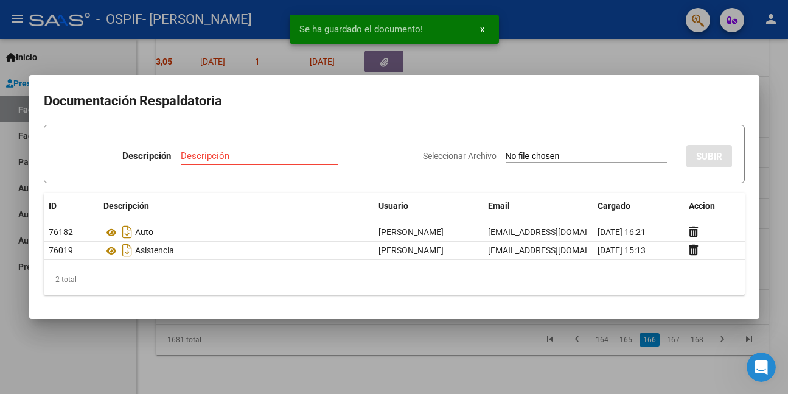
click at [378, 342] on div at bounding box center [394, 197] width 788 height 394
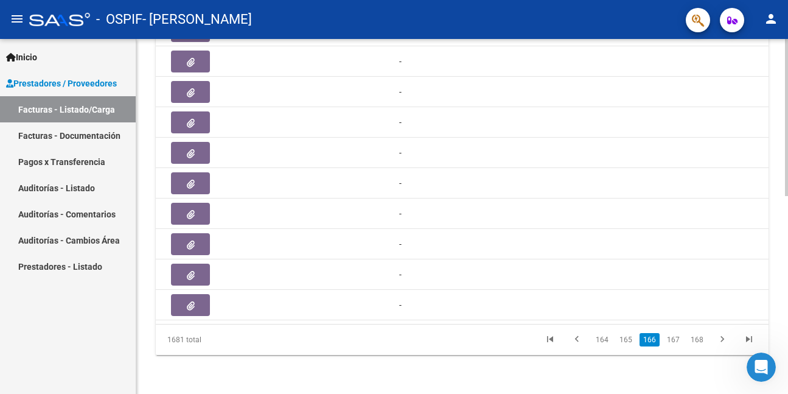
scroll to position [0, 695]
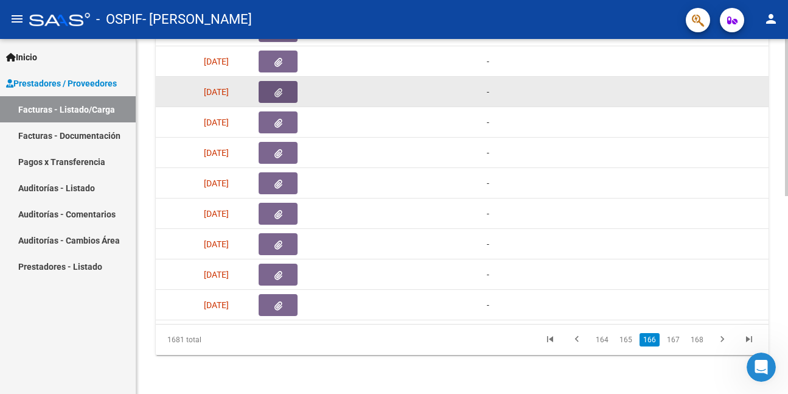
click at [269, 81] on button "button" at bounding box center [278, 92] width 39 height 22
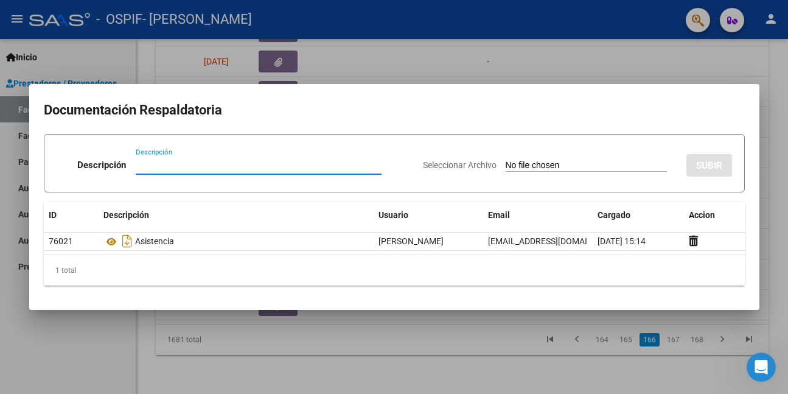
click at [251, 166] on input "Descripción" at bounding box center [259, 164] width 246 height 11
paste input "auto"
click at [546, 164] on input "Seleccionar Archivo" at bounding box center [585, 166] width 161 height 12
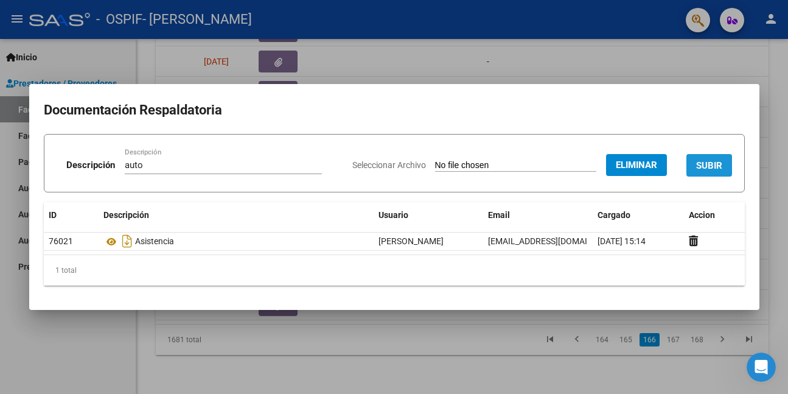
click at [699, 162] on span "SUBIR" at bounding box center [709, 165] width 26 height 11
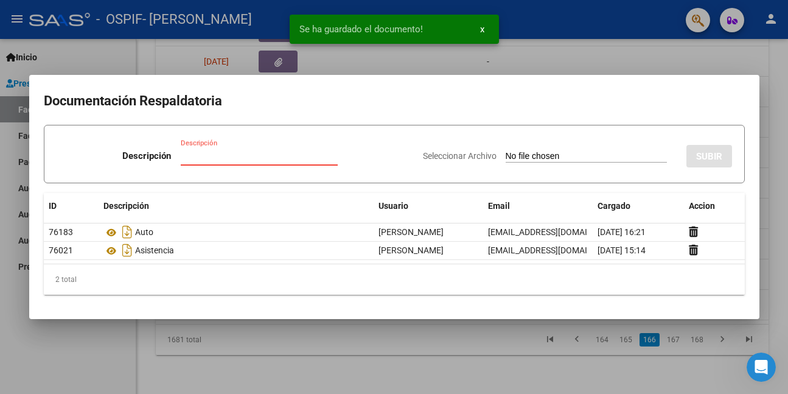
click at [208, 157] on input "Descripción" at bounding box center [259, 155] width 157 height 11
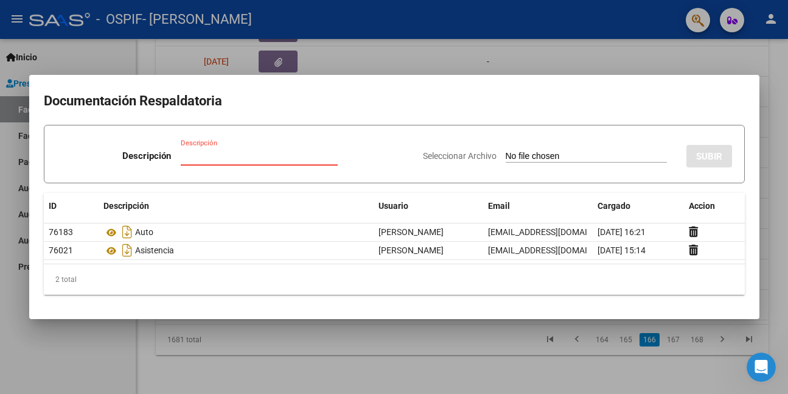
click at [209, 157] on input "Descripción" at bounding box center [259, 155] width 157 height 11
paste input "auto"
click at [541, 156] on input "Seleccionar Archivo" at bounding box center [585, 157] width 161 height 12
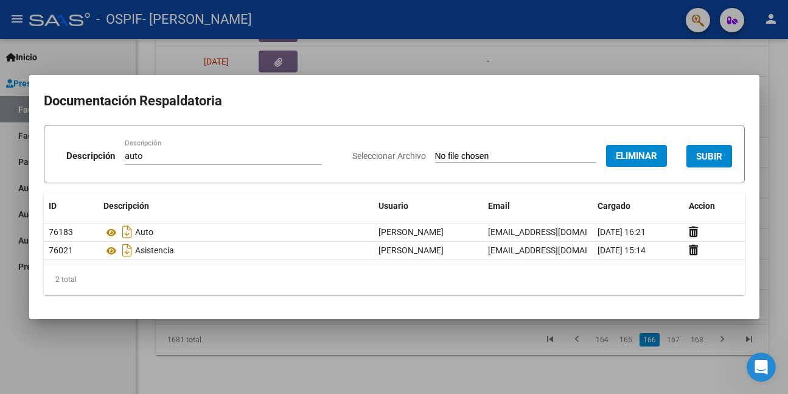
click at [247, 345] on div at bounding box center [394, 197] width 788 height 394
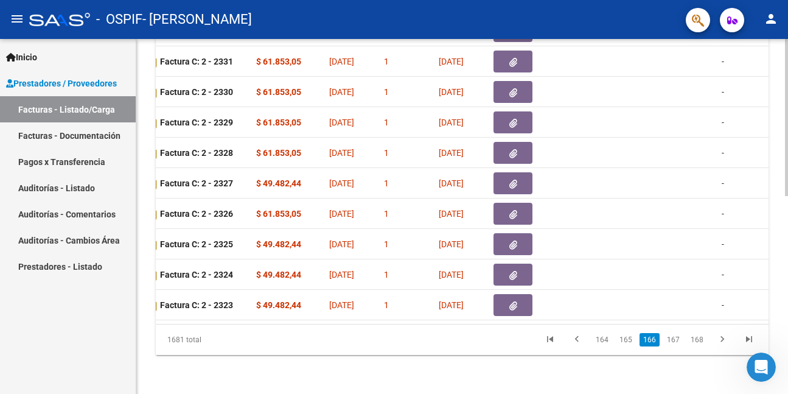
scroll to position [0, 381]
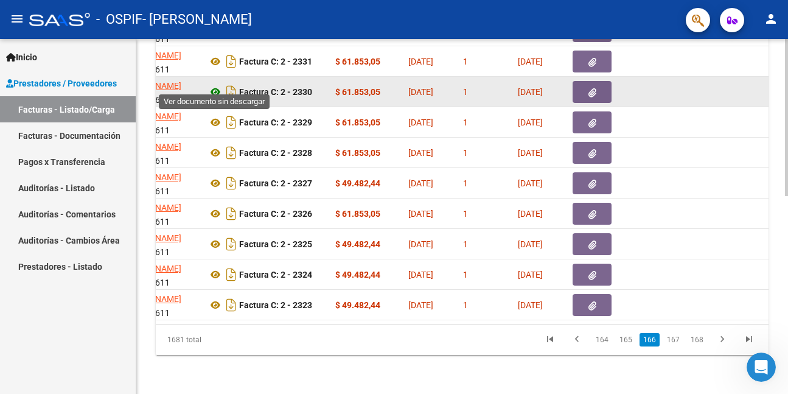
click at [215, 85] on icon at bounding box center [215, 92] width 16 height 15
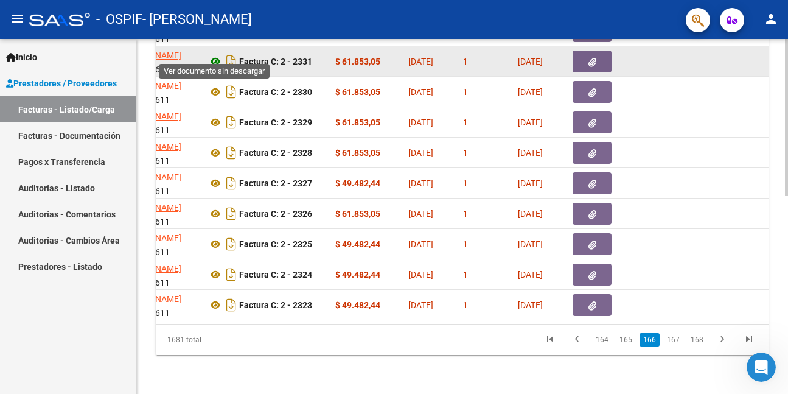
click at [210, 54] on icon at bounding box center [215, 61] width 16 height 15
click at [213, 54] on icon at bounding box center [215, 61] width 16 height 15
click at [588, 58] on icon "button" at bounding box center [592, 62] width 8 height 9
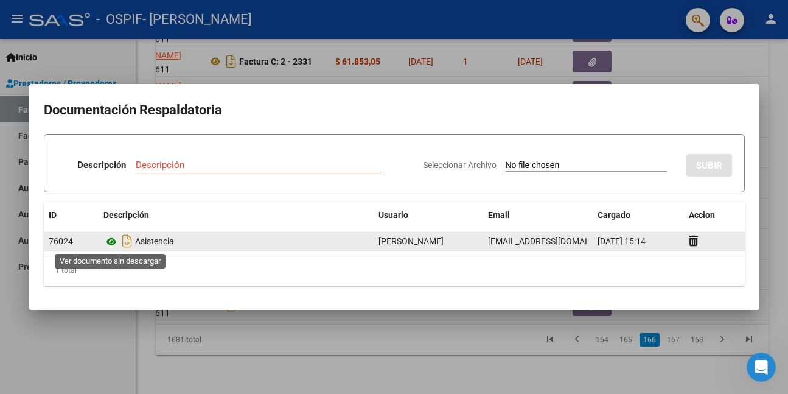
click at [113, 241] on icon at bounding box center [111, 241] width 16 height 15
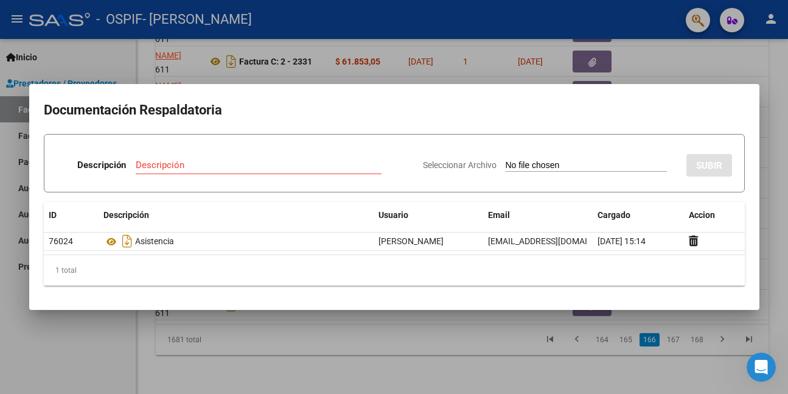
click at [172, 166] on input "Descripción" at bounding box center [259, 164] width 246 height 11
paste input "auto"
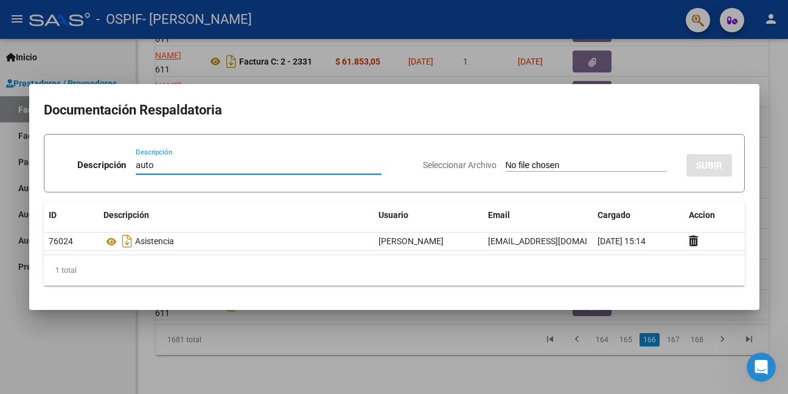
click at [535, 164] on input "Seleccionar Archivo" at bounding box center [585, 166] width 161 height 12
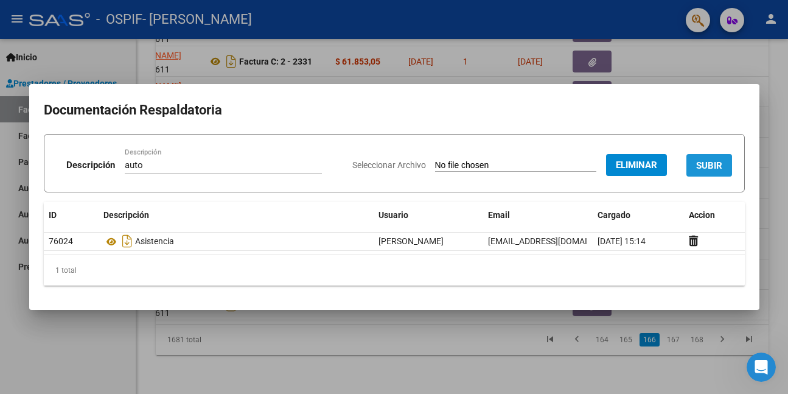
click at [720, 162] on span "SUBIR" at bounding box center [709, 165] width 26 height 11
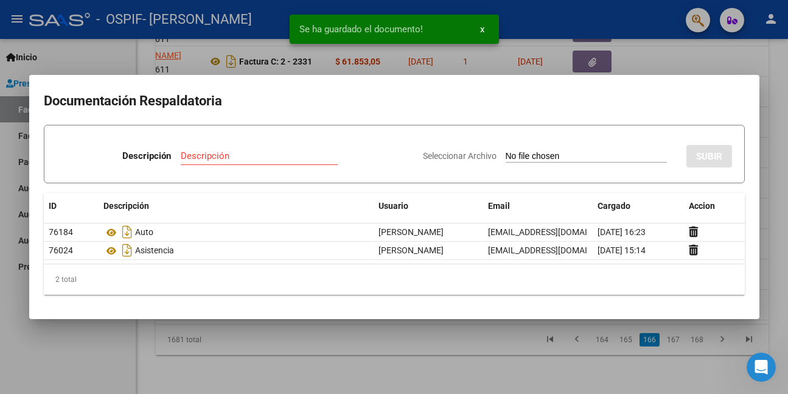
click at [286, 341] on div at bounding box center [394, 197] width 788 height 394
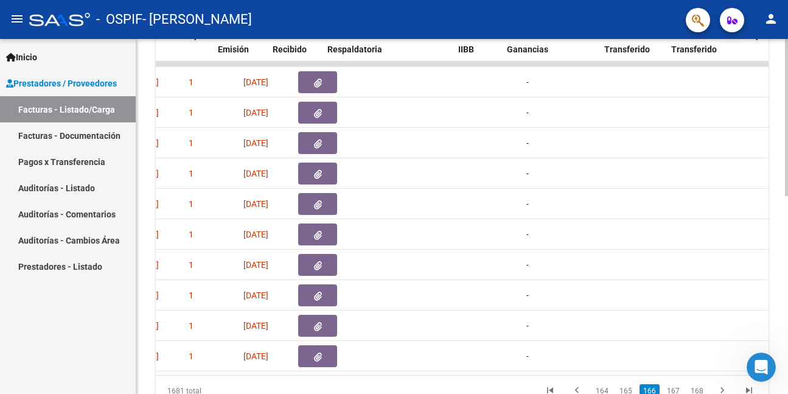
scroll to position [0, 597]
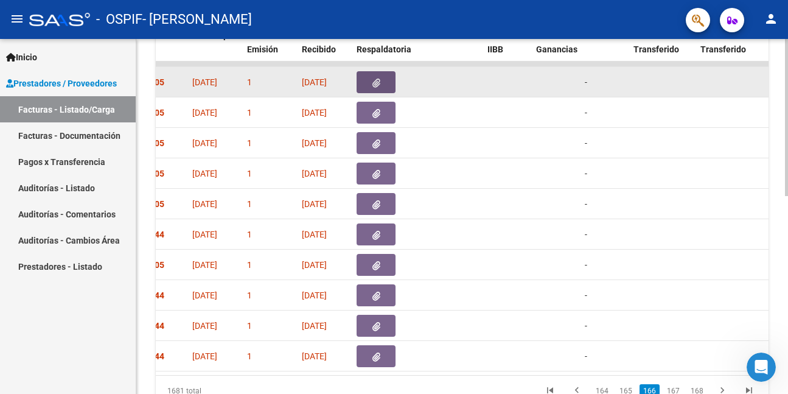
click at [375, 80] on icon "button" at bounding box center [376, 82] width 8 height 9
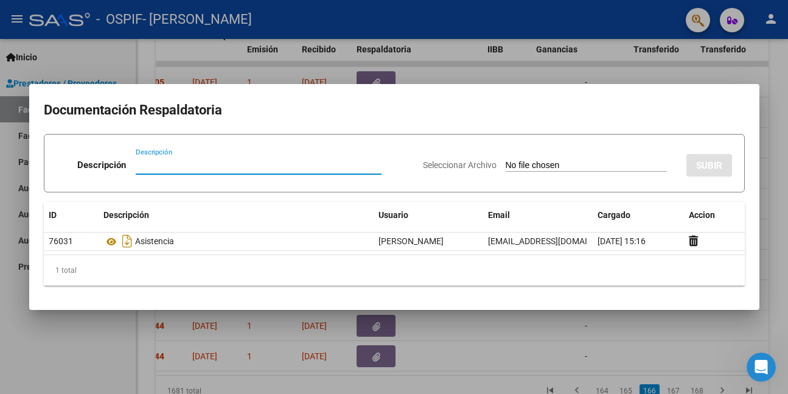
click at [185, 168] on input "Descripción" at bounding box center [259, 164] width 246 height 11
paste input "auto"
click at [515, 163] on input "Seleccionar Archivo" at bounding box center [585, 166] width 161 height 12
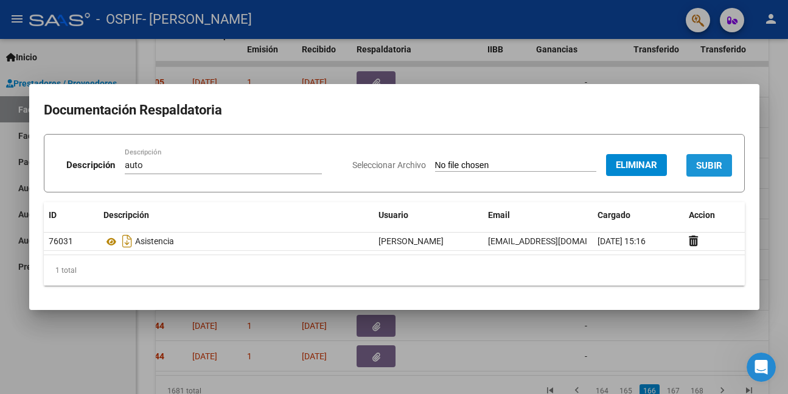
click at [710, 168] on span "SUBIR" at bounding box center [709, 165] width 26 height 11
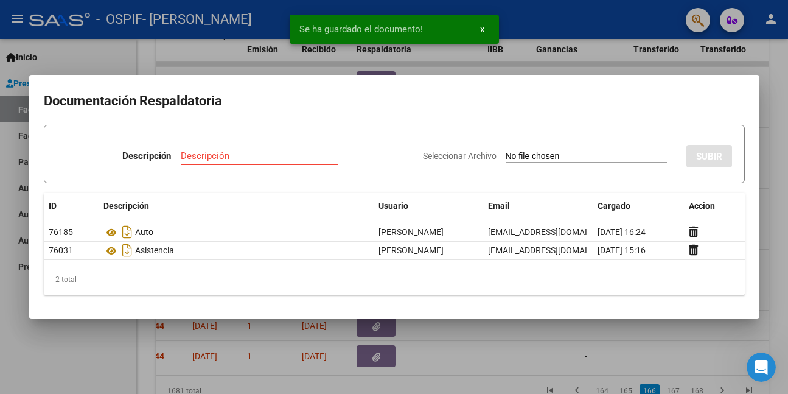
click at [459, 344] on div at bounding box center [394, 197] width 788 height 394
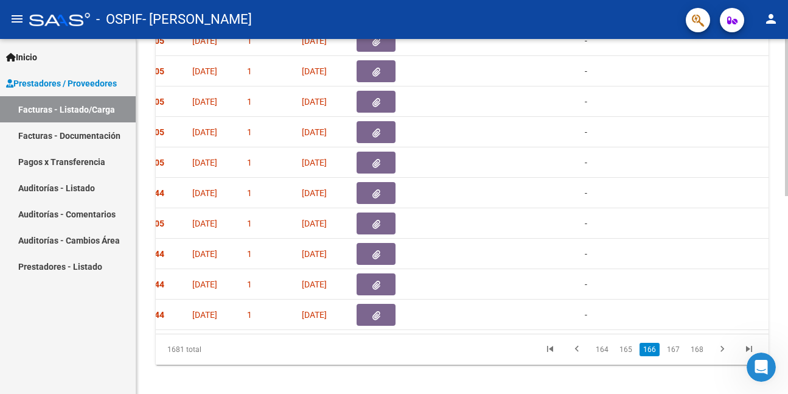
scroll to position [448, 0]
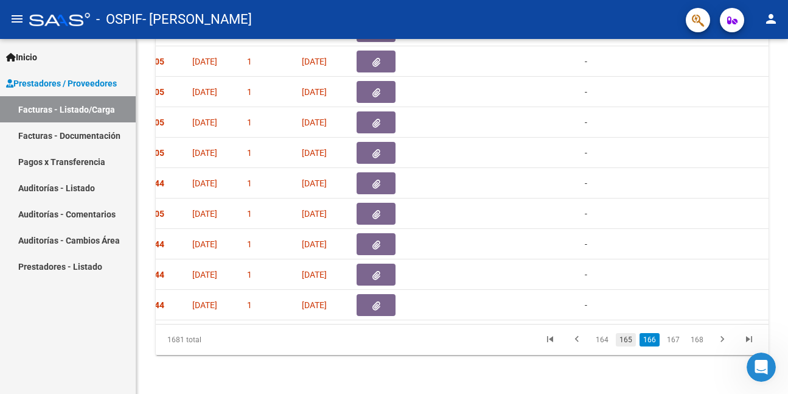
click at [630, 341] on link "165" at bounding box center [626, 339] width 20 height 13
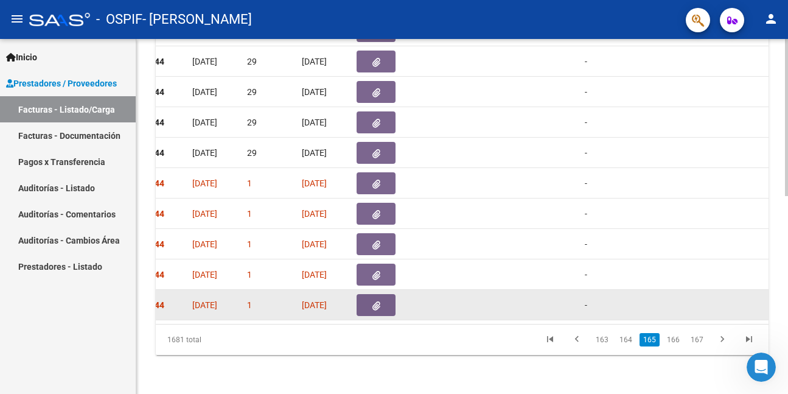
click at [369, 299] on button "button" at bounding box center [375, 305] width 39 height 22
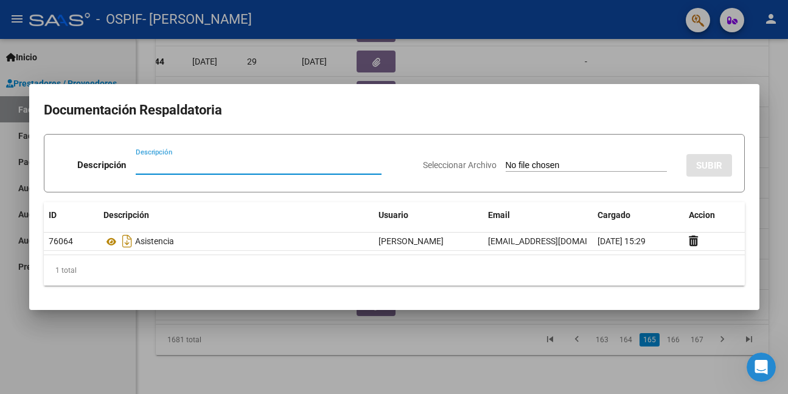
click at [153, 167] on input "Descripción" at bounding box center [259, 164] width 246 height 11
paste input "auto"
click at [563, 162] on input "Seleccionar Archivo" at bounding box center [585, 166] width 161 height 12
click at [212, 328] on div at bounding box center [394, 197] width 788 height 394
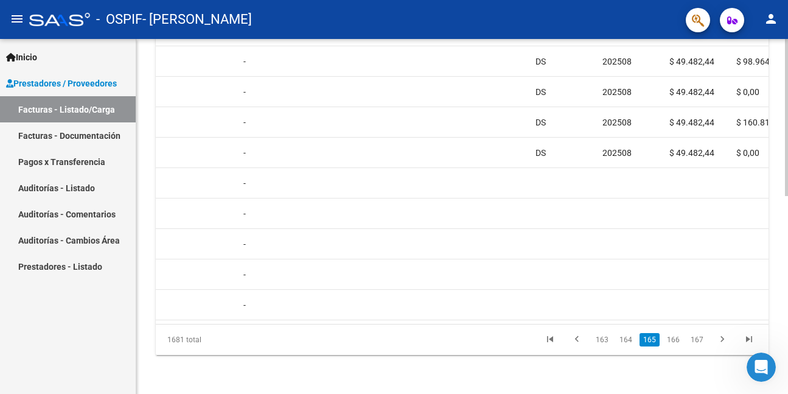
scroll to position [0, 710]
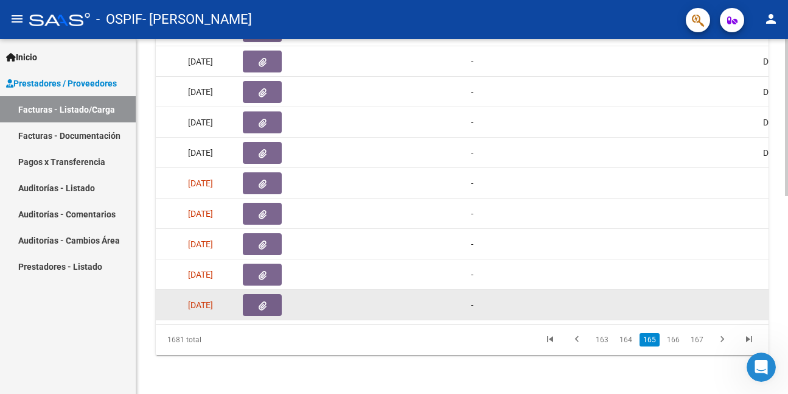
click at [259, 299] on span "button" at bounding box center [263, 304] width 8 height 11
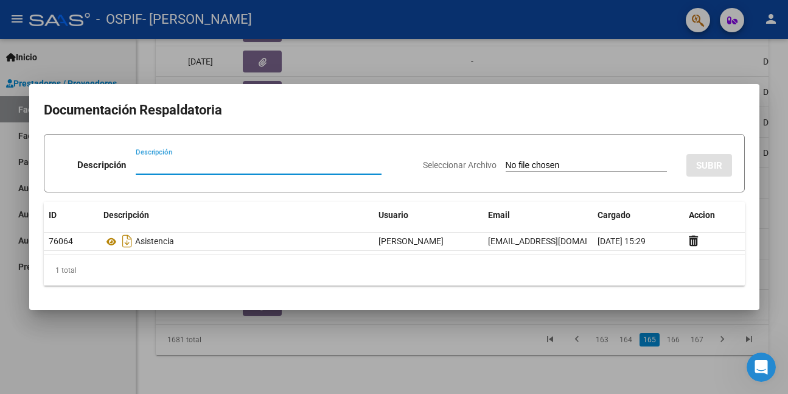
paste input "auto"
click at [537, 160] on input "Seleccionar Archivo" at bounding box center [585, 166] width 161 height 12
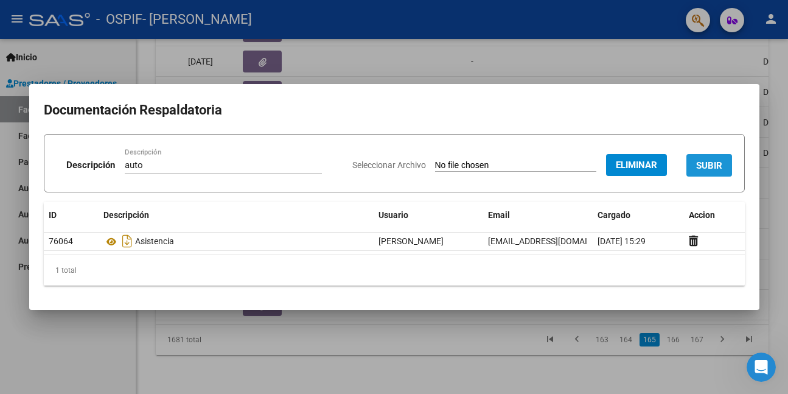
click at [706, 167] on span "SUBIR" at bounding box center [709, 165] width 26 height 11
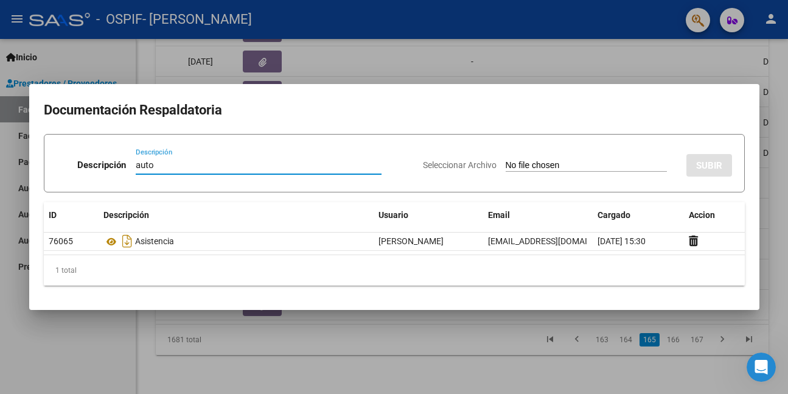
type input "auto"
click at [523, 164] on input "Seleccionar Archivo" at bounding box center [585, 166] width 161 height 12
type input "C:\fakepath\ALCARAZ.png"
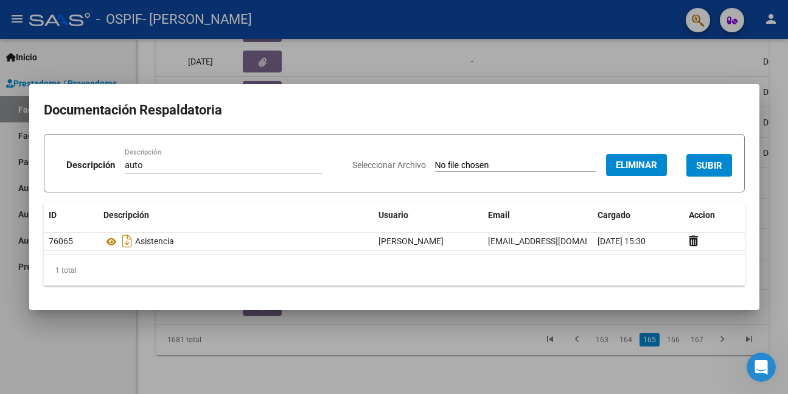
click at [700, 162] on span "SUBIR" at bounding box center [709, 165] width 26 height 11
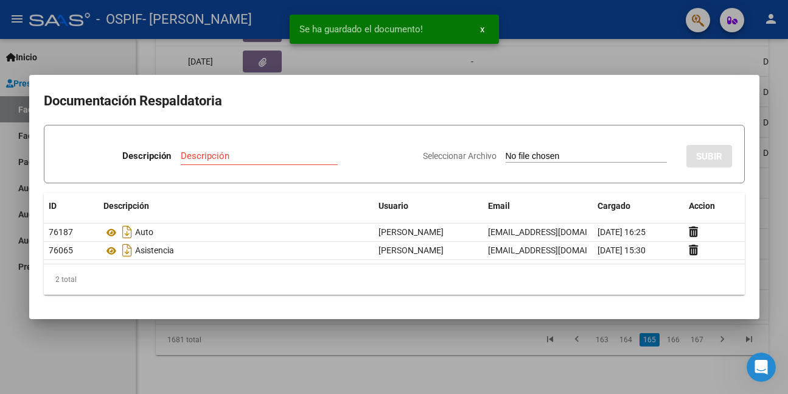
click at [254, 344] on div at bounding box center [394, 197] width 788 height 394
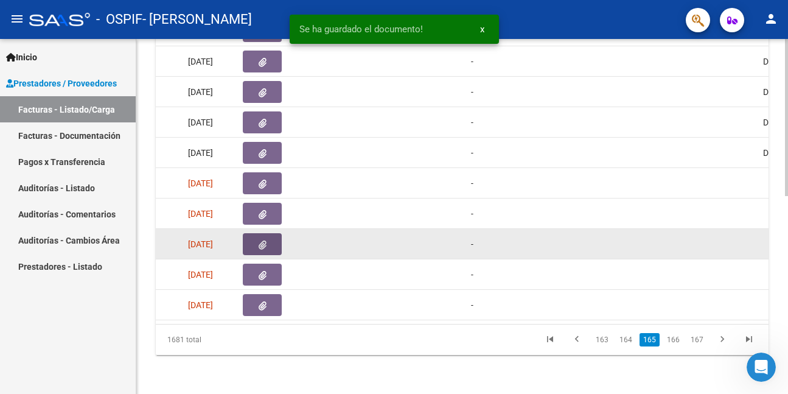
click at [265, 240] on icon "button" at bounding box center [263, 244] width 8 height 9
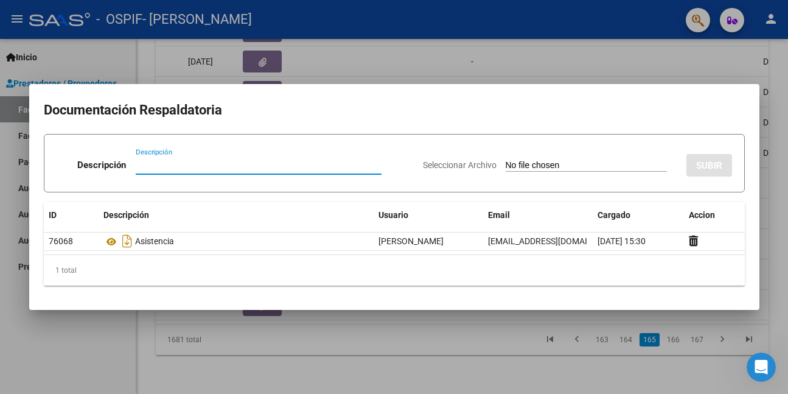
click at [156, 168] on input "Descripción" at bounding box center [259, 164] width 246 height 11
paste input "auto"
type input "auto"
click at [524, 164] on input "Seleccionar Archivo" at bounding box center [585, 166] width 161 height 12
type input "C:\fakepath\AGUIRRE.png"
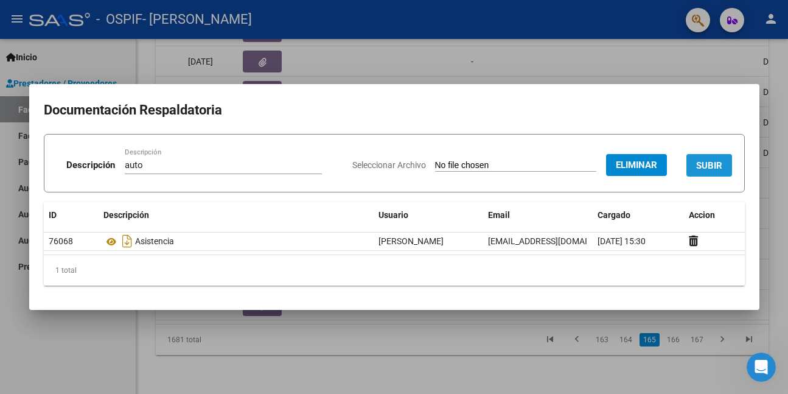
click at [703, 160] on span "SUBIR" at bounding box center [709, 165] width 26 height 11
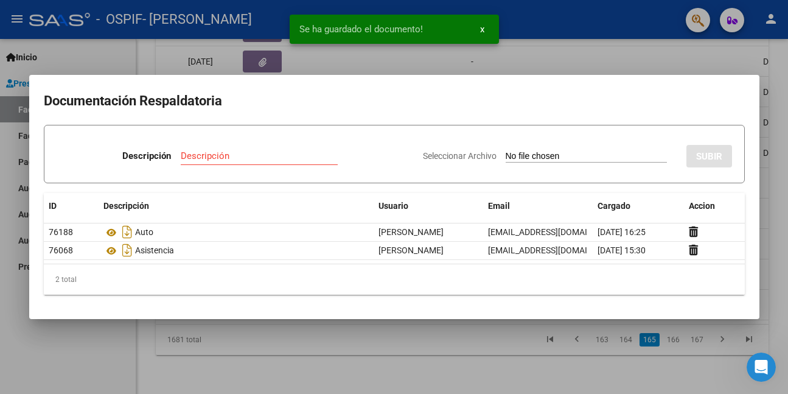
click at [164, 355] on div at bounding box center [394, 197] width 788 height 394
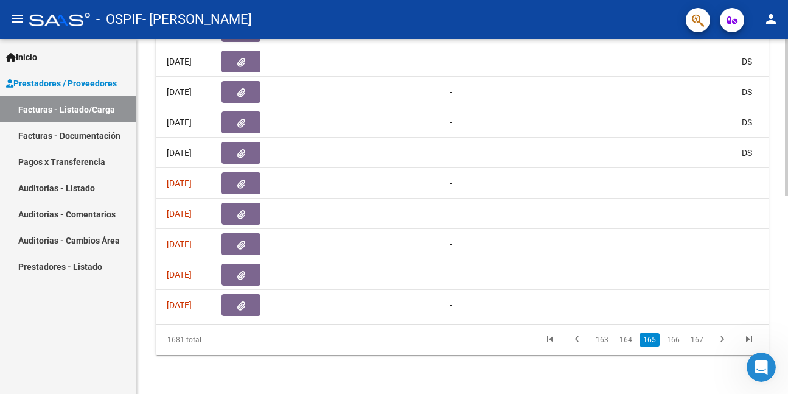
scroll to position [0, 692]
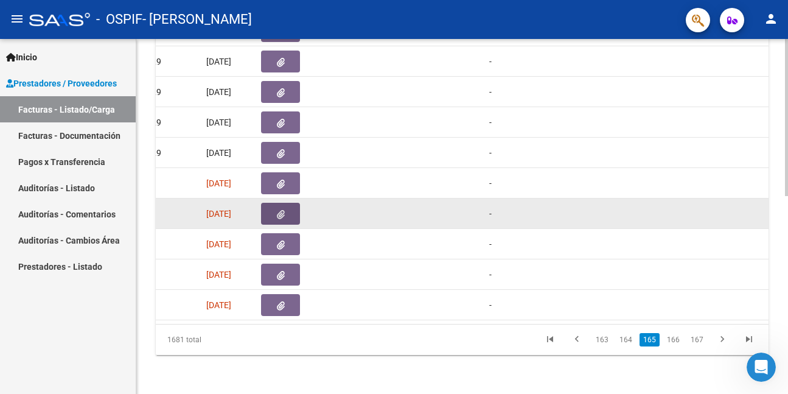
click at [282, 210] on icon "button" at bounding box center [281, 214] width 8 height 9
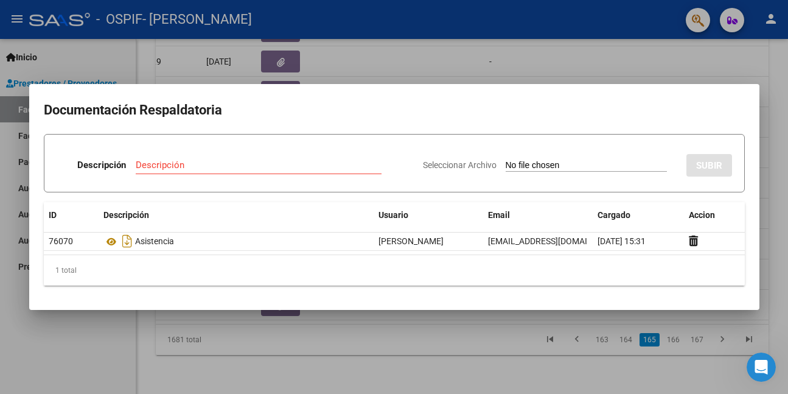
click at [223, 170] on div "Descripción" at bounding box center [259, 165] width 246 height 18
drag, startPoint x: 223, startPoint y: 171, endPoint x: 161, endPoint y: 161, distance: 62.9
click at [161, 161] on input "Descripción" at bounding box center [259, 164] width 246 height 11
paste input "auto"
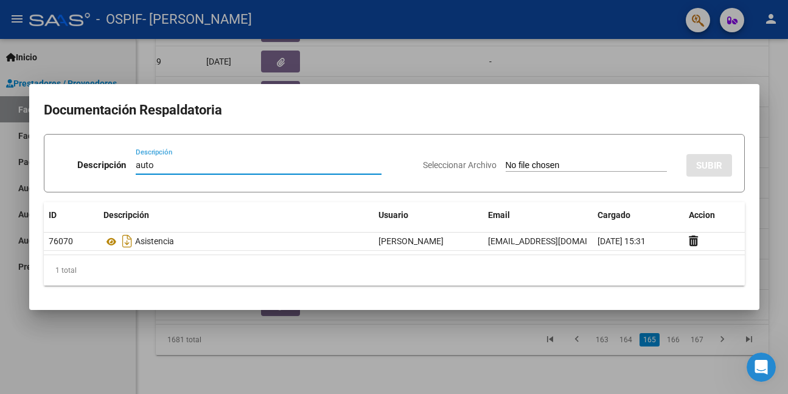
type input "auto"
click at [509, 162] on input "Seleccionar Archivo" at bounding box center [585, 166] width 161 height 12
type input "C:\fakepath\ACOSTA.png"
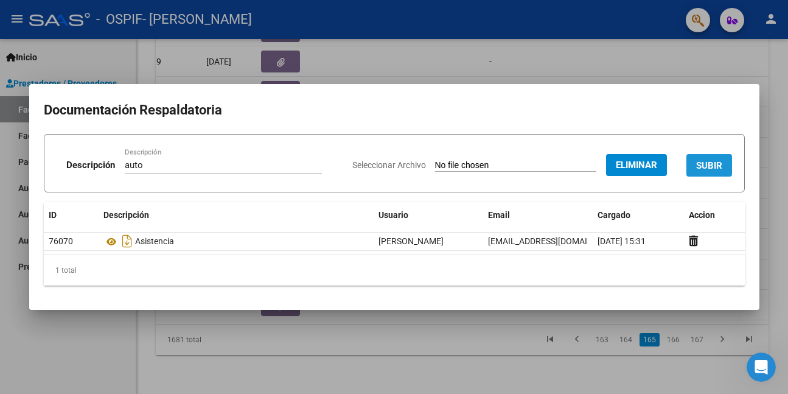
click at [703, 164] on span "SUBIR" at bounding box center [709, 165] width 26 height 11
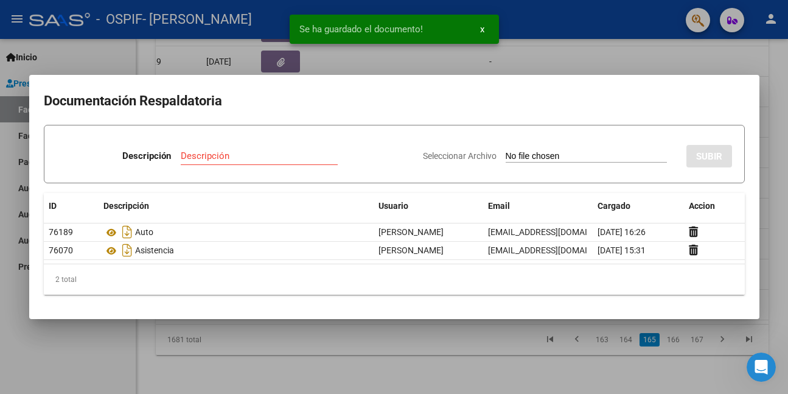
click at [117, 338] on div at bounding box center [394, 197] width 788 height 394
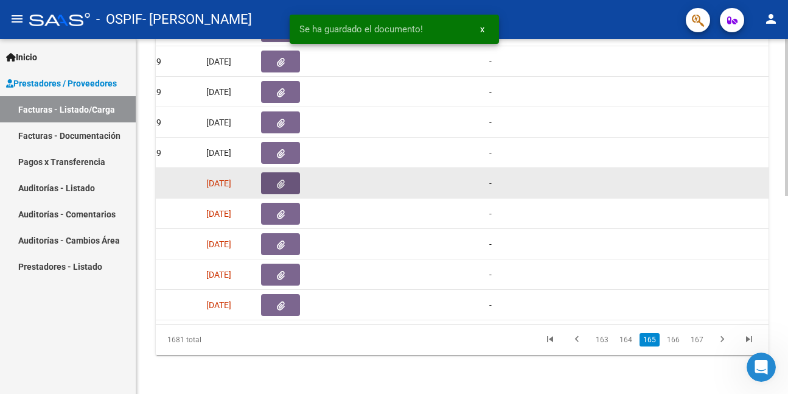
click at [286, 173] on button "button" at bounding box center [280, 183] width 39 height 22
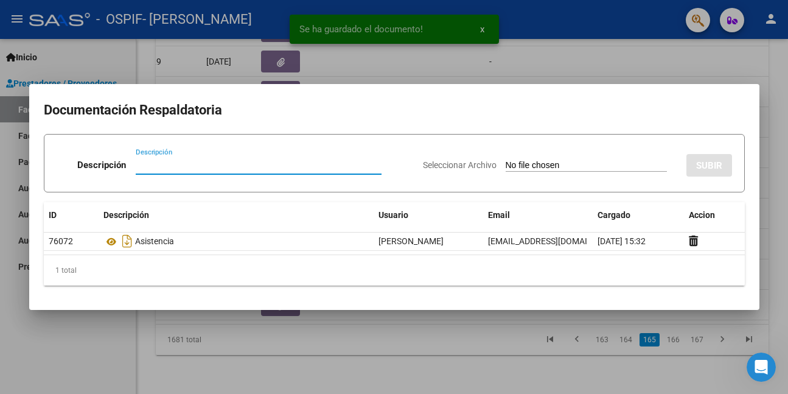
click at [248, 168] on input "Descripción" at bounding box center [259, 164] width 246 height 11
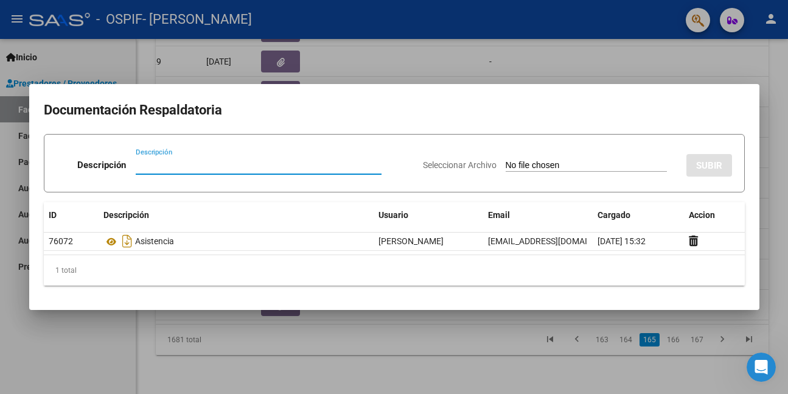
paste input "auto"
type input "auto"
click at [554, 164] on input "Seleccionar Archivo" at bounding box center [585, 166] width 161 height 12
type input "C:\fakepath\ABDON (2).png"
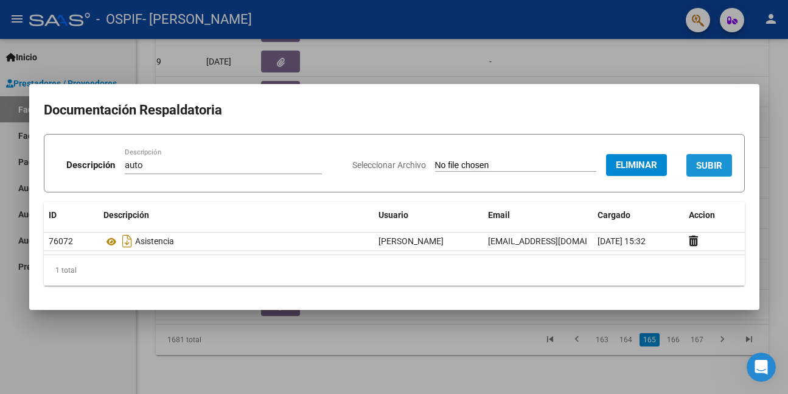
click at [712, 162] on span "SUBIR" at bounding box center [709, 165] width 26 height 11
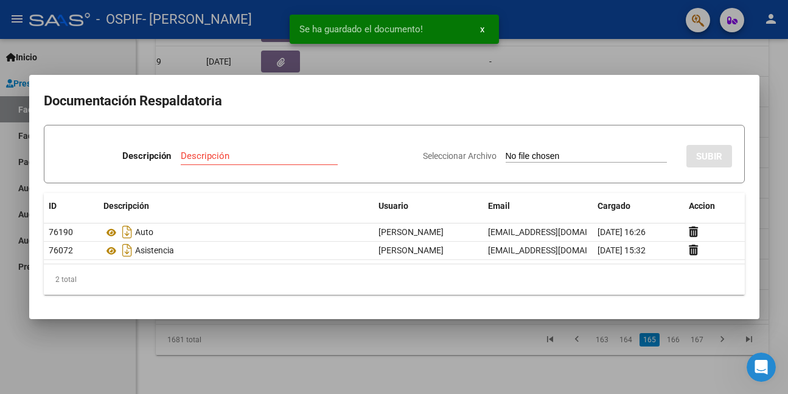
click at [94, 357] on div at bounding box center [394, 197] width 788 height 394
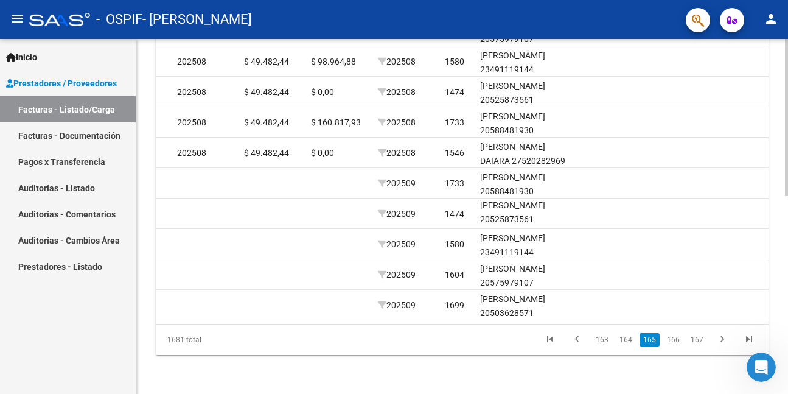
scroll to position [0, 1368]
